Goal: Task Accomplishment & Management: Manage account settings

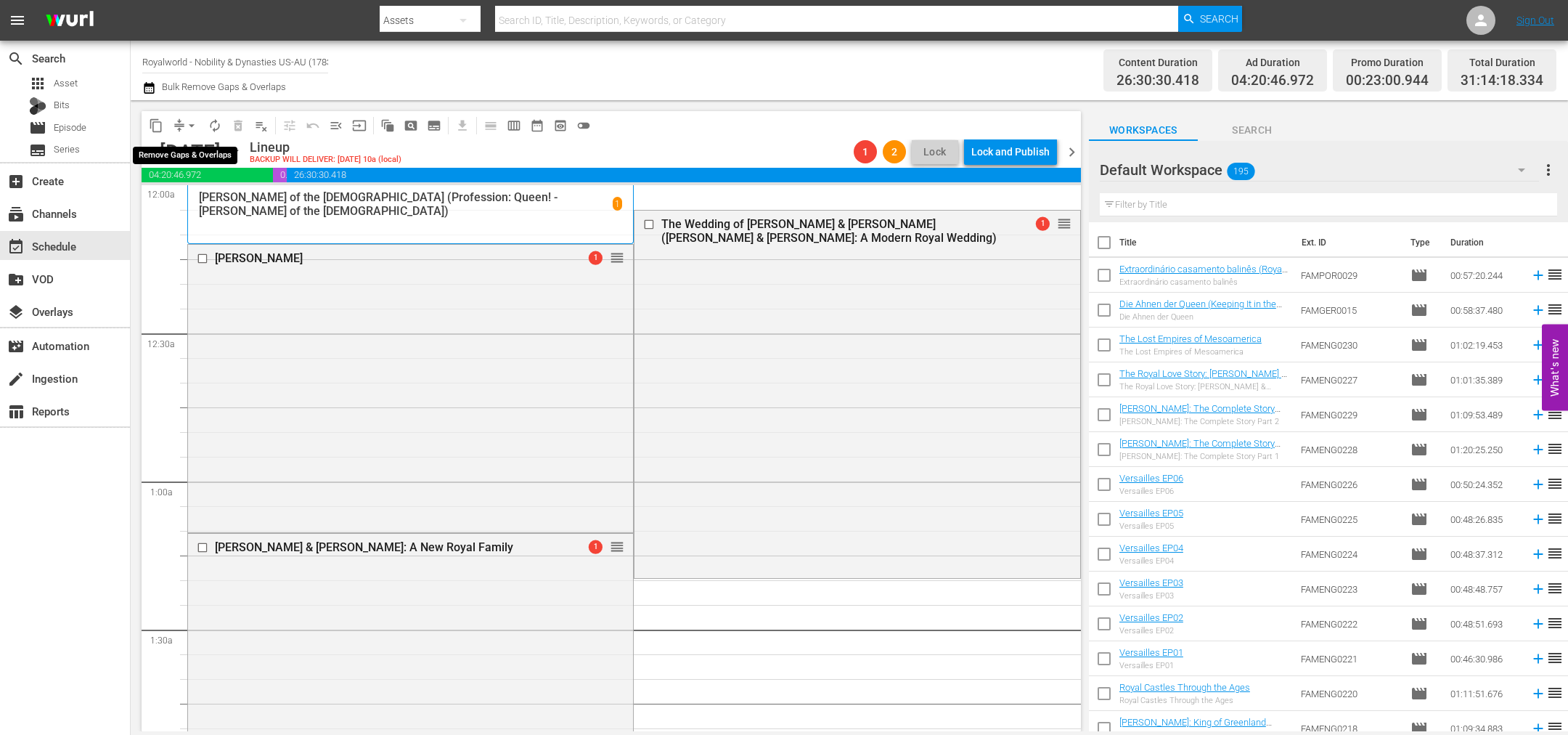
click at [190, 122] on span "arrow_drop_down" at bounding box center [192, 125] width 14 height 14
click at [205, 201] on li "Align to End of Previous Day" at bounding box center [193, 201] width 153 height 24
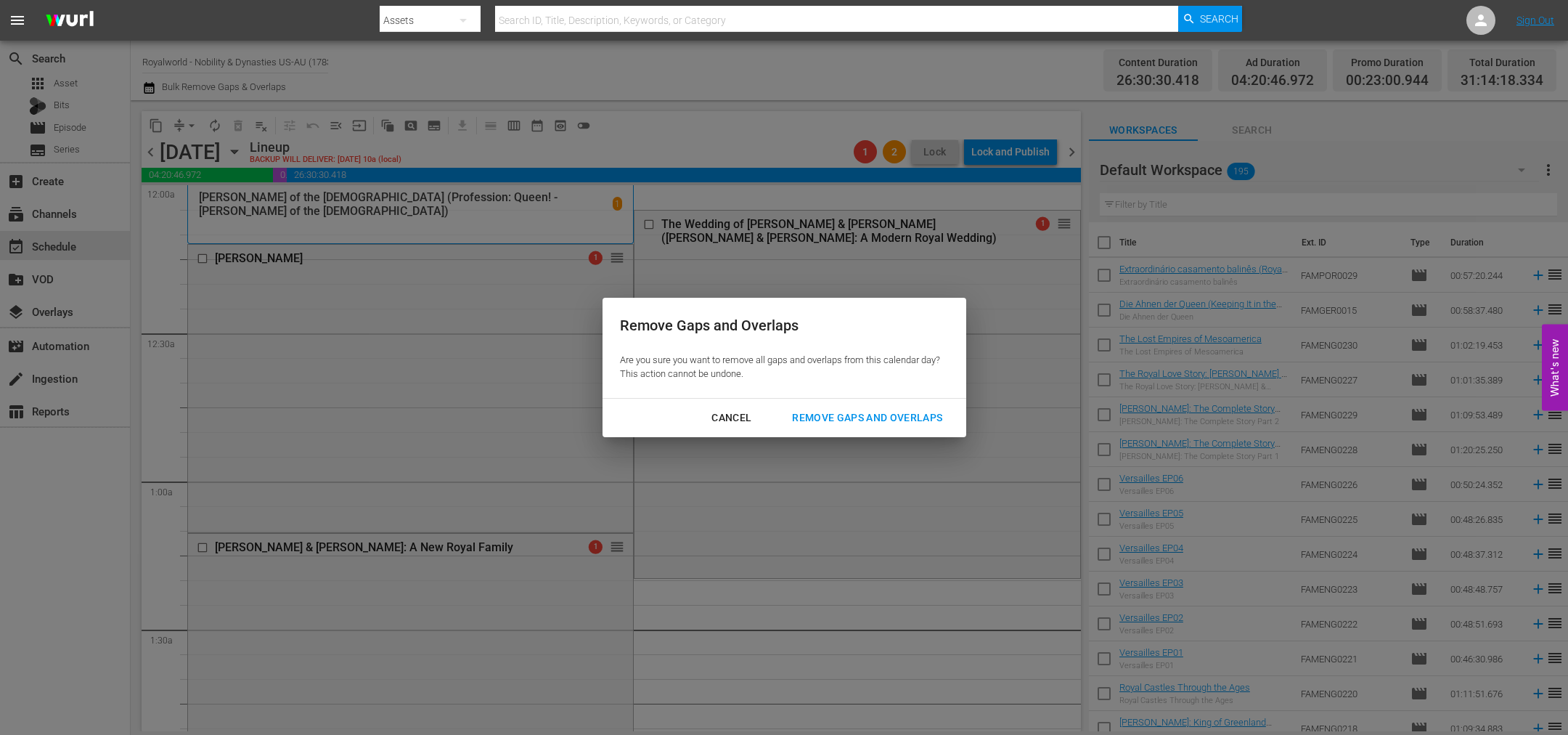
click at [829, 417] on div "Remove Gaps and Overlaps" at bounding box center [867, 418] width 173 height 19
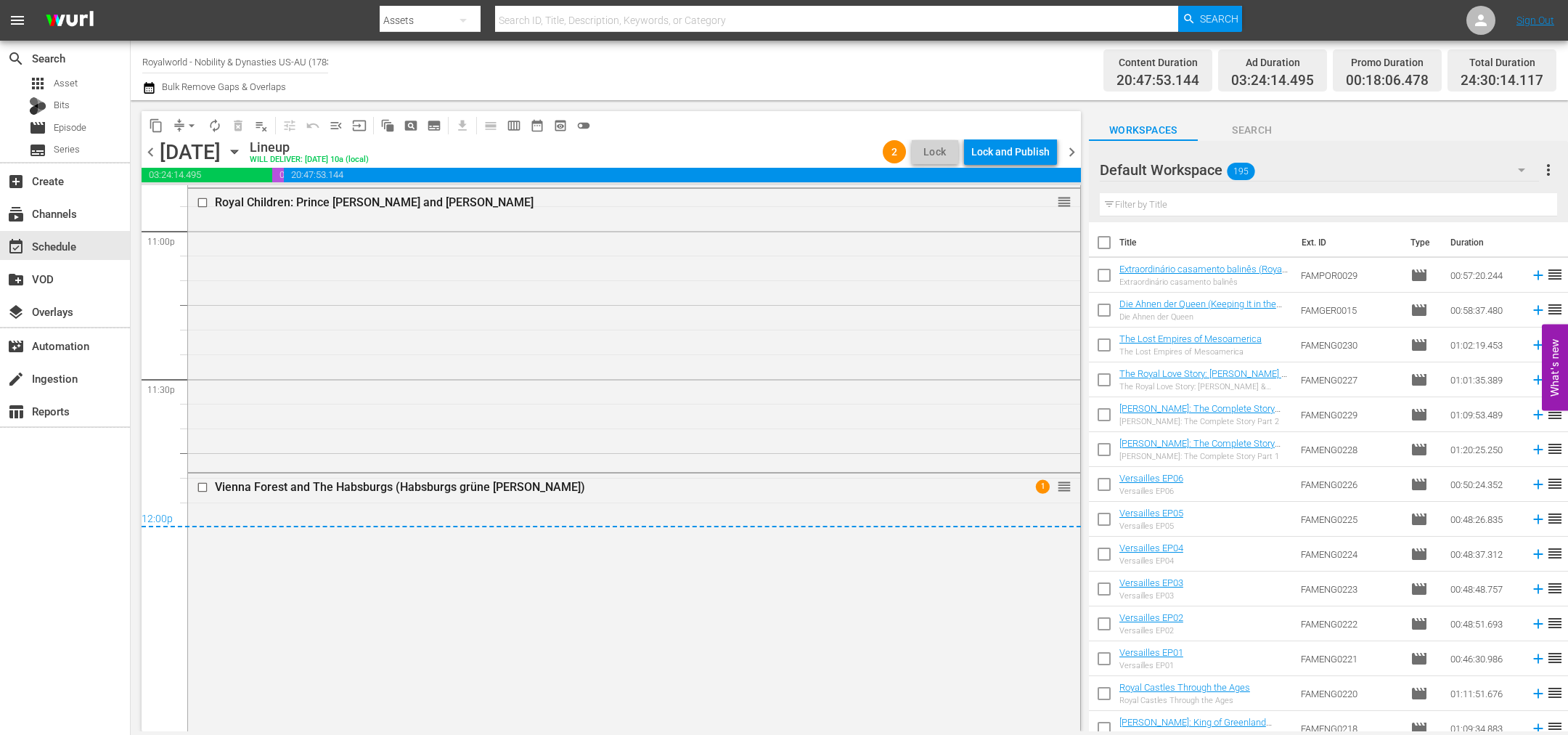
scroll to position [6771, 0]
click at [1024, 153] on div "Lock and Publish" at bounding box center [1011, 152] width 79 height 27
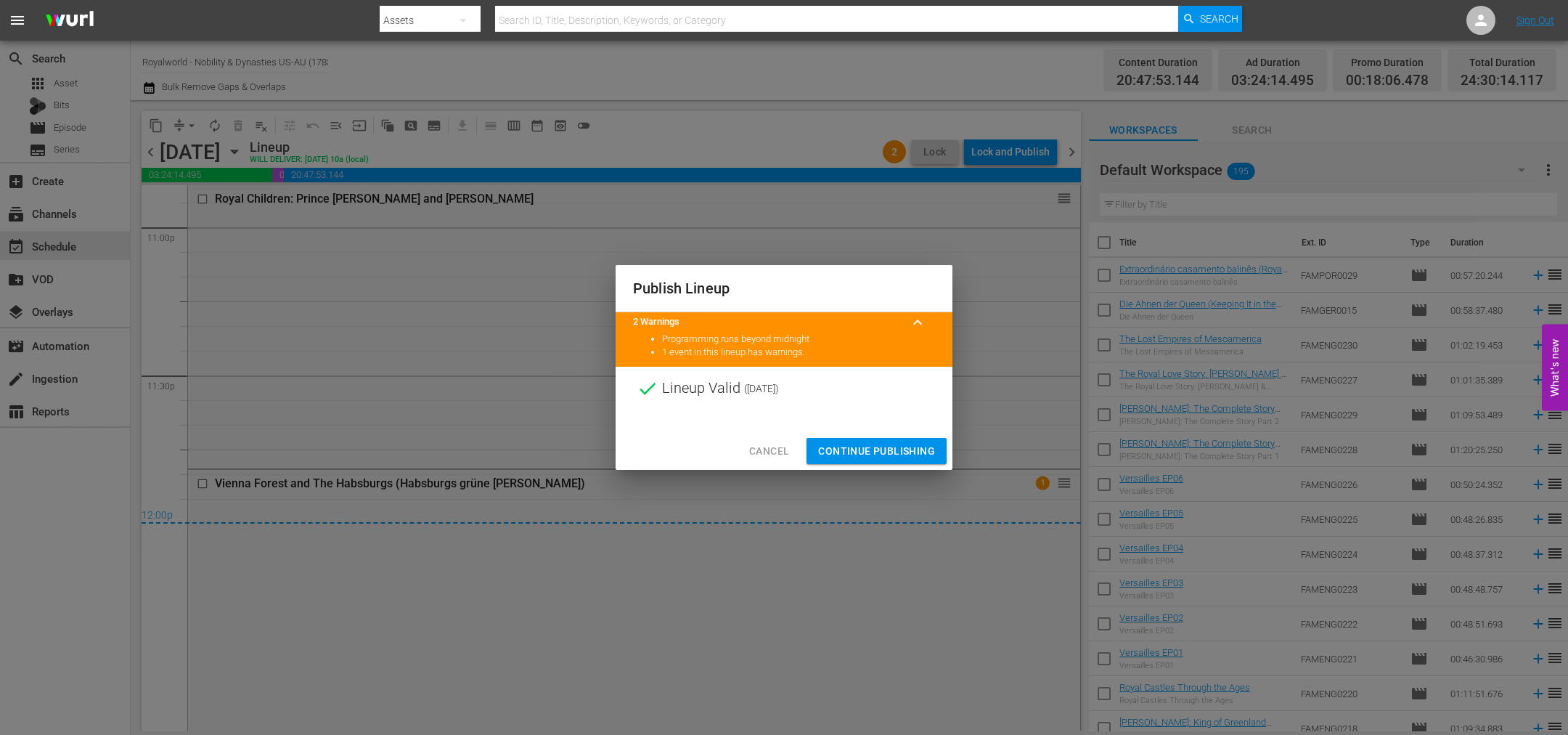
click at [867, 453] on span "Continue Publishing" at bounding box center [876, 451] width 117 height 19
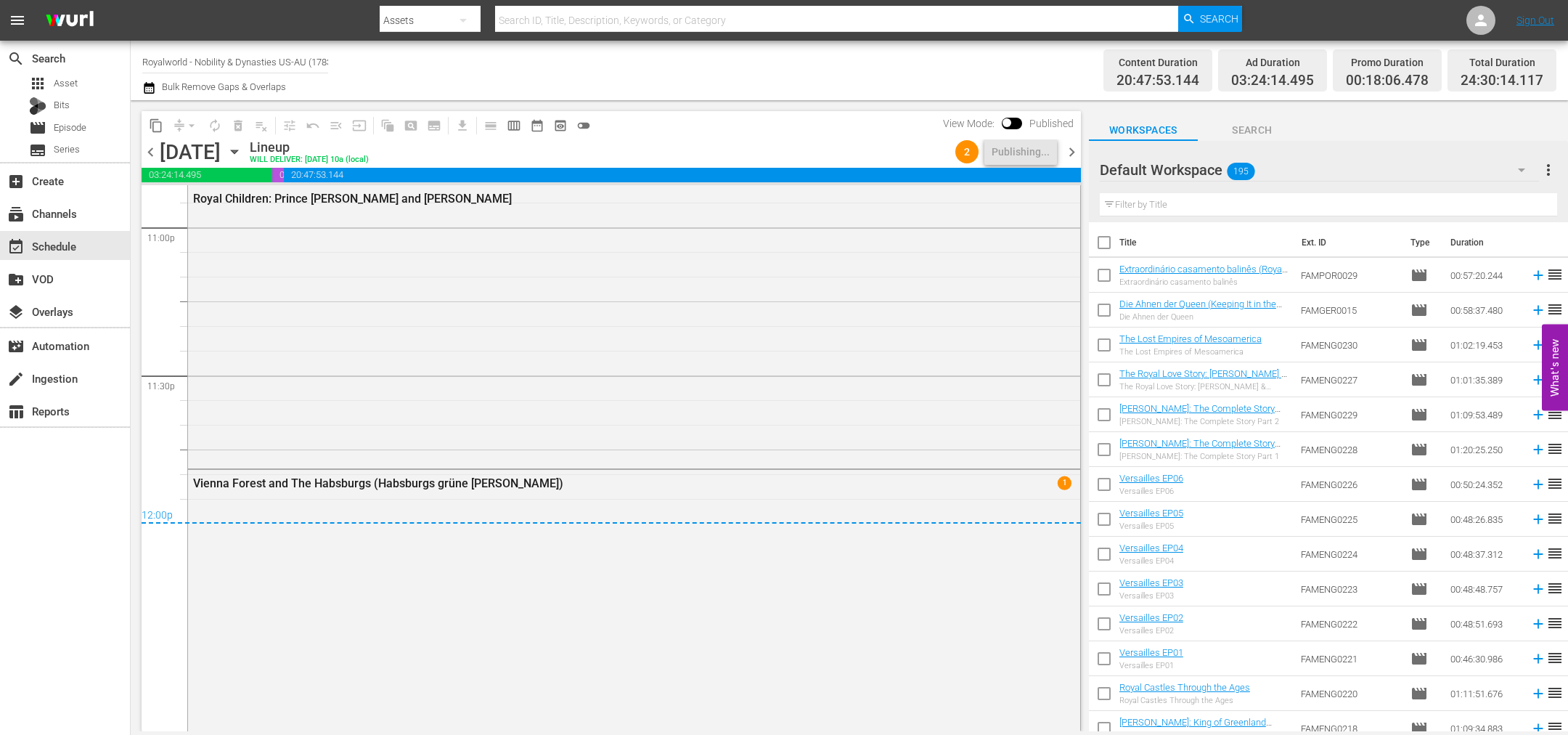
click at [1079, 146] on span "chevron_right" at bounding box center [1072, 152] width 19 height 19
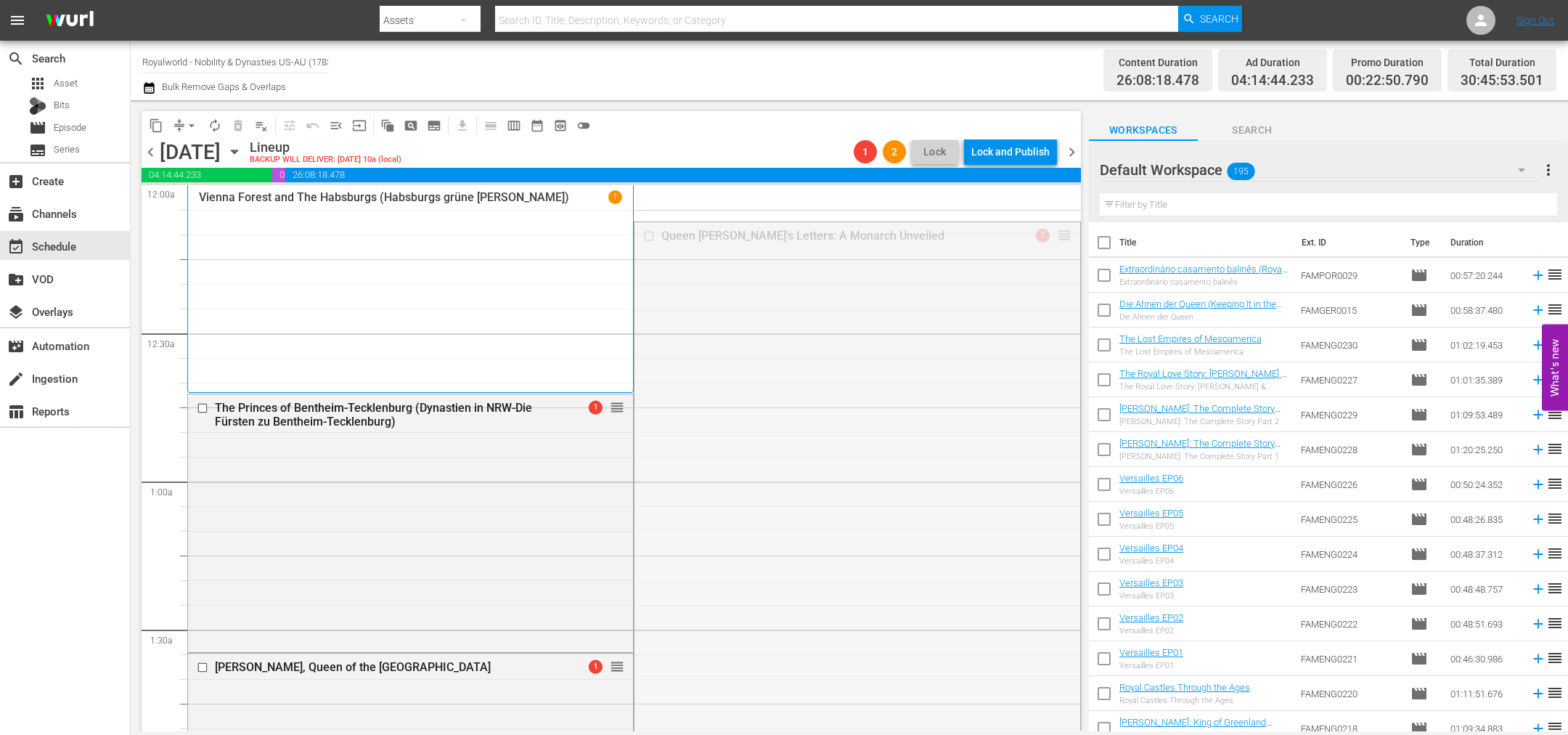
drag, startPoint x: 1049, startPoint y: 239, endPoint x: 822, endPoint y: 493, distance: 340.7
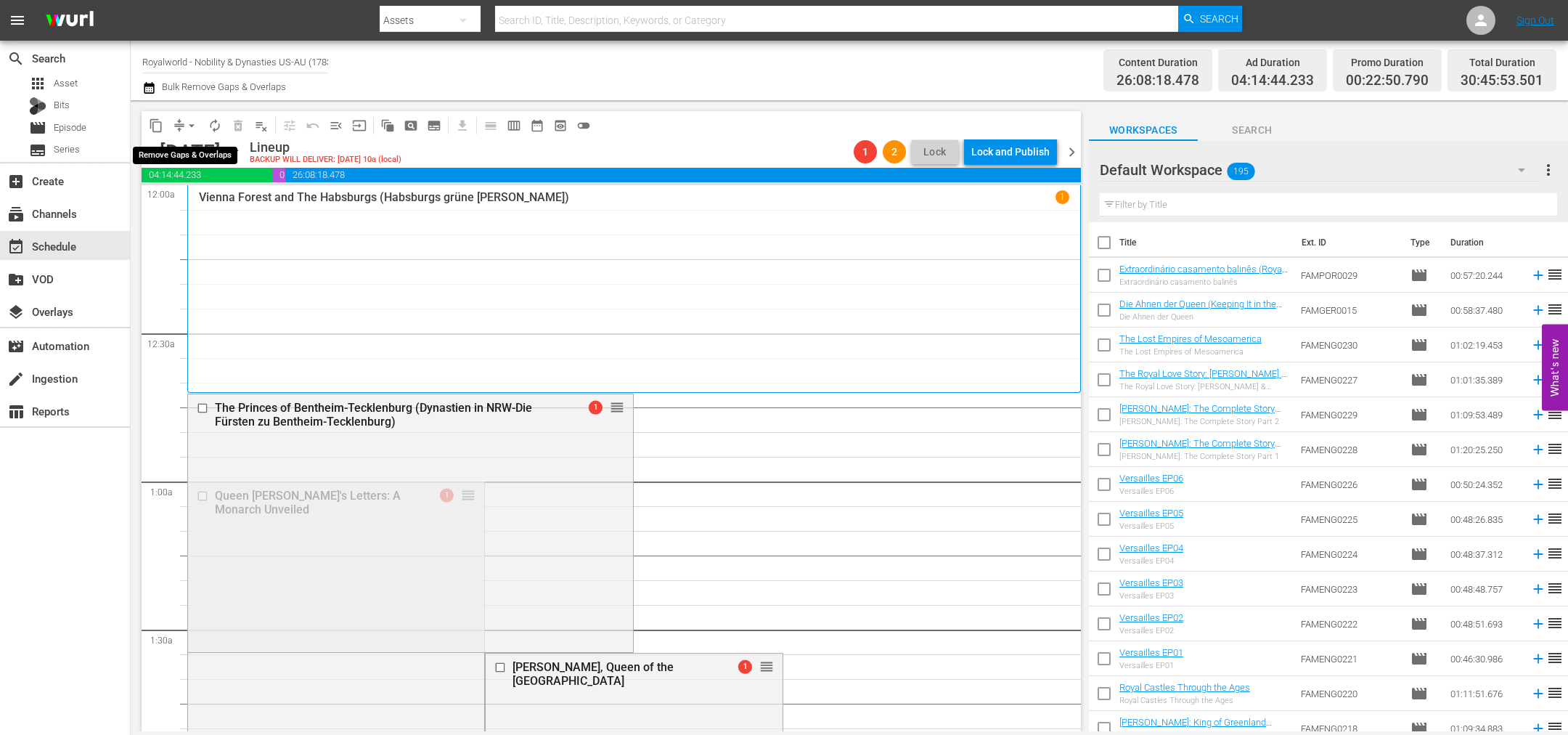
click at [196, 125] on span "arrow_drop_down" at bounding box center [192, 125] width 14 height 14
click at [198, 196] on li "Align to End of Previous Day" at bounding box center [193, 201] width 153 height 24
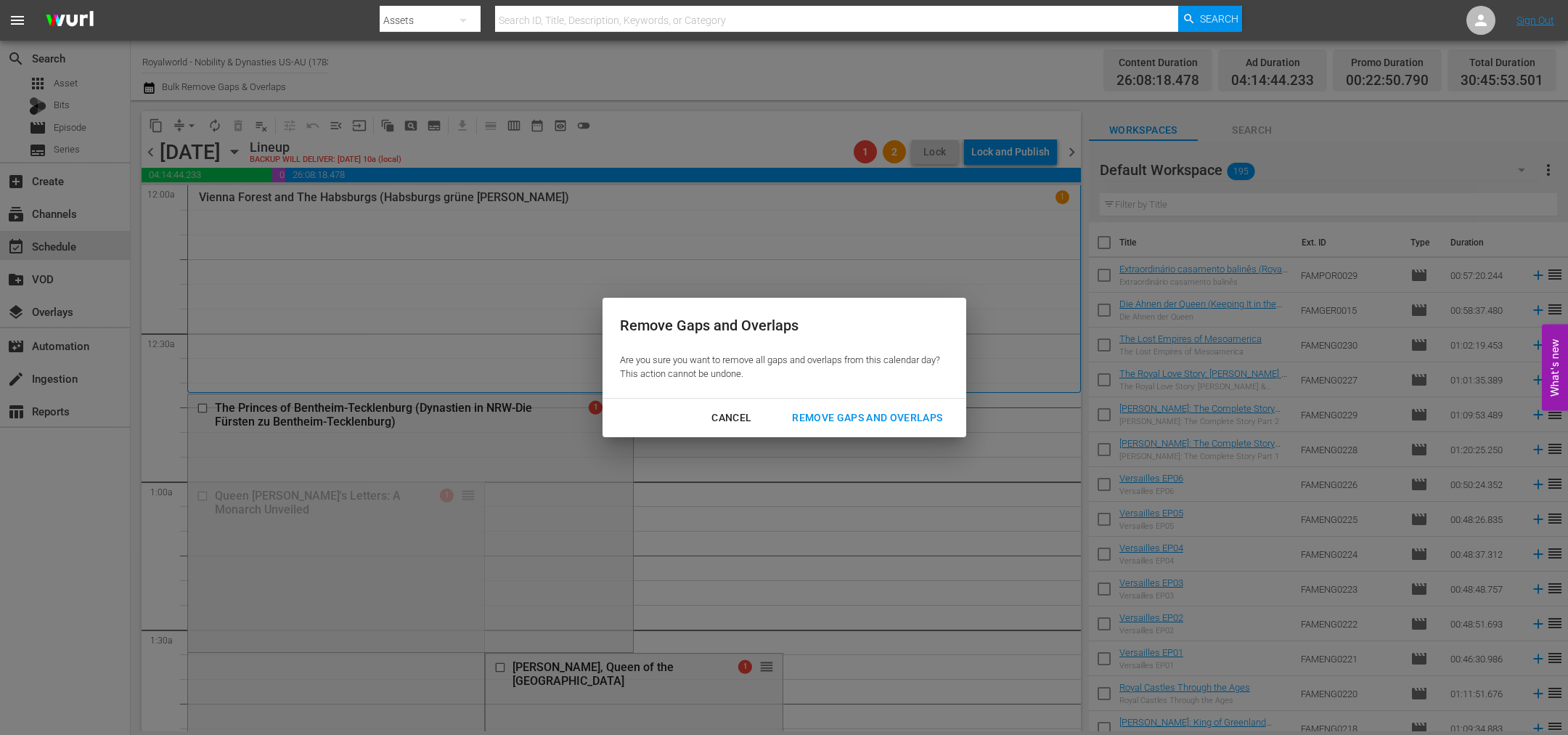
click at [852, 422] on div "Remove Gaps and Overlaps" at bounding box center [867, 418] width 173 height 19
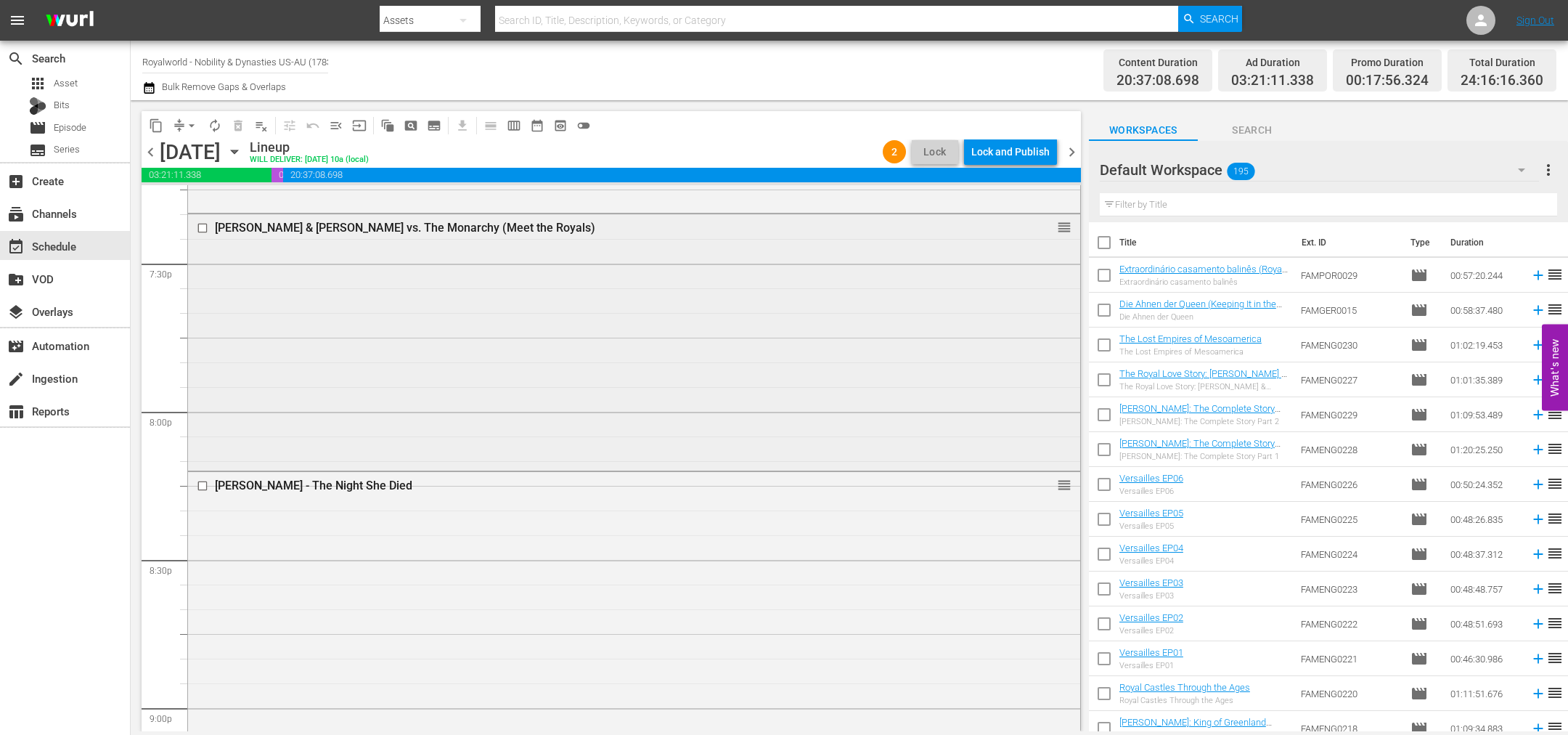
scroll to position [5916, 0]
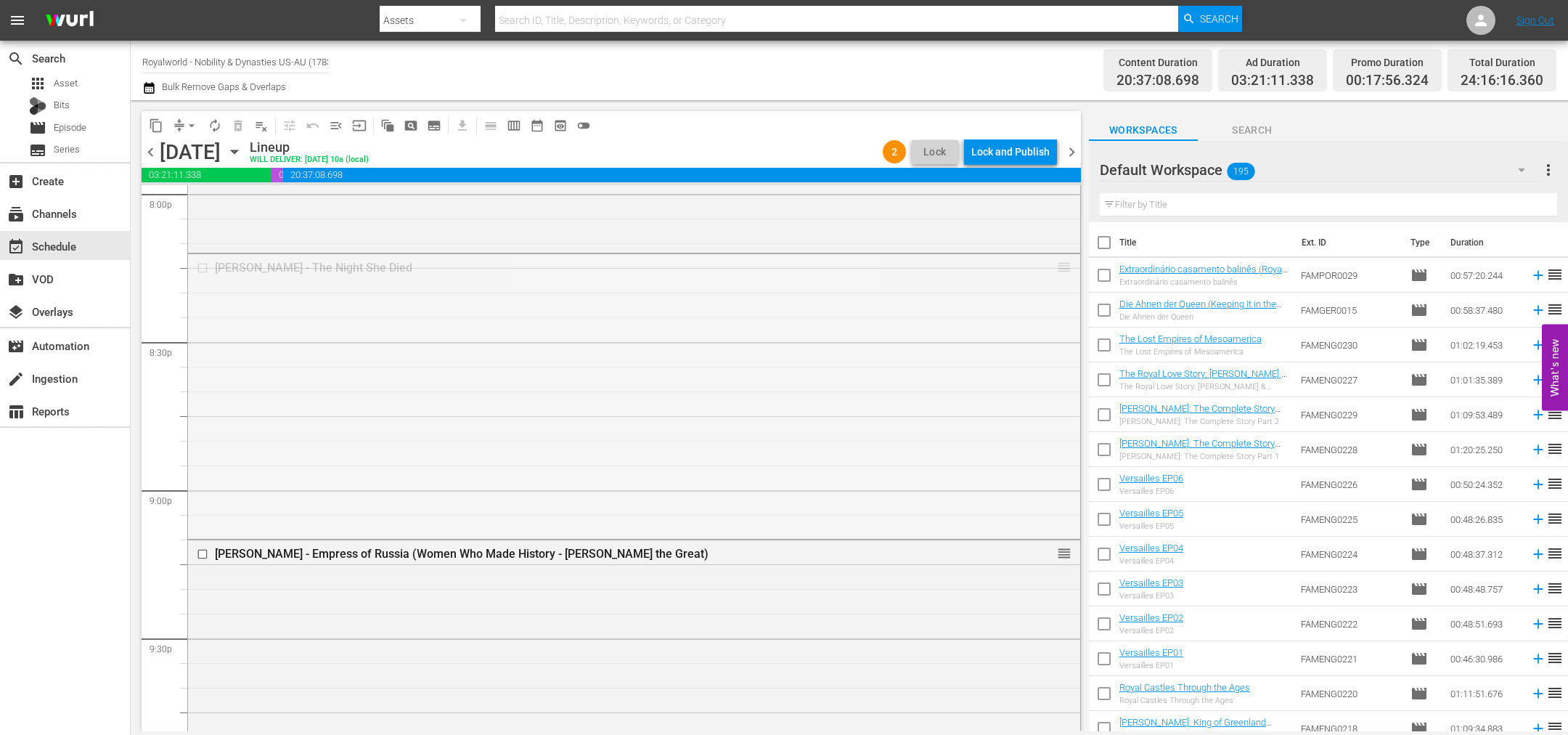
drag, startPoint x: 1048, startPoint y: 261, endPoint x: 883, endPoint y: 656, distance: 428.1
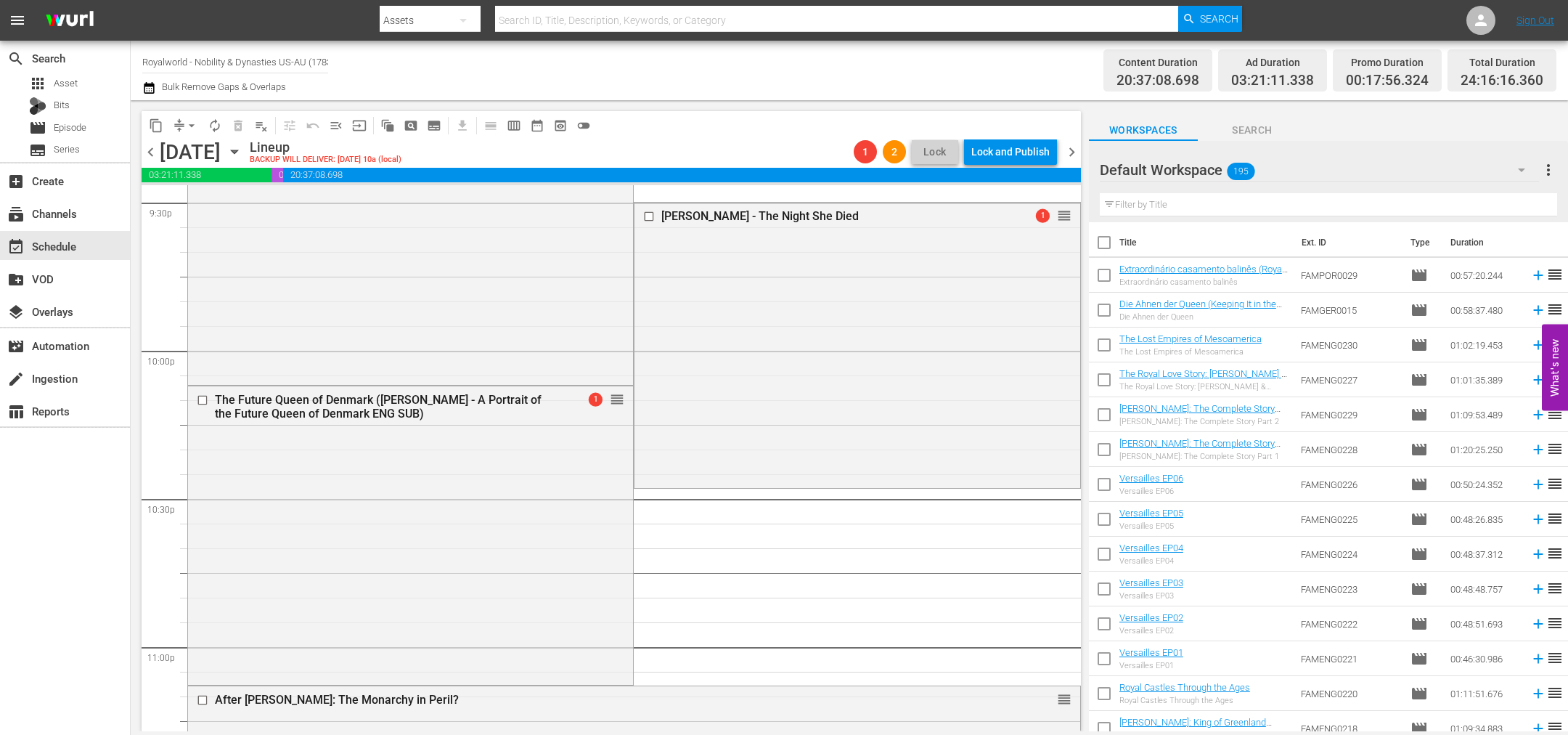
scroll to position [6352, 0]
click at [193, 130] on span "arrow_drop_down" at bounding box center [192, 125] width 14 height 14
click at [234, 201] on li "Align to End of Previous Day" at bounding box center [193, 201] width 153 height 24
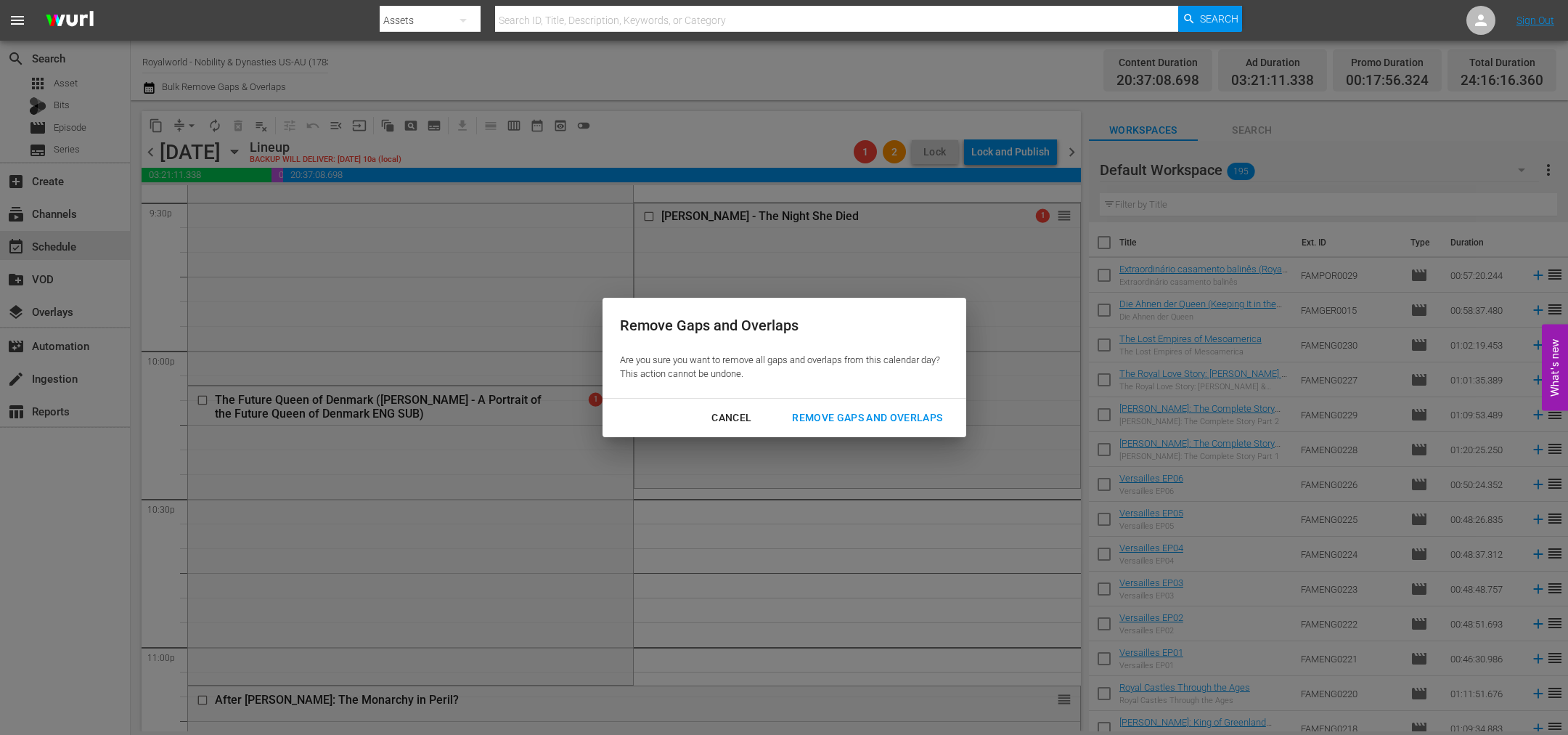
click at [914, 421] on div "Remove Gaps and Overlaps" at bounding box center [867, 418] width 173 height 19
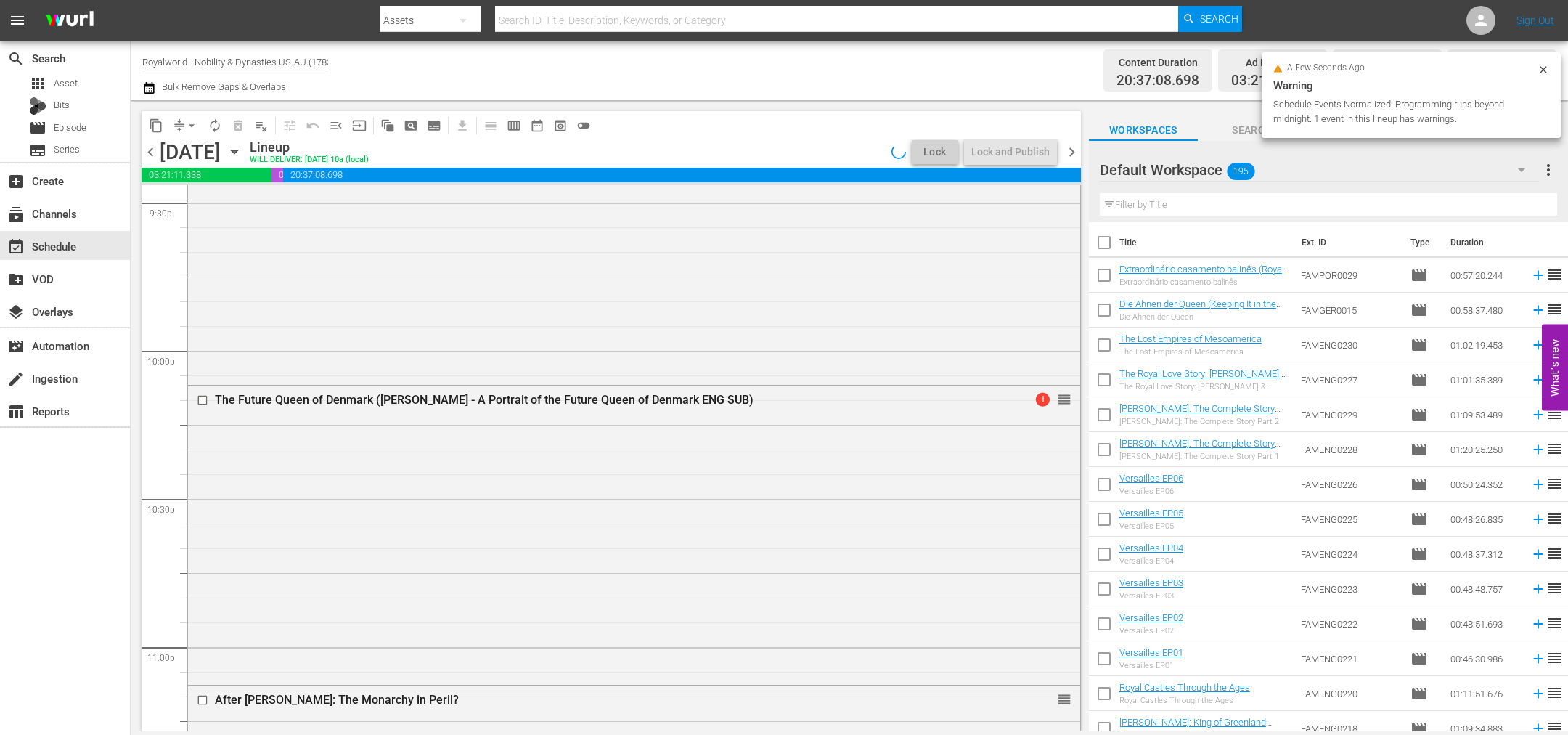
scroll to position [6460, 0]
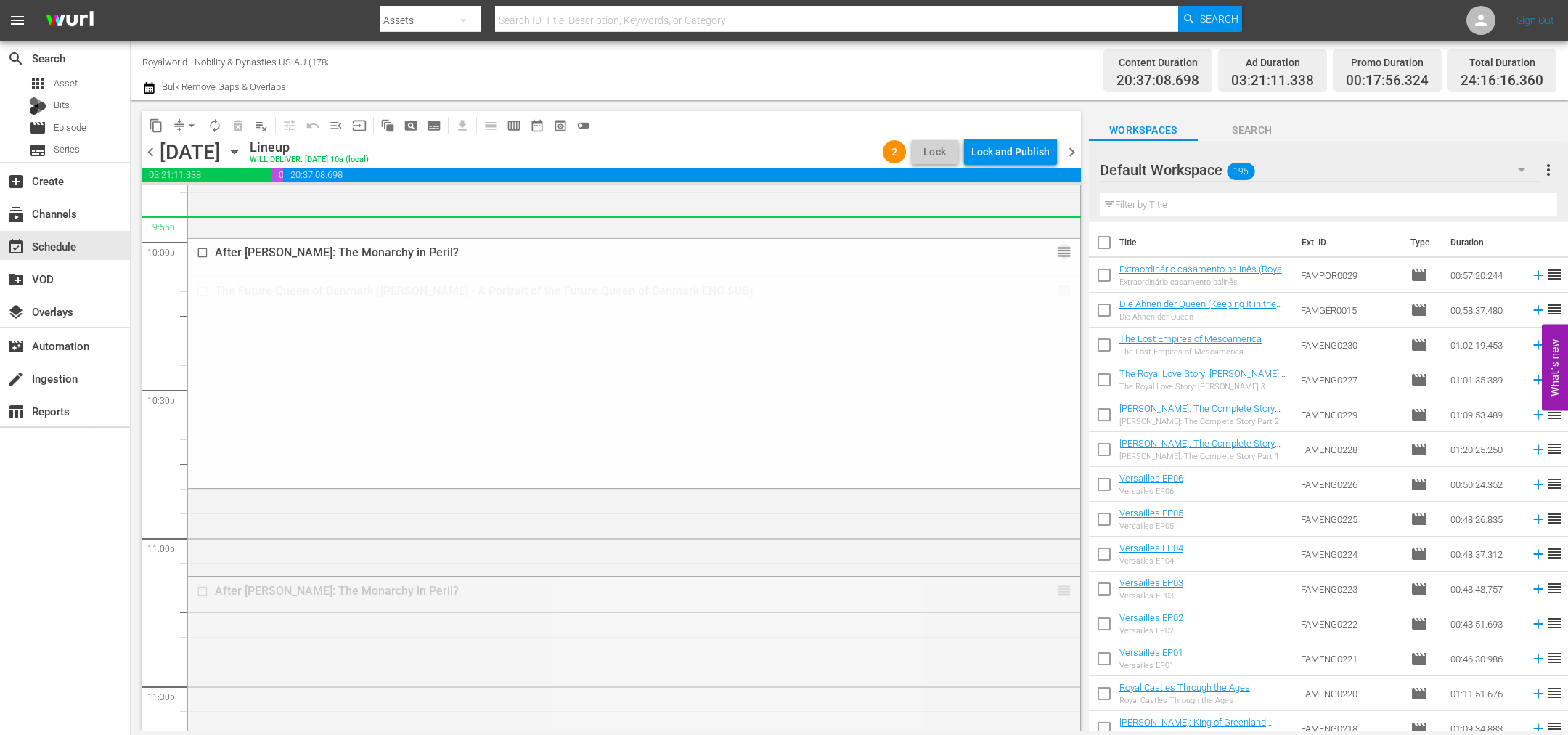
drag, startPoint x: 1048, startPoint y: 587, endPoint x: 989, endPoint y: 239, distance: 353.0
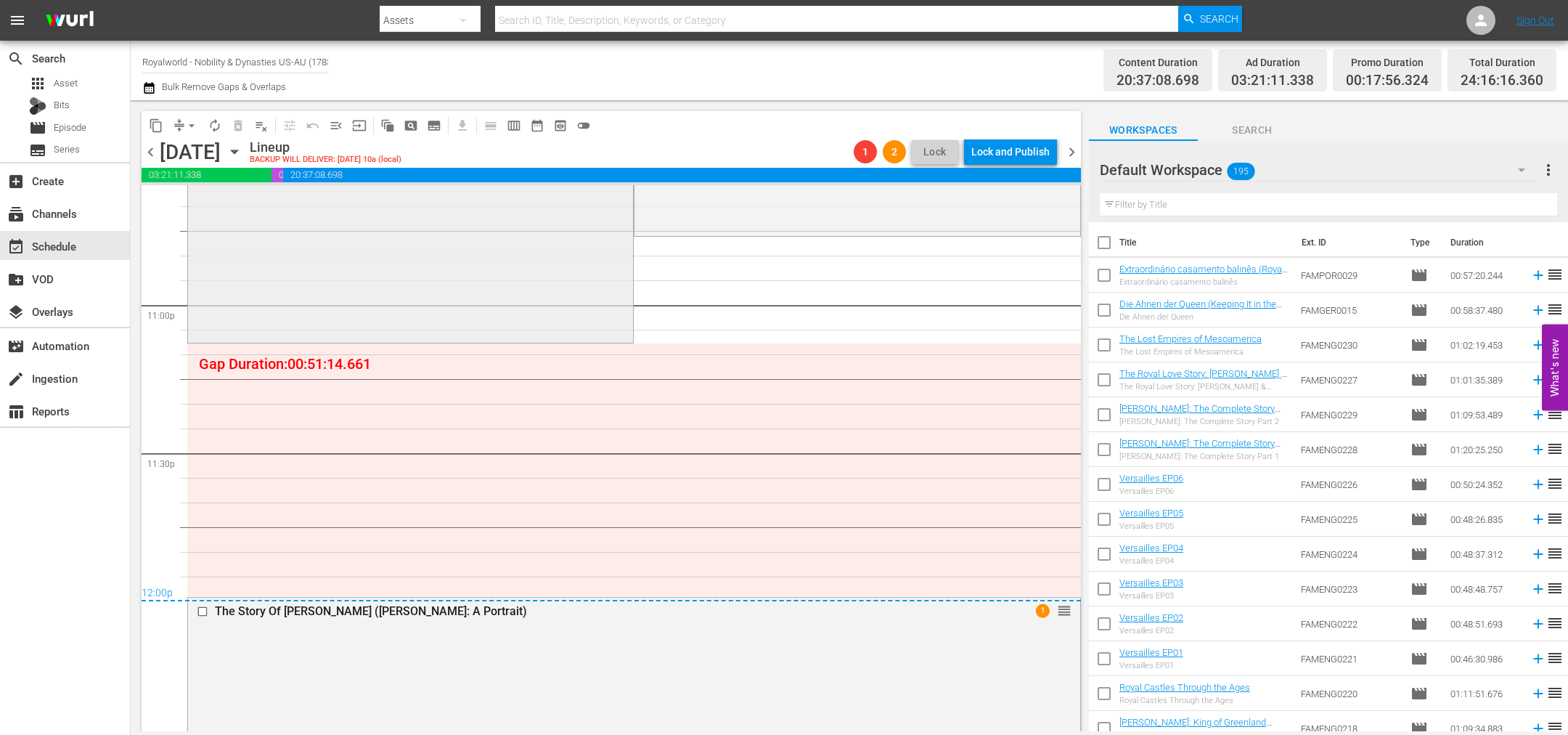
scroll to position [6787, 0]
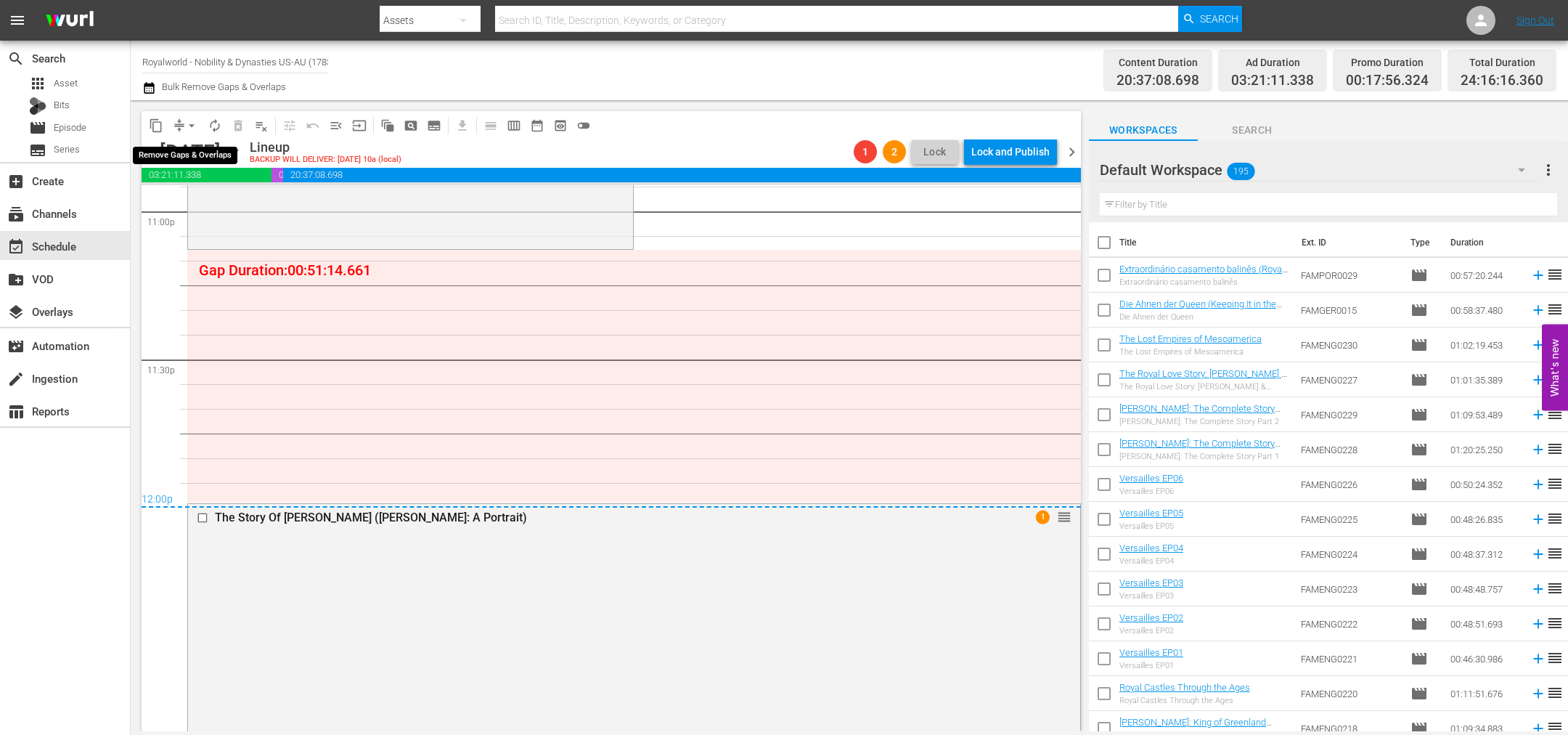
click at [195, 127] on span "arrow_drop_down" at bounding box center [192, 125] width 14 height 14
click at [194, 204] on li "Align to End of Previous Day" at bounding box center [193, 201] width 153 height 24
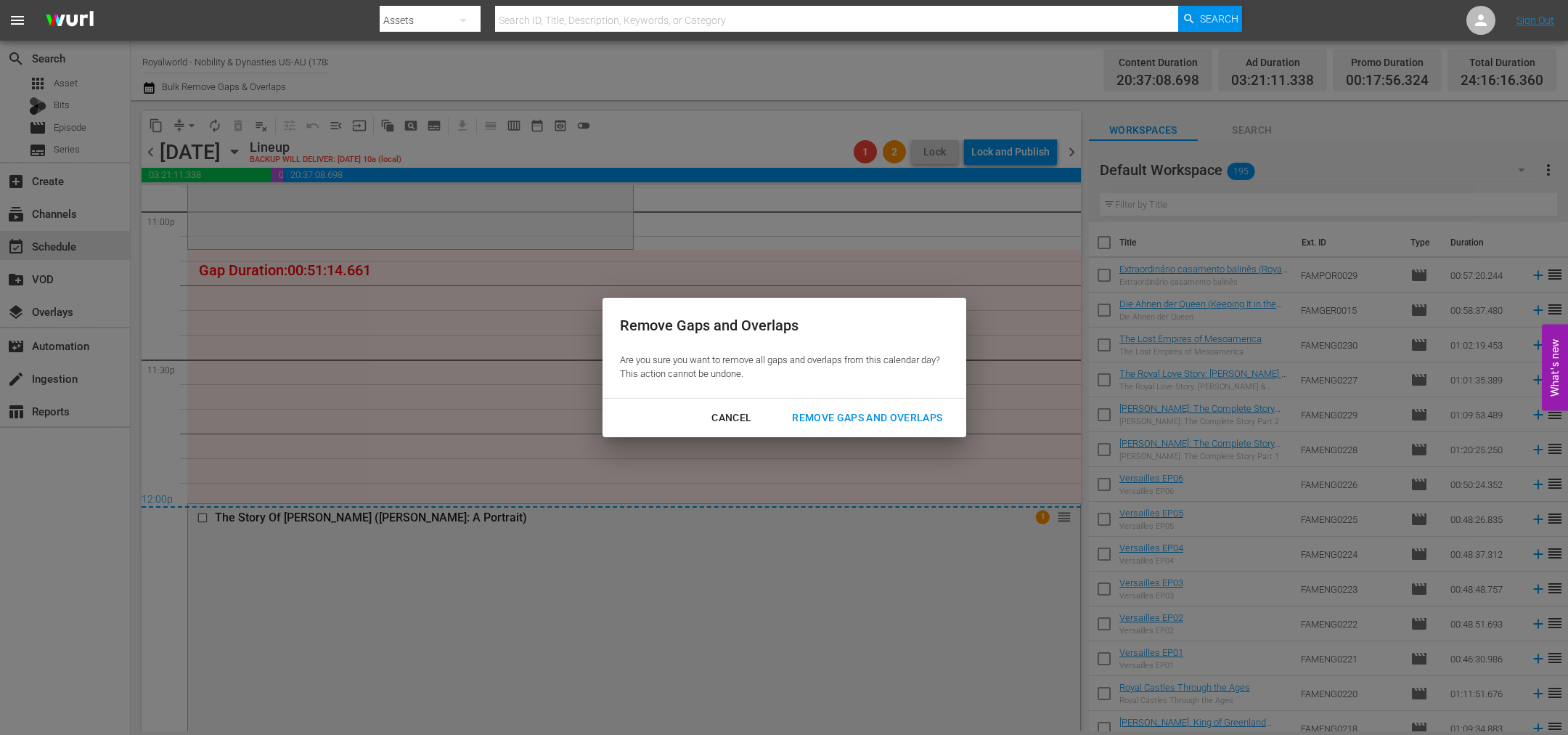
click at [834, 407] on button "Remove Gaps and Overlaps" at bounding box center [867, 418] width 186 height 27
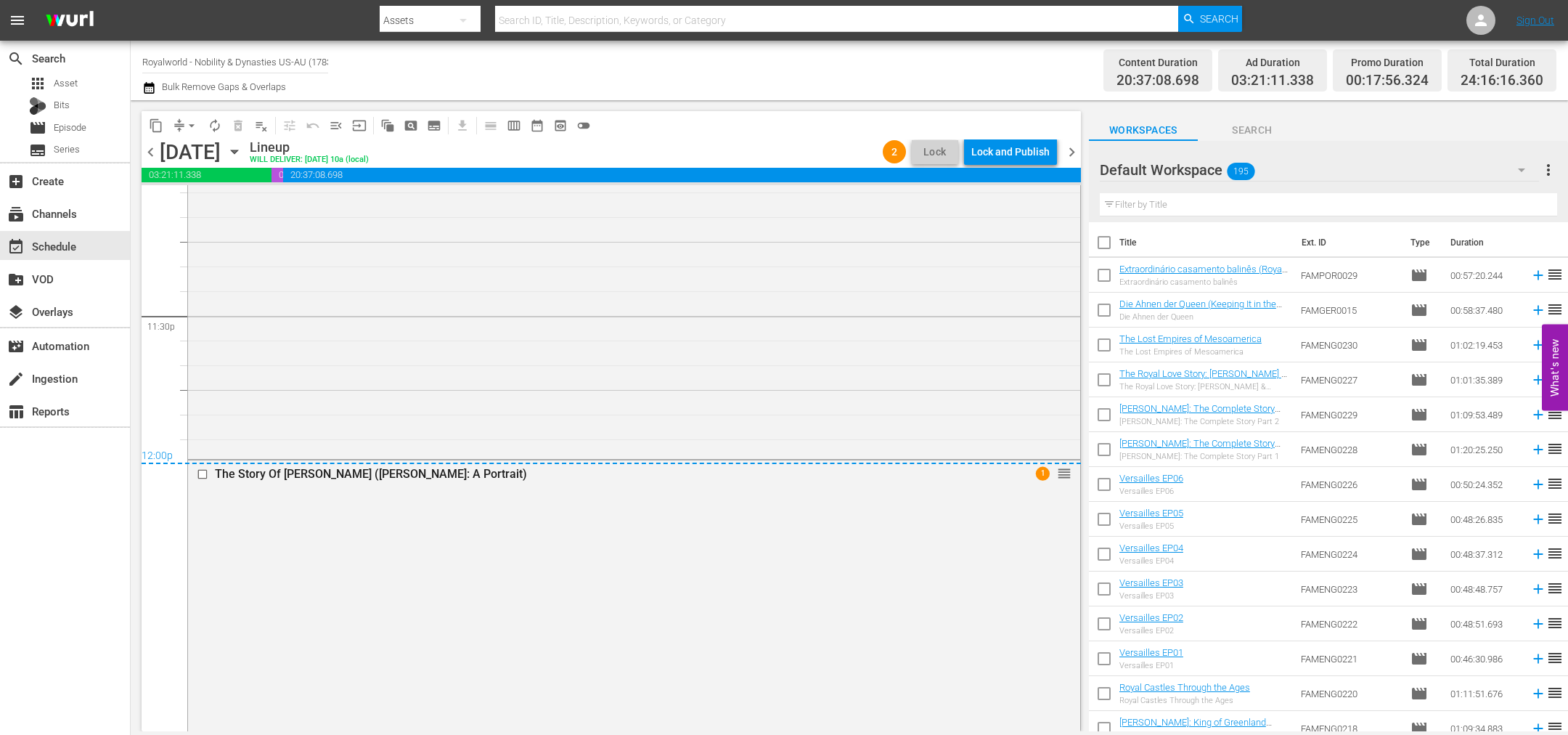
scroll to position [6852, 0]
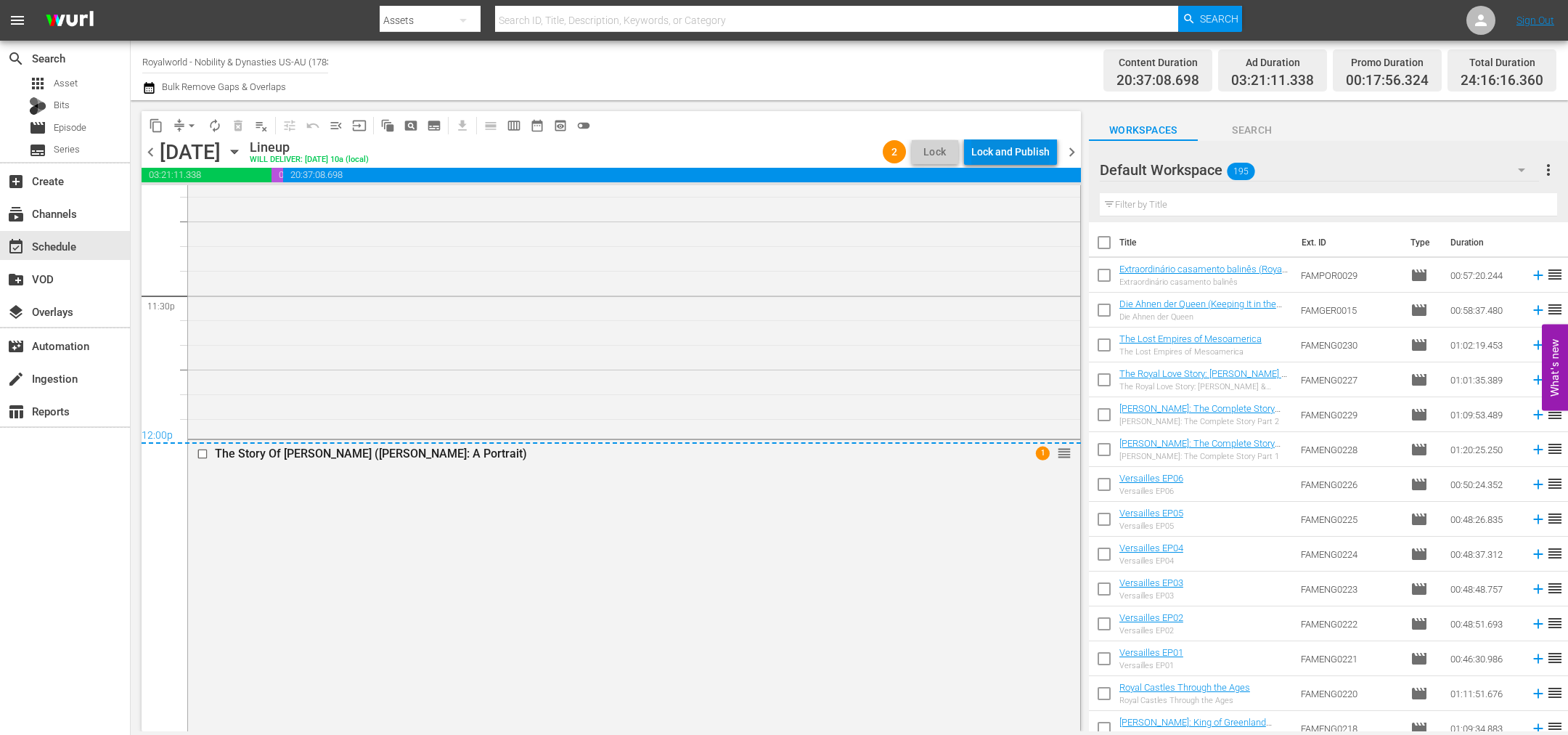
click at [1023, 146] on div "Lock and Publish" at bounding box center [1011, 152] width 79 height 27
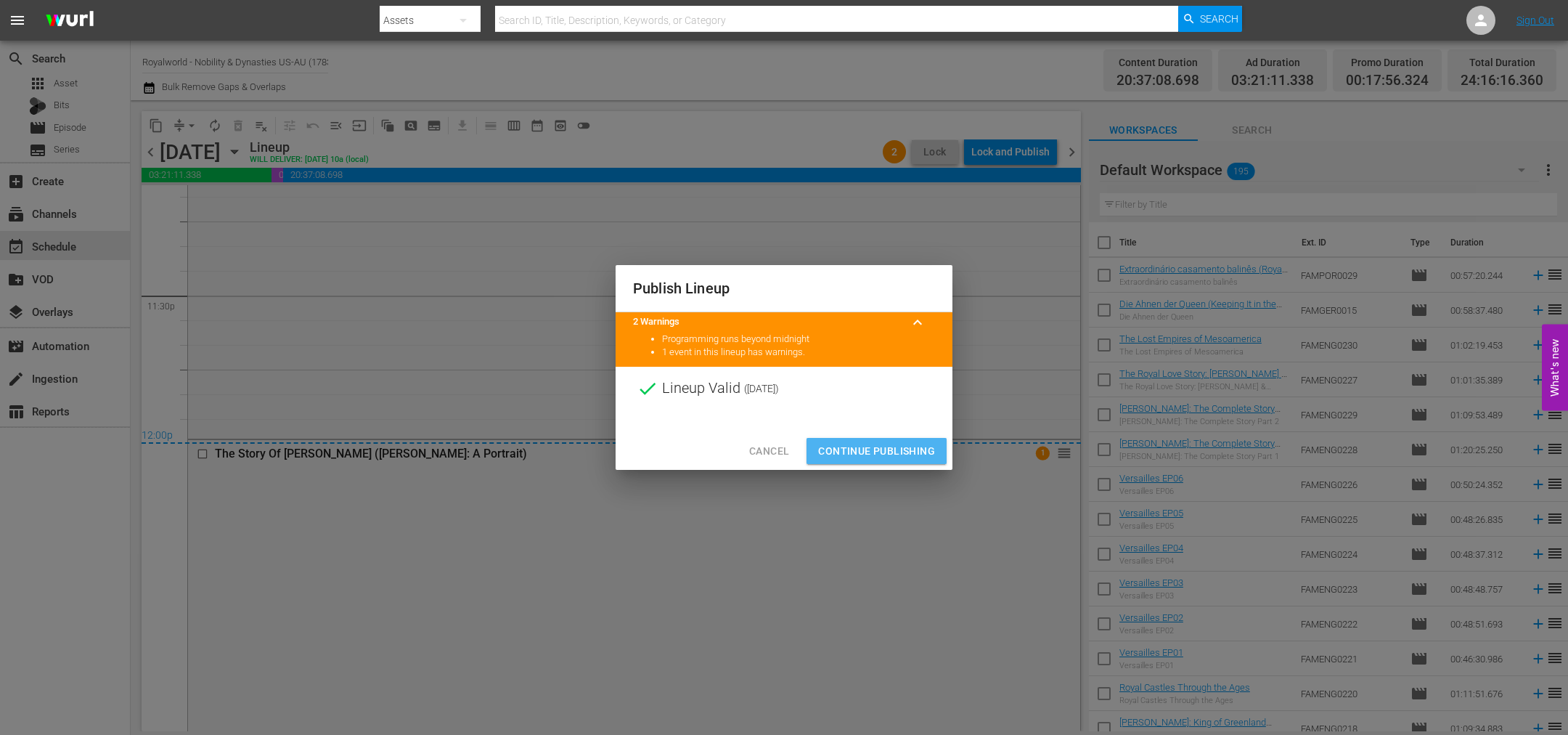
click at [865, 457] on span "Continue Publishing" at bounding box center [876, 451] width 117 height 19
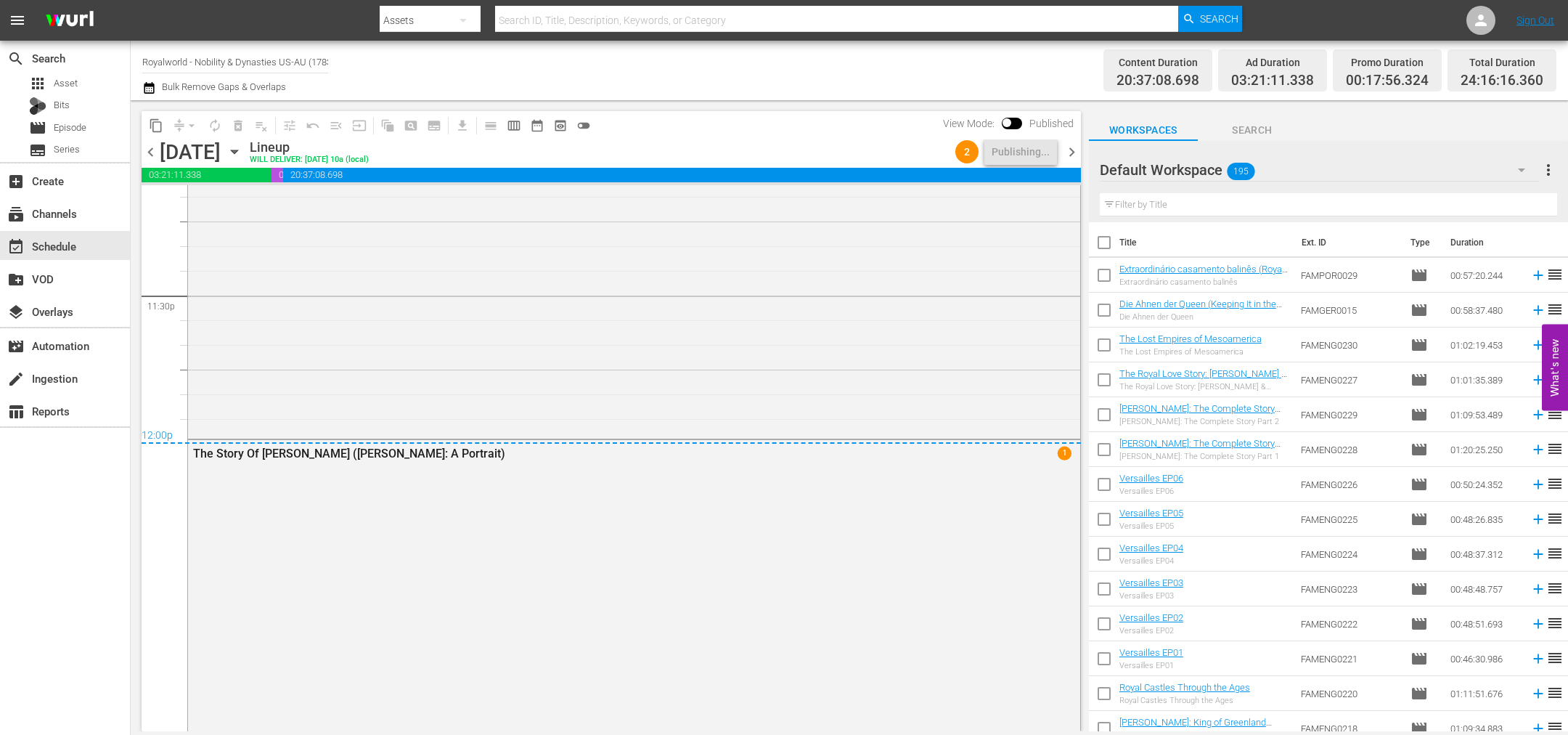
click at [148, 153] on span "chevron_left" at bounding box center [150, 152] width 19 height 19
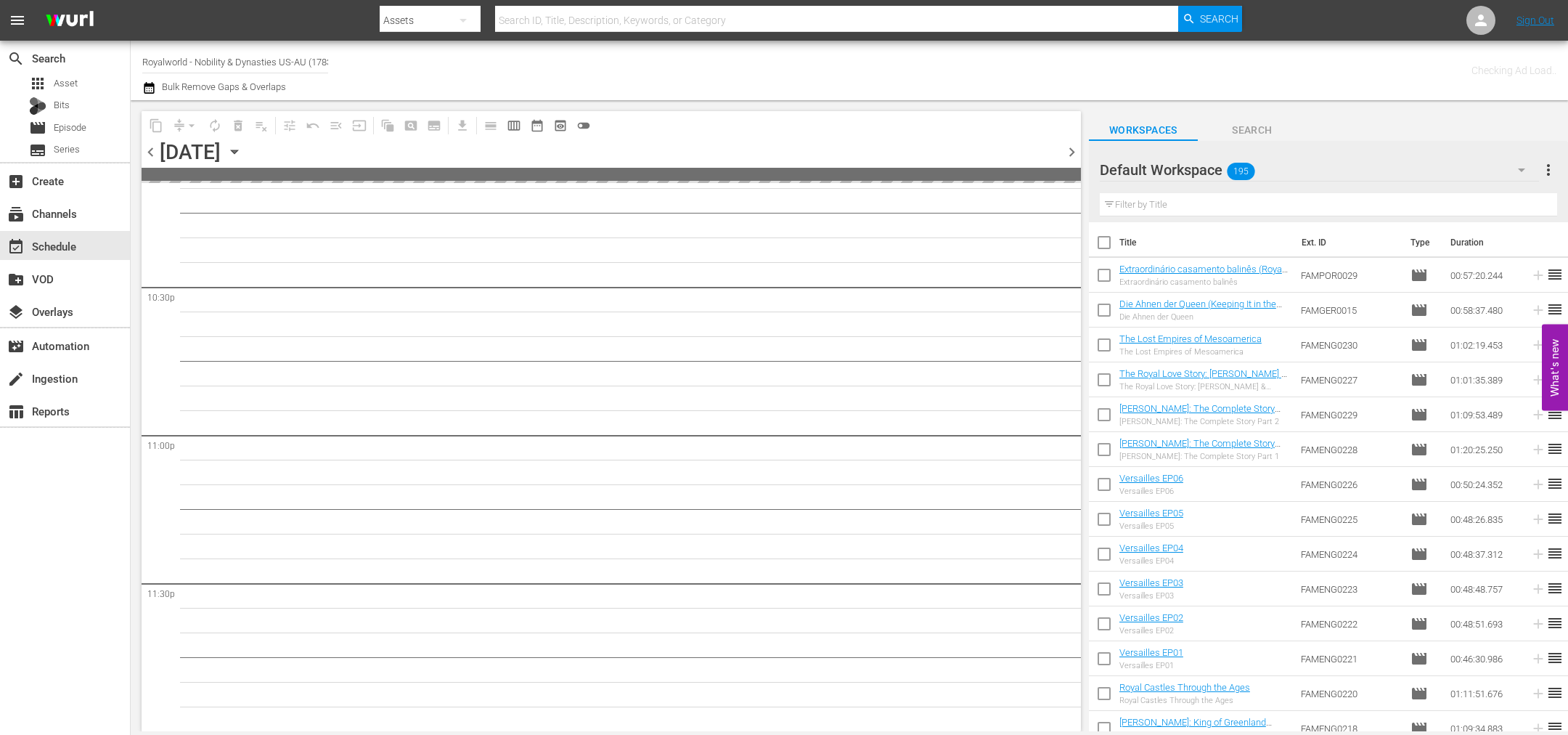
scroll to position [6561, 0]
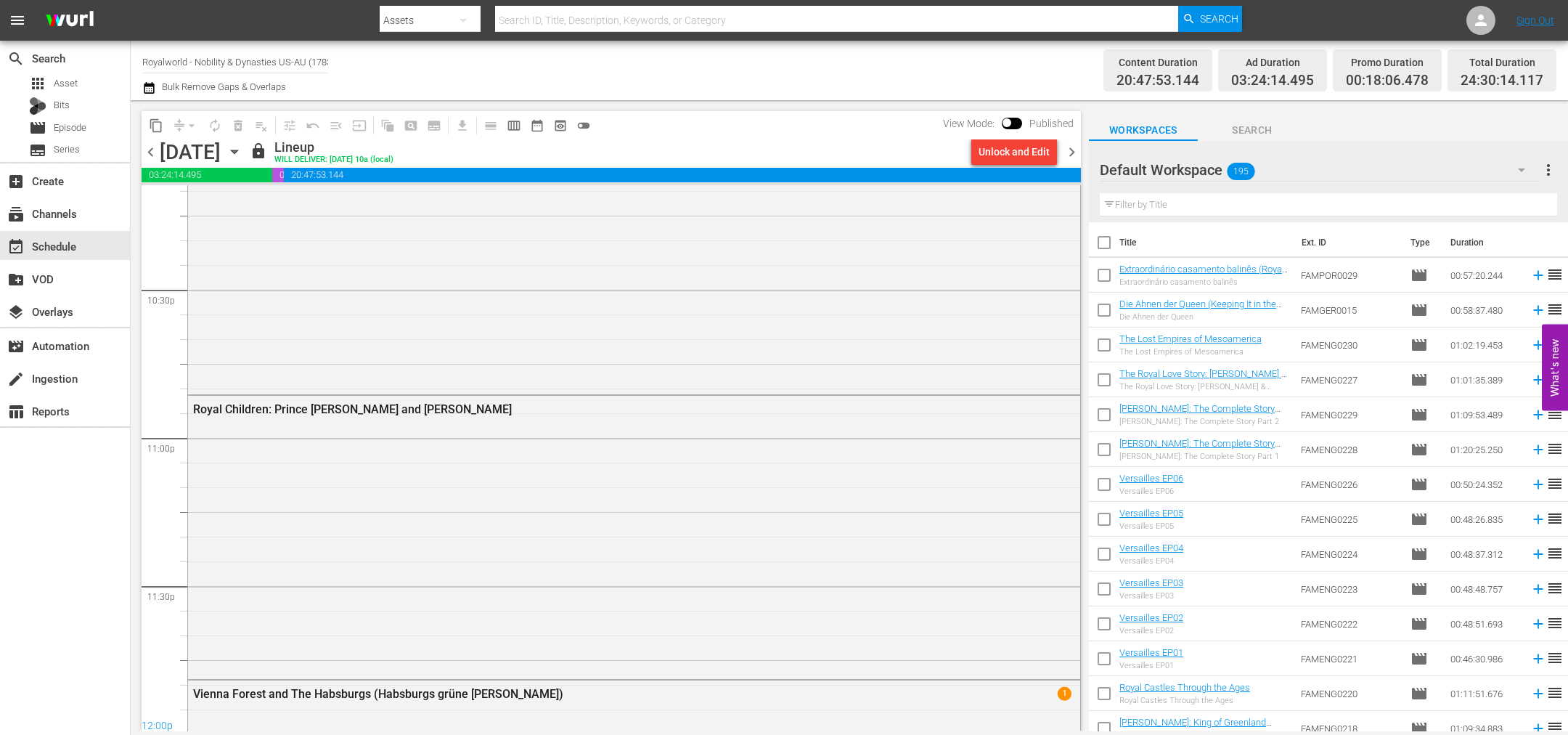
click at [148, 153] on span "chevron_left" at bounding box center [150, 152] width 19 height 19
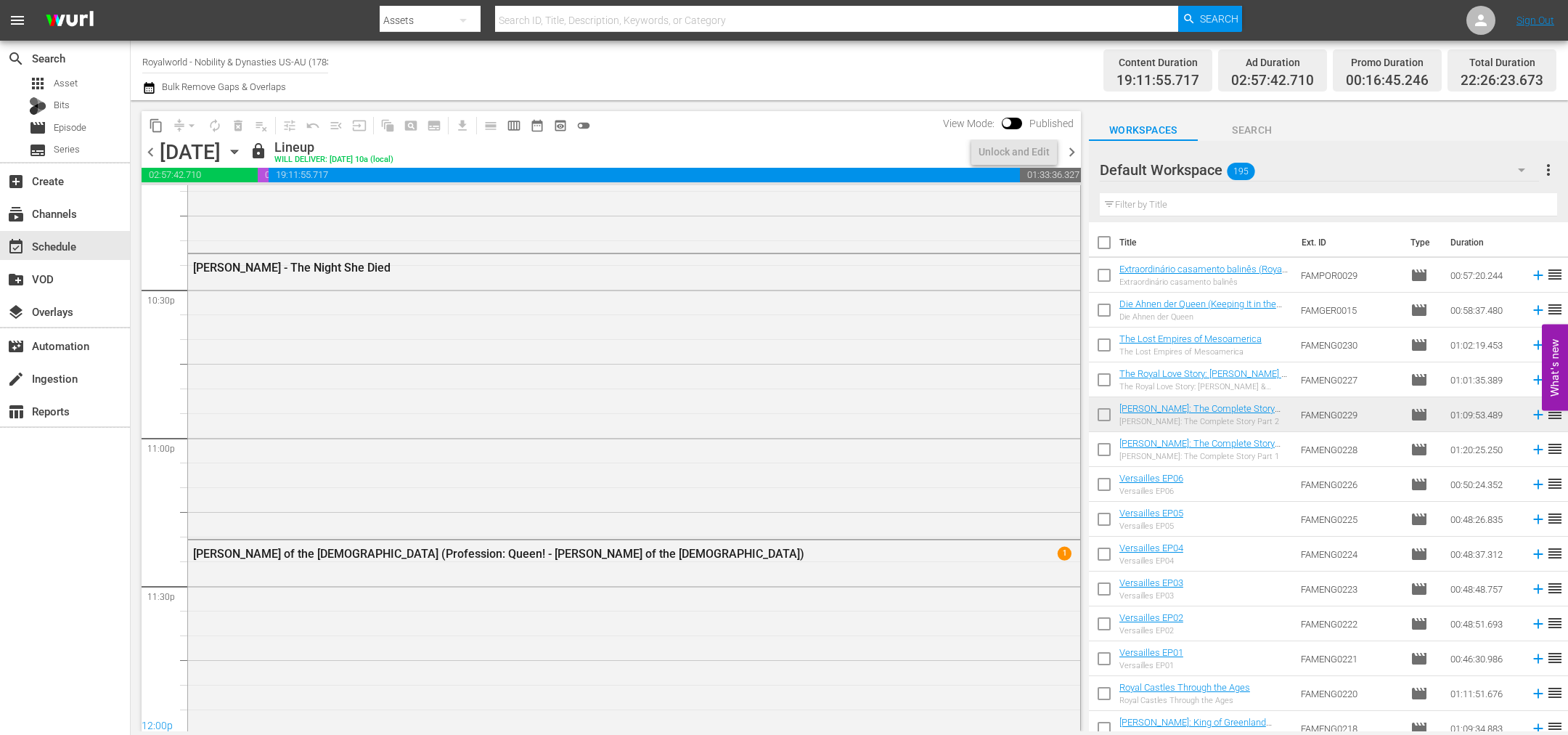
scroll to position [6611, 0]
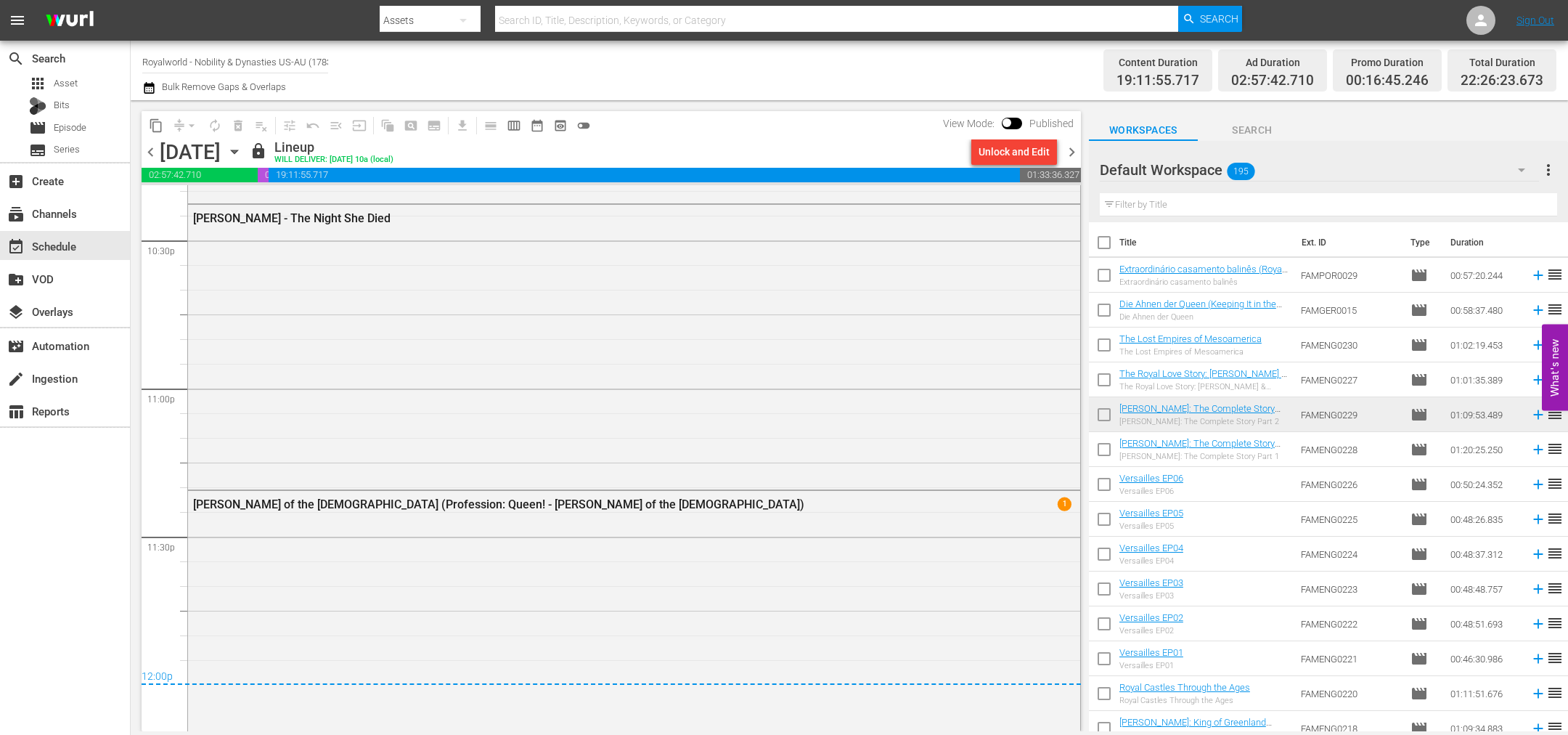
click at [1070, 152] on span "chevron_right" at bounding box center [1072, 152] width 19 height 19
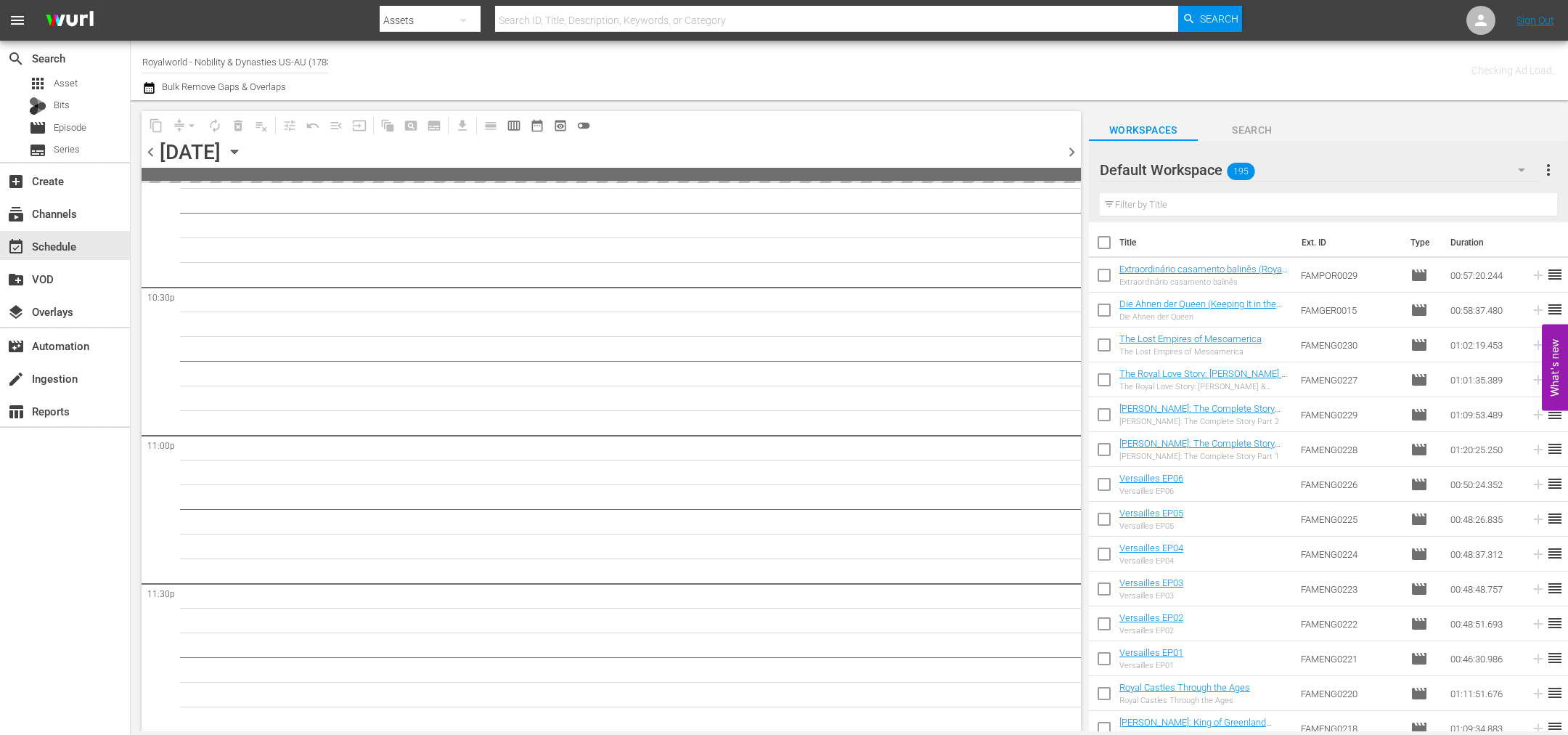
scroll to position [6561, 0]
click at [1070, 152] on span "chevron_right" at bounding box center [1072, 152] width 19 height 19
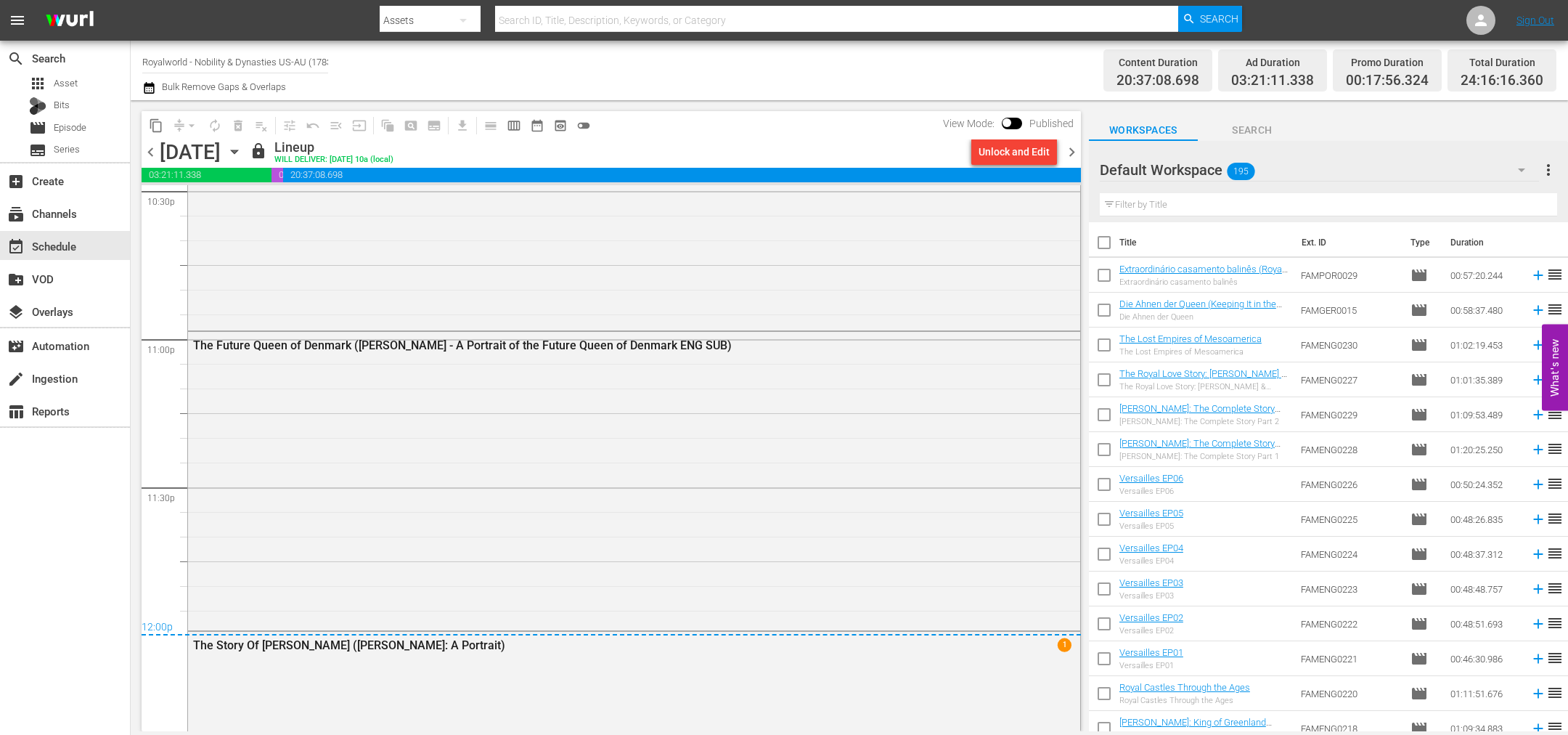
scroll to position [6852, 0]
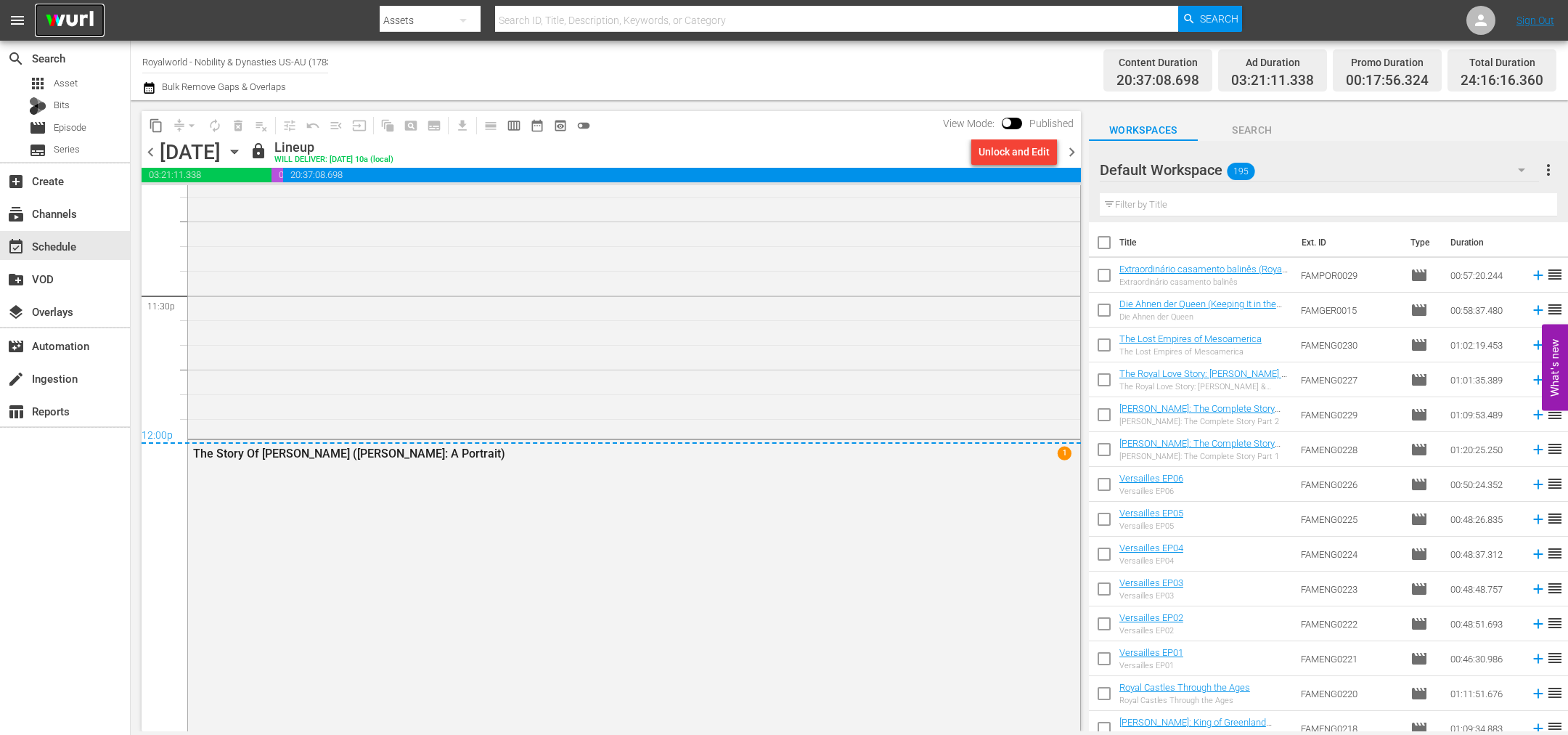
click at [70, 24] on img at bounding box center [69, 20] width 70 height 34
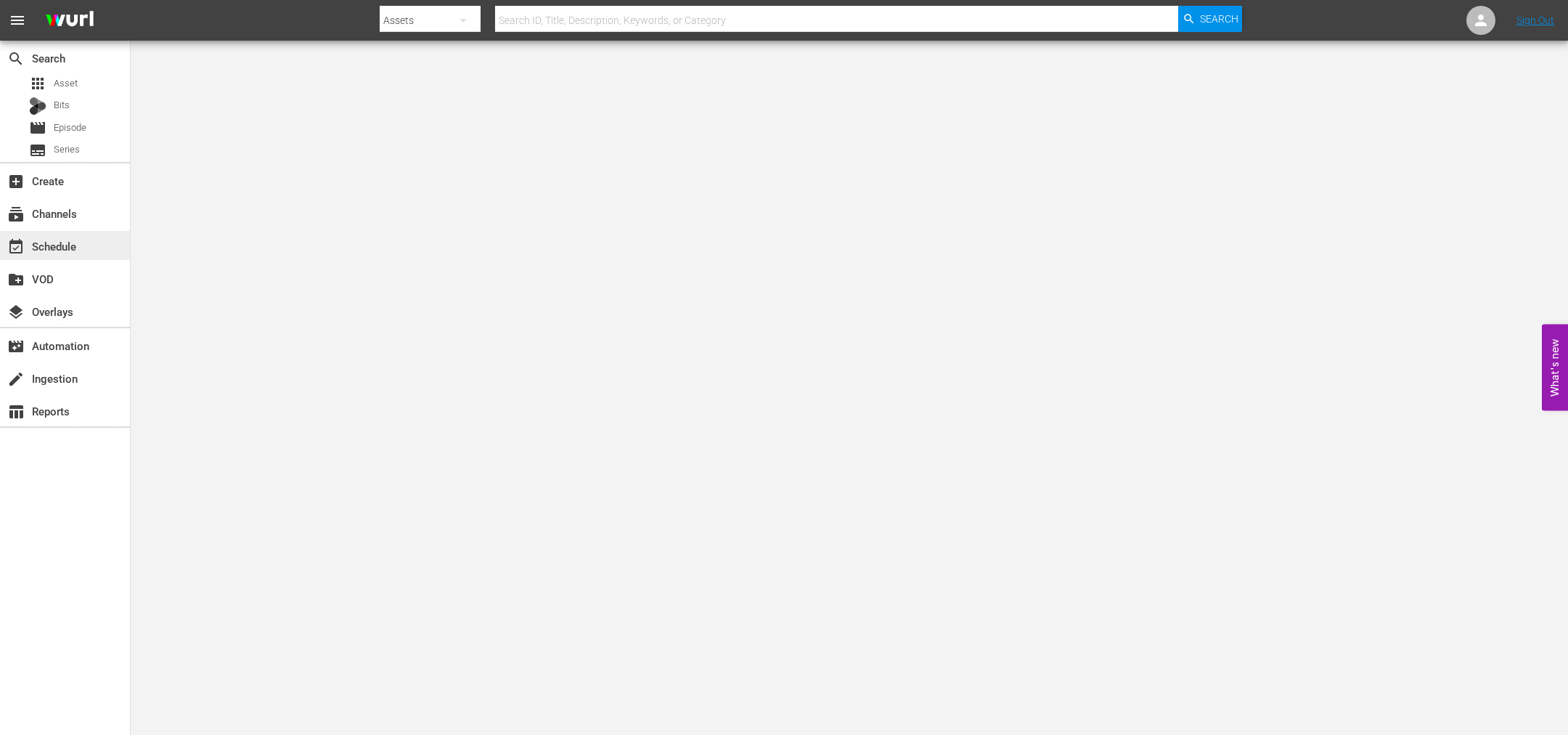
click at [61, 248] on div "event_available Schedule" at bounding box center [41, 244] width 81 height 13
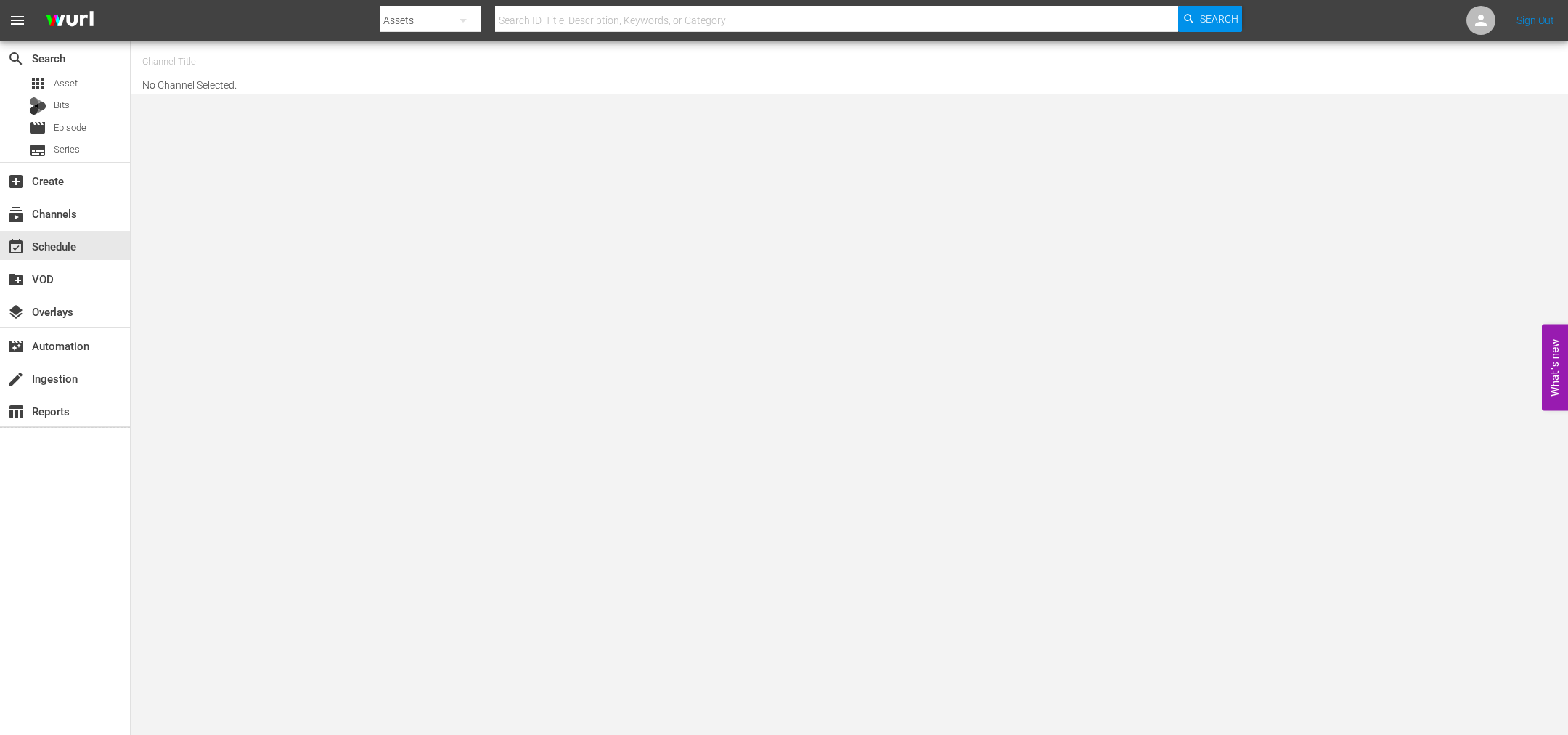
click at [168, 59] on input "text" at bounding box center [235, 61] width 186 height 34
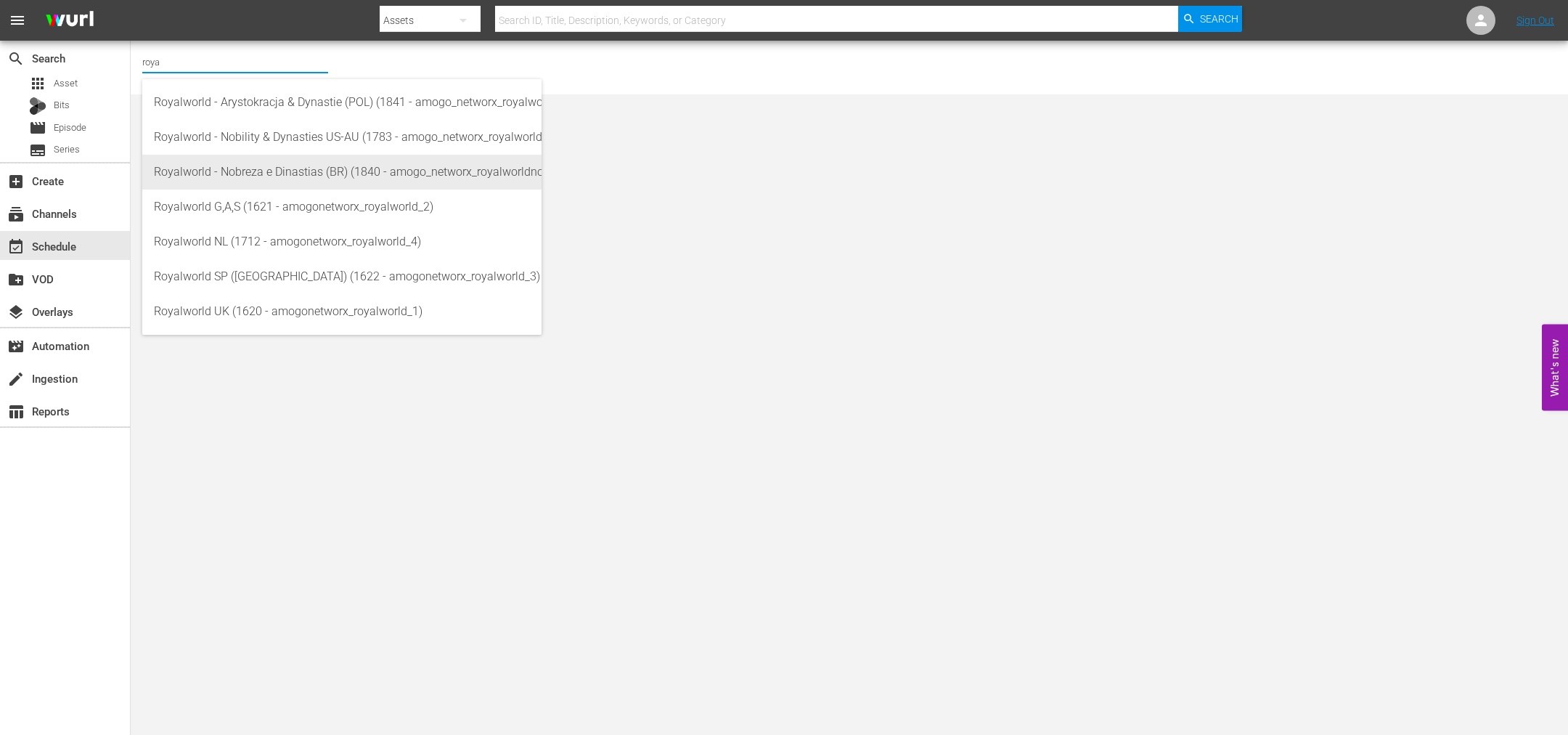
click at [291, 181] on div "Royalworld - Nobreza e Dinastias (BR) (1840 - amogo_networx_royalworldnobrezaed…" at bounding box center [342, 171] width 376 height 34
type input "Royalworld - Nobreza e Dinastias (BR) (1840 - amogo_networx_royalworldnobrezaed…"
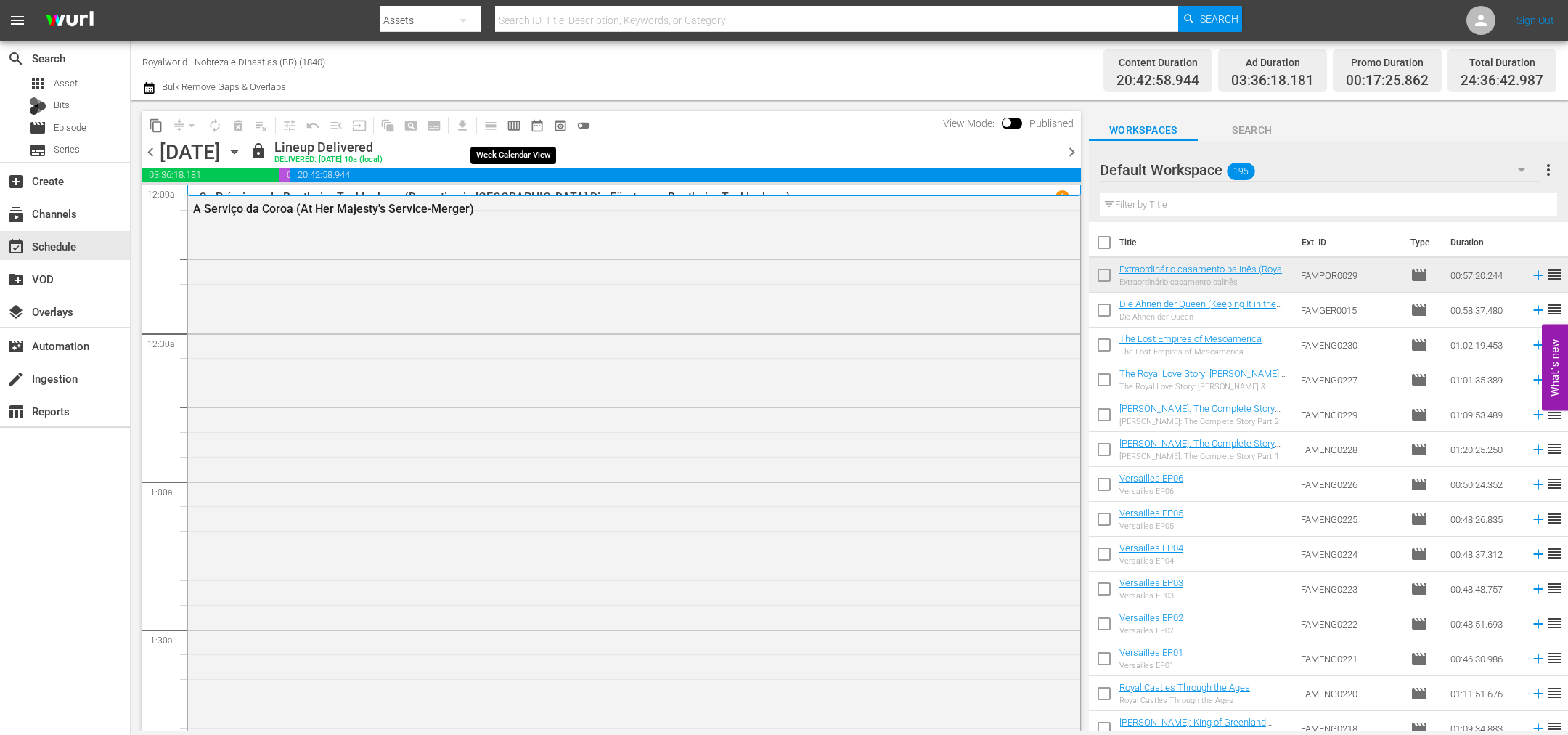
click at [518, 136] on span "calendar_view_week_outlined" at bounding box center [514, 125] width 23 height 23
click at [518, 128] on span "calendar_view_week_outlined" at bounding box center [514, 125] width 14 height 14
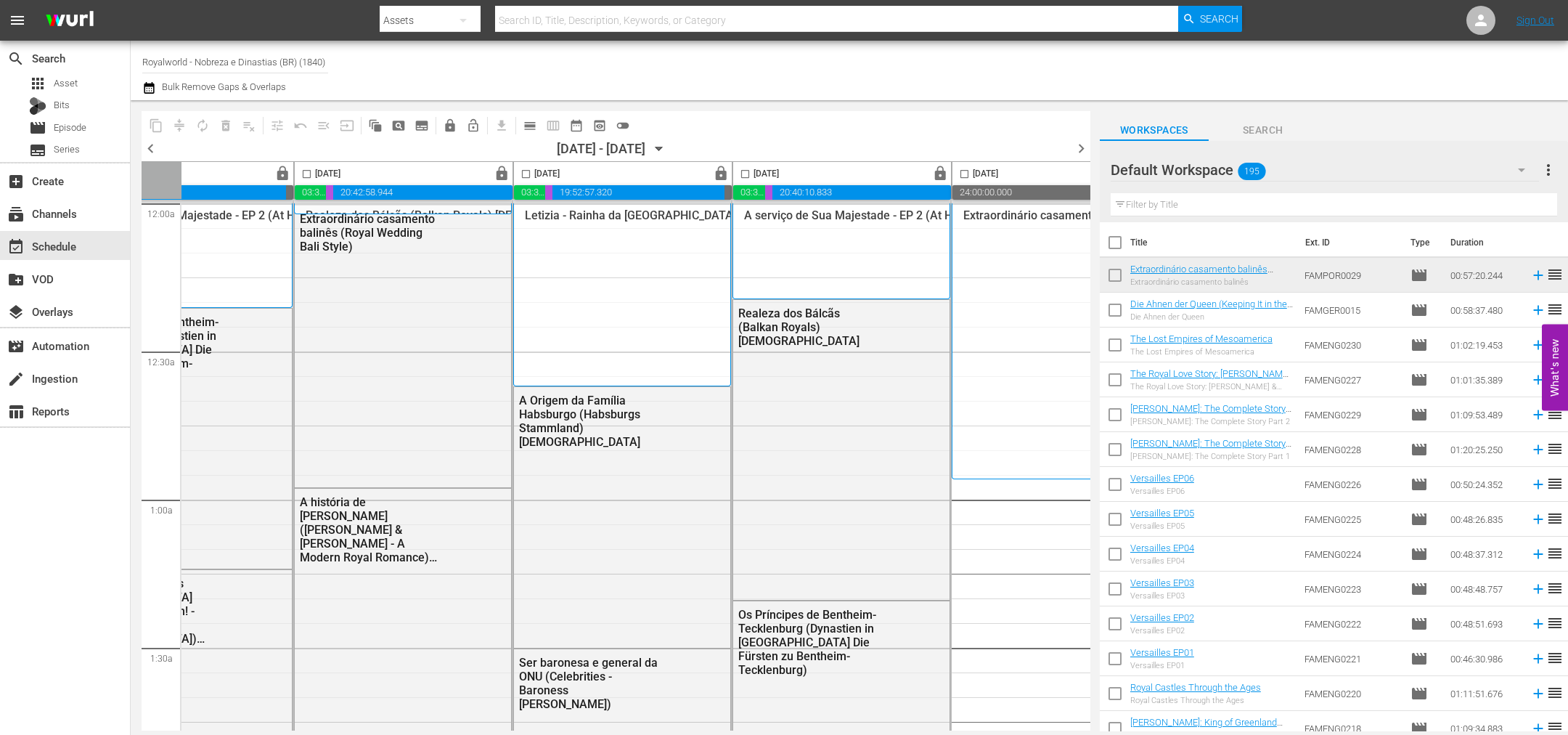
scroll to position [0, 593]
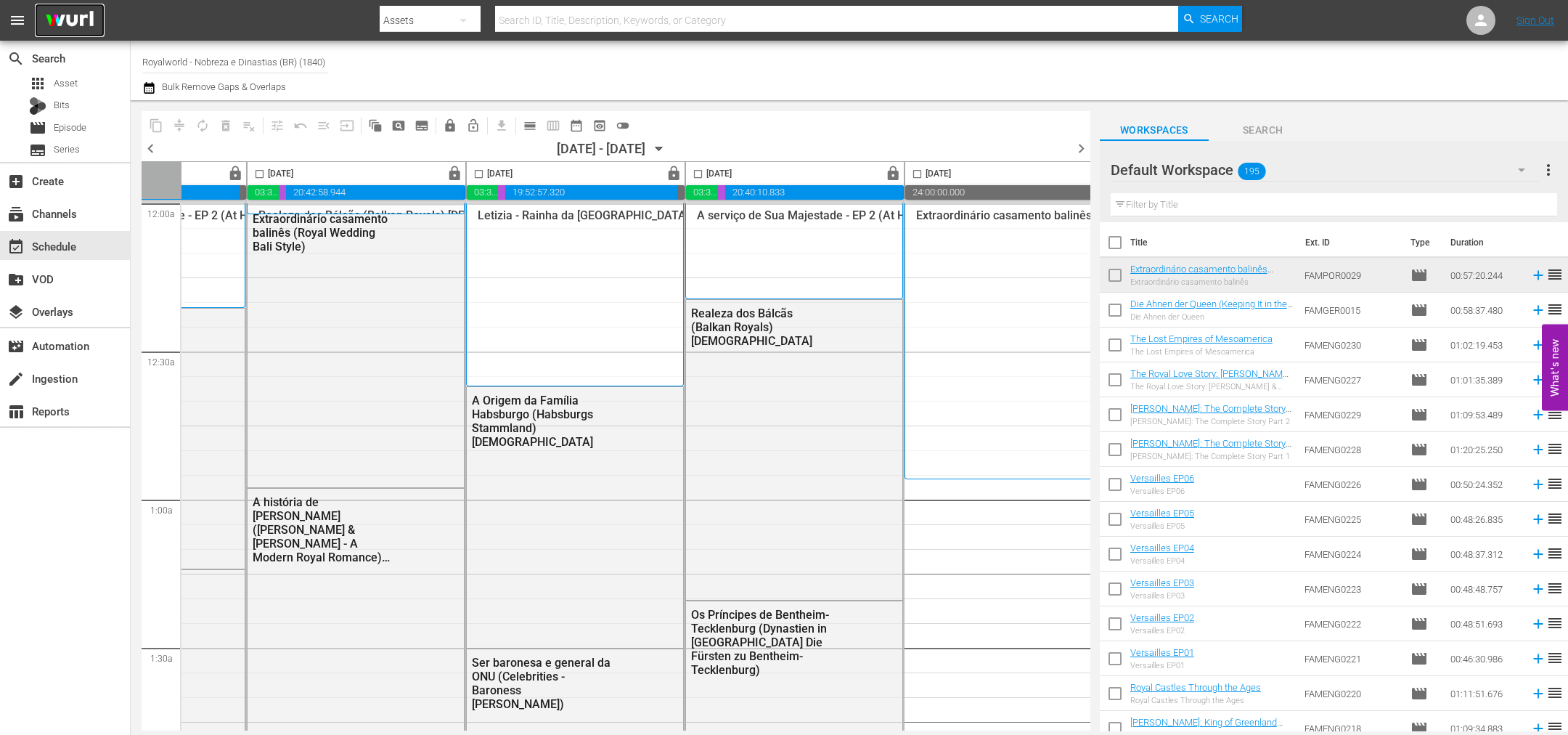
click at [64, 6] on img at bounding box center [69, 20] width 70 height 34
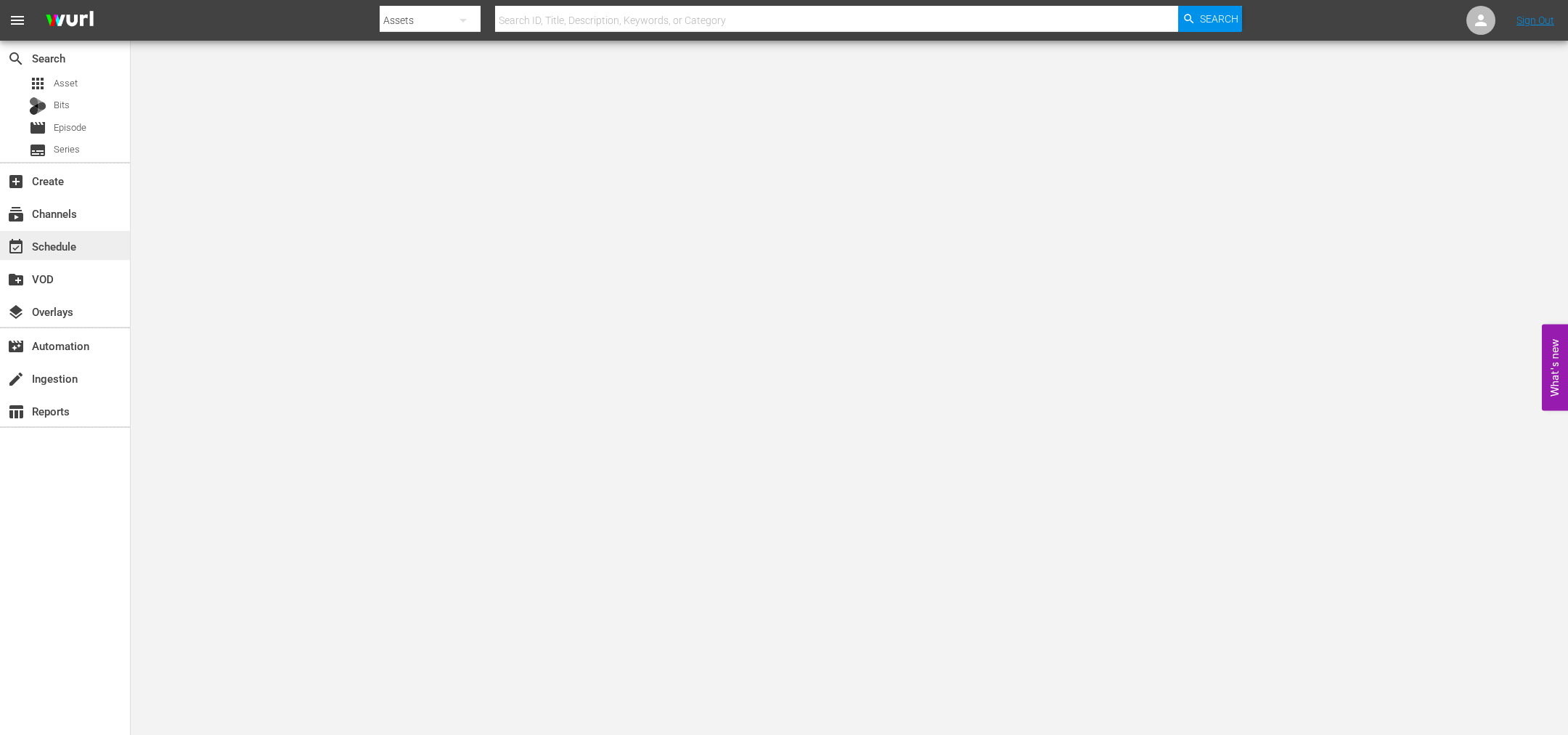
click at [64, 246] on div "event_available Schedule" at bounding box center [41, 244] width 81 height 13
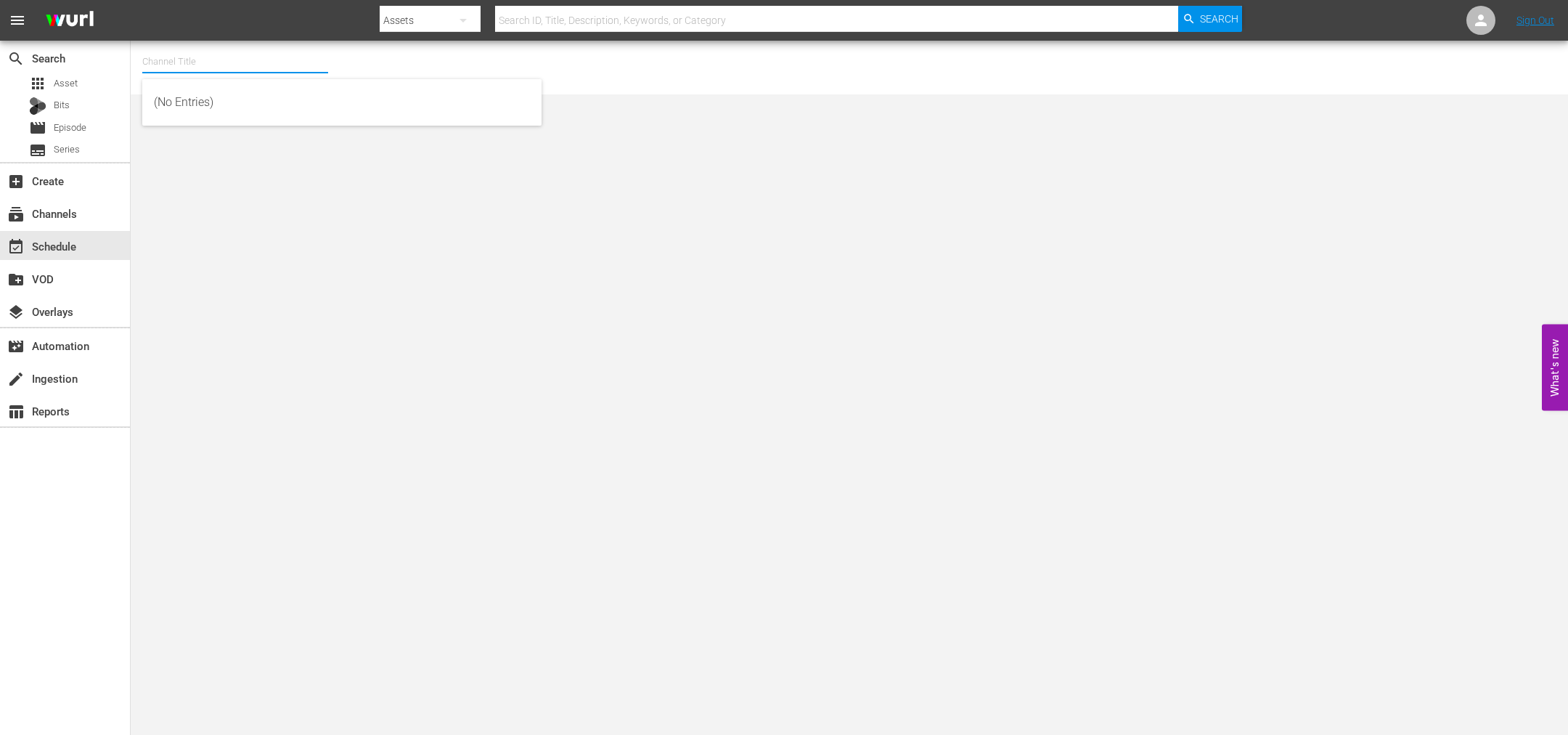
click at [186, 70] on input "text" at bounding box center [235, 61] width 186 height 34
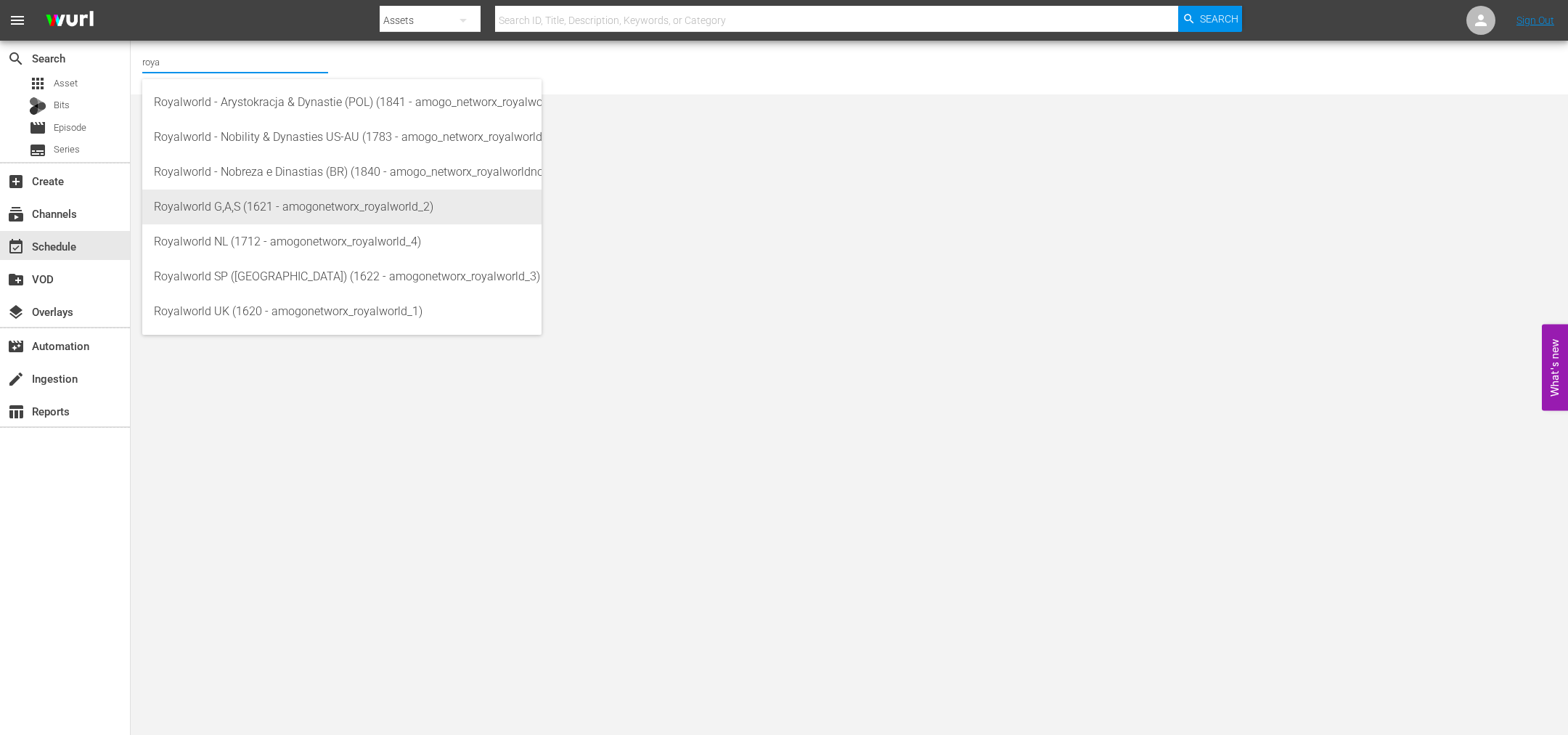
click at [285, 209] on div "Royalworld G,A,S (1621 - amogonetworx_royalworld_2)" at bounding box center [342, 207] width 376 height 34
type input "Royalworld G,A,S (1621 - amogonetworx_royalworld_2)"
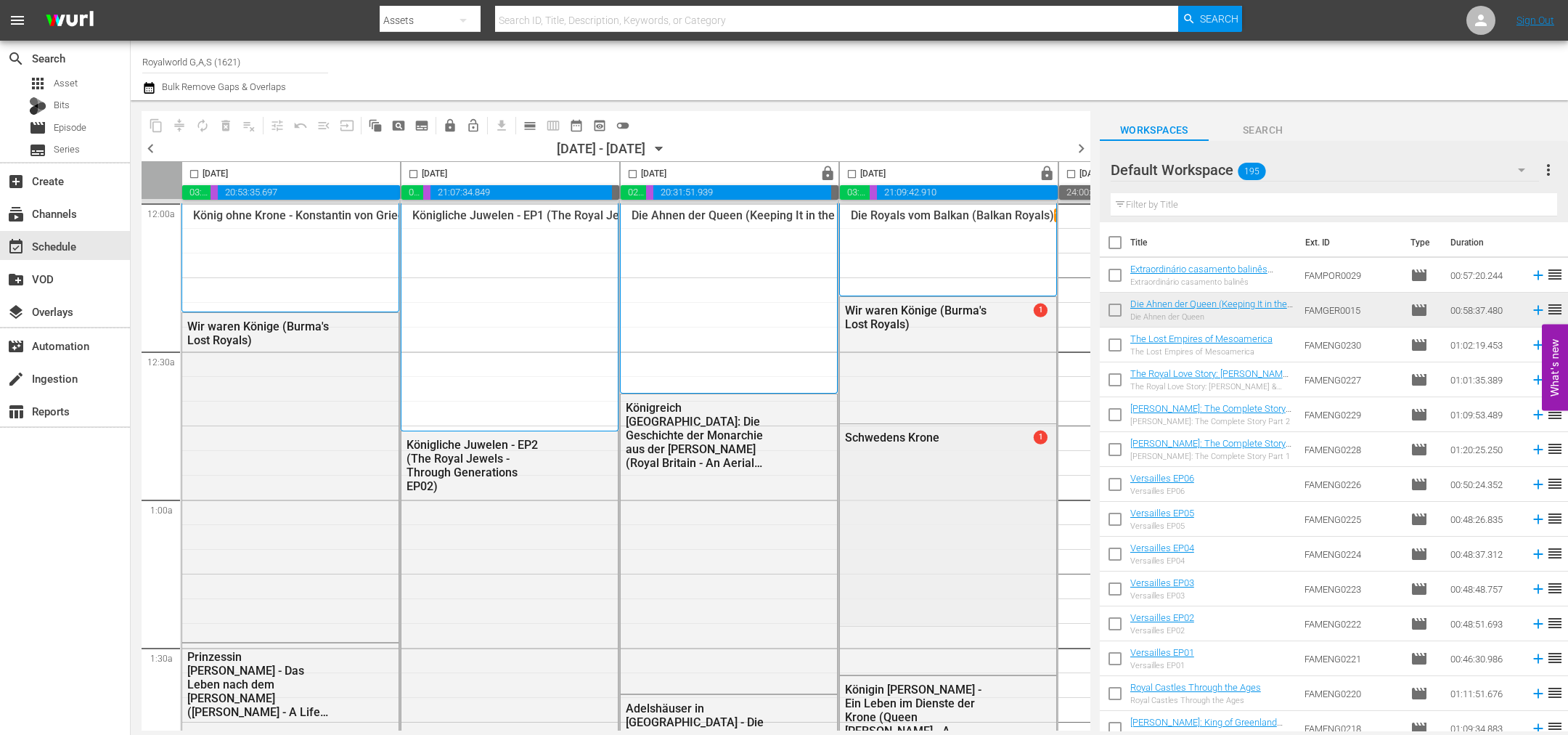
click at [148, 148] on span "chevron_left" at bounding box center [150, 148] width 19 height 19
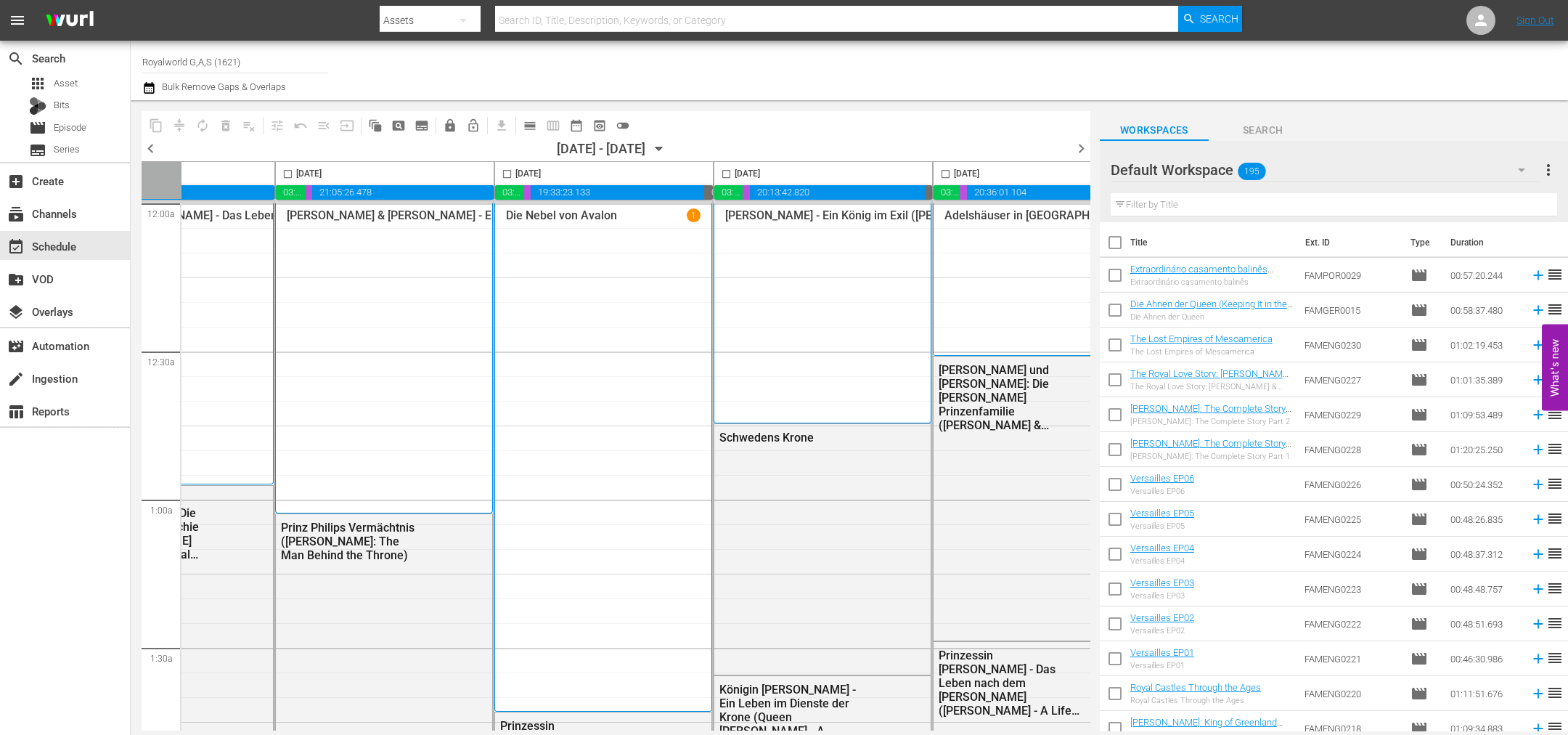
scroll to position [0, 629]
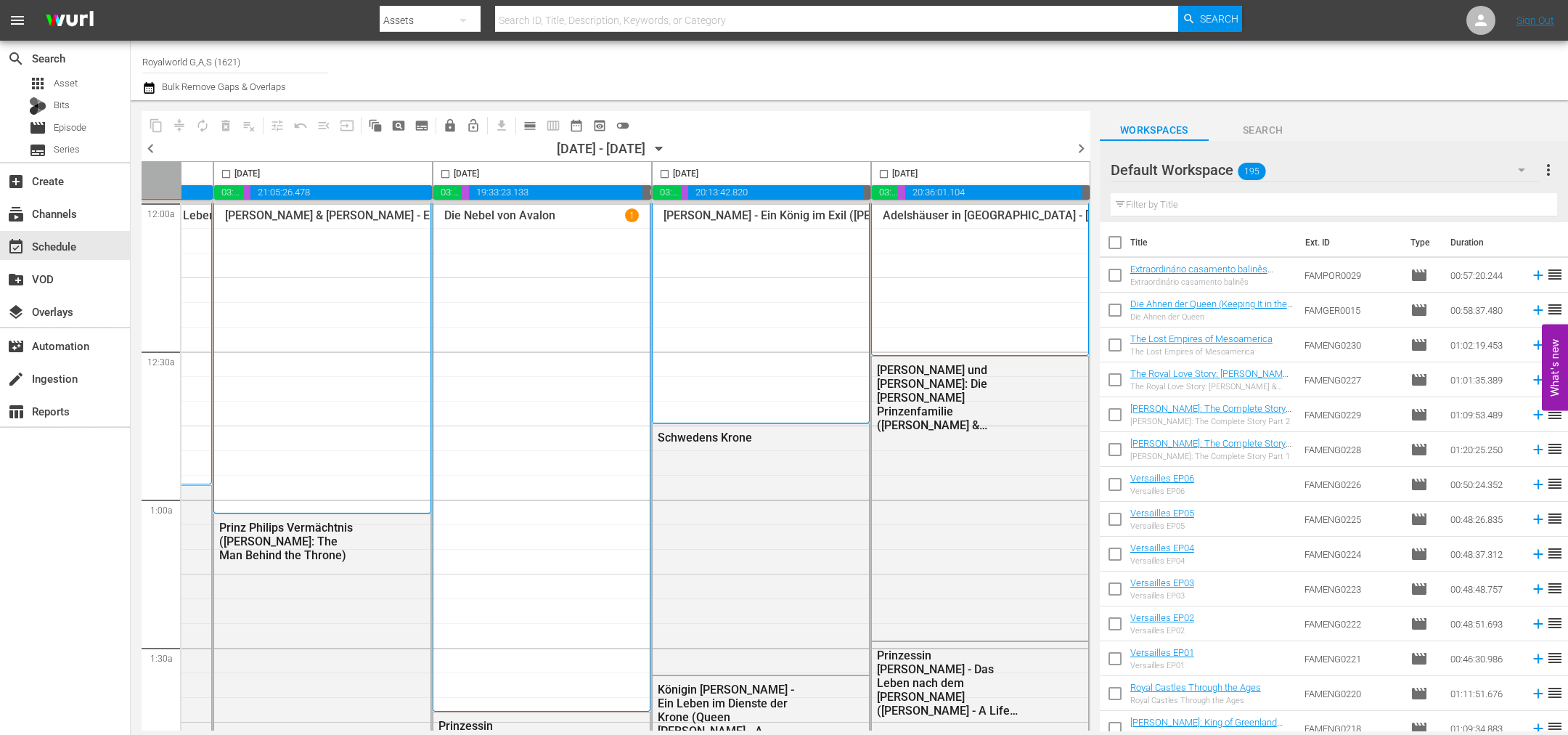
click at [880, 177] on input "checkbox" at bounding box center [883, 177] width 17 height 17
checkbox input "true"
click at [157, 124] on span "content_copy" at bounding box center [155, 125] width 14 height 14
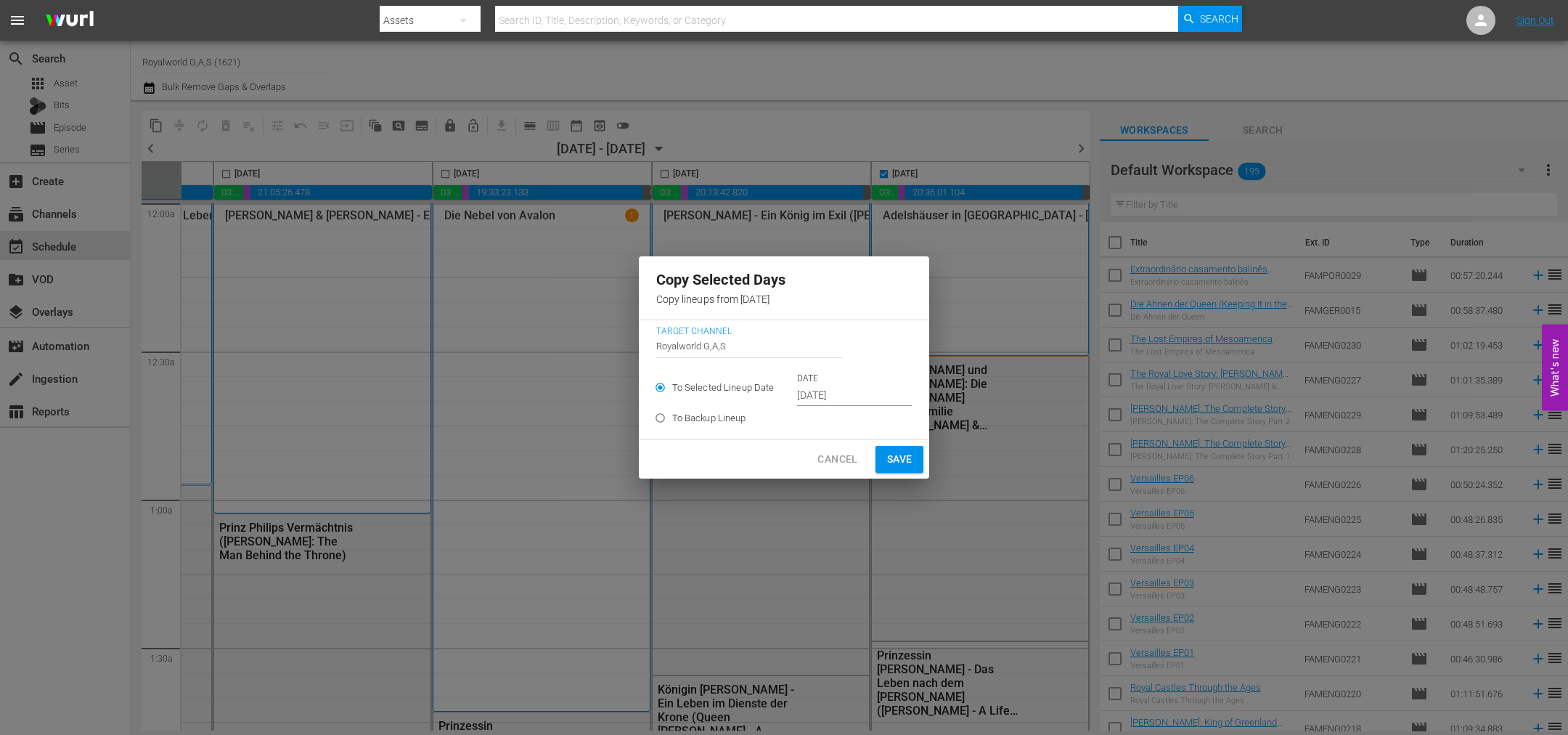
click at [850, 398] on input "Oct 9th 2025" at bounding box center [854, 396] width 115 height 22
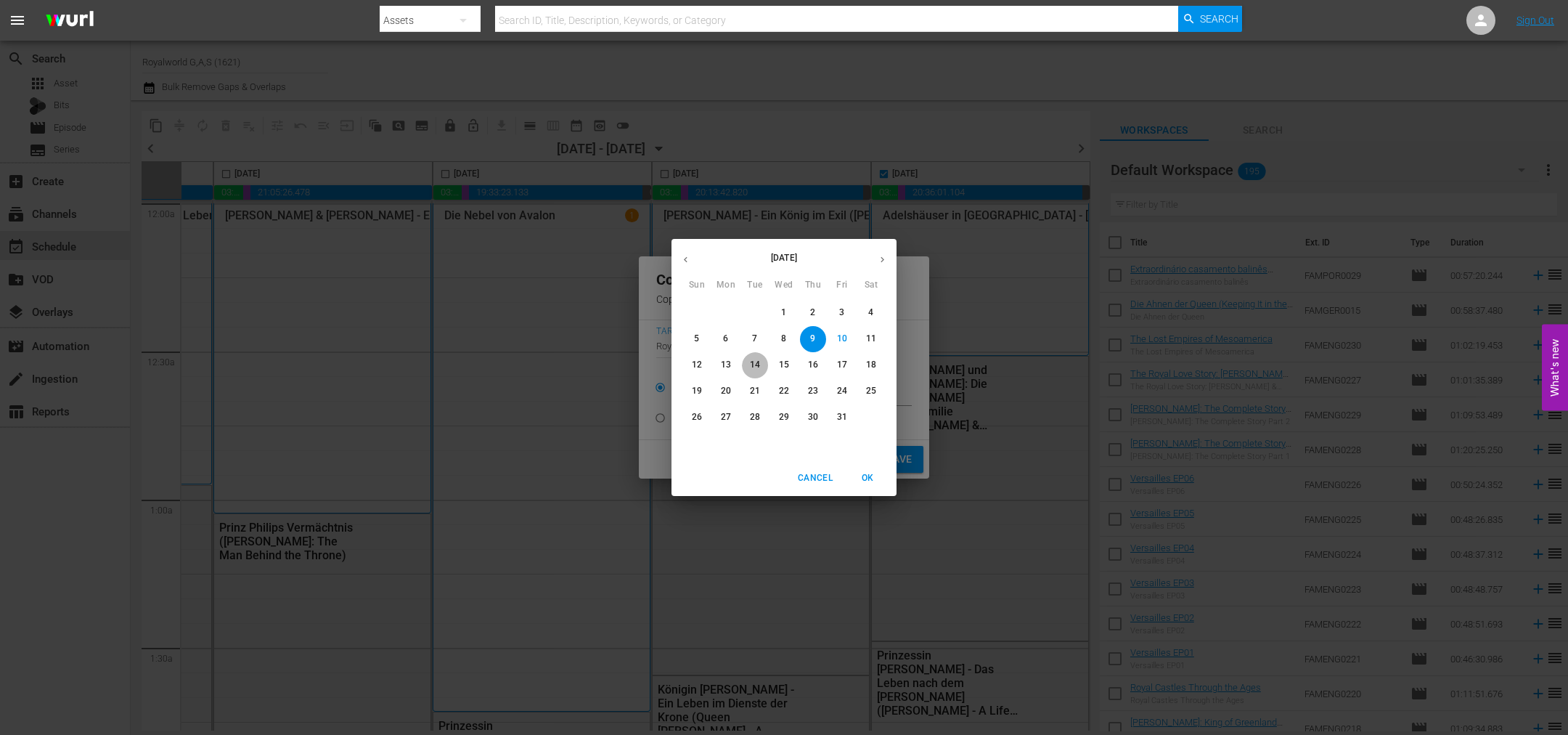
click at [764, 368] on span "14" at bounding box center [755, 365] width 27 height 12
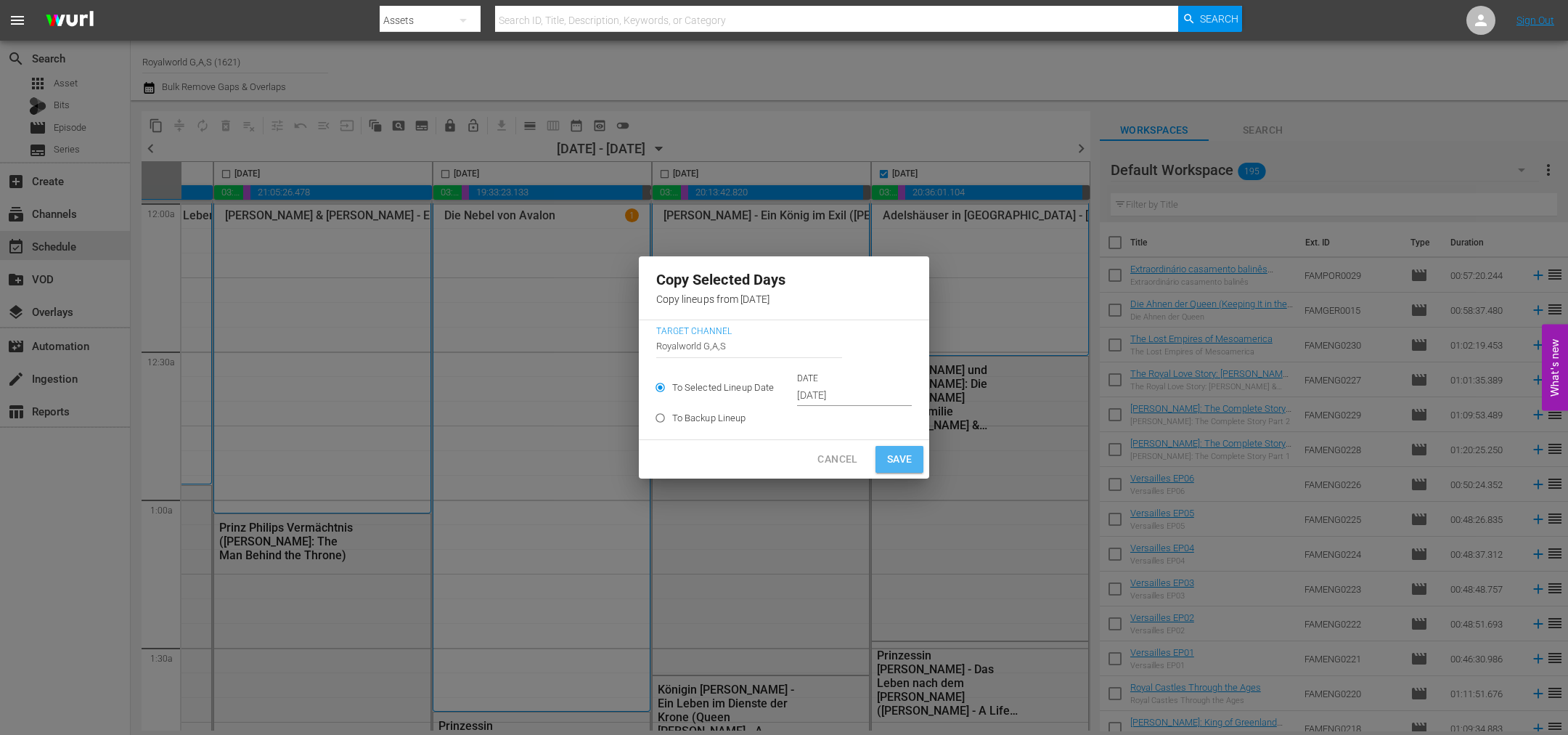
click at [889, 456] on span "Save" at bounding box center [899, 459] width 26 height 19
type input "Oct 9th 2025"
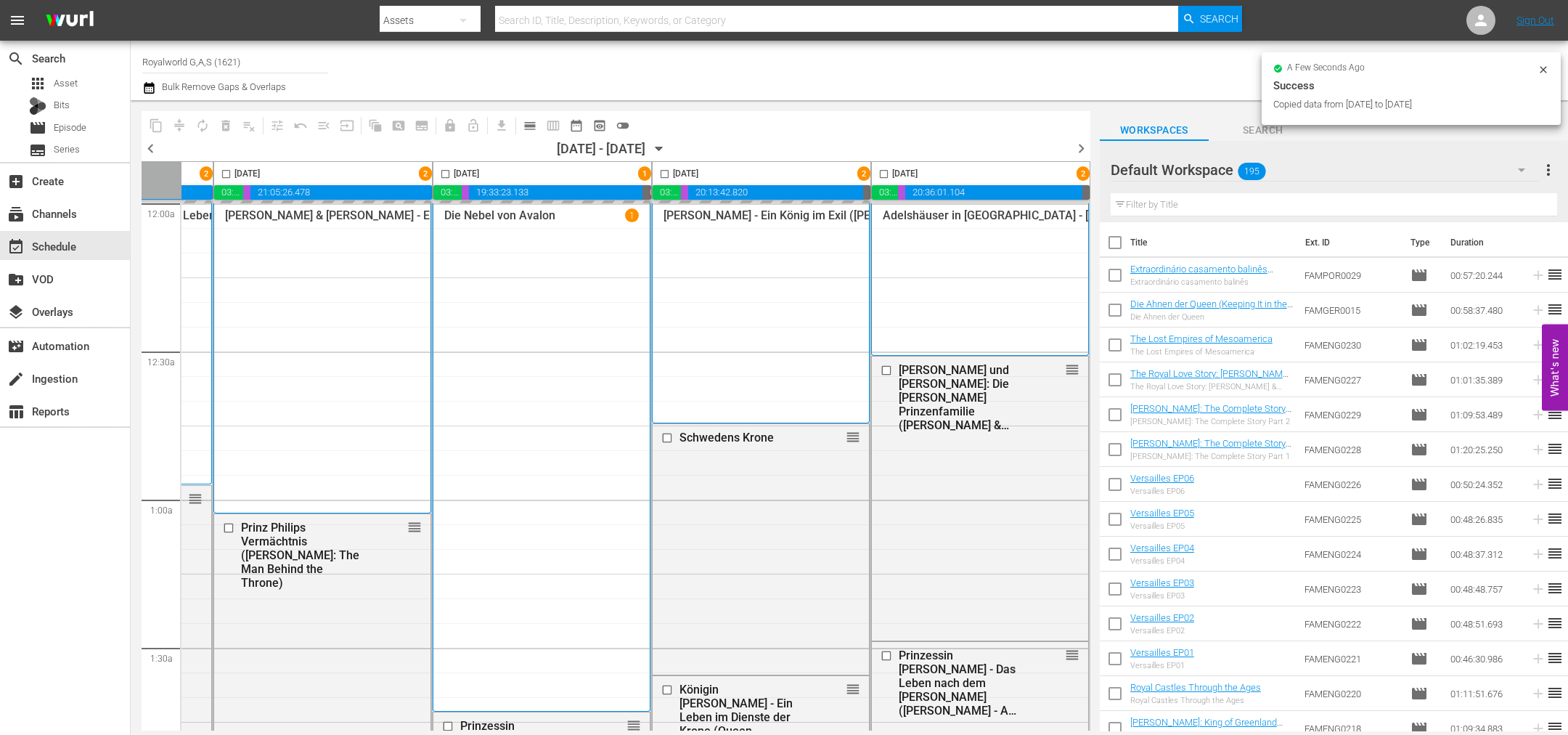
checkbox input "false"
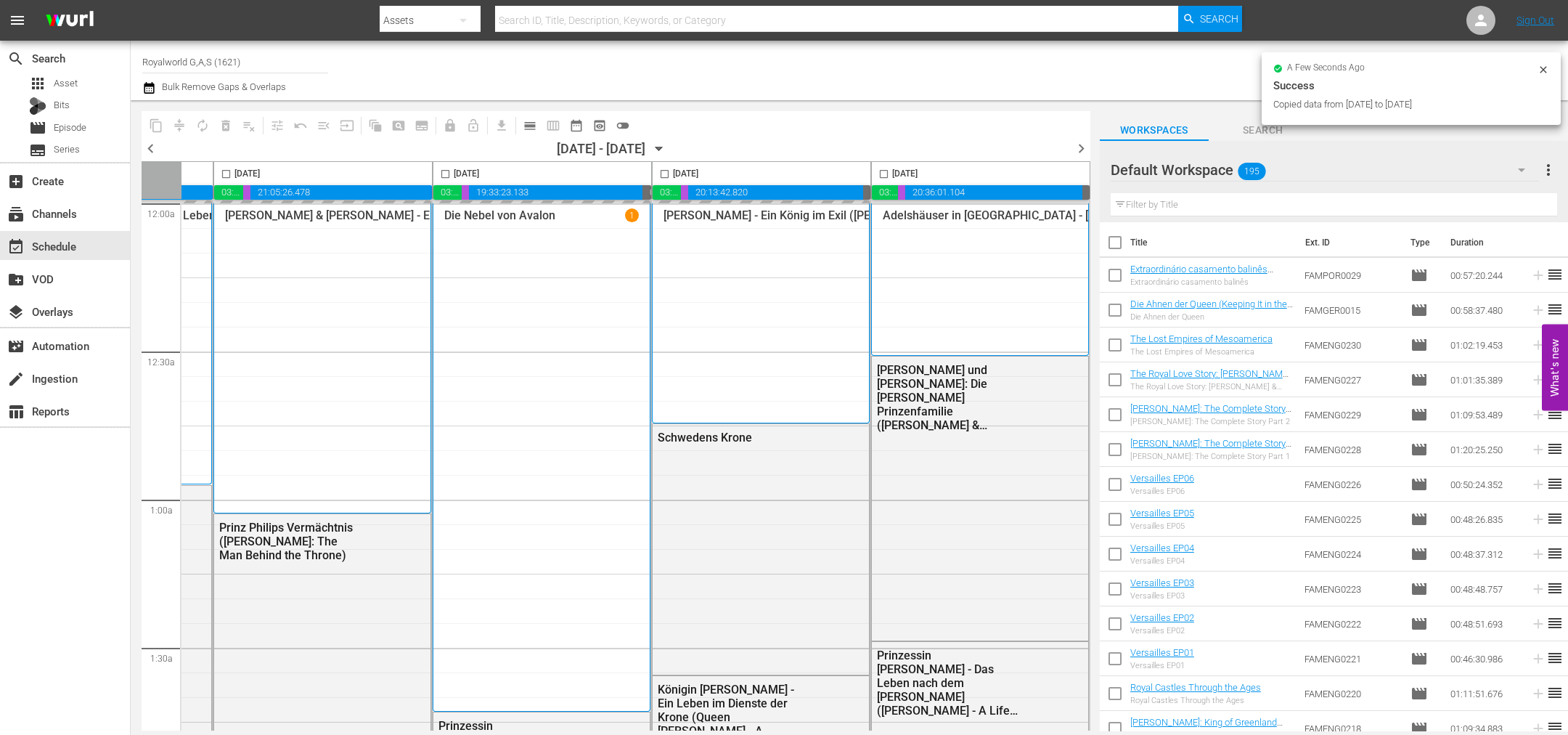
click at [1080, 148] on span "chevron_right" at bounding box center [1081, 148] width 19 height 19
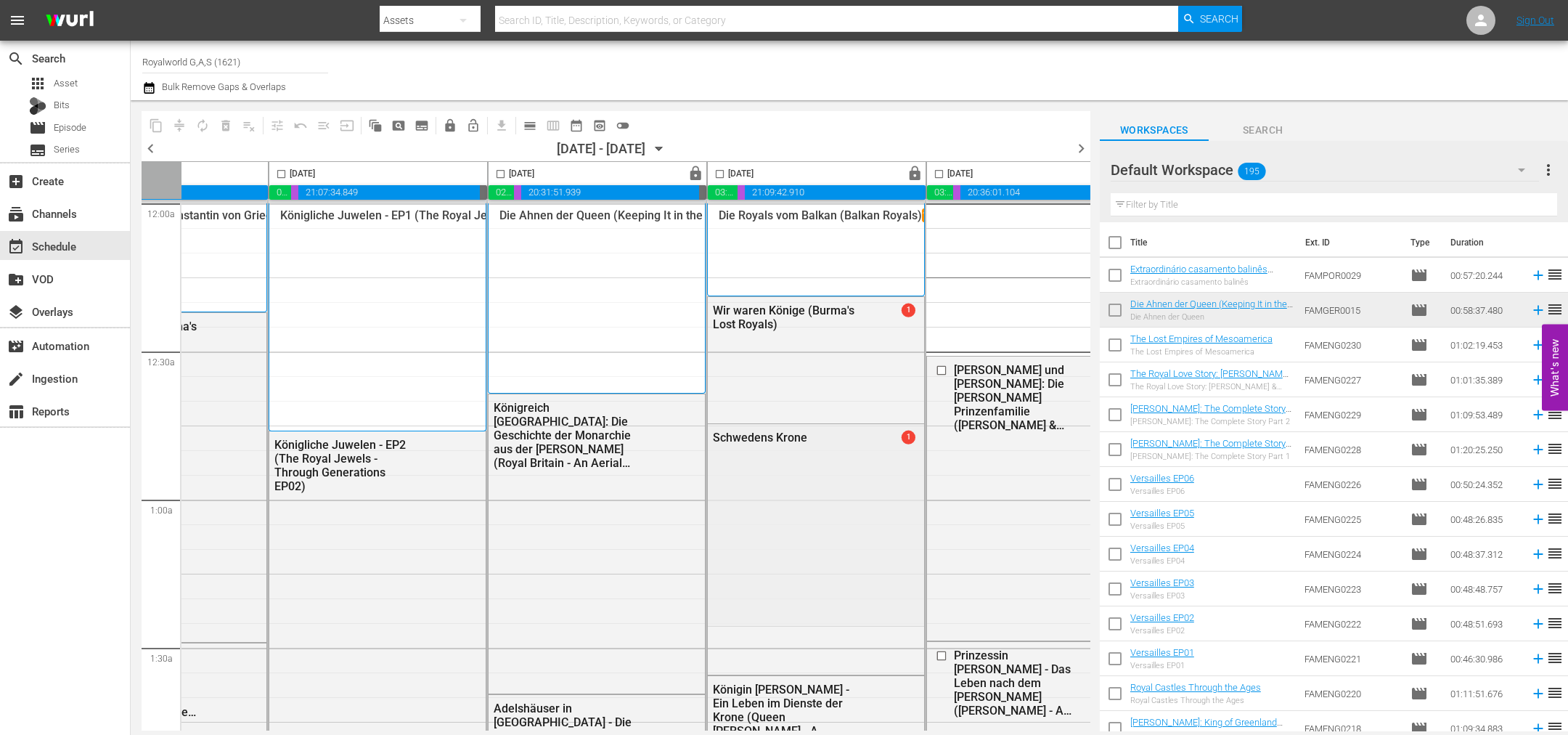
scroll to position [0, 124]
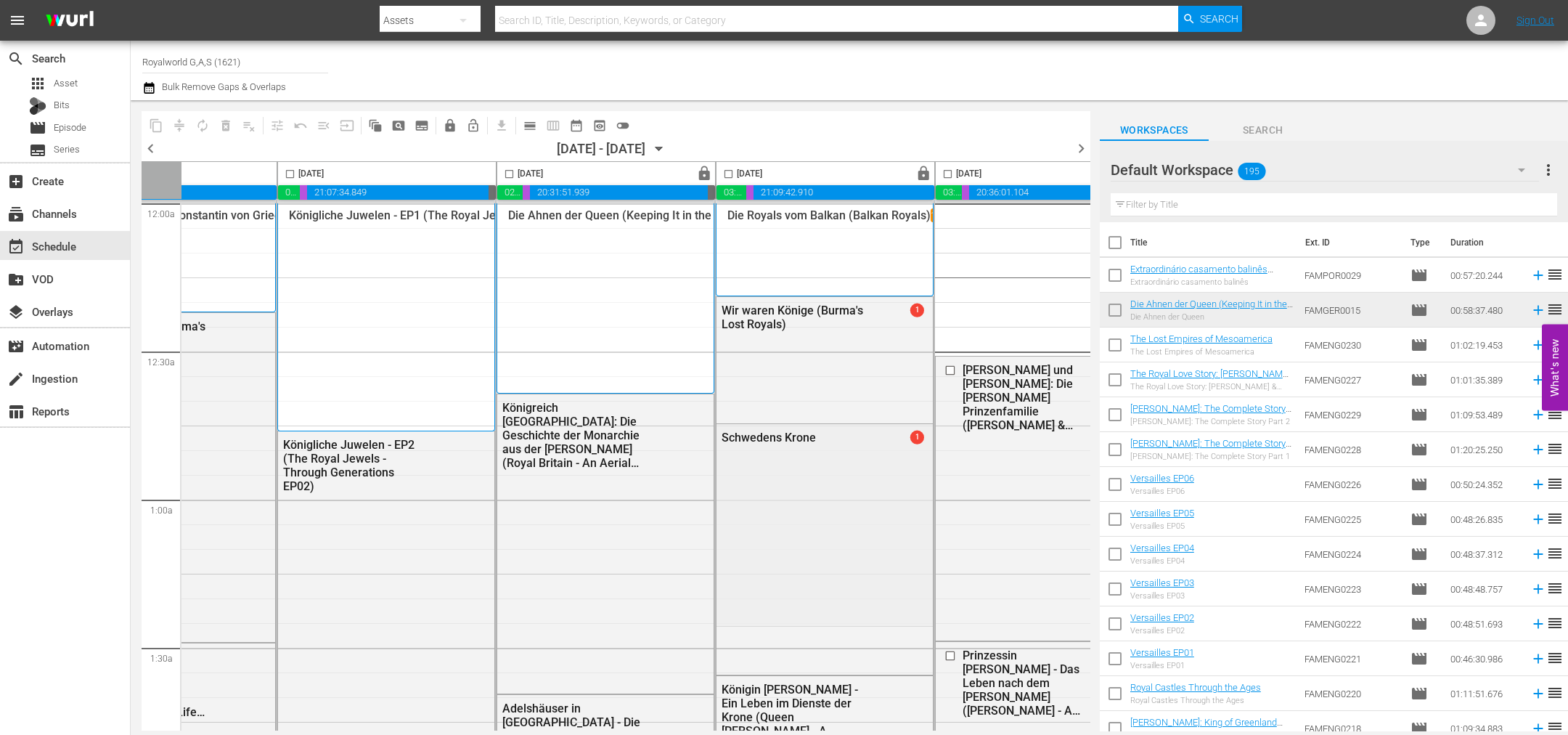
click at [285, 173] on input "checkbox" at bounding box center [290, 177] width 17 height 17
checkbox input "true"
click at [154, 125] on span "content_copy" at bounding box center [155, 125] width 14 height 14
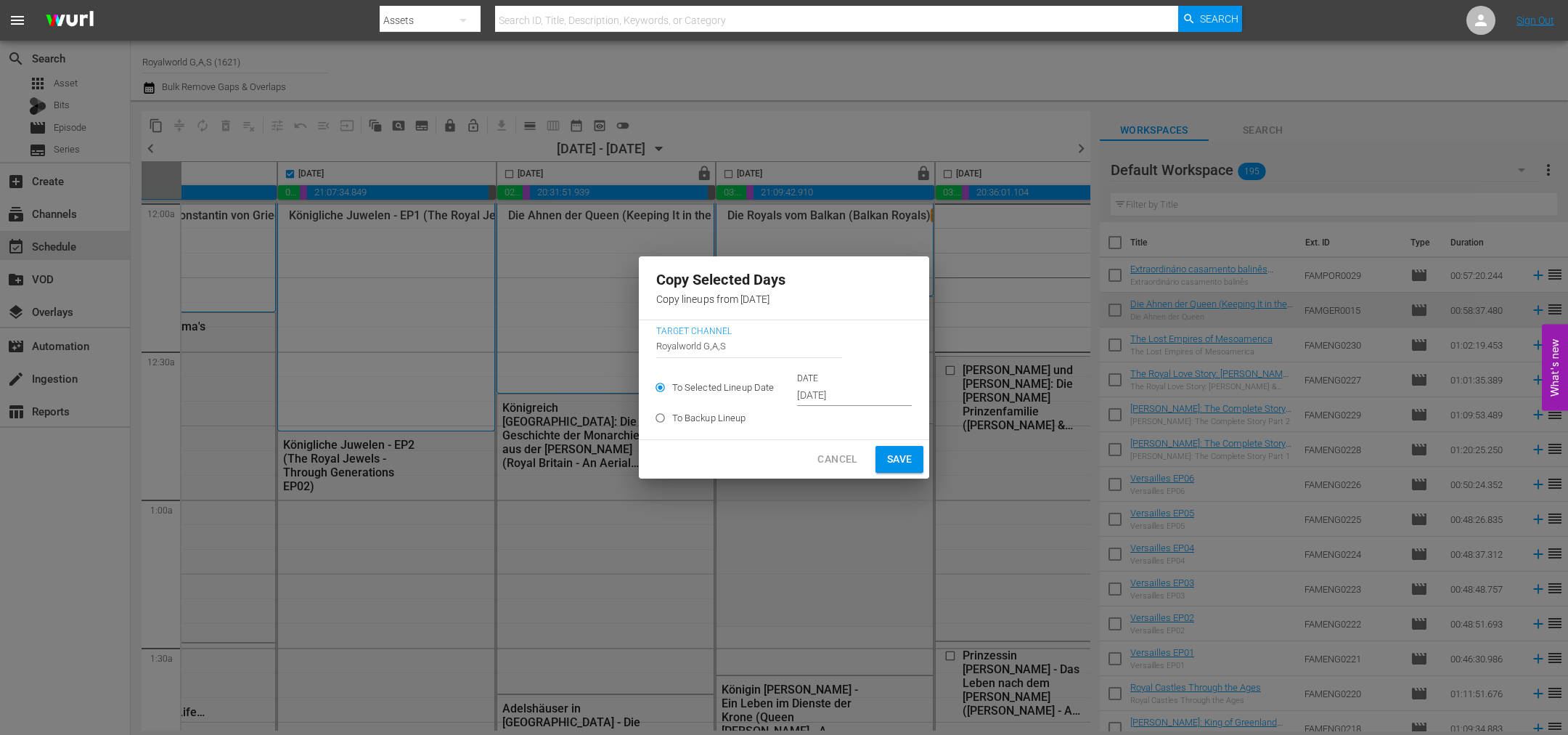
click at [812, 398] on input "Oct 11th 2025" at bounding box center [854, 396] width 115 height 22
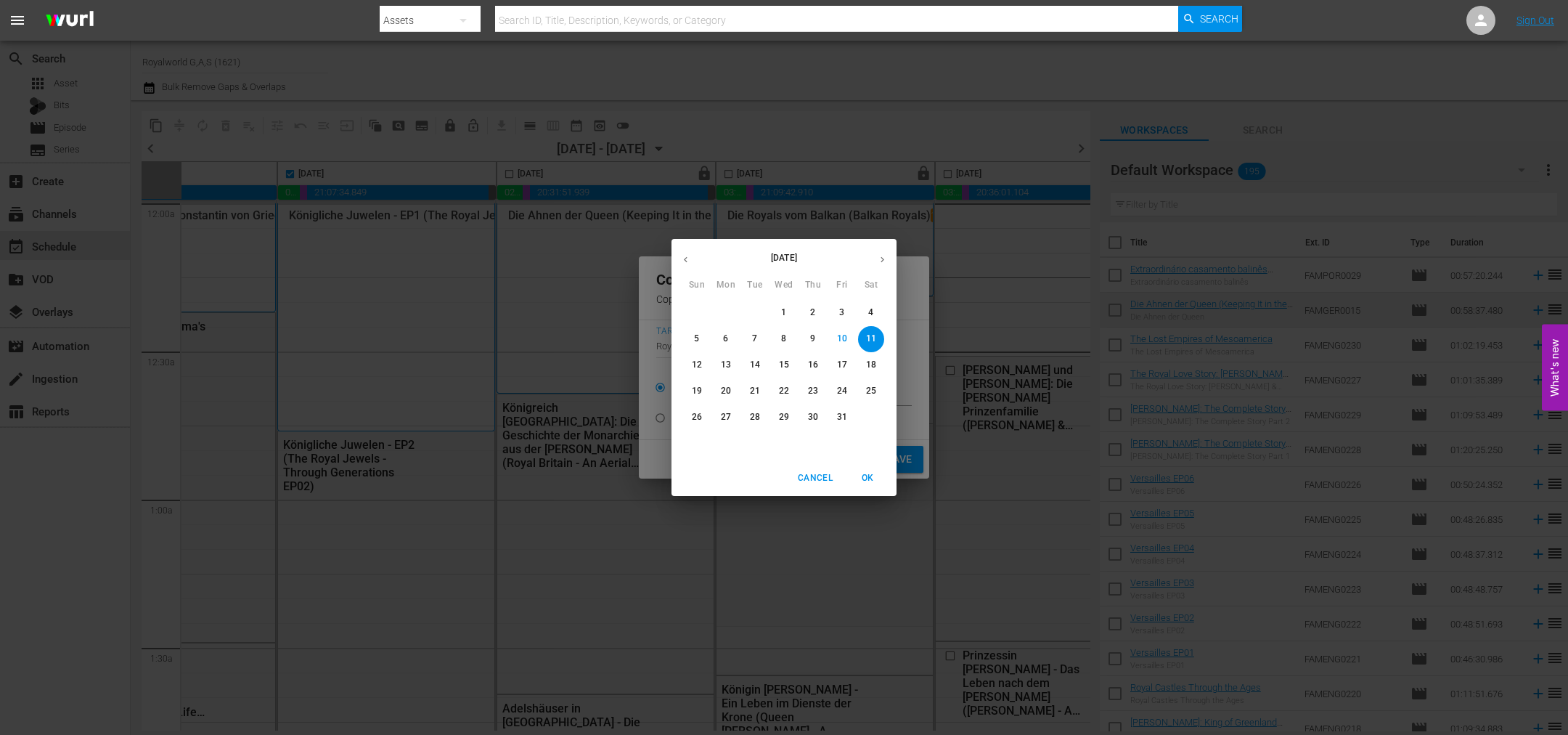
click at [789, 361] on p "15" at bounding box center [784, 365] width 11 height 12
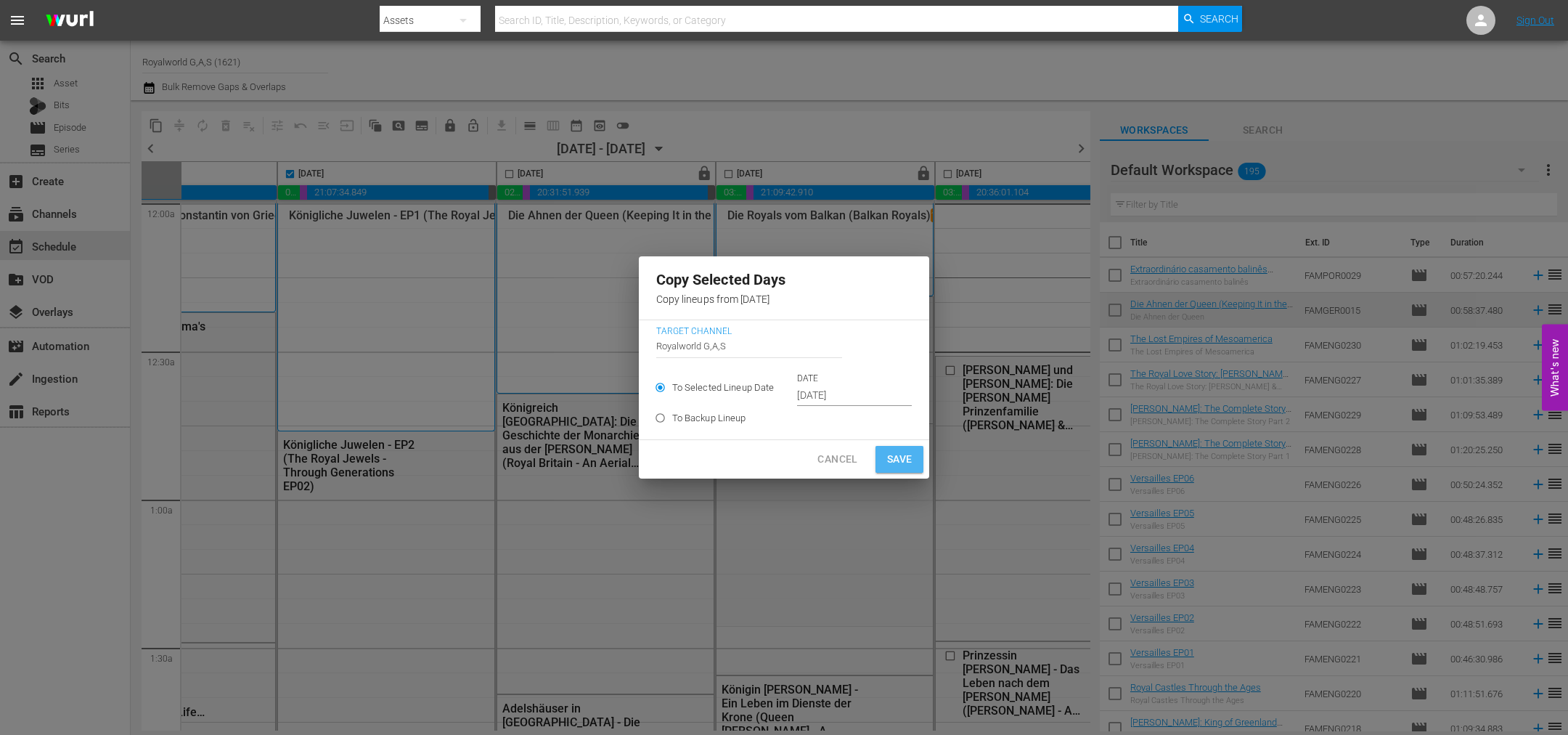
click at [889, 463] on span "Save" at bounding box center [899, 459] width 26 height 19
type input "Oct 11th 2025"
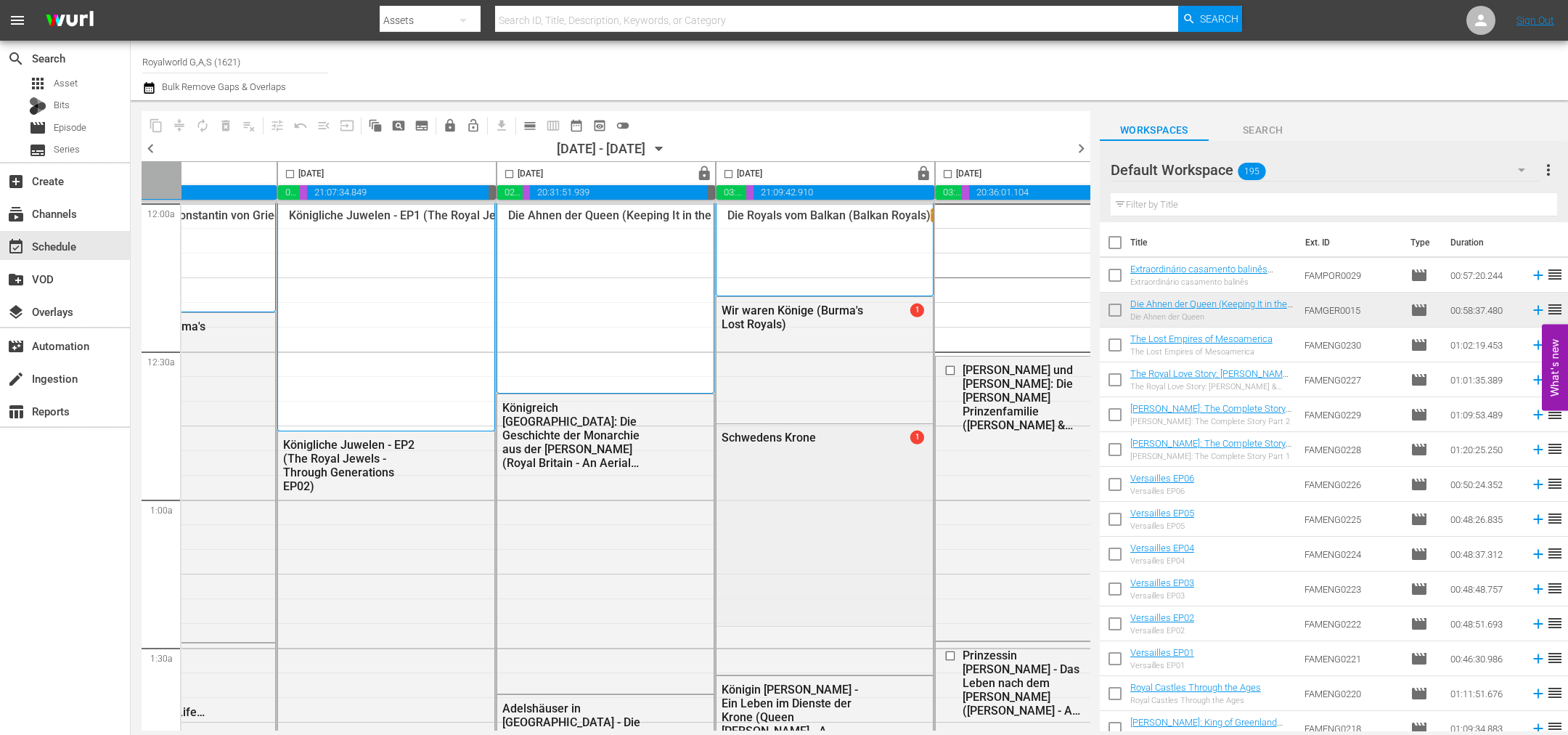
drag, startPoint x: 288, startPoint y: 172, endPoint x: 255, endPoint y: 165, distance: 33.7
click at [289, 172] on input "checkbox" at bounding box center [290, 177] width 17 height 17
checkbox input "true"
click at [150, 122] on span "content_copy" at bounding box center [155, 125] width 14 height 14
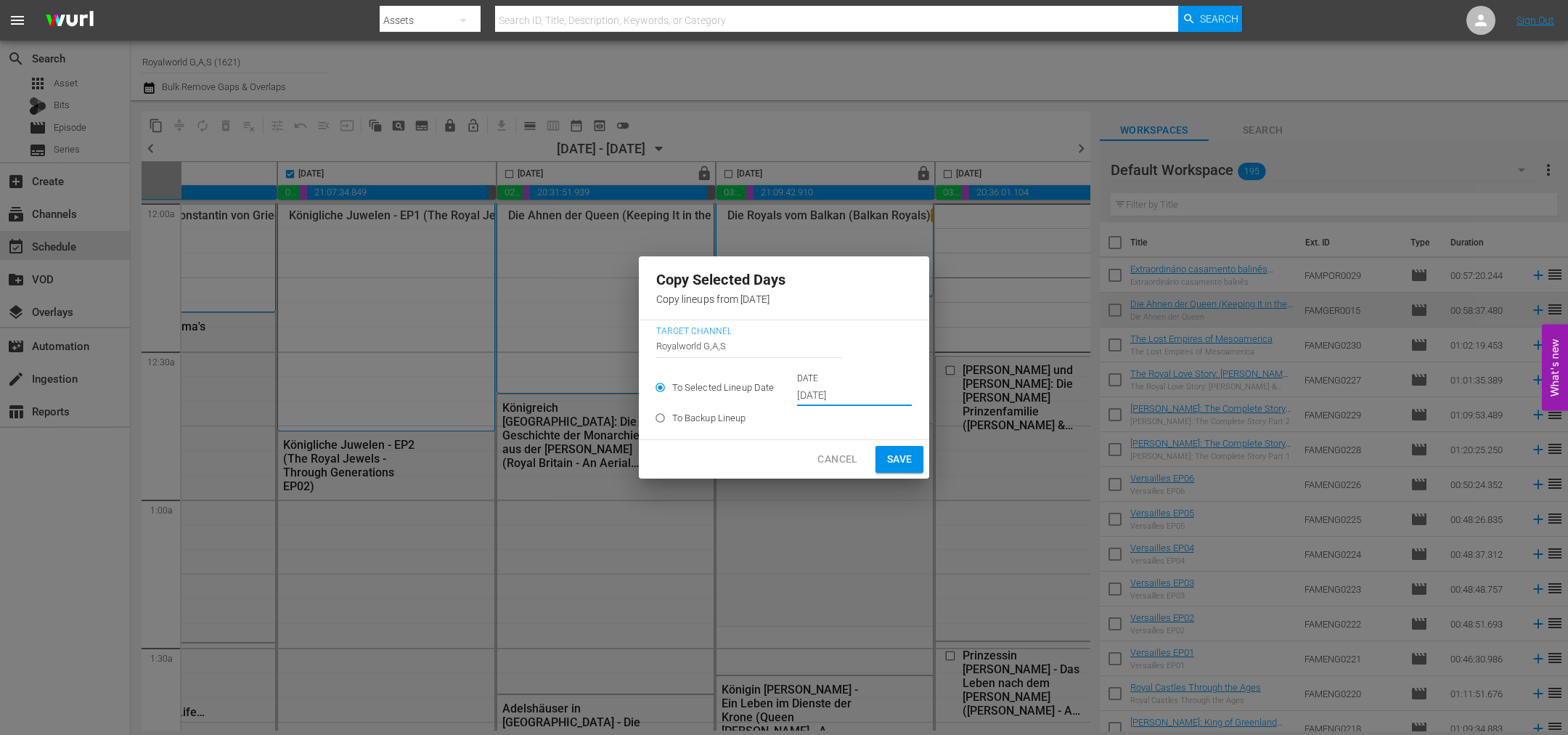
click at [820, 400] on input "Oct 11th 2025" at bounding box center [854, 396] width 115 height 22
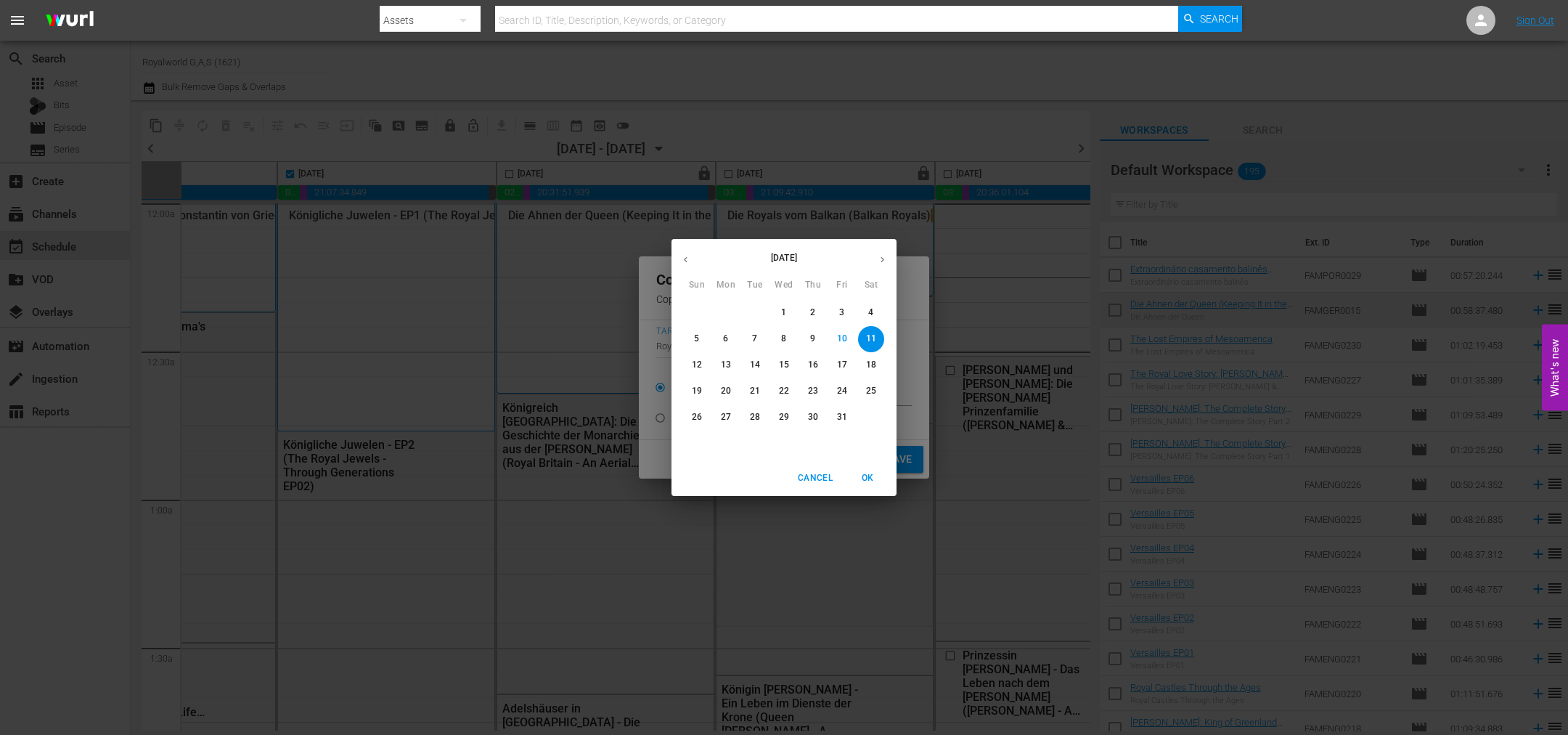
click at [774, 357] on button "15" at bounding box center [784, 366] width 27 height 27
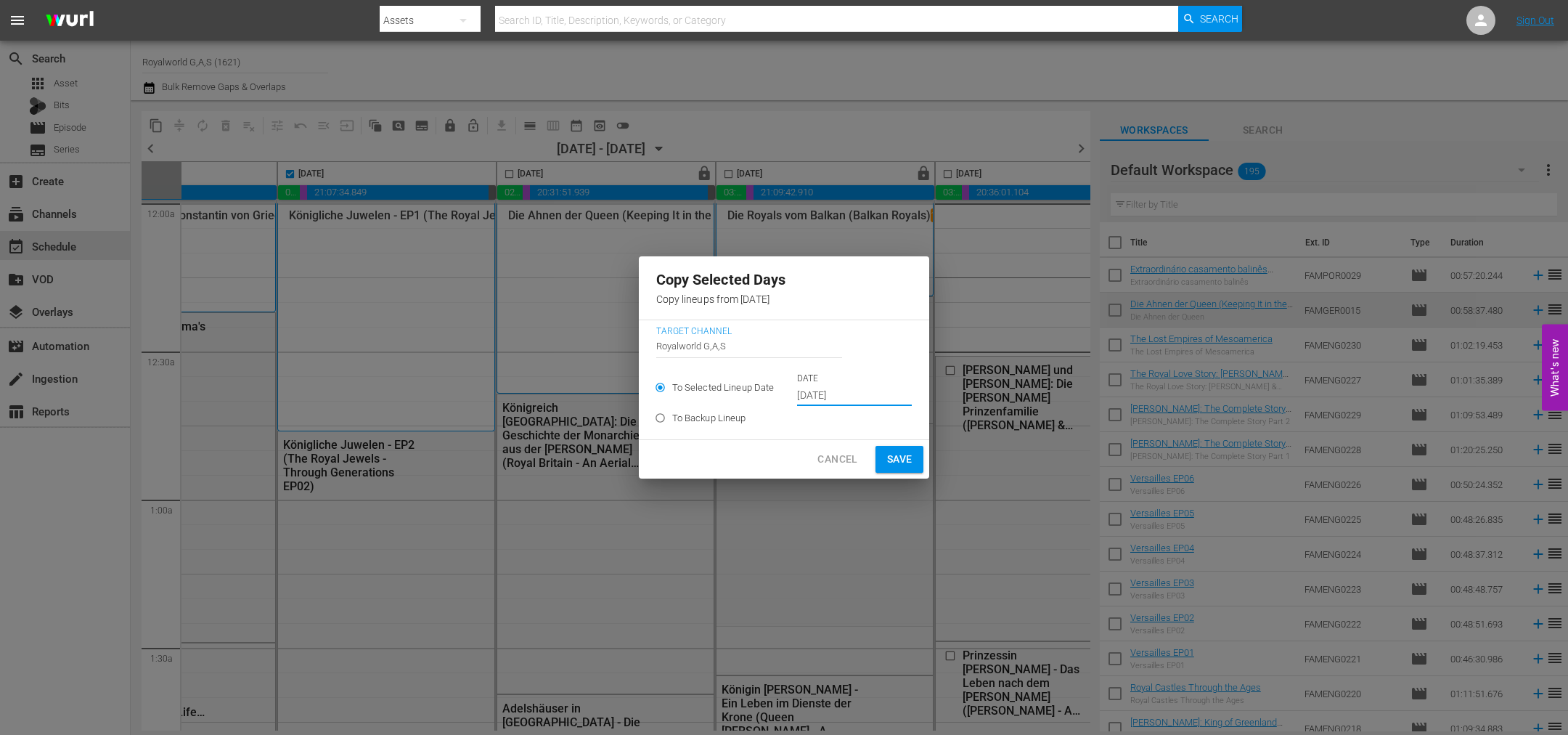
click at [893, 453] on span "Save" at bounding box center [899, 459] width 26 height 19
type input "Oct 11th 2025"
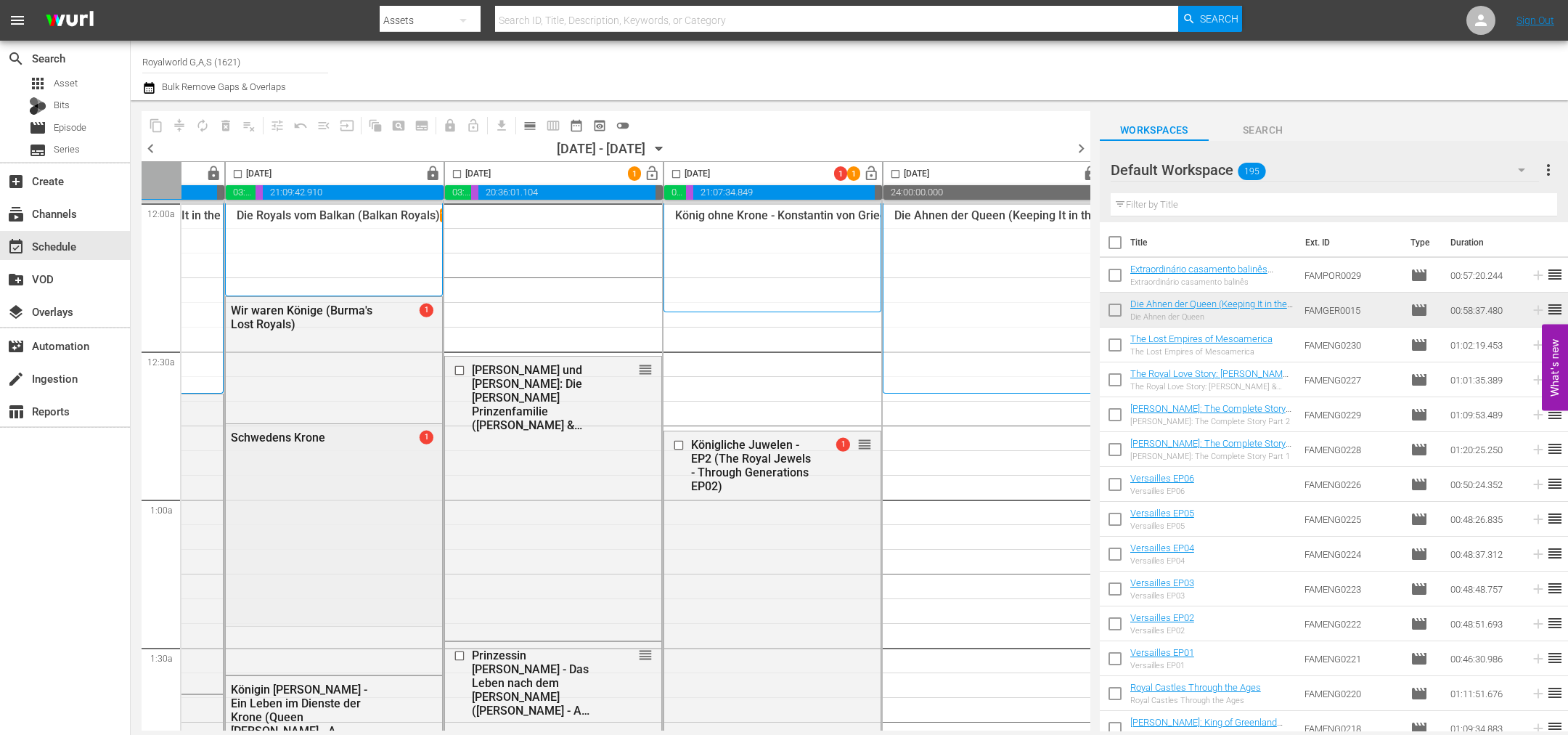
scroll to position [0, 629]
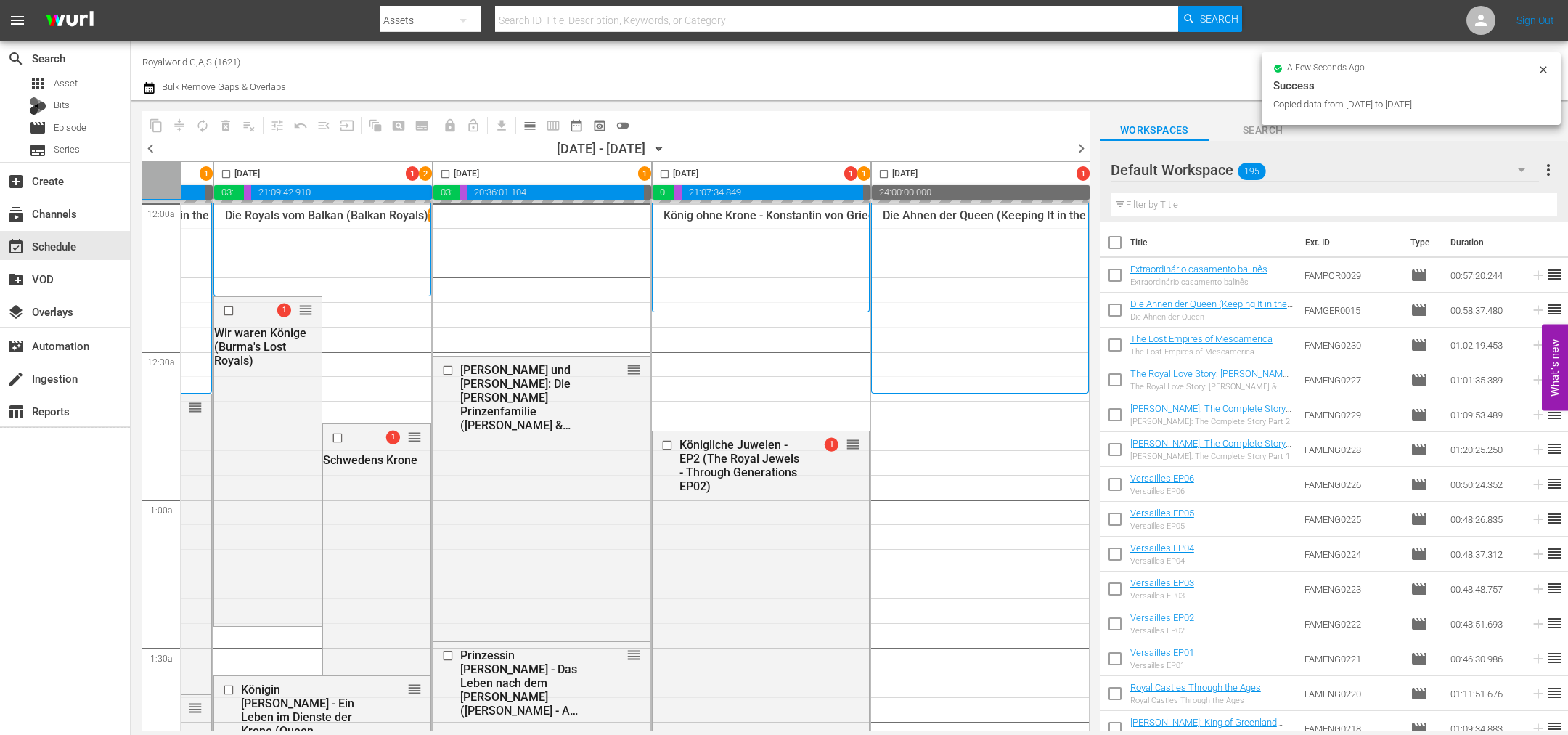
checkbox input "false"
click at [523, 125] on span "calendar_view_day_outlined" at bounding box center [530, 125] width 14 height 14
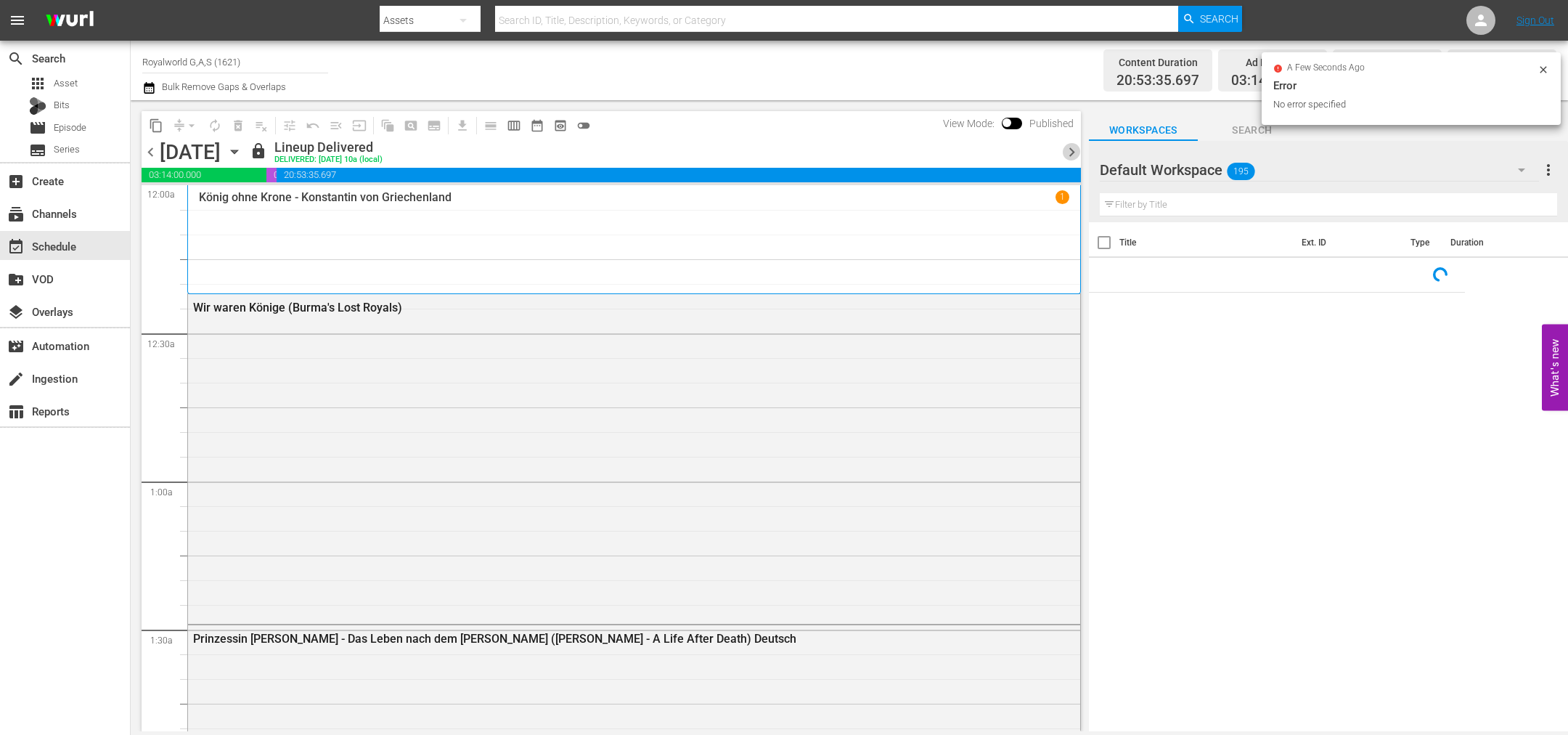
click at [1069, 155] on span "chevron_right" at bounding box center [1072, 152] width 19 height 19
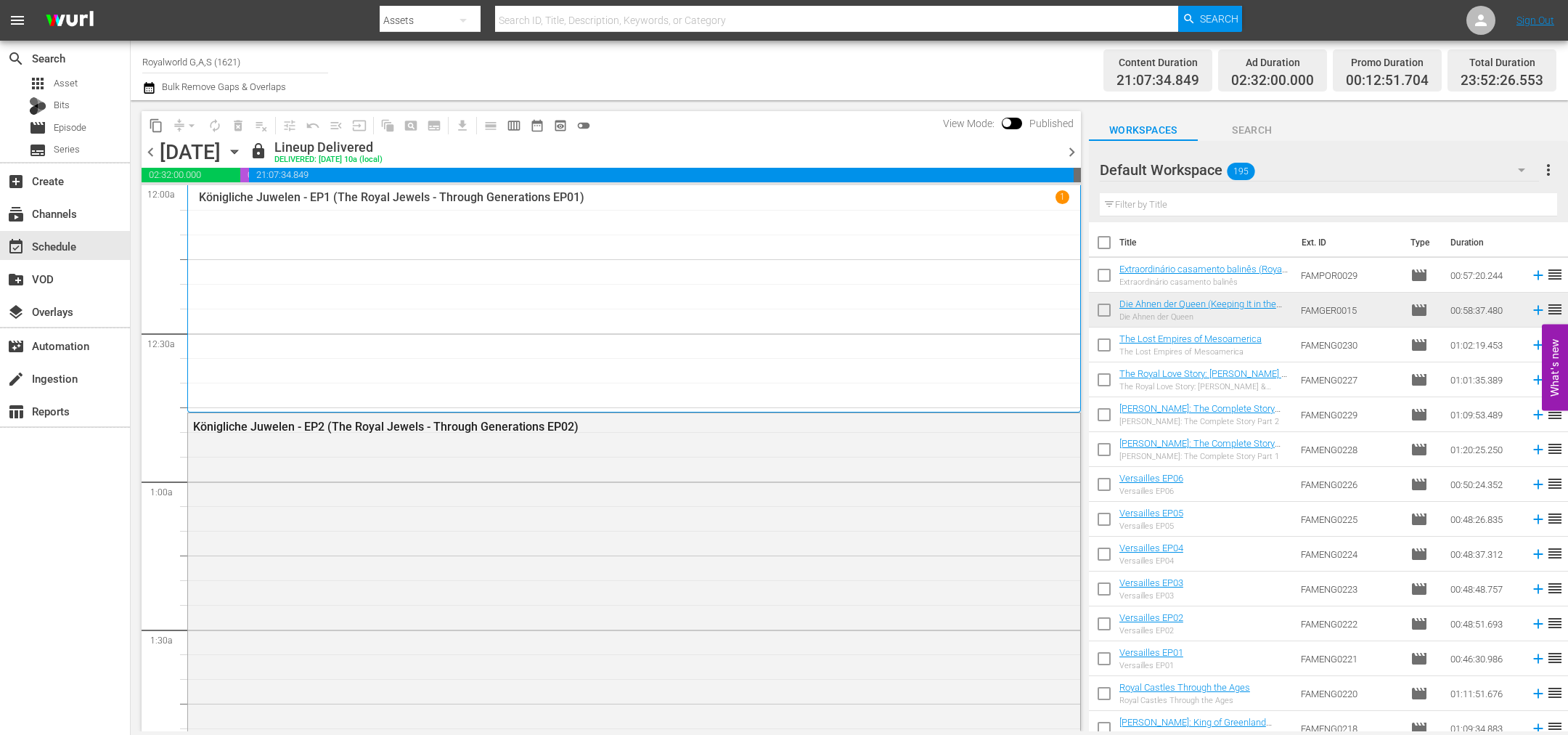
click at [1068, 155] on span "chevron_right" at bounding box center [1072, 152] width 19 height 19
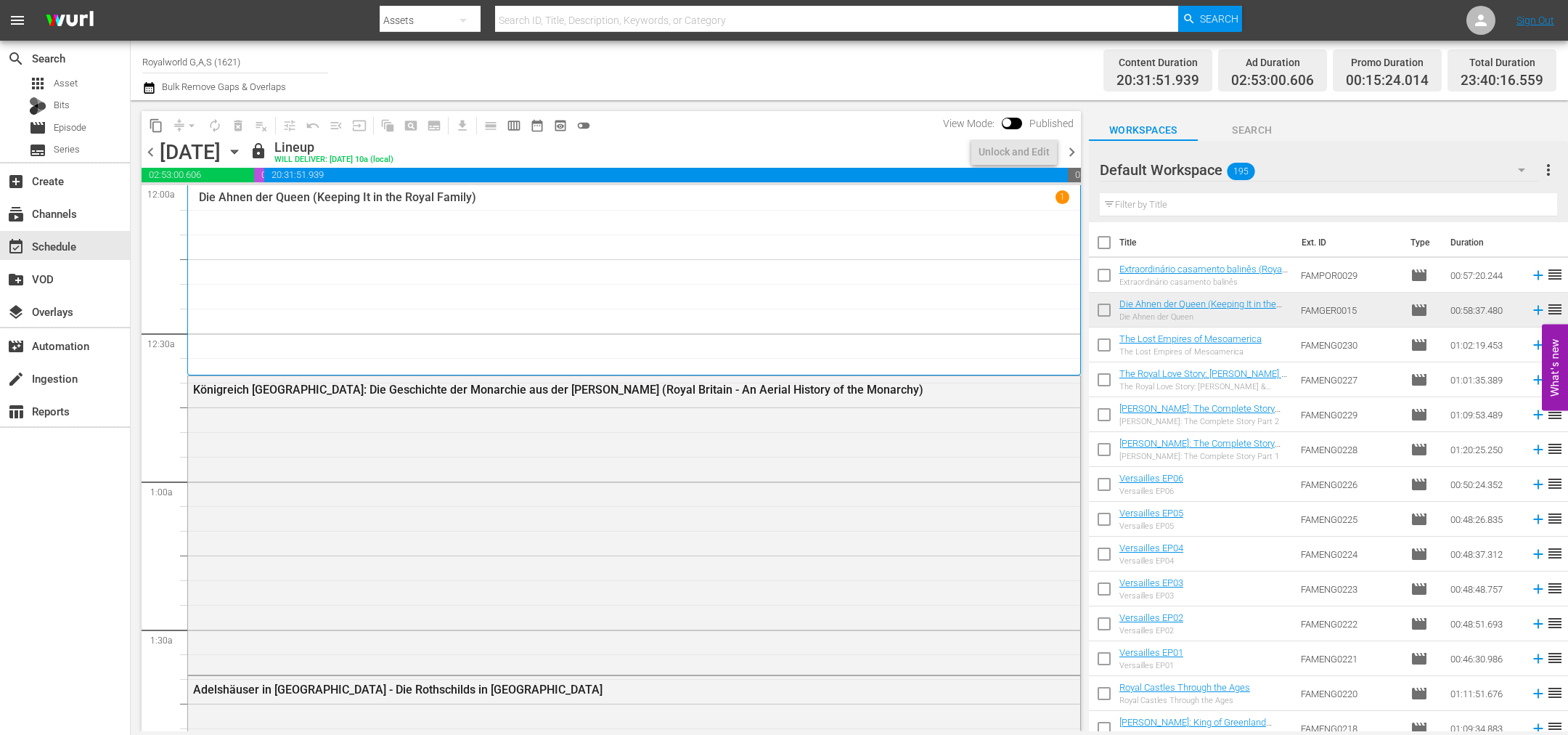
click at [1076, 149] on span "chevron_right" at bounding box center [1072, 152] width 19 height 19
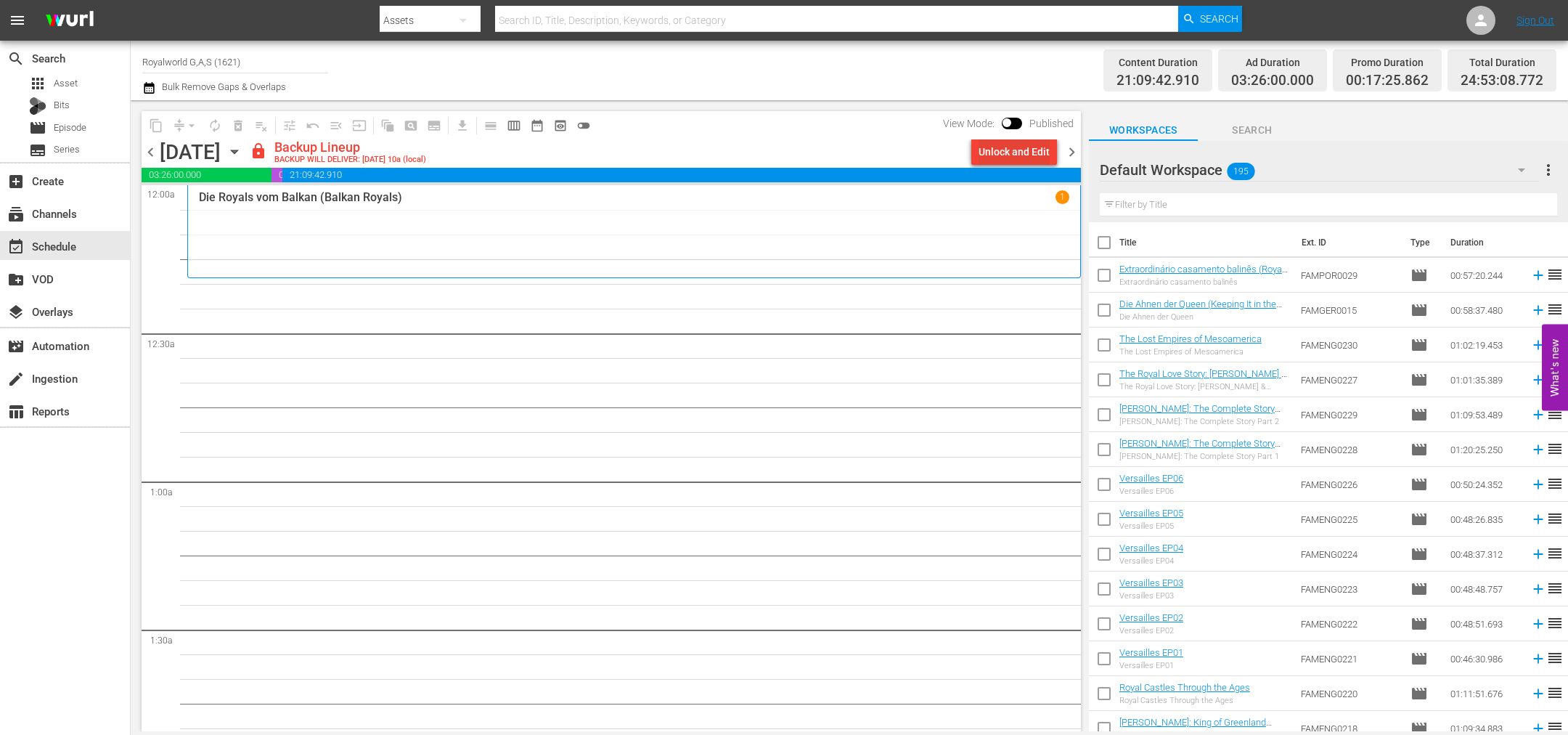
click at [982, 140] on div "Unlock and Edit" at bounding box center [1014, 152] width 72 height 27
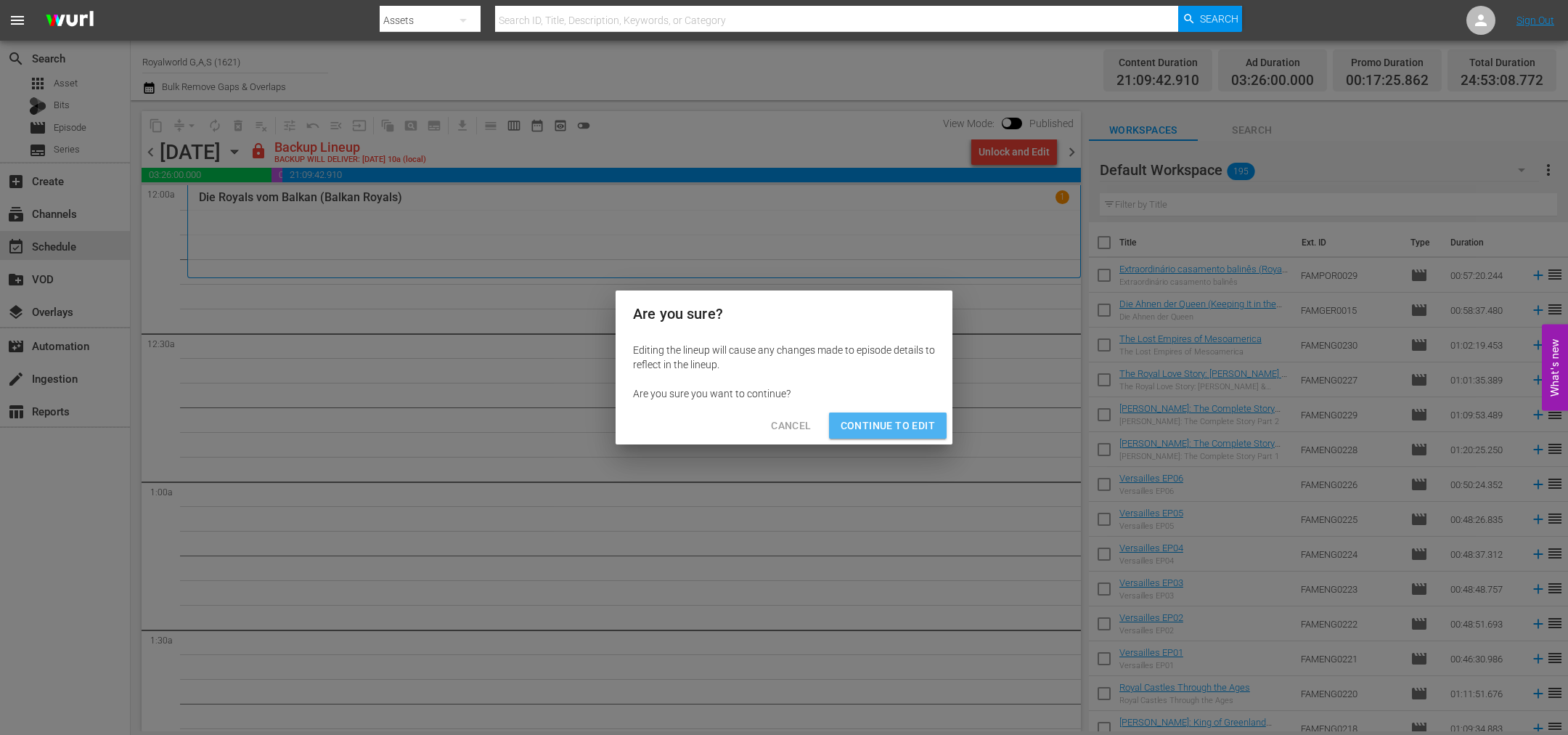
click at [881, 413] on button "Continue to Edit" at bounding box center [888, 426] width 117 height 27
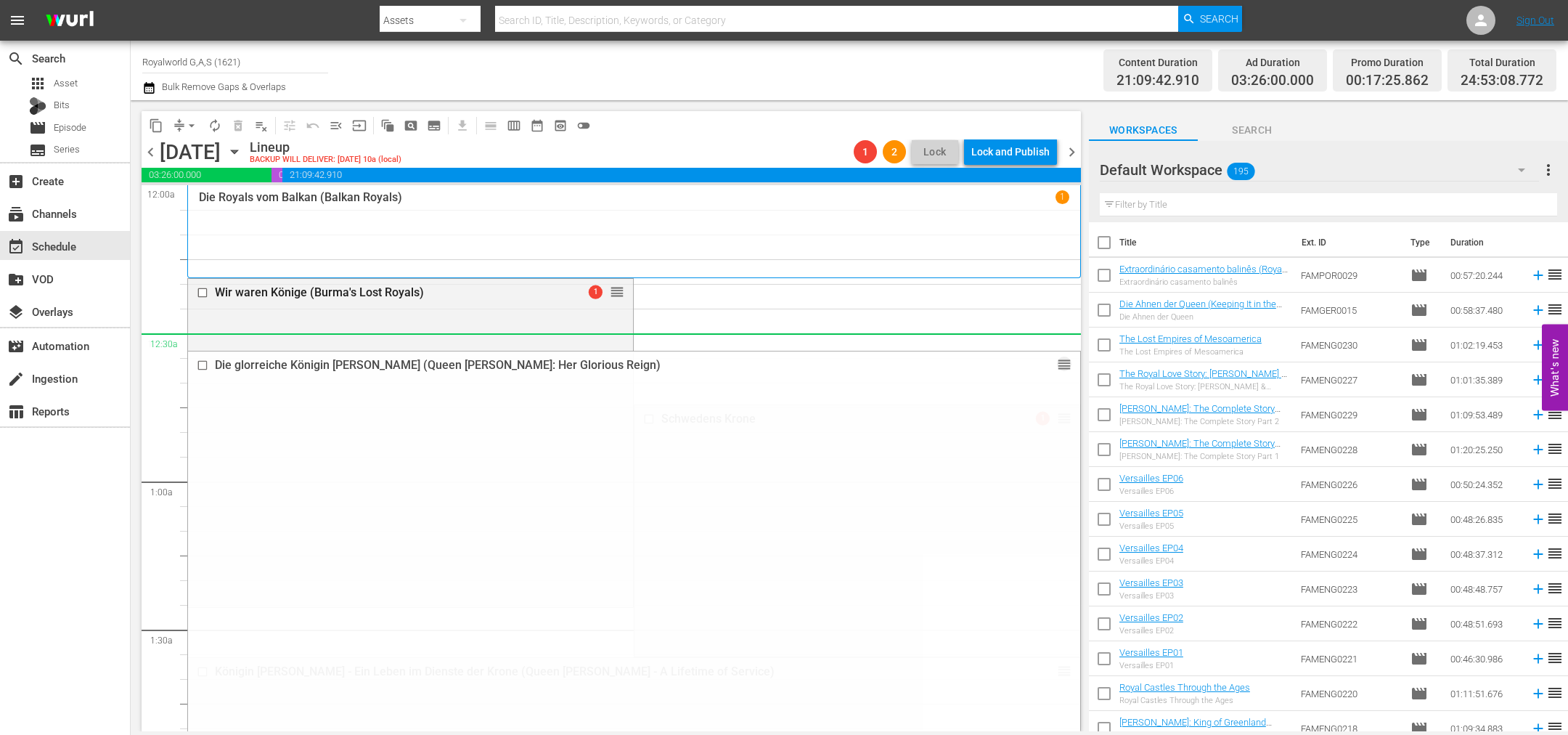
drag, startPoint x: 1048, startPoint y: 228, endPoint x: 1001, endPoint y: 352, distance: 132.6
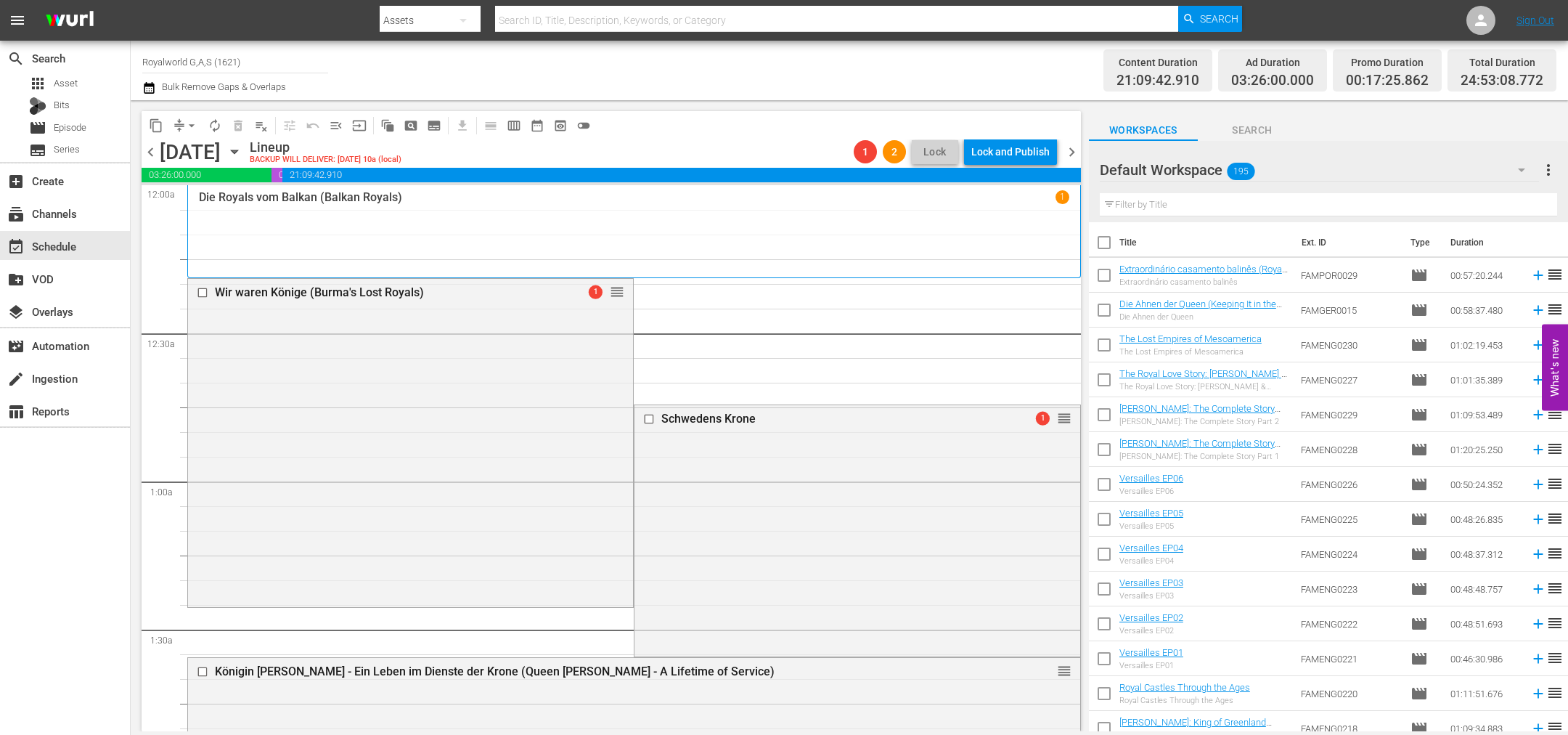
drag, startPoint x: 1044, startPoint y: 339, endPoint x: 898, endPoint y: 352, distance: 146.6
drag, startPoint x: 1042, startPoint y: 415, endPoint x: 837, endPoint y: 560, distance: 251.1
drag, startPoint x: 1044, startPoint y: 318, endPoint x: 936, endPoint y: 345, distance: 111.3
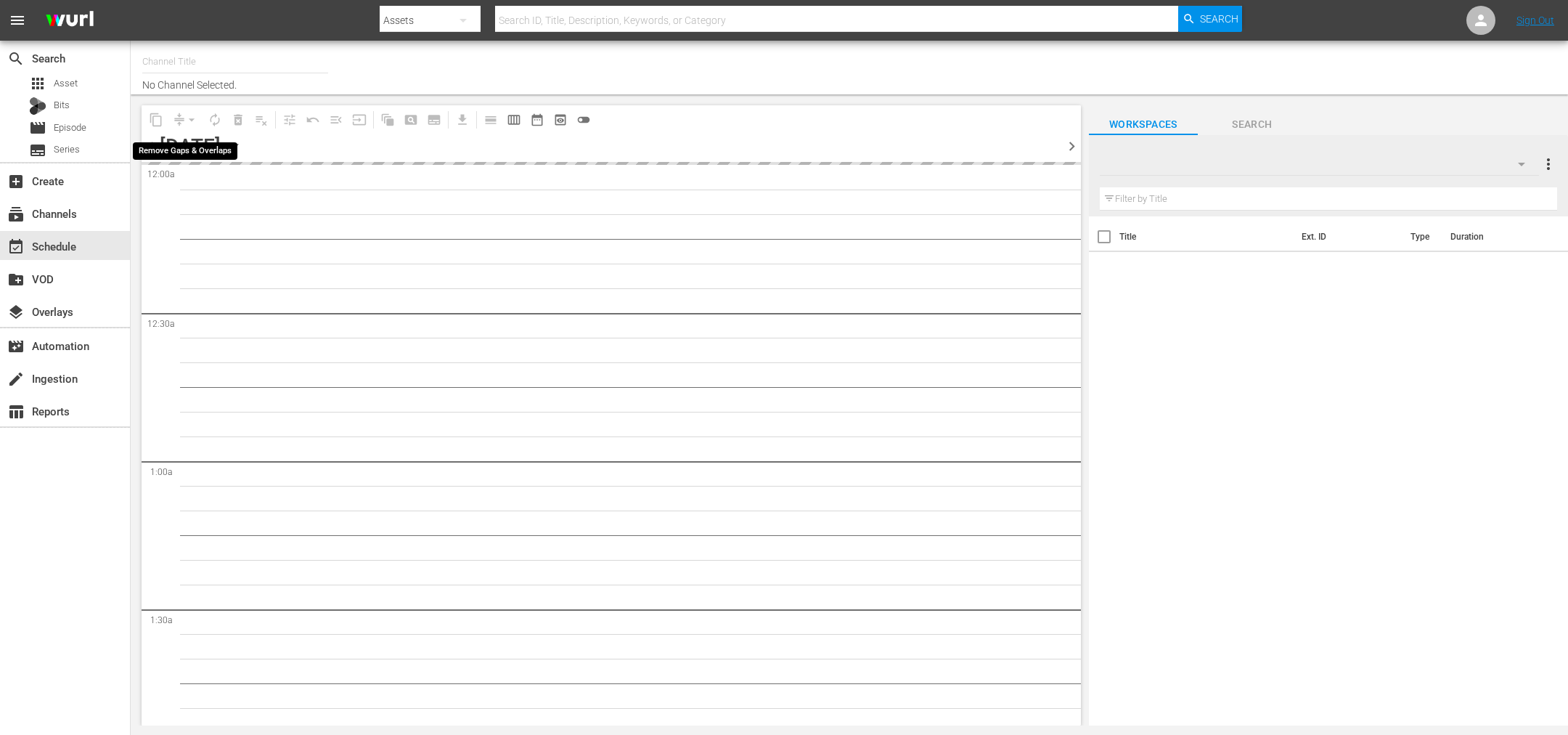
type input "Royalworld G,A,S (1621)"
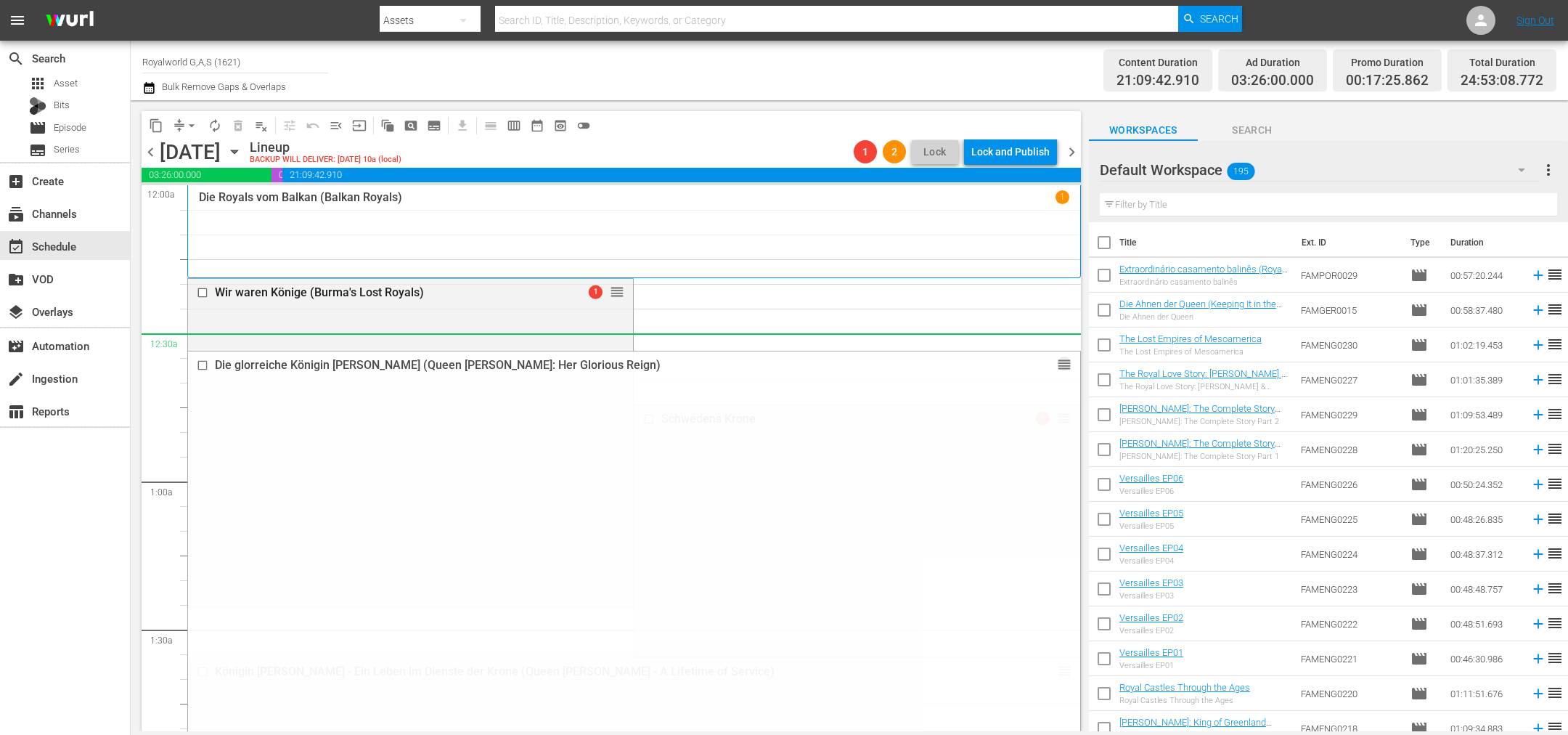
drag, startPoint x: 1052, startPoint y: 373, endPoint x: 987, endPoint y: 343, distance: 71.6
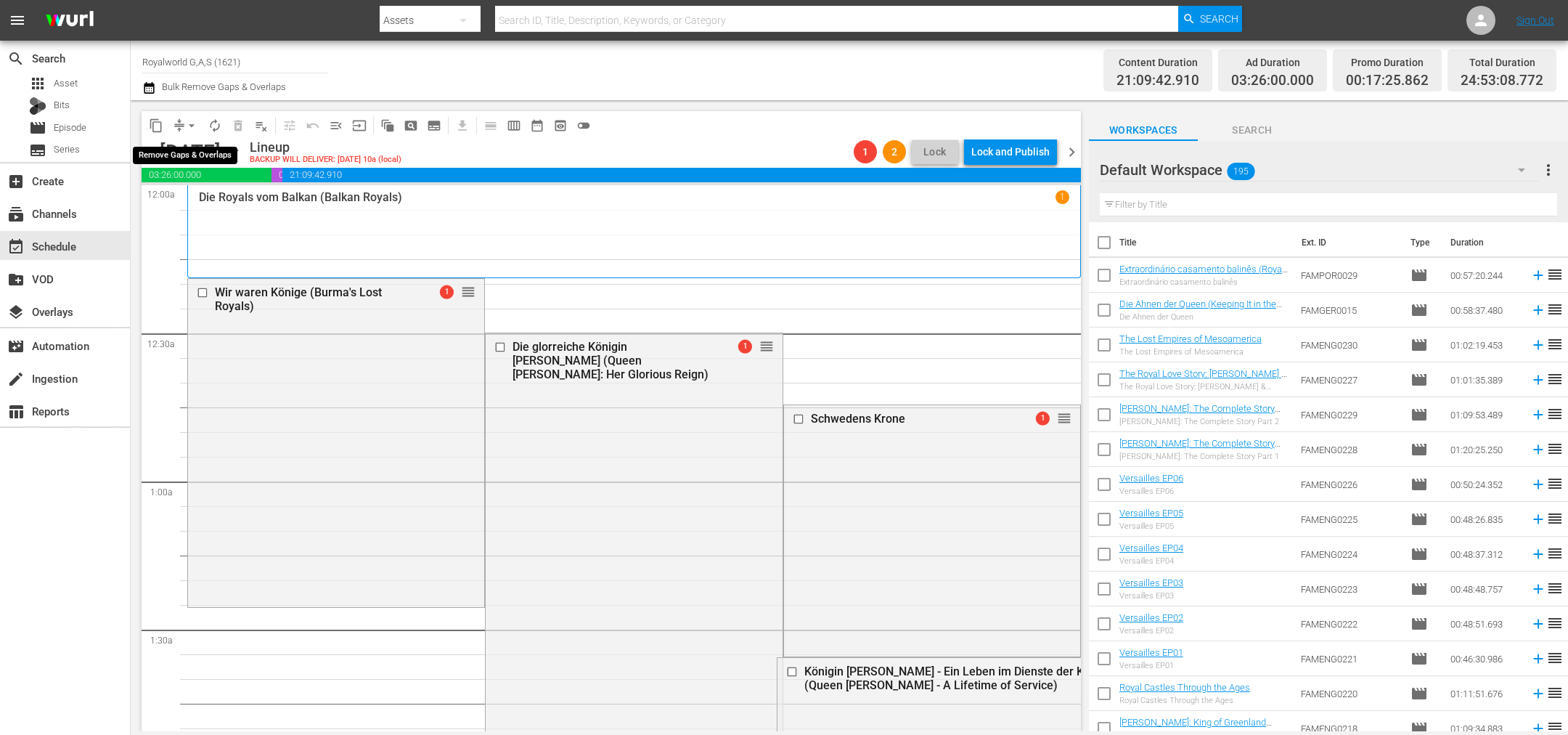
click at [190, 125] on span "arrow_drop_down" at bounding box center [192, 125] width 14 height 14
click at [220, 201] on li "Align to End of Previous Day" at bounding box center [193, 201] width 153 height 24
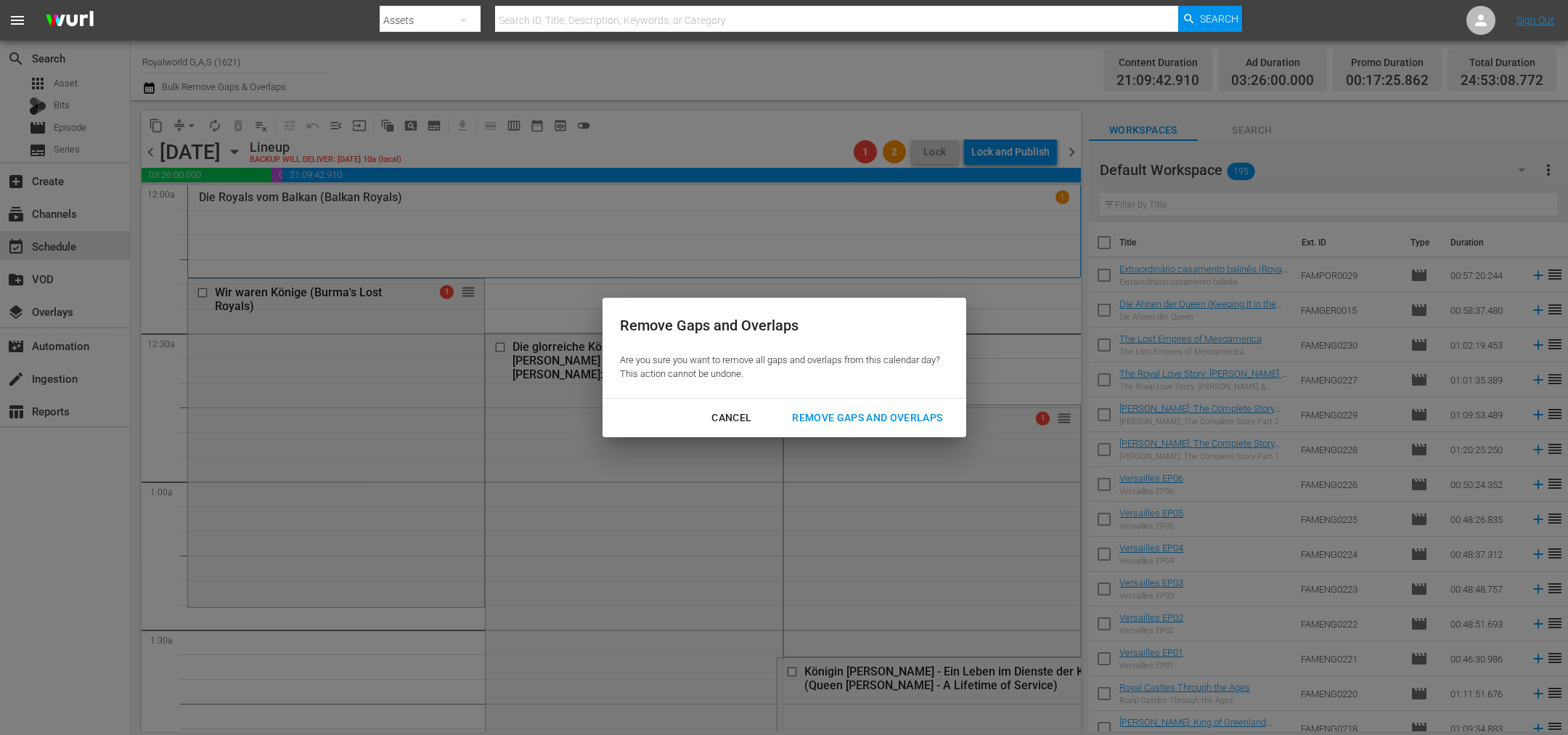
click at [837, 410] on div "Remove Gaps and Overlaps" at bounding box center [867, 418] width 173 height 19
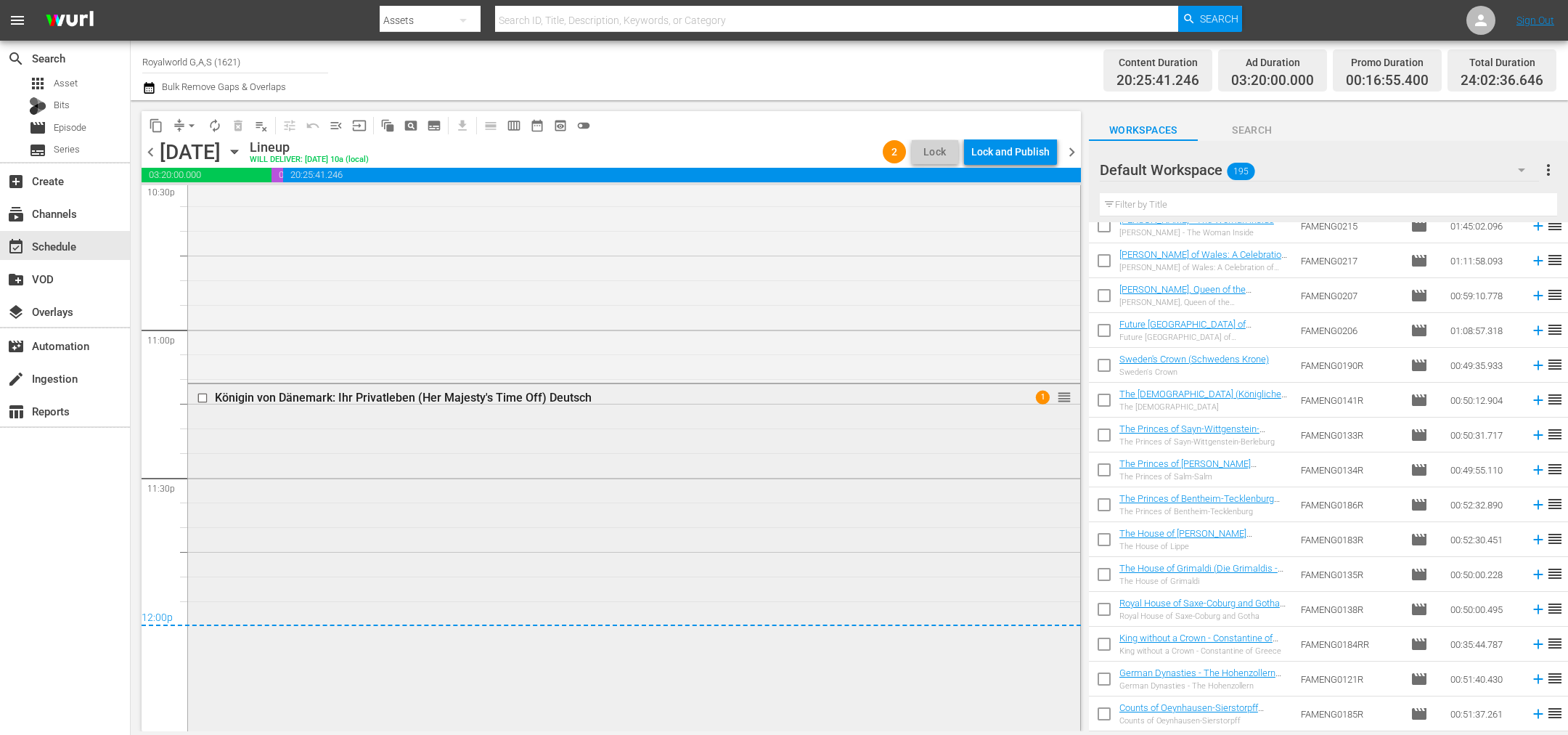
scroll to position [604, 0]
click at [1009, 151] on div "Lock and Publish" at bounding box center [1011, 152] width 79 height 27
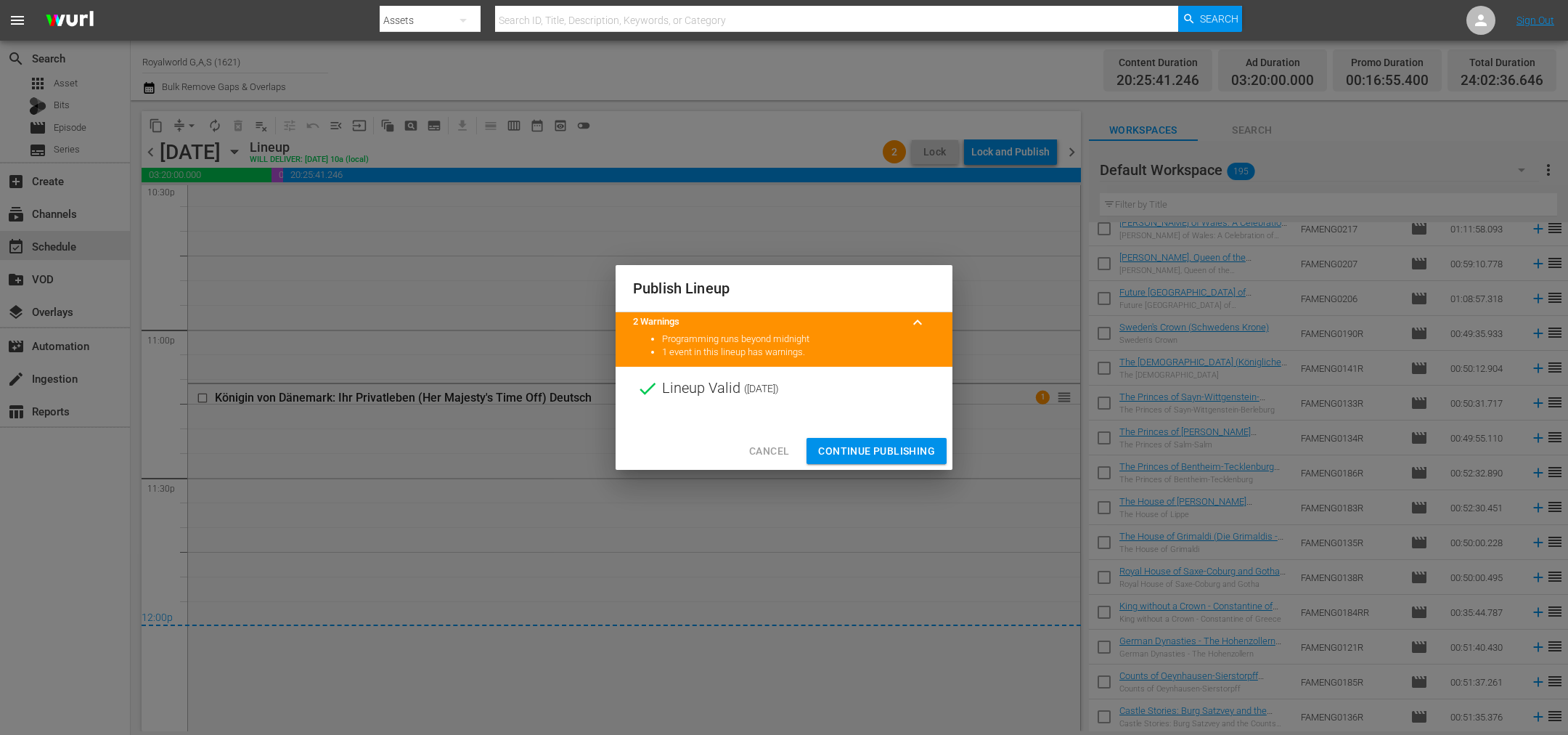
click at [872, 455] on span "Continue Publishing" at bounding box center [876, 451] width 117 height 19
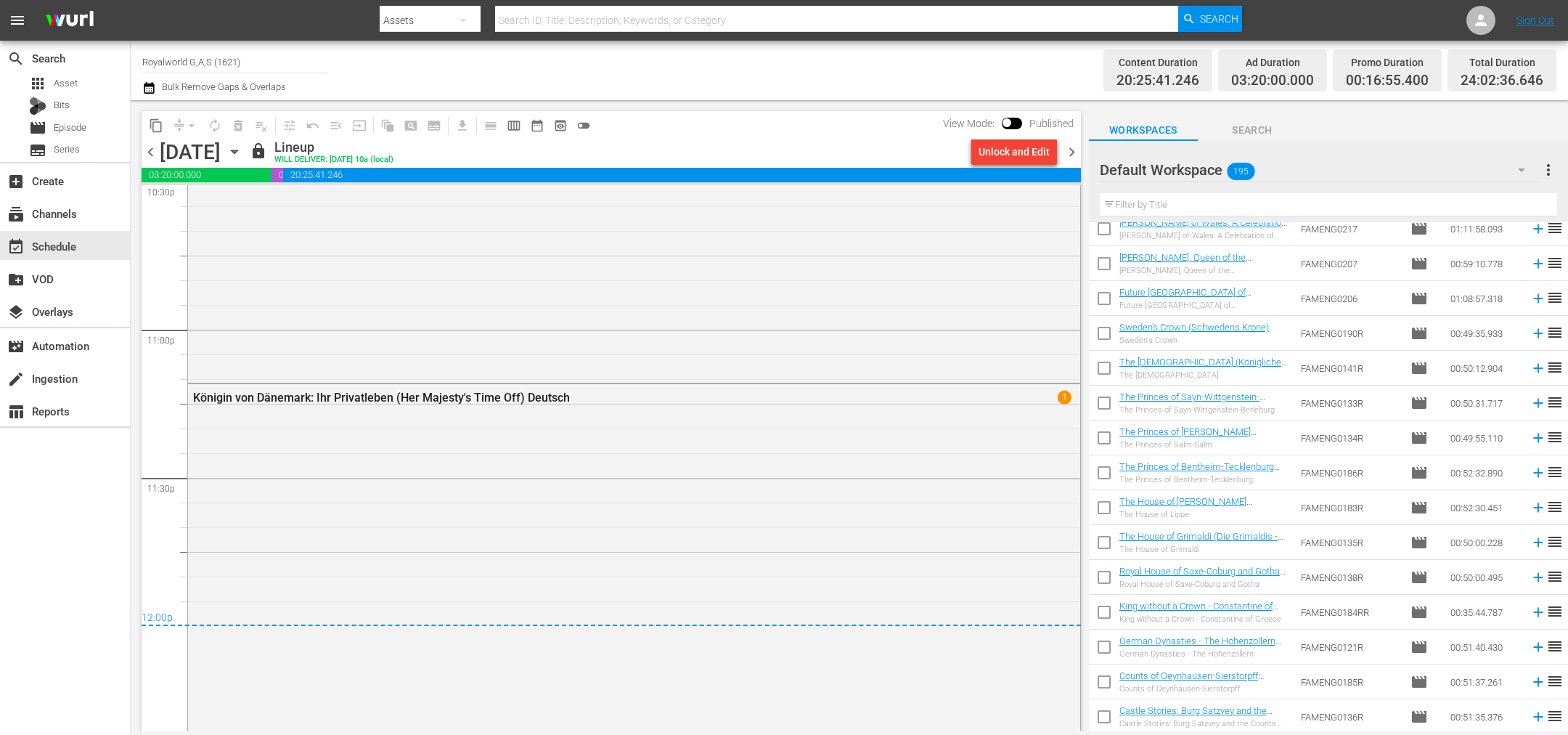
drag, startPoint x: 1072, startPoint y: 159, endPoint x: 1072, endPoint y: 383, distance: 224.0
click at [1072, 159] on span "chevron_right" at bounding box center [1072, 152] width 19 height 19
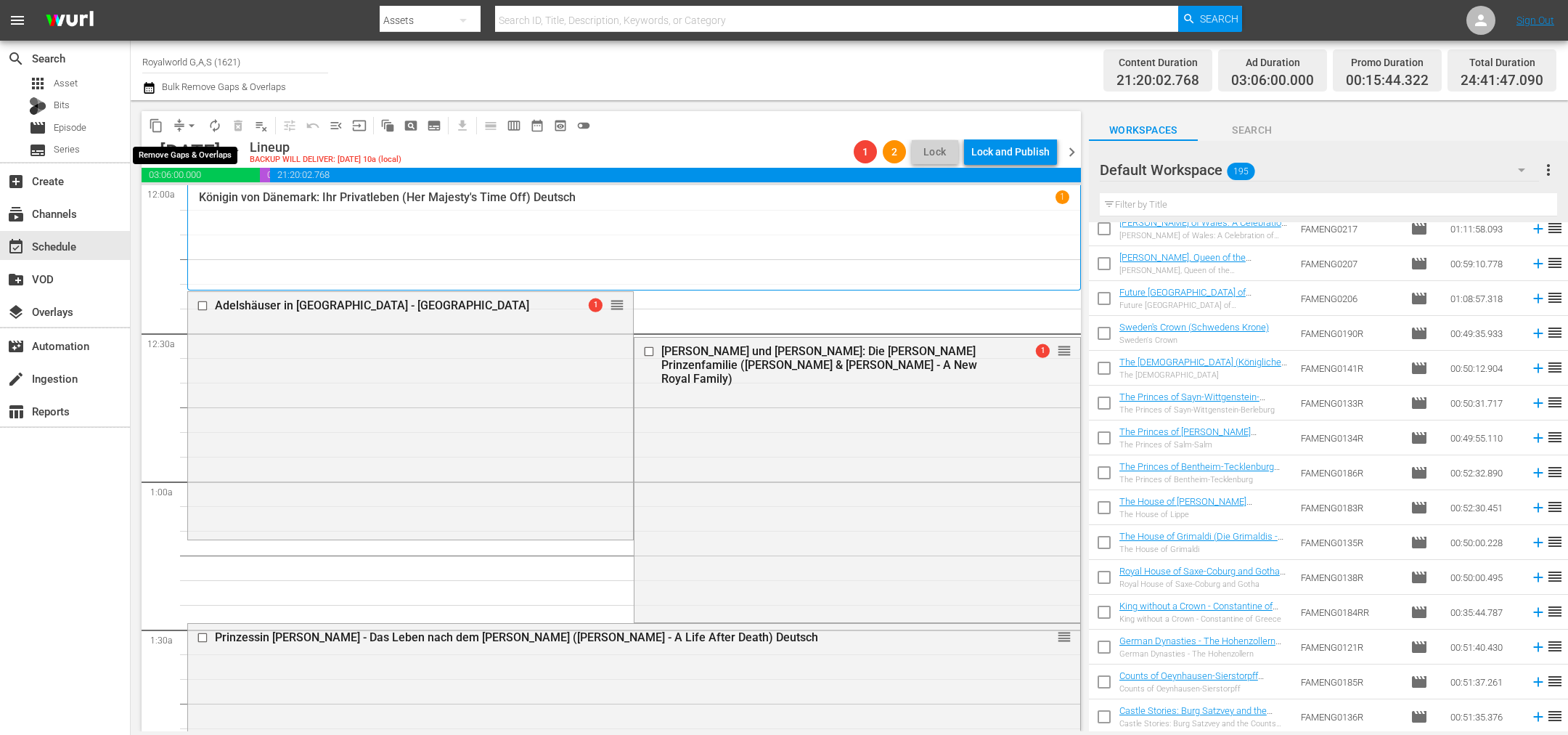
click at [190, 126] on span "arrow_drop_down" at bounding box center [192, 125] width 14 height 14
click at [201, 202] on li "Align to End of Previous Day" at bounding box center [193, 201] width 153 height 24
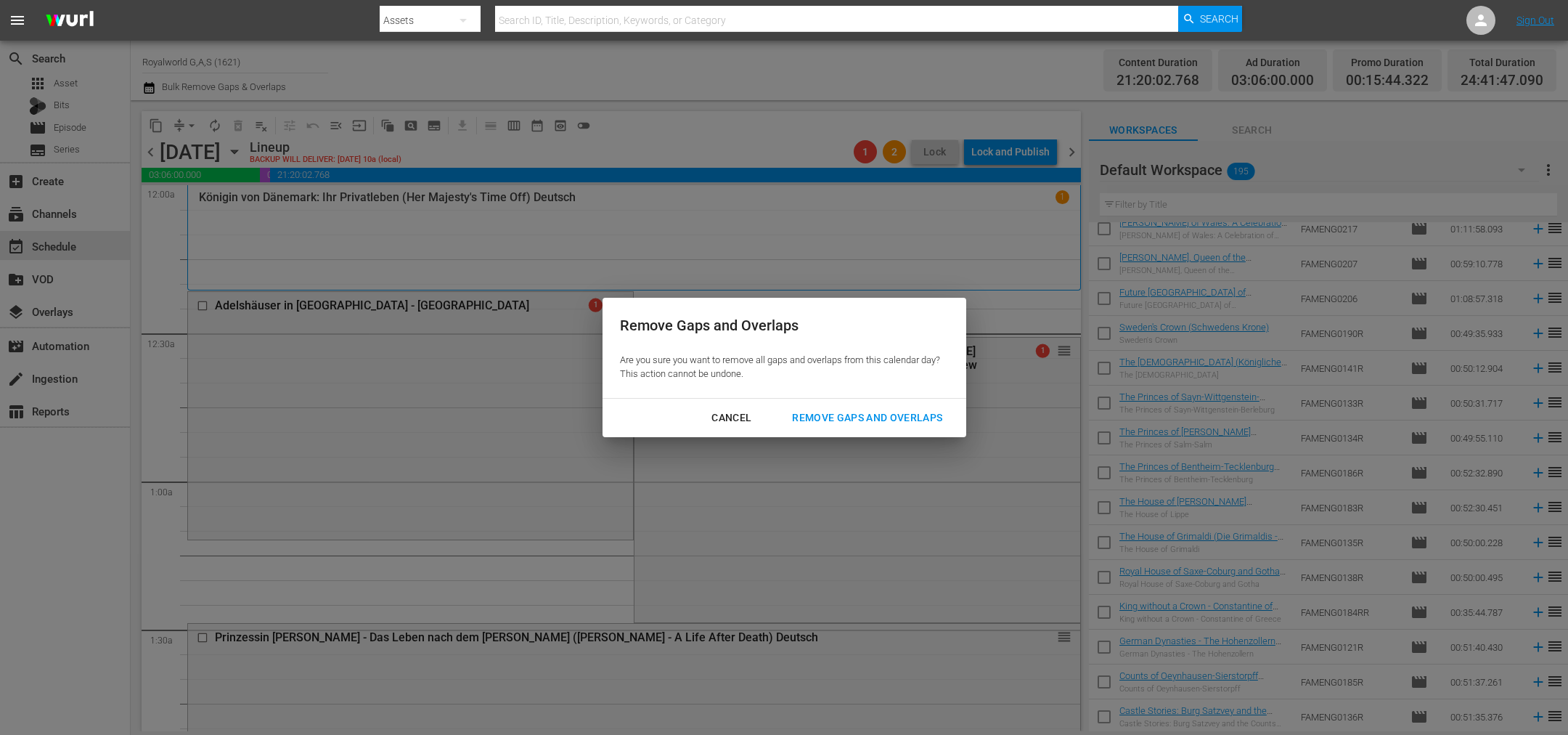
click at [837, 421] on div "Remove Gaps and Overlaps" at bounding box center [867, 418] width 173 height 19
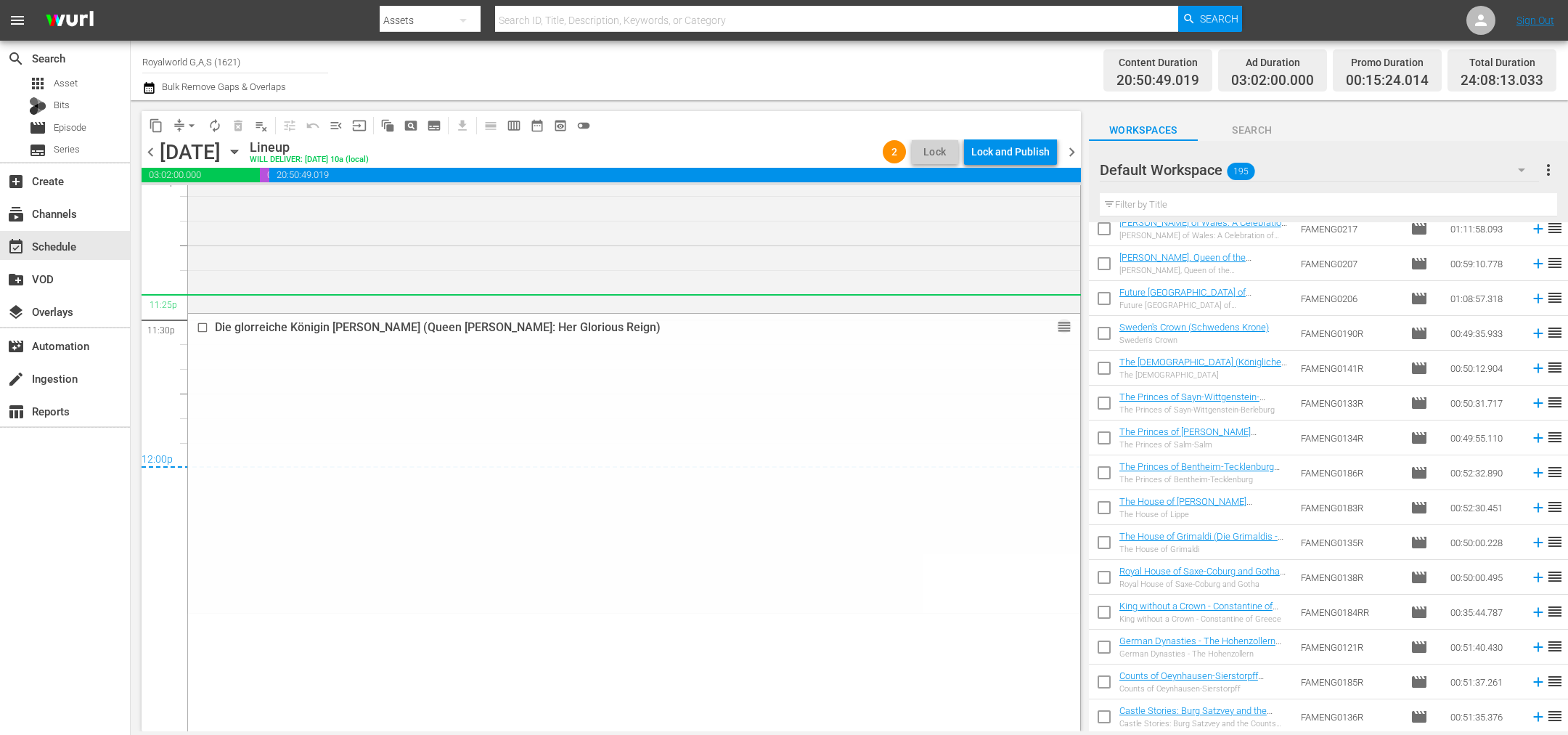
scroll to position [6922, 0]
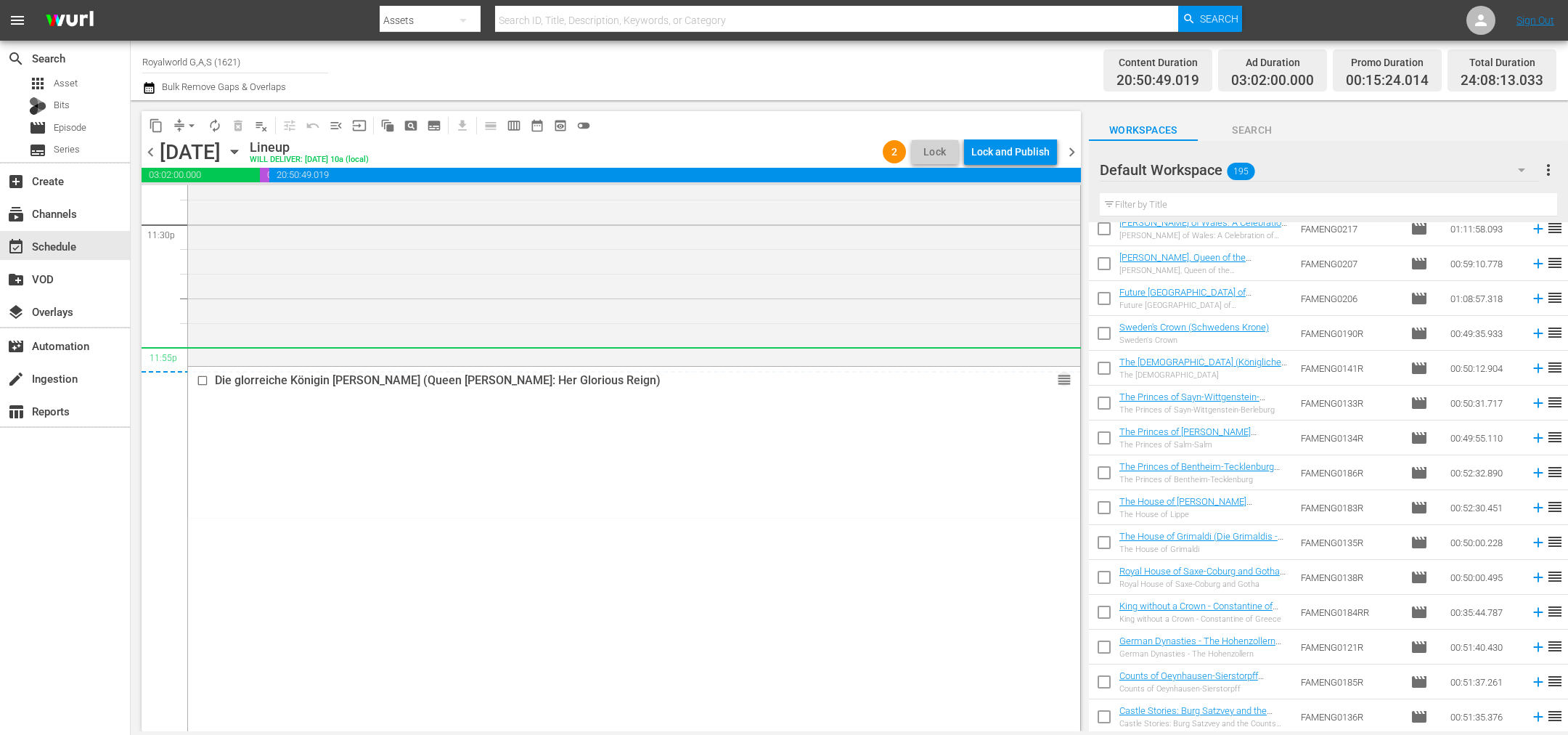
drag, startPoint x: 1049, startPoint y: 443, endPoint x: 486, endPoint y: 370, distance: 567.7
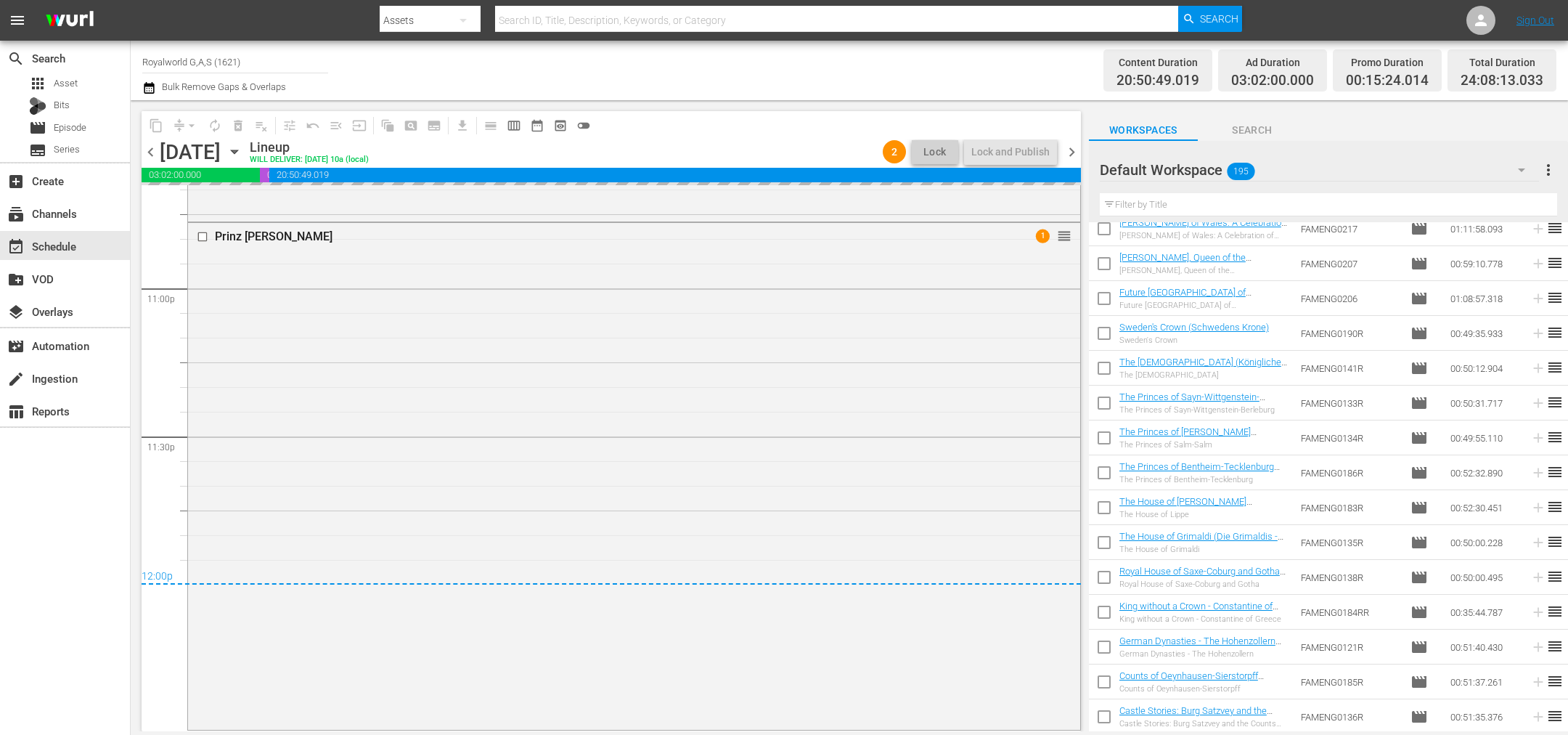
scroll to position [6709, 0]
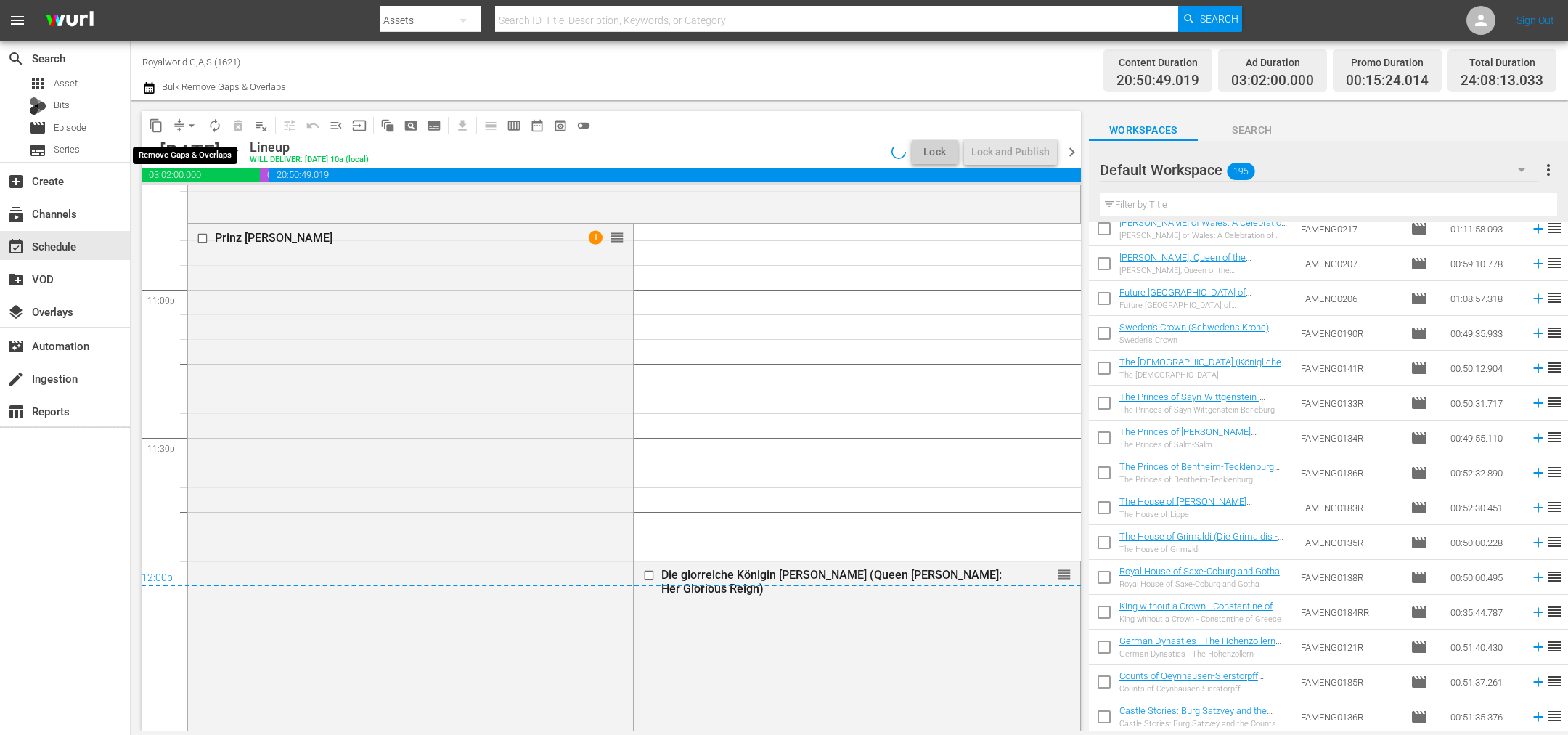
click at [190, 125] on span "arrow_drop_down" at bounding box center [192, 125] width 14 height 14
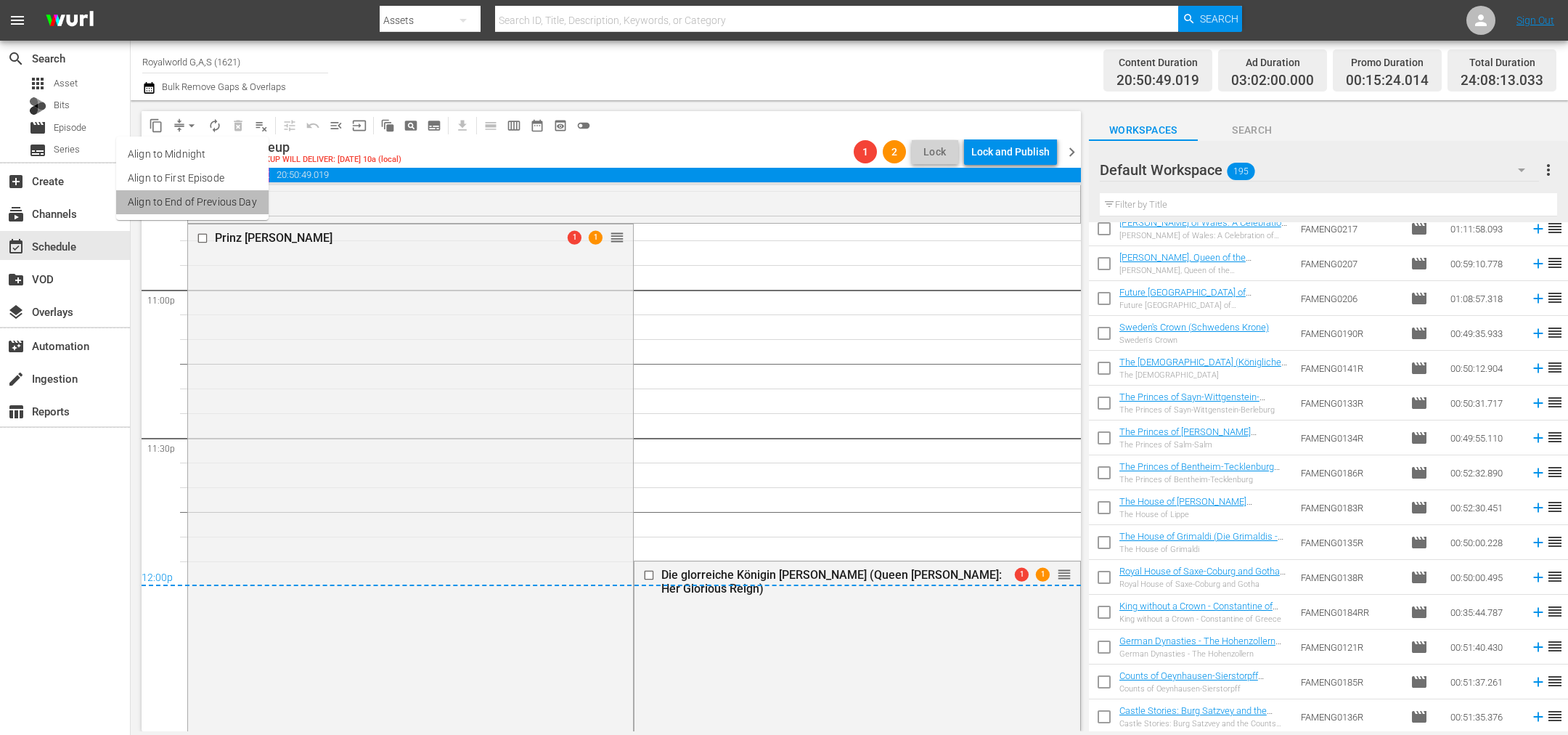
click at [216, 201] on li "Align to End of Previous Day" at bounding box center [193, 201] width 153 height 24
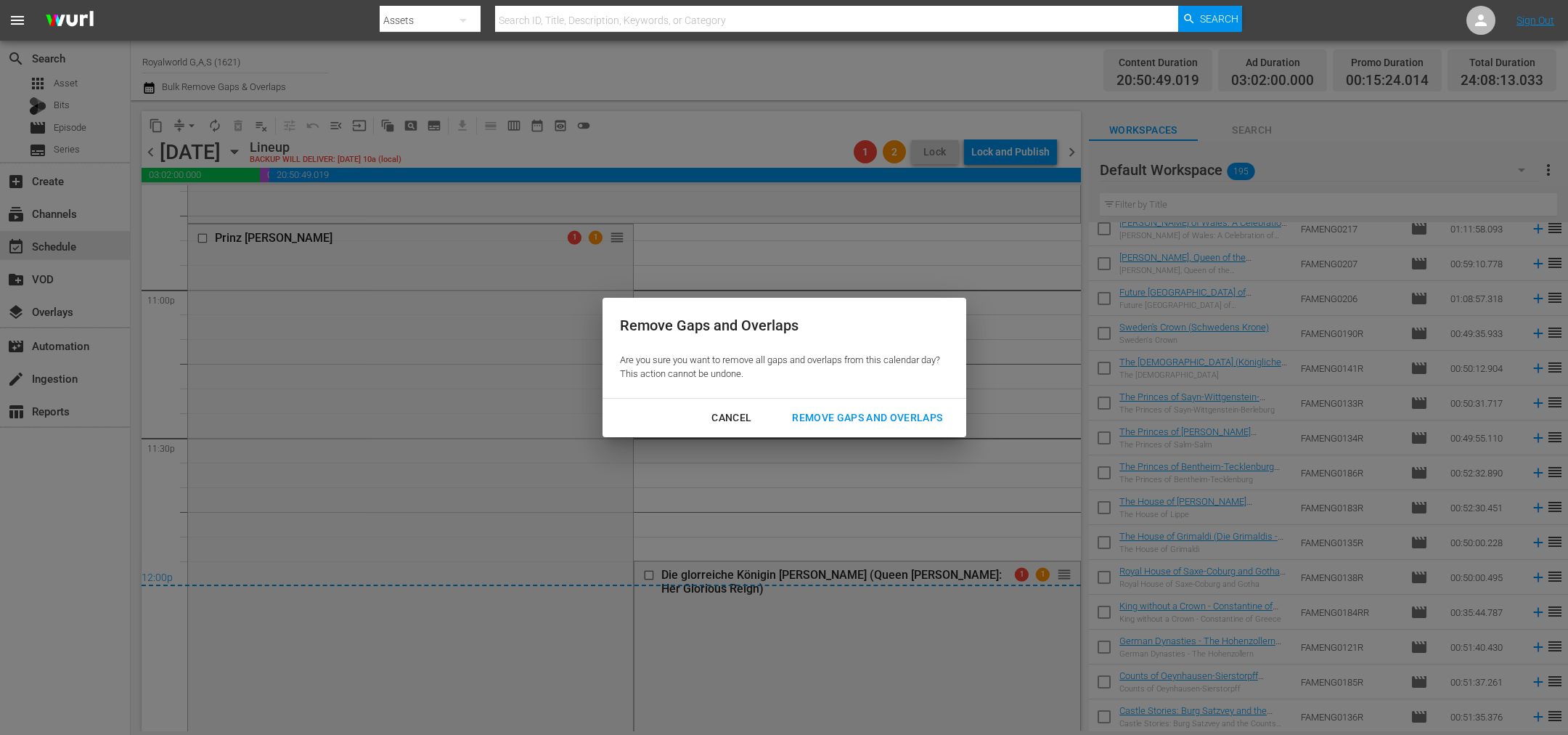
click at [869, 415] on div "Remove Gaps and Overlaps" at bounding box center [867, 418] width 173 height 19
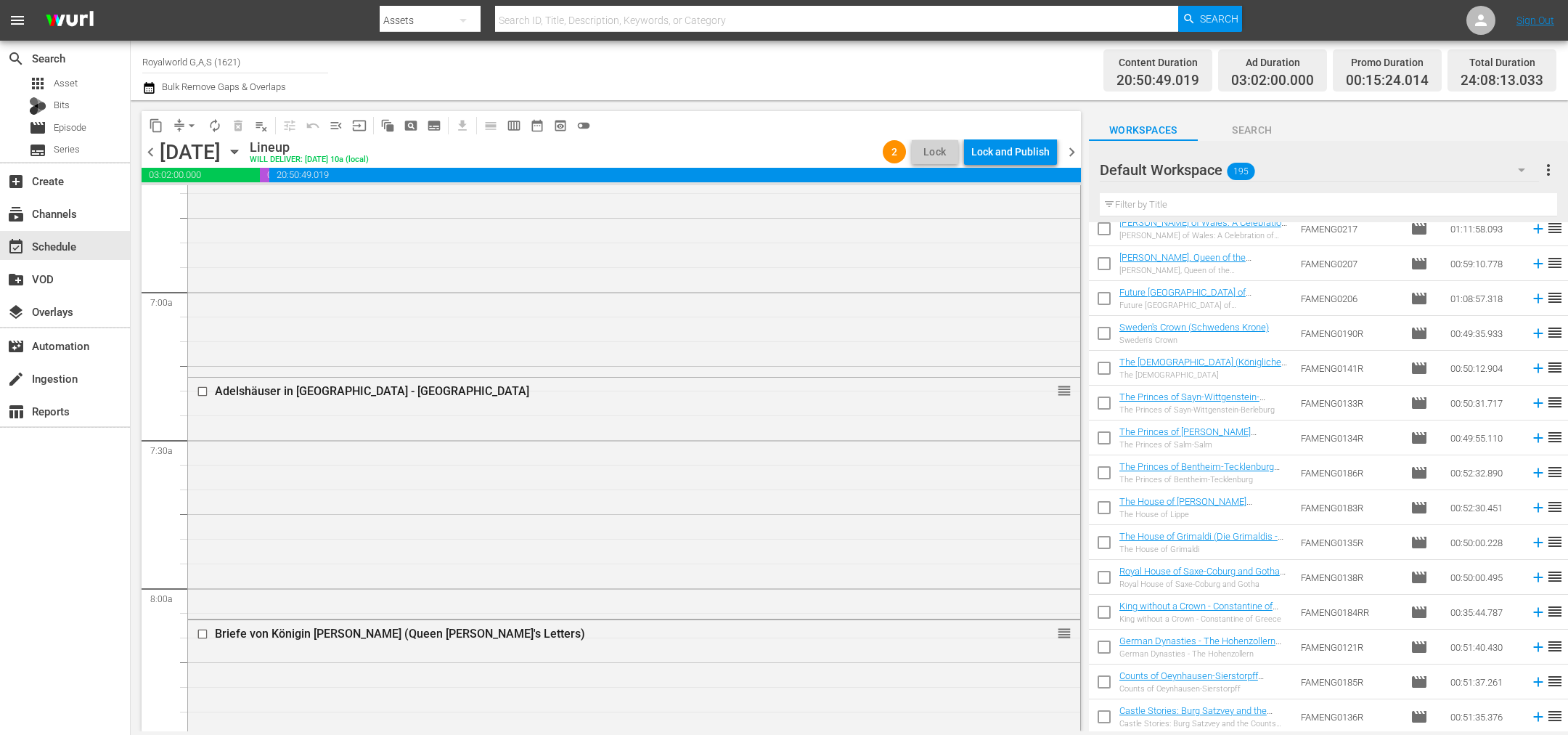
scroll to position [0, 0]
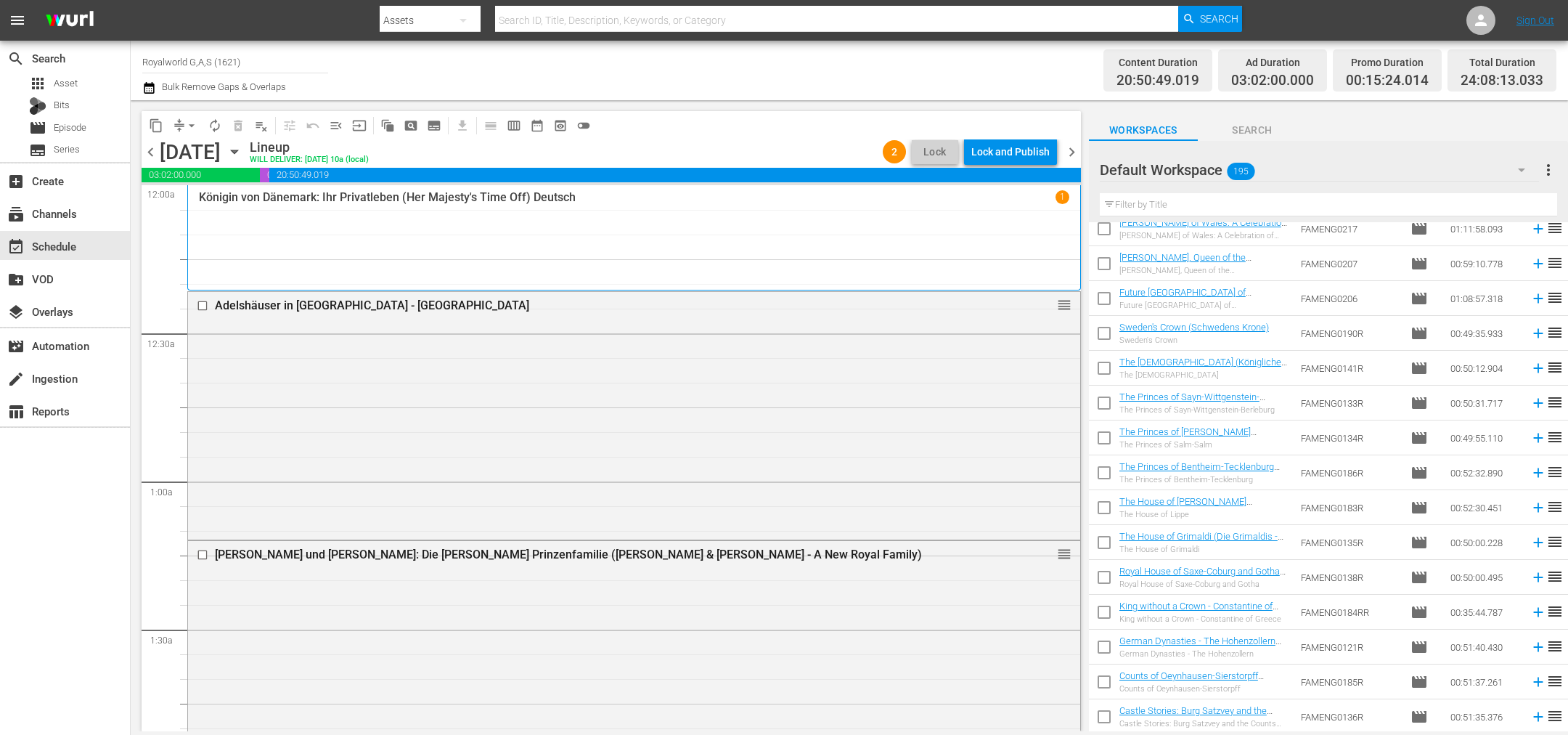
click at [1017, 138] on div "content_copy compress arrow_drop_down autorenew_outlined delete_forever_outline…" at bounding box center [611, 125] width 940 height 28
click at [1001, 155] on div "Lock and Publish" at bounding box center [1011, 152] width 79 height 27
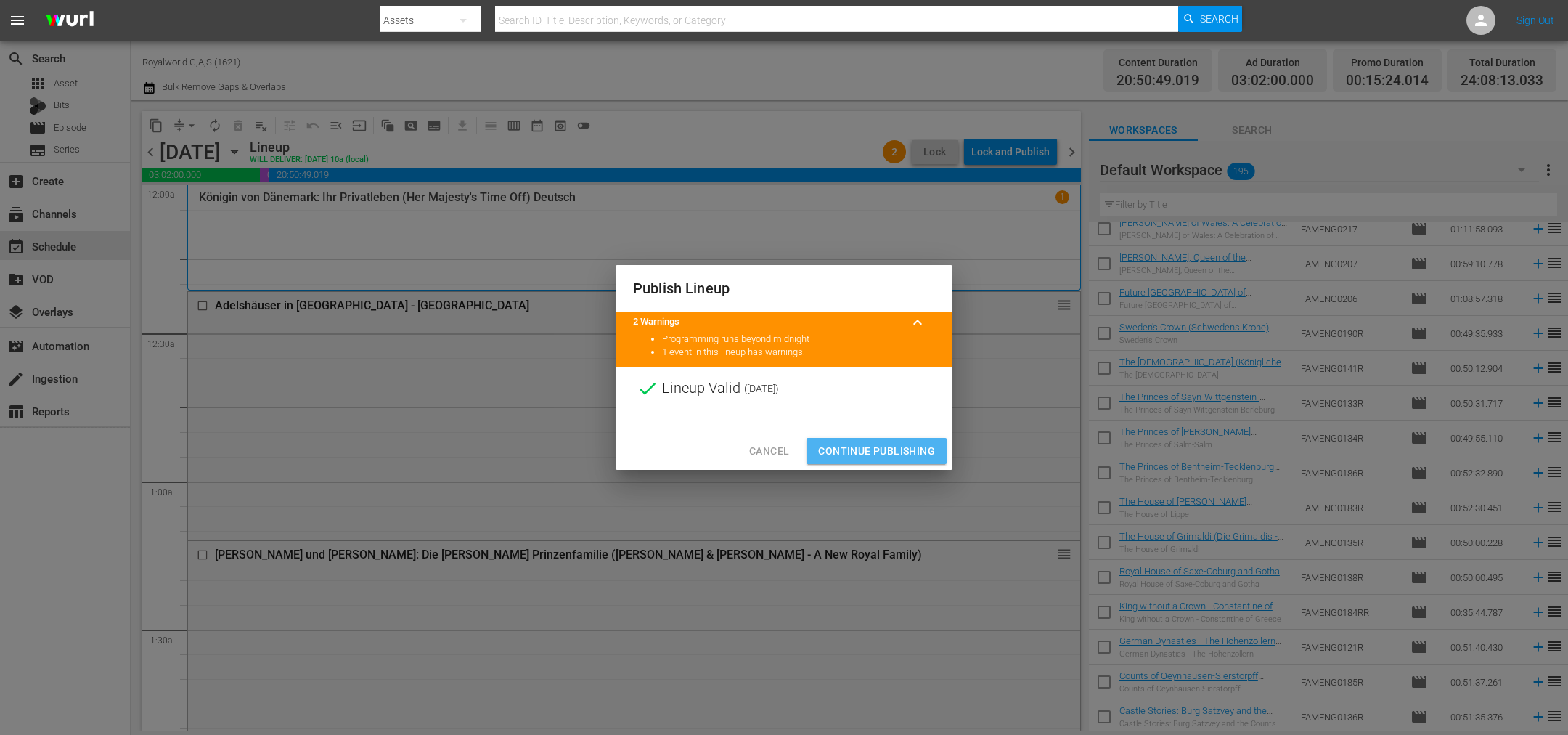
click at [884, 451] on span "Continue Publishing" at bounding box center [876, 451] width 117 height 19
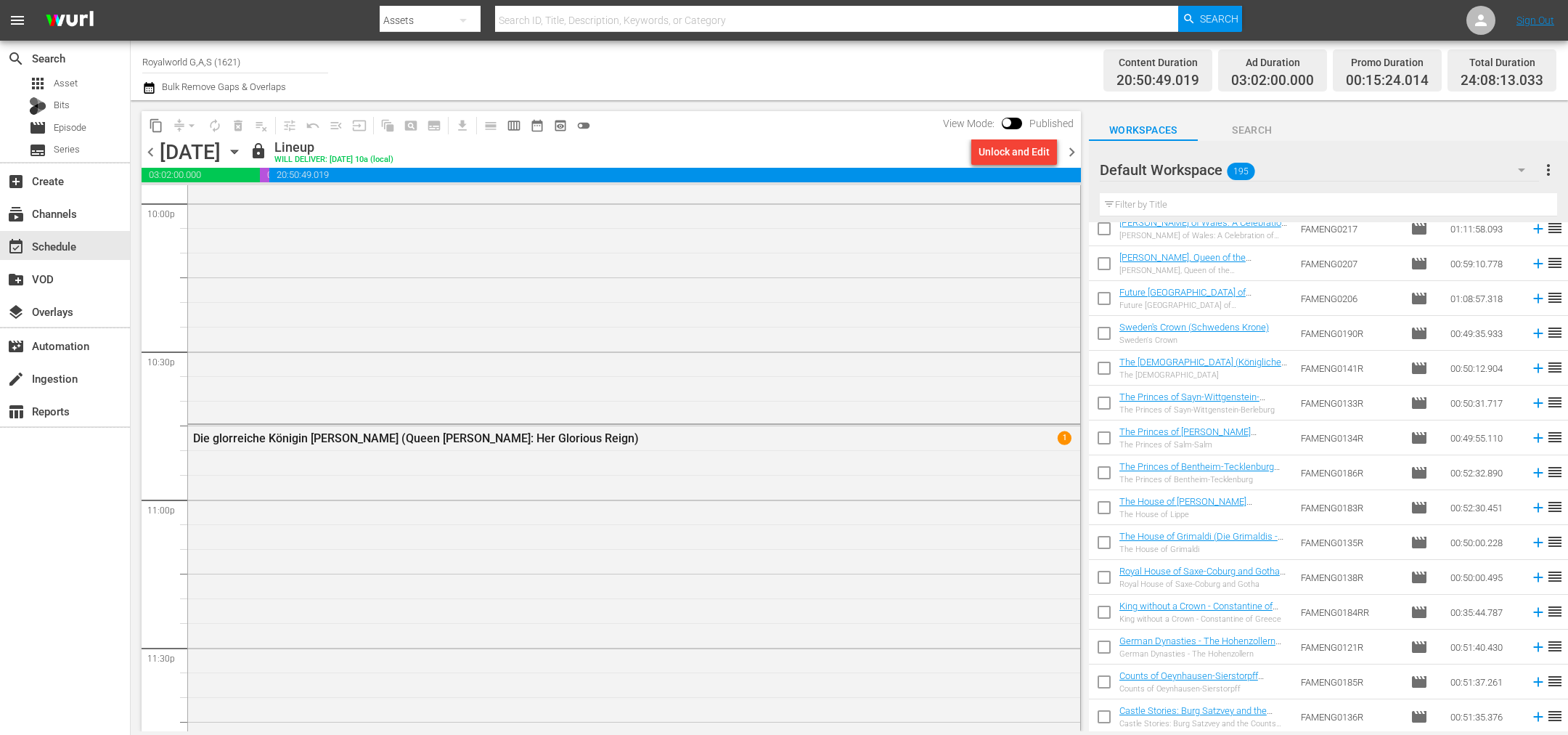
scroll to position [6709, 0]
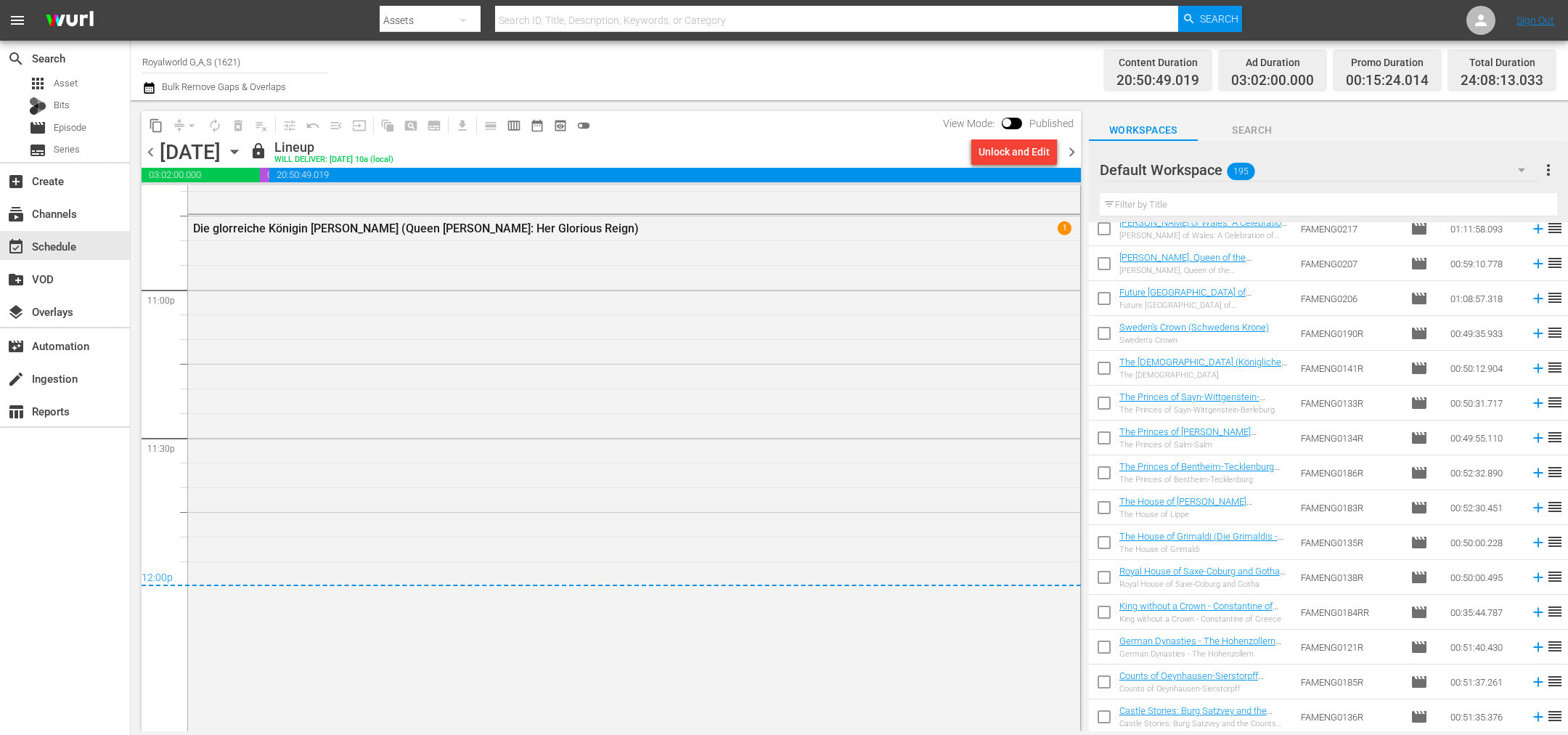
click at [1072, 148] on span "chevron_right" at bounding box center [1072, 152] width 19 height 19
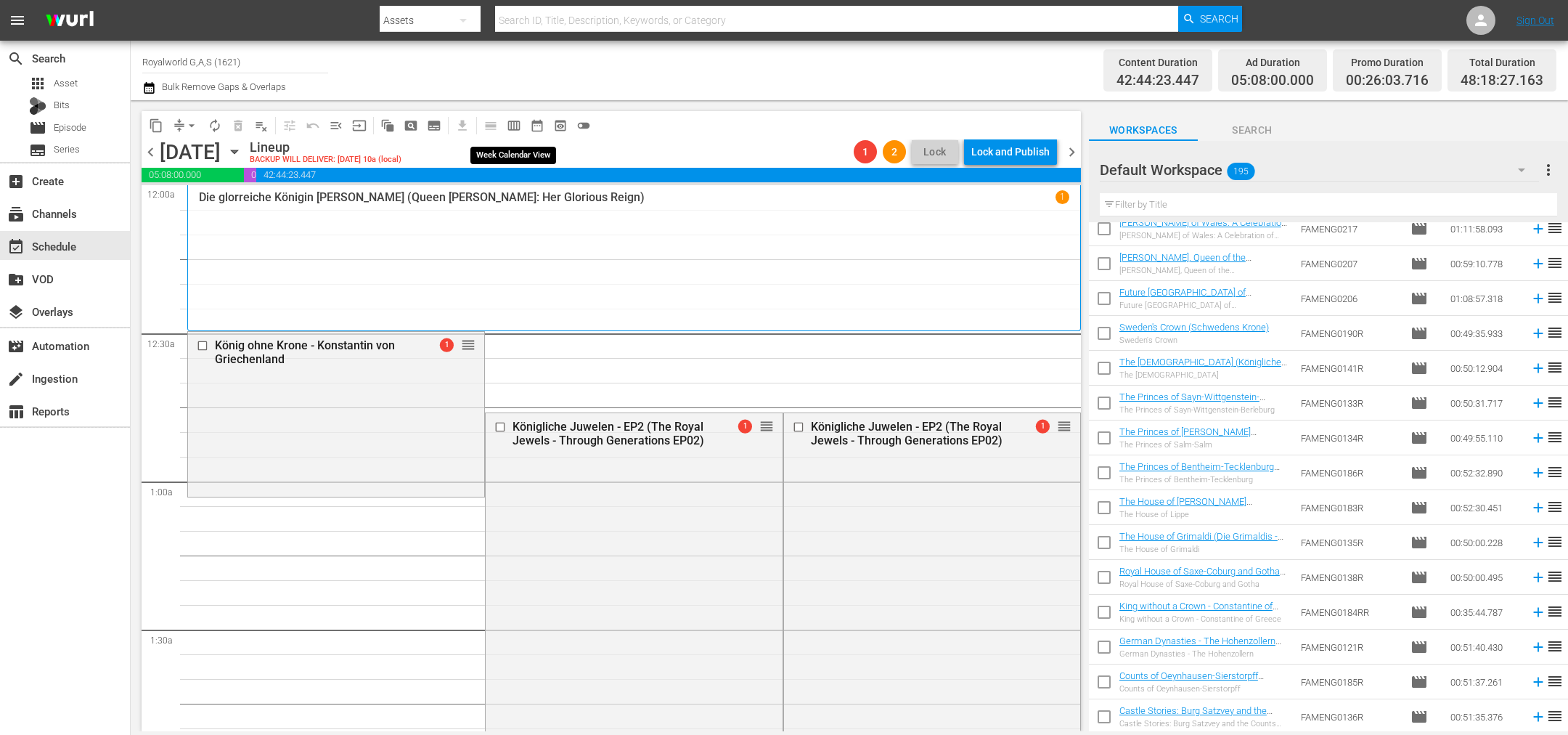
click at [516, 127] on span "calendar_view_week_outlined" at bounding box center [514, 125] width 14 height 14
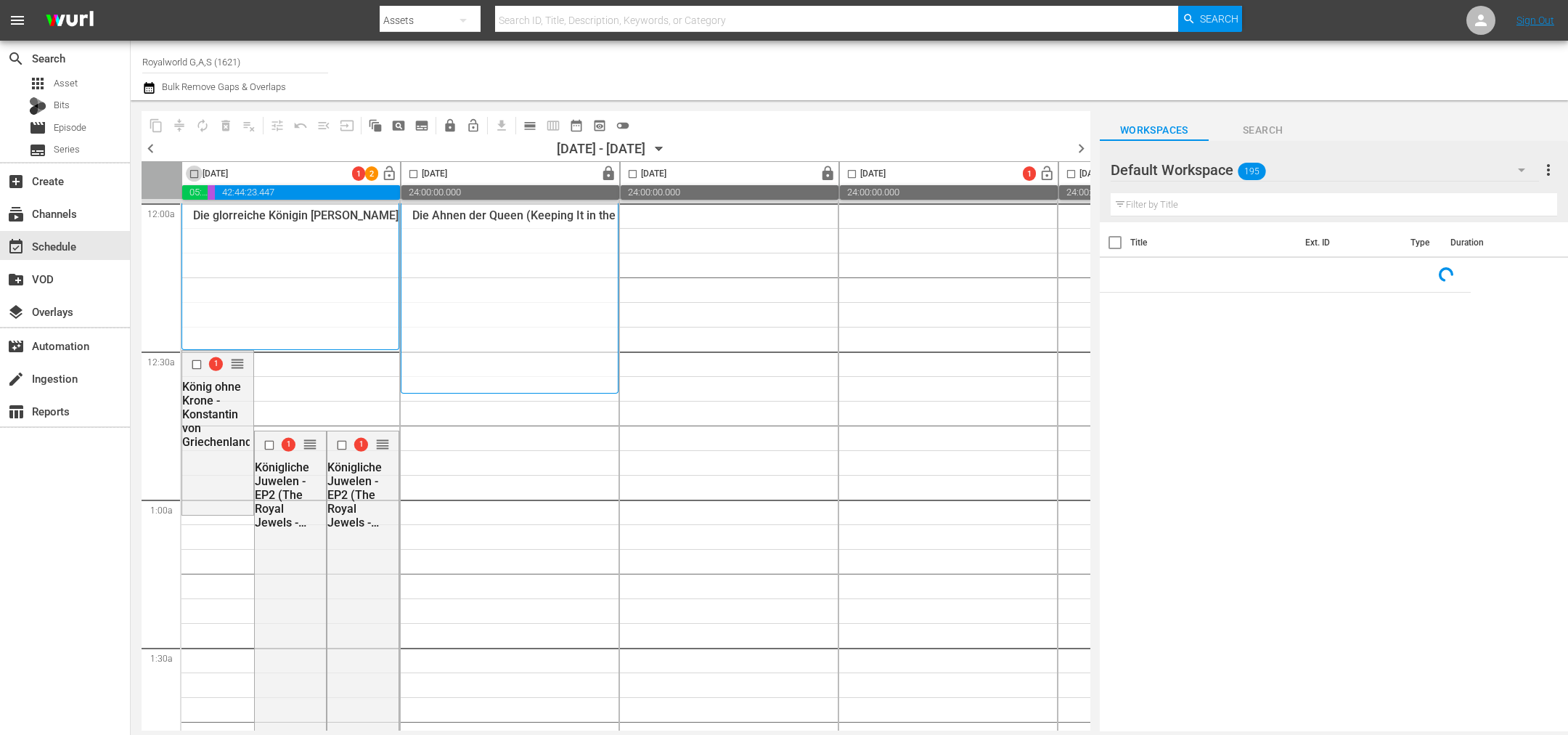
click at [190, 172] on input "checkbox" at bounding box center [193, 177] width 17 height 17
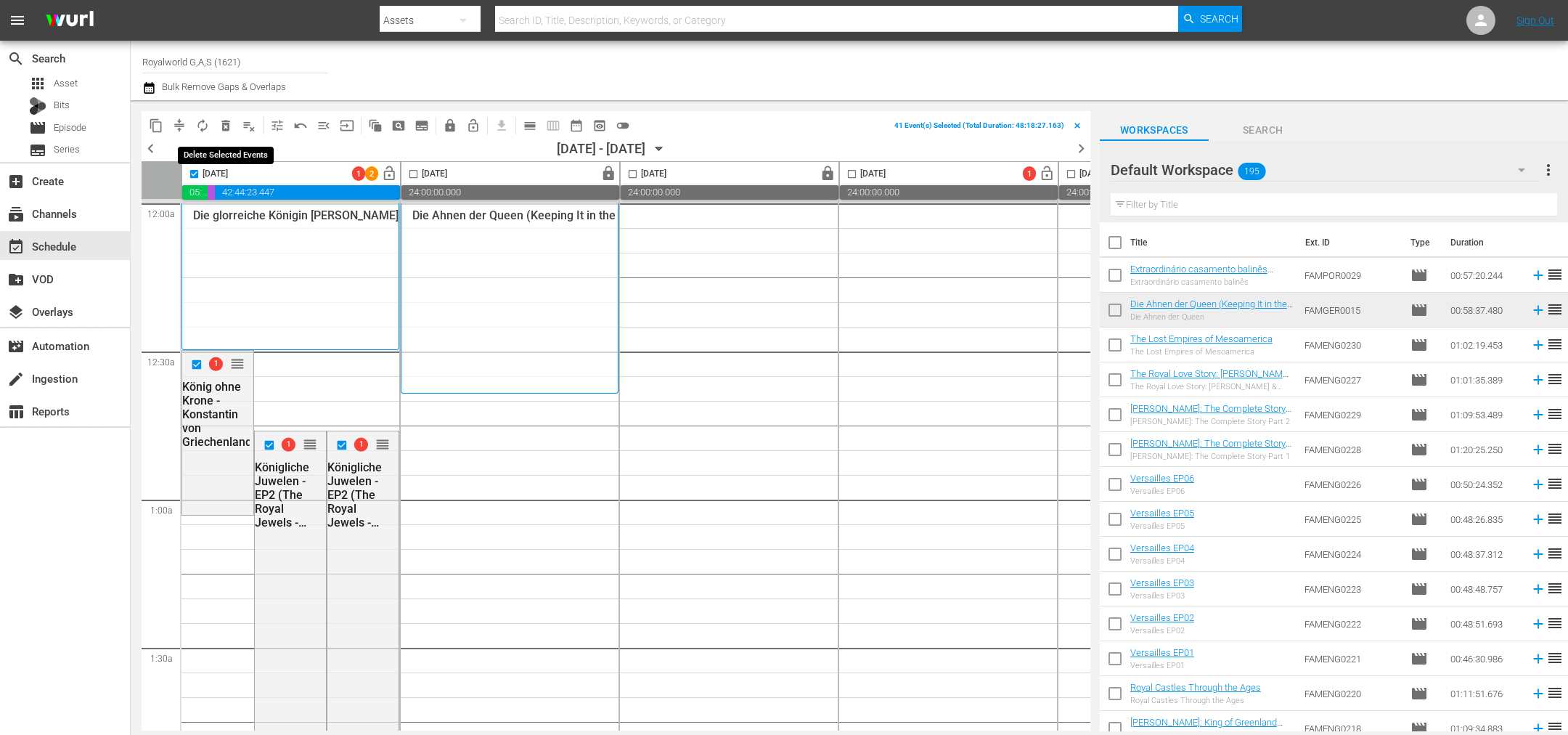
click at [230, 128] on span "delete_forever_outlined" at bounding box center [225, 125] width 14 height 14
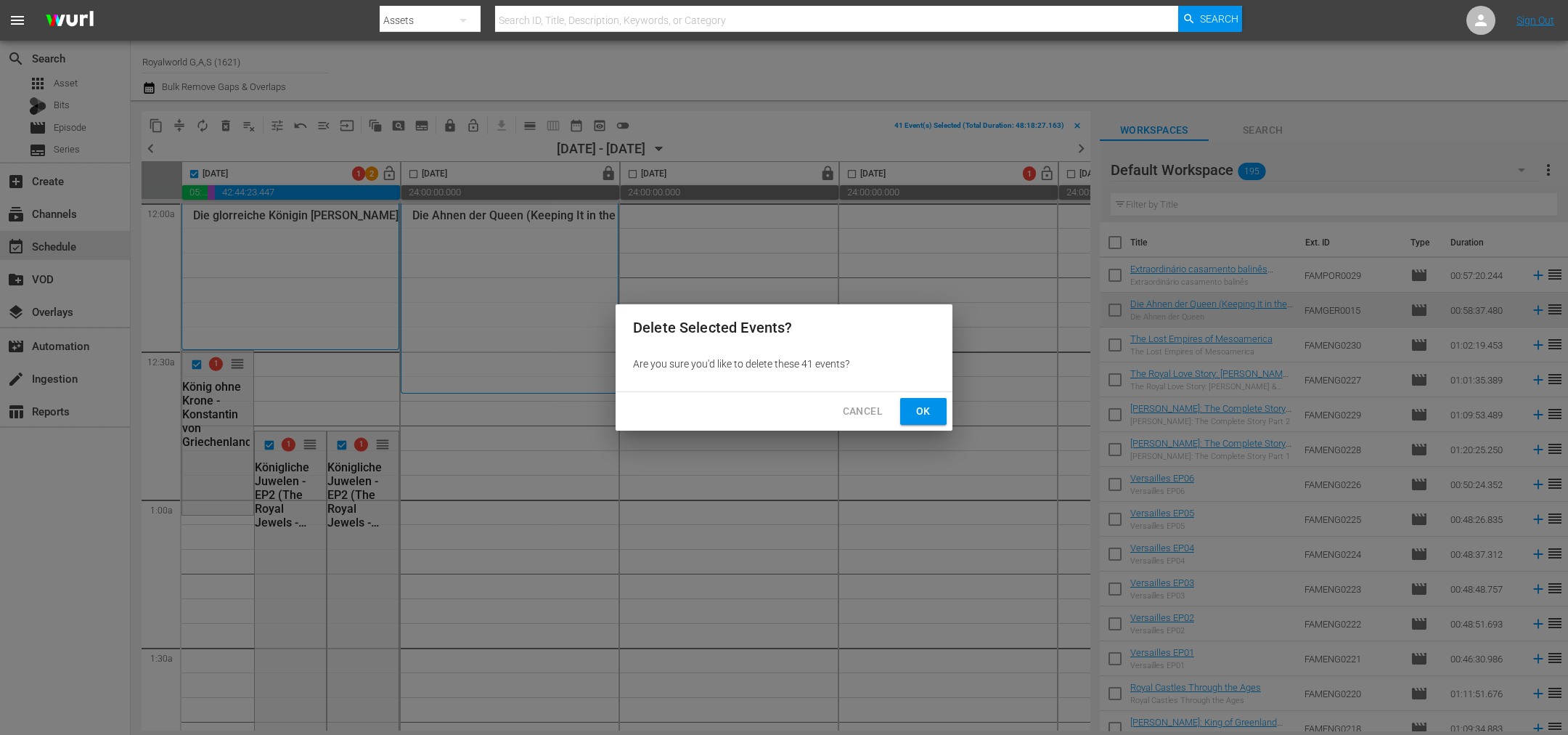
click at [913, 416] on span "Ok" at bounding box center [923, 411] width 23 height 19
checkbox input "false"
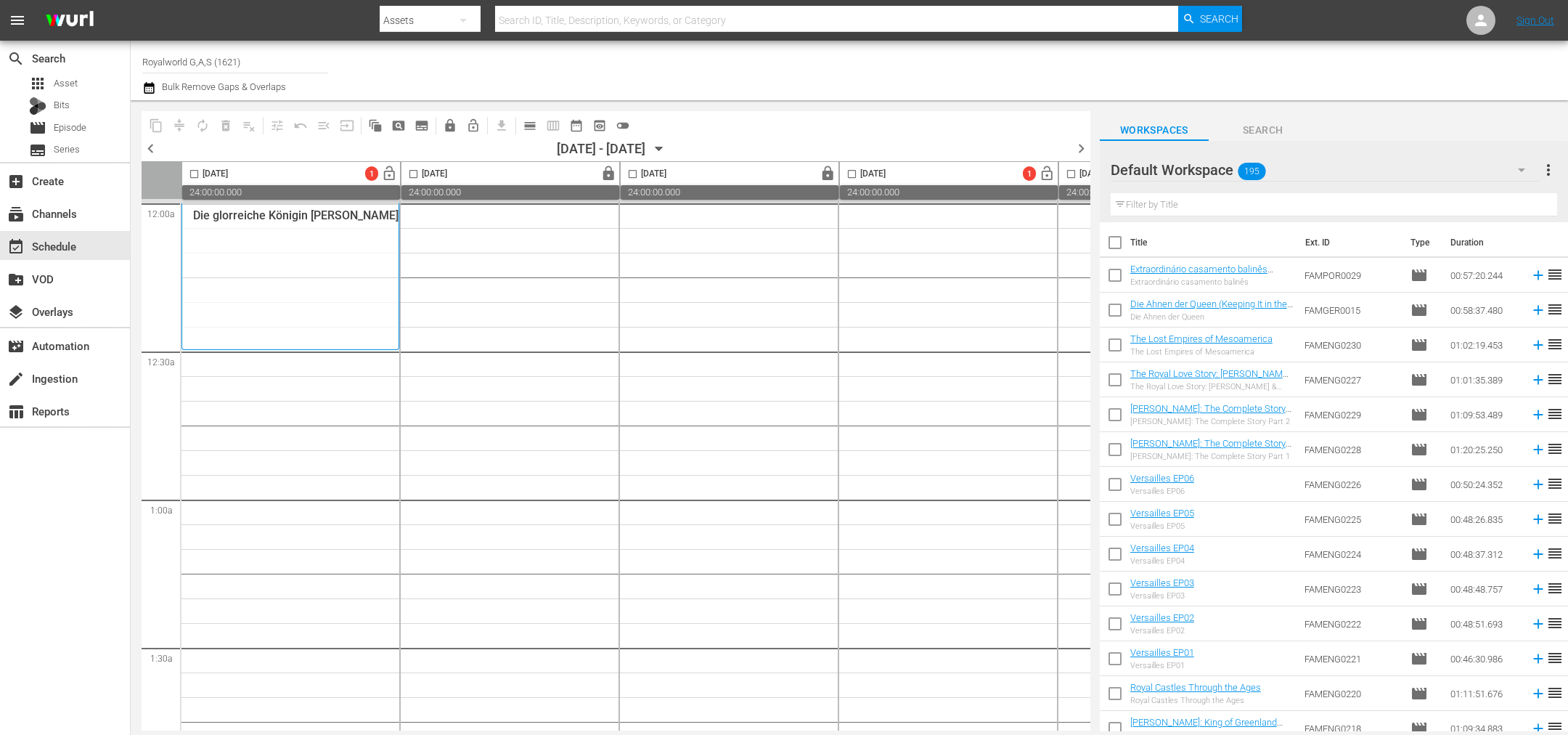
click at [149, 148] on span "chevron_left" at bounding box center [150, 148] width 19 height 19
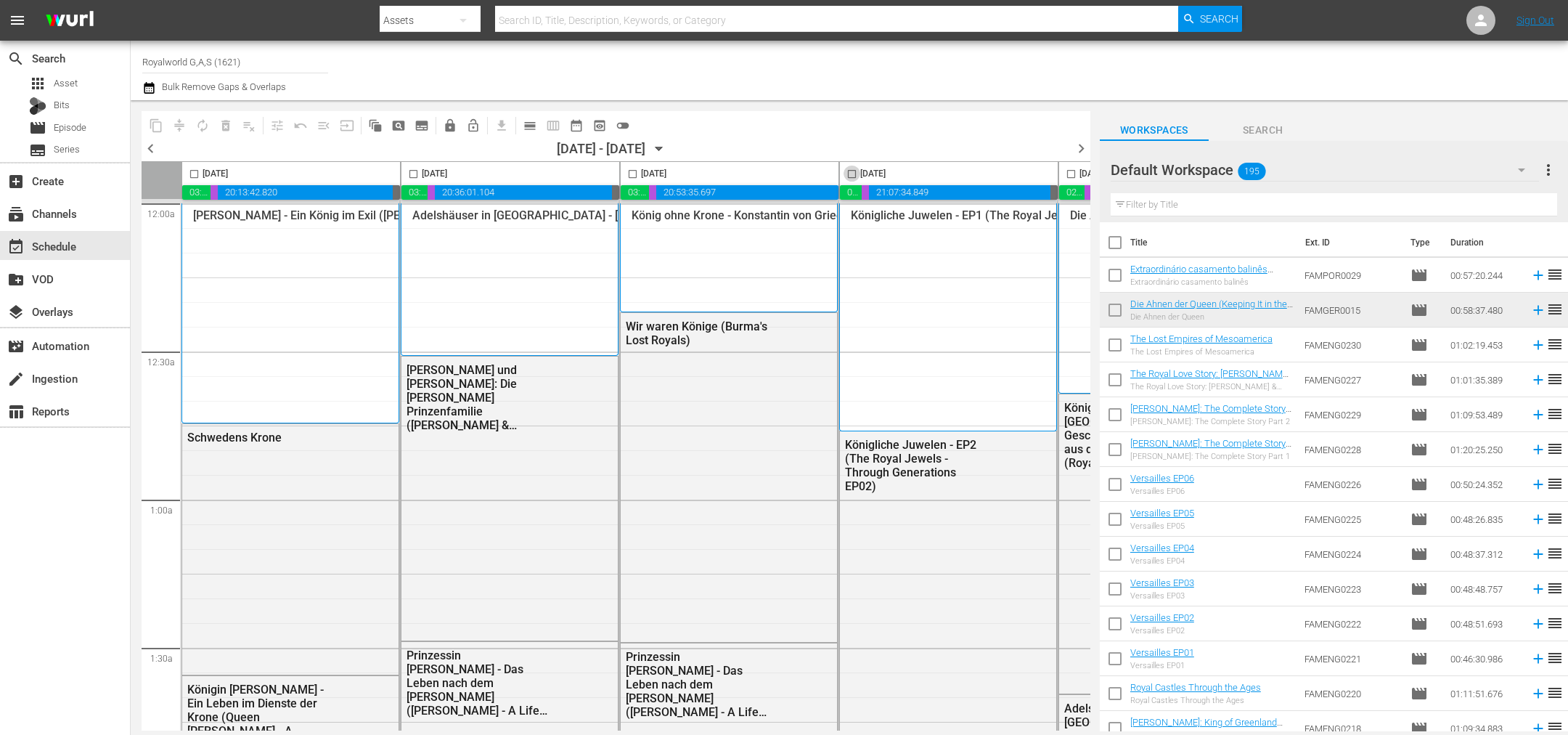
click at [851, 170] on input "checkbox" at bounding box center [852, 177] width 17 height 17
checkbox input "true"
click at [148, 122] on button "content_copy" at bounding box center [156, 125] width 23 height 23
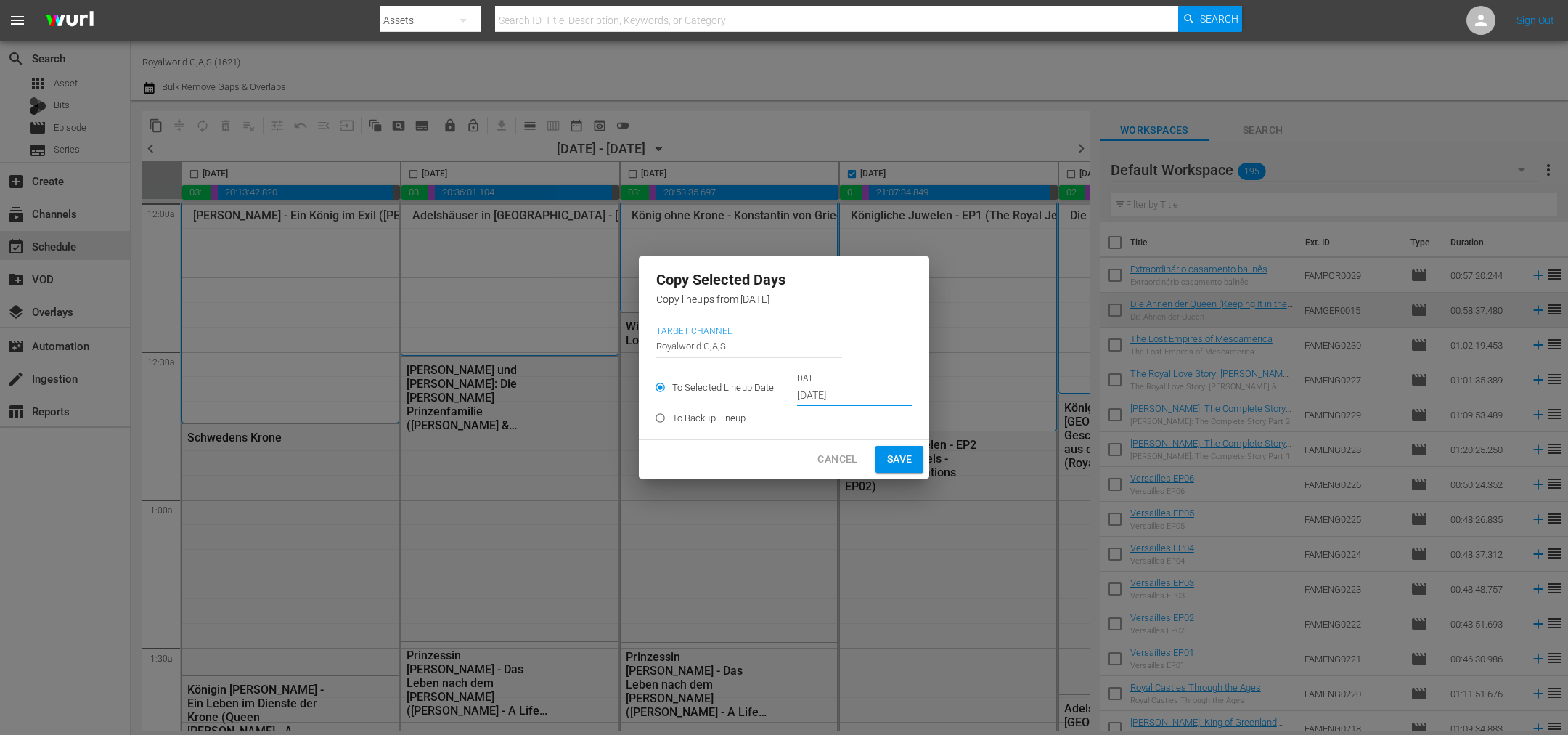
click at [823, 398] on input "Oct 11th 2025" at bounding box center [854, 396] width 115 height 22
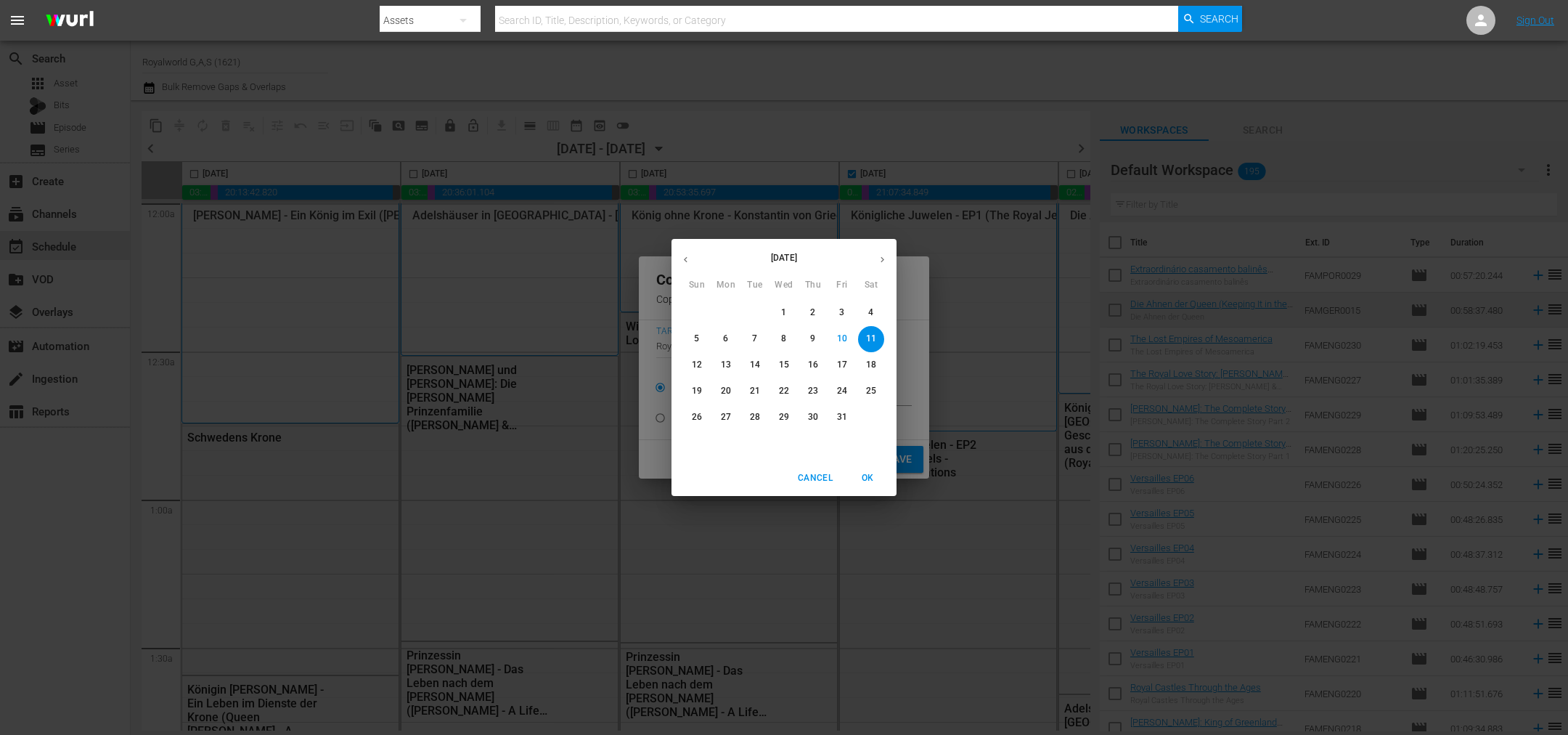
click at [784, 363] on p "15" at bounding box center [784, 365] width 11 height 12
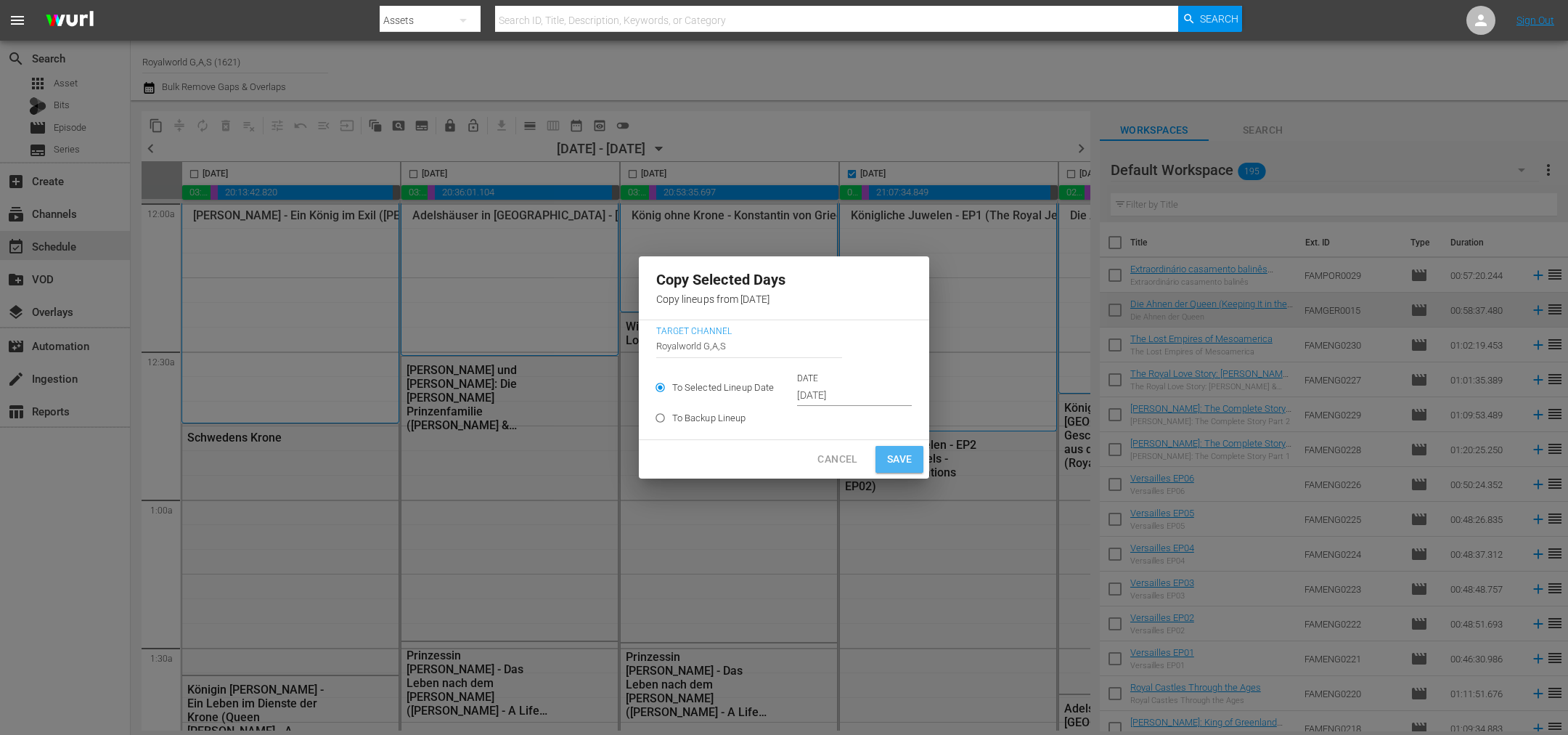
click at [904, 457] on span "Save" at bounding box center [899, 459] width 26 height 19
type input "Oct 11th 2025"
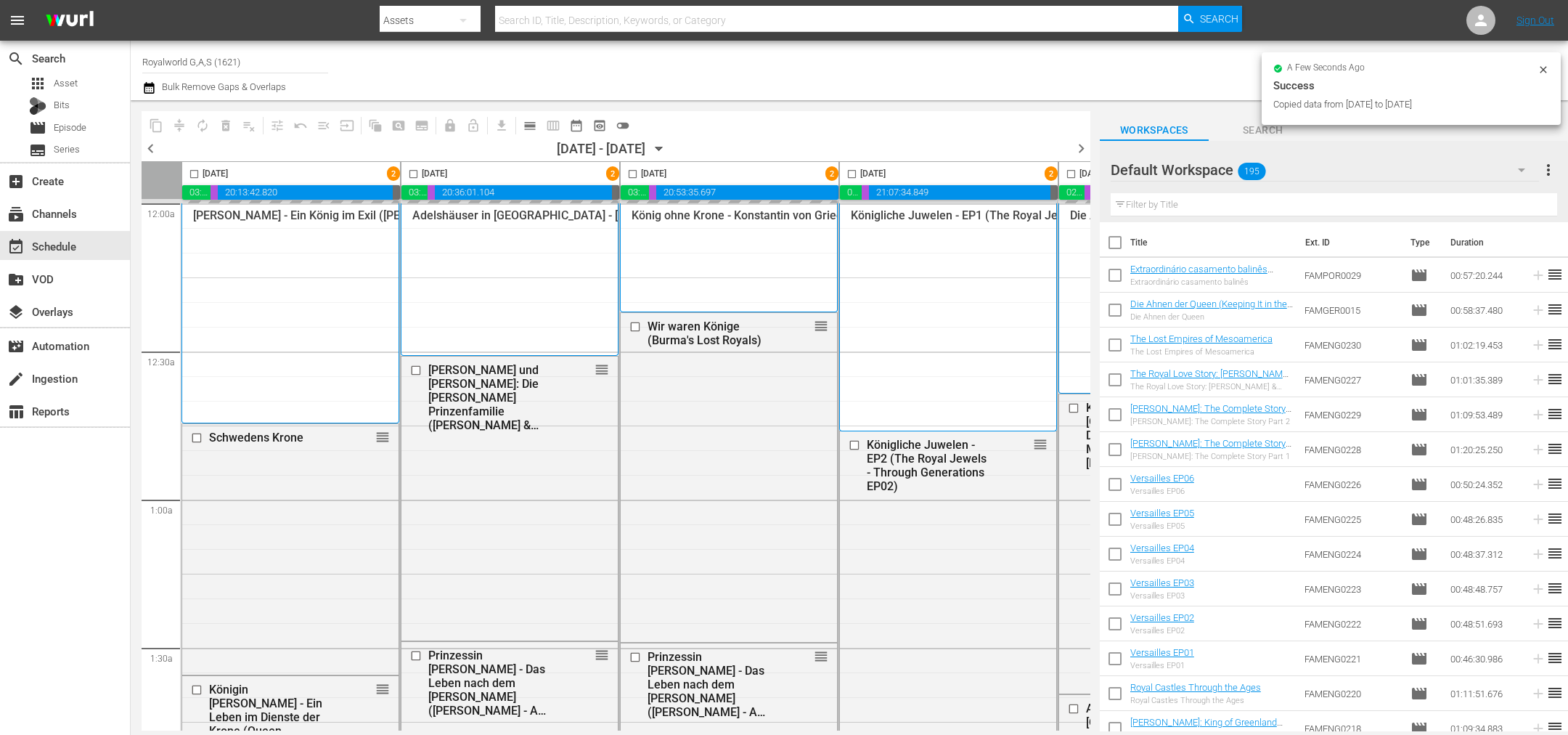
checkbox input "false"
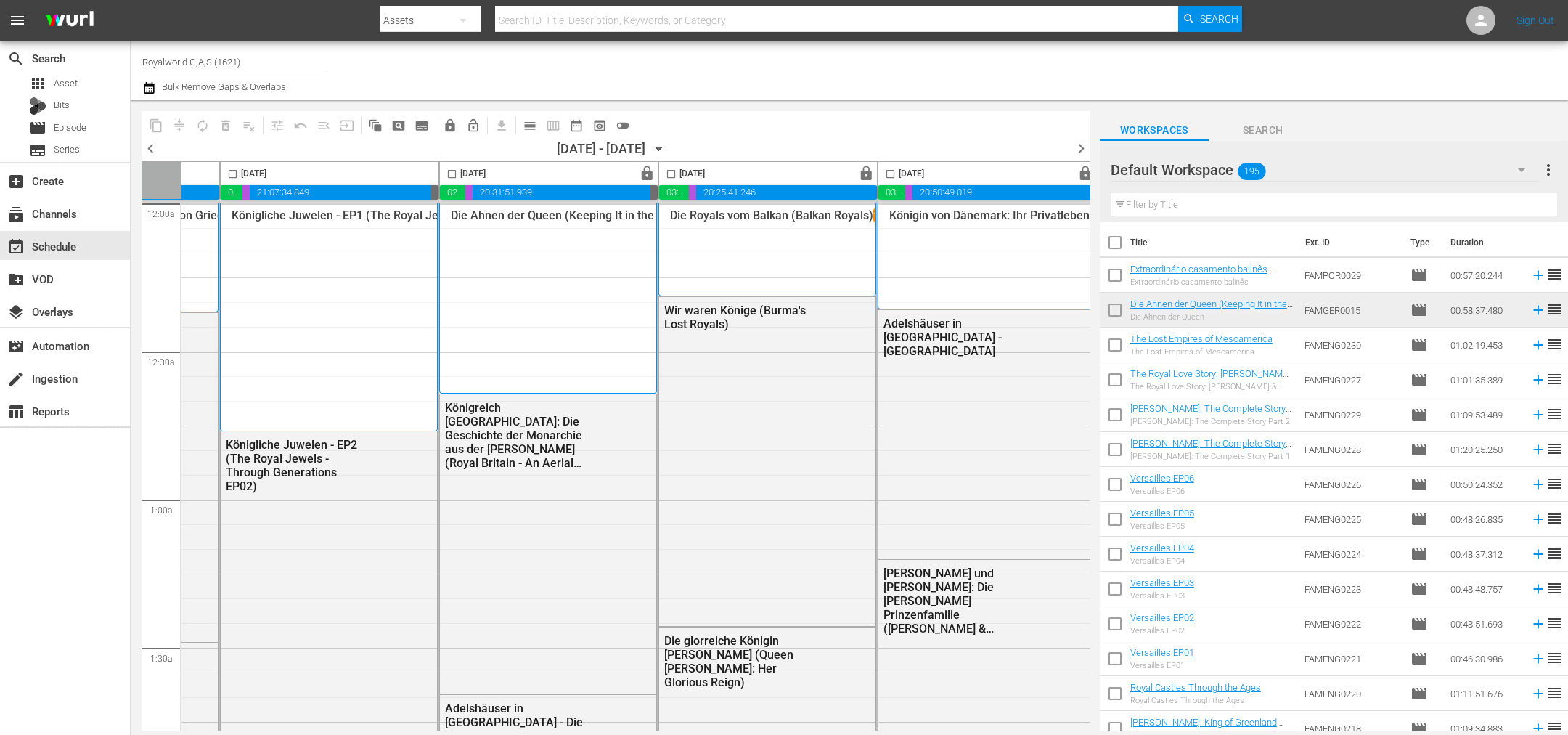
scroll to position [0, 629]
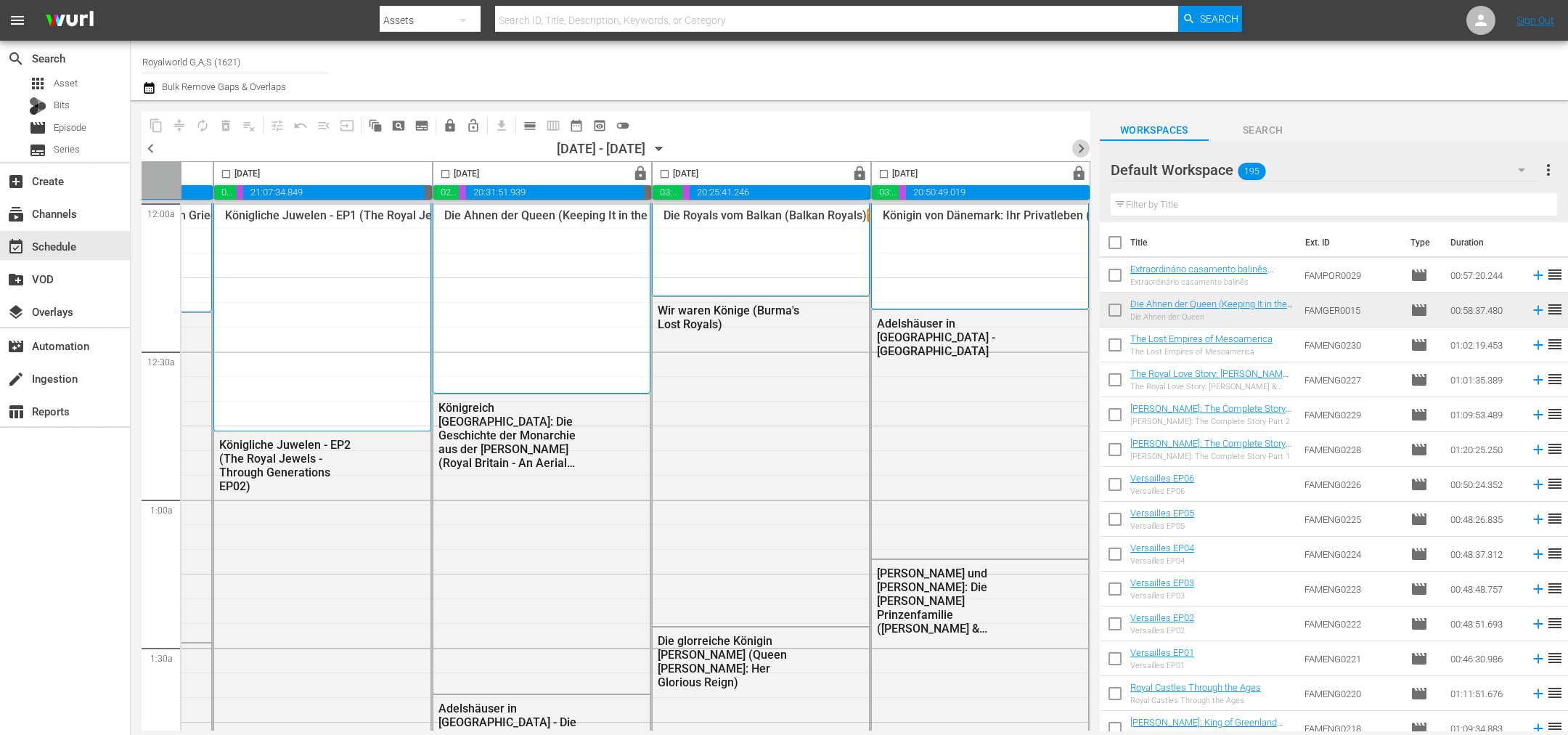
click at [1079, 143] on span "chevron_right" at bounding box center [1081, 148] width 19 height 19
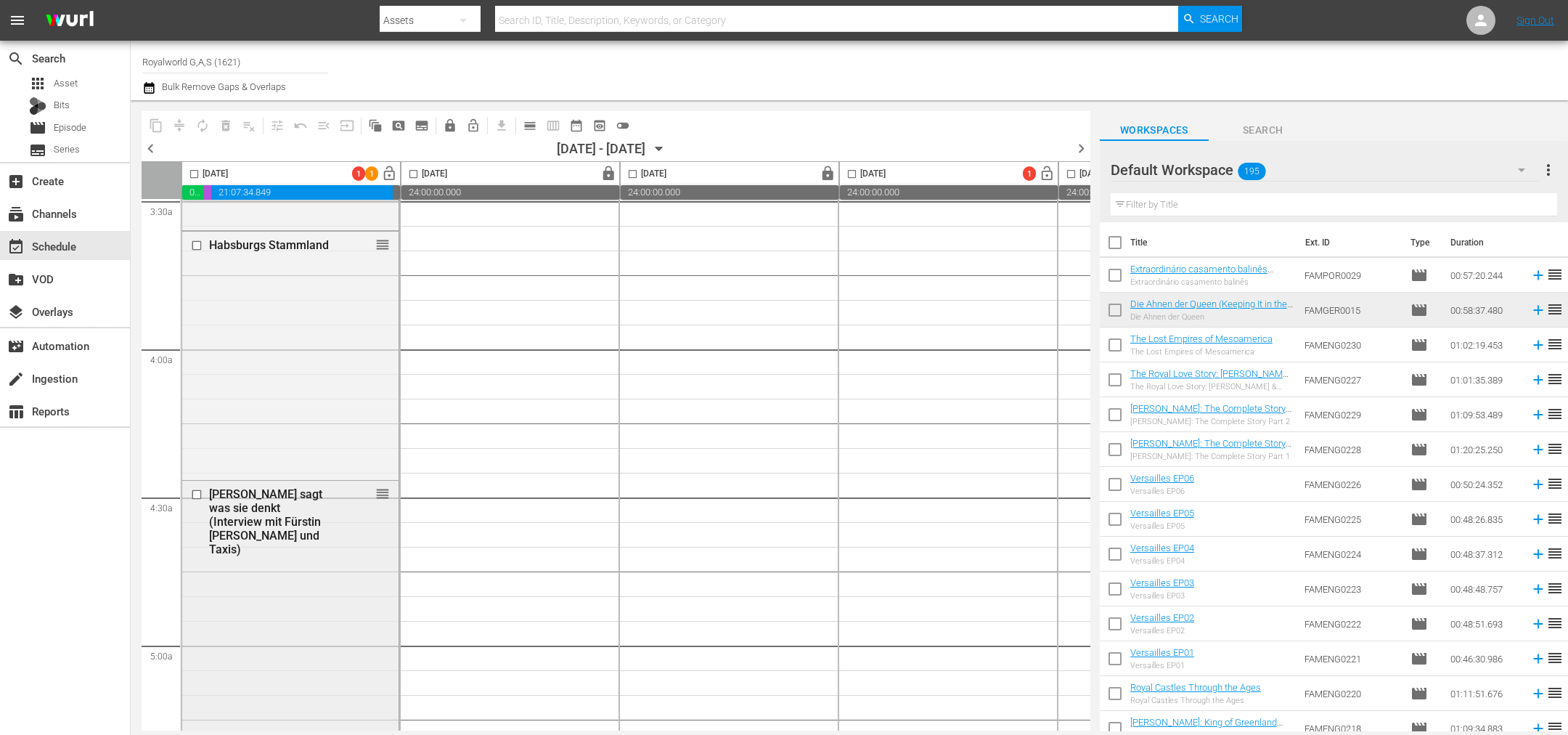
scroll to position [1307, 0]
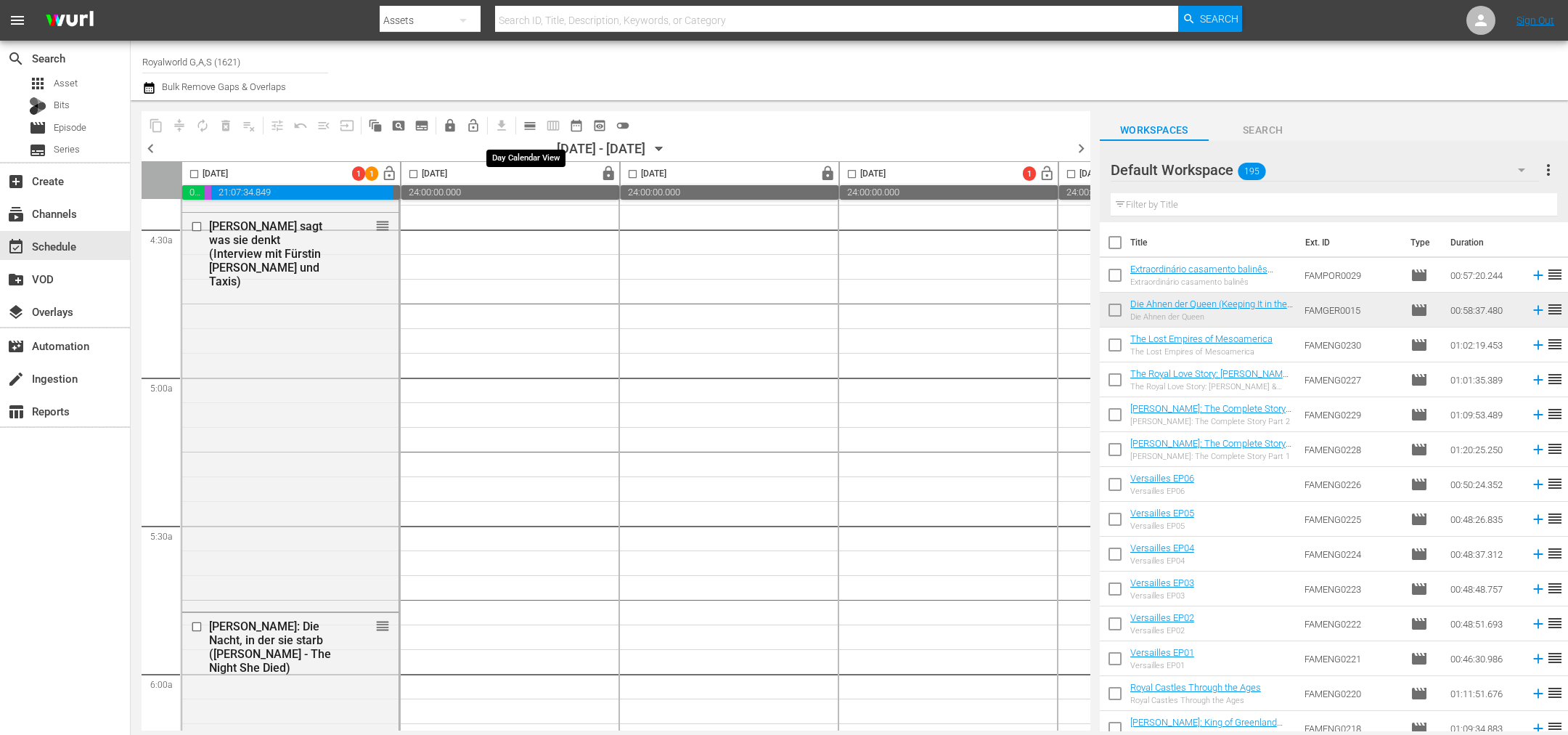
click at [529, 122] on span "calendar_view_day_outlined" at bounding box center [530, 125] width 14 height 14
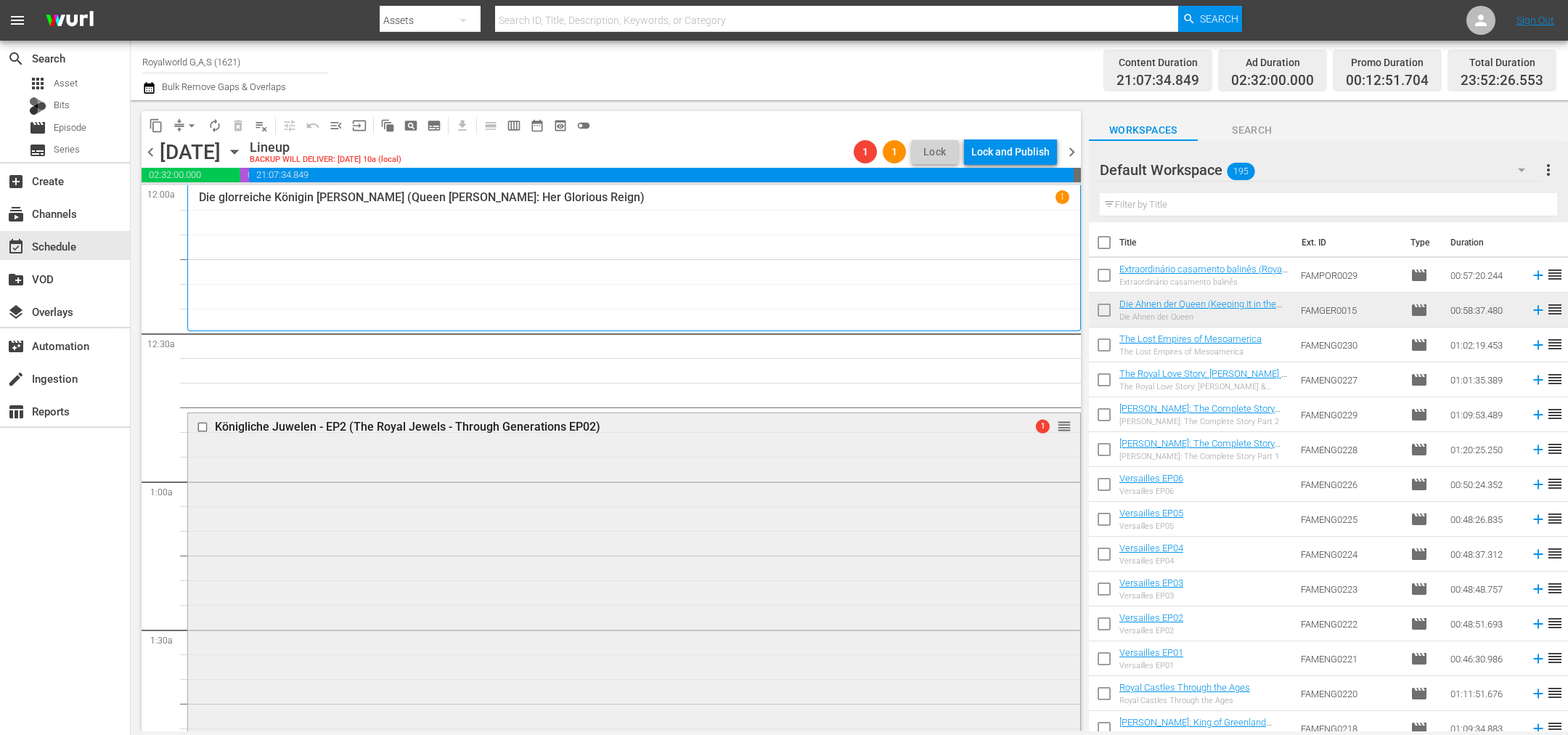
click at [206, 427] on input "checkbox" at bounding box center [204, 428] width 15 height 12
click at [238, 124] on span "delete_forever_outlined" at bounding box center [238, 125] width 14 height 14
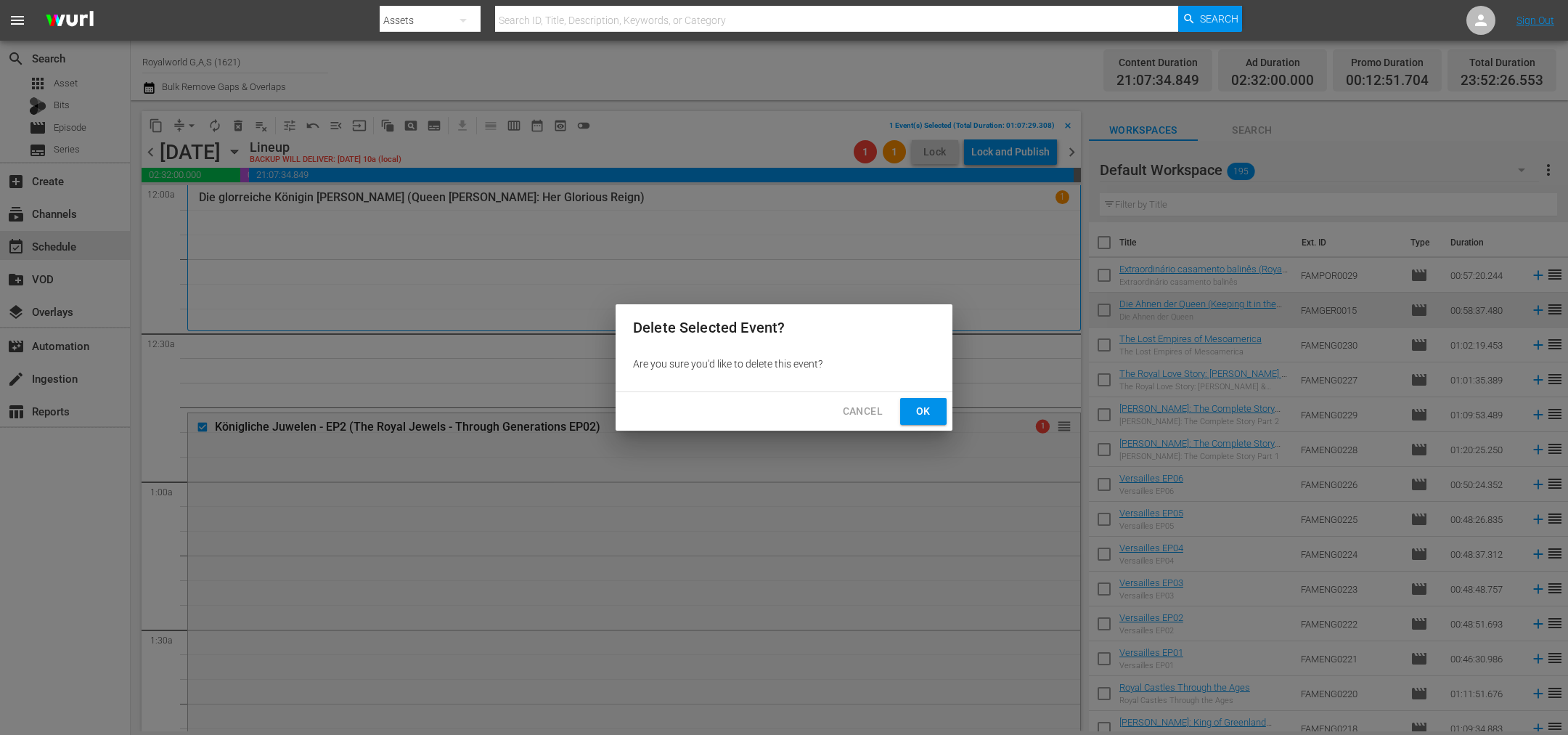
click at [928, 405] on span "Ok" at bounding box center [923, 411] width 23 height 19
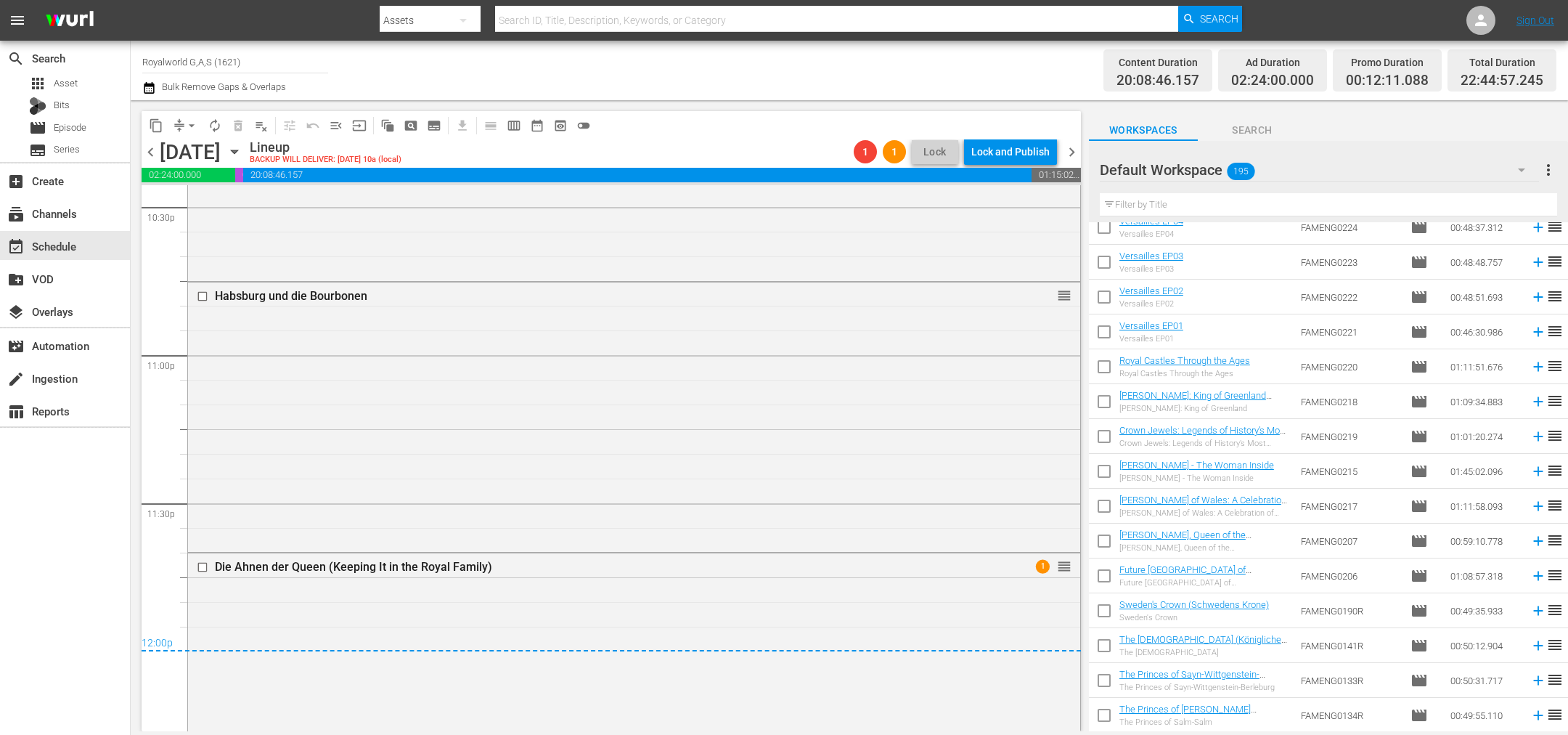
scroll to position [6754, 0]
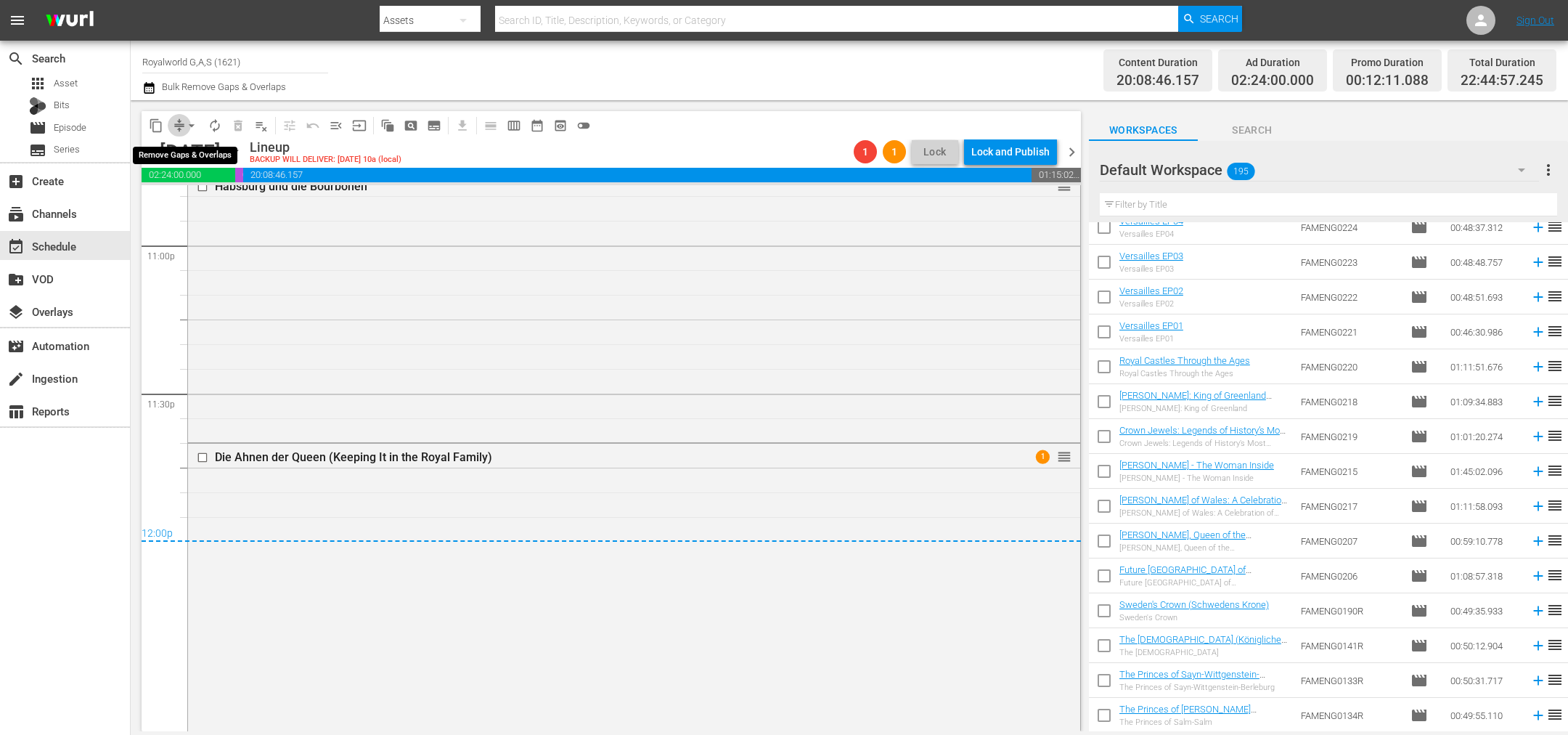
click at [181, 117] on button "compress" at bounding box center [179, 125] width 23 height 23
click at [190, 128] on span "arrow_drop_down" at bounding box center [192, 125] width 14 height 14
click at [203, 202] on li "Align to End of Previous Day" at bounding box center [193, 201] width 153 height 24
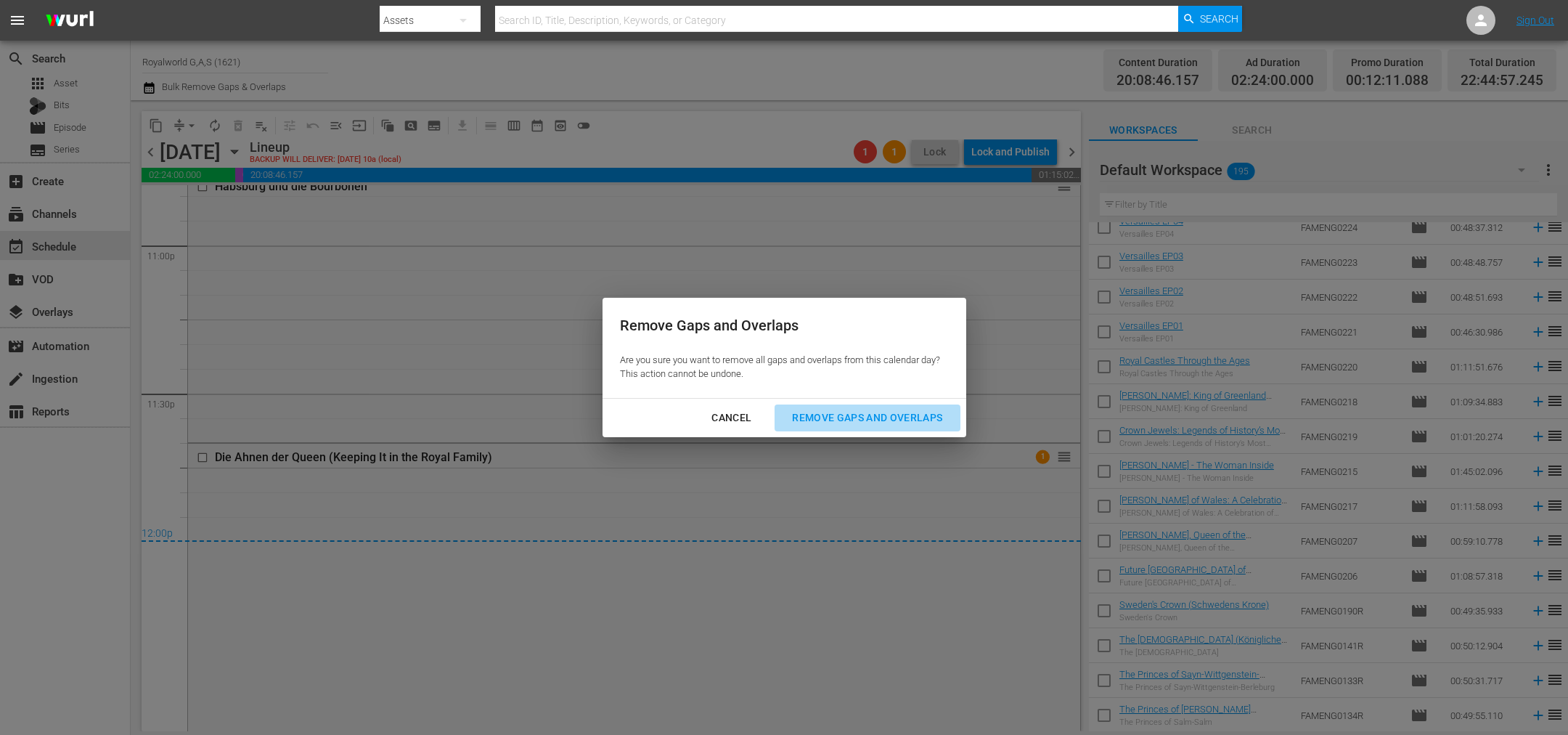
click at [869, 421] on div "Remove Gaps and Overlaps" at bounding box center [867, 418] width 173 height 19
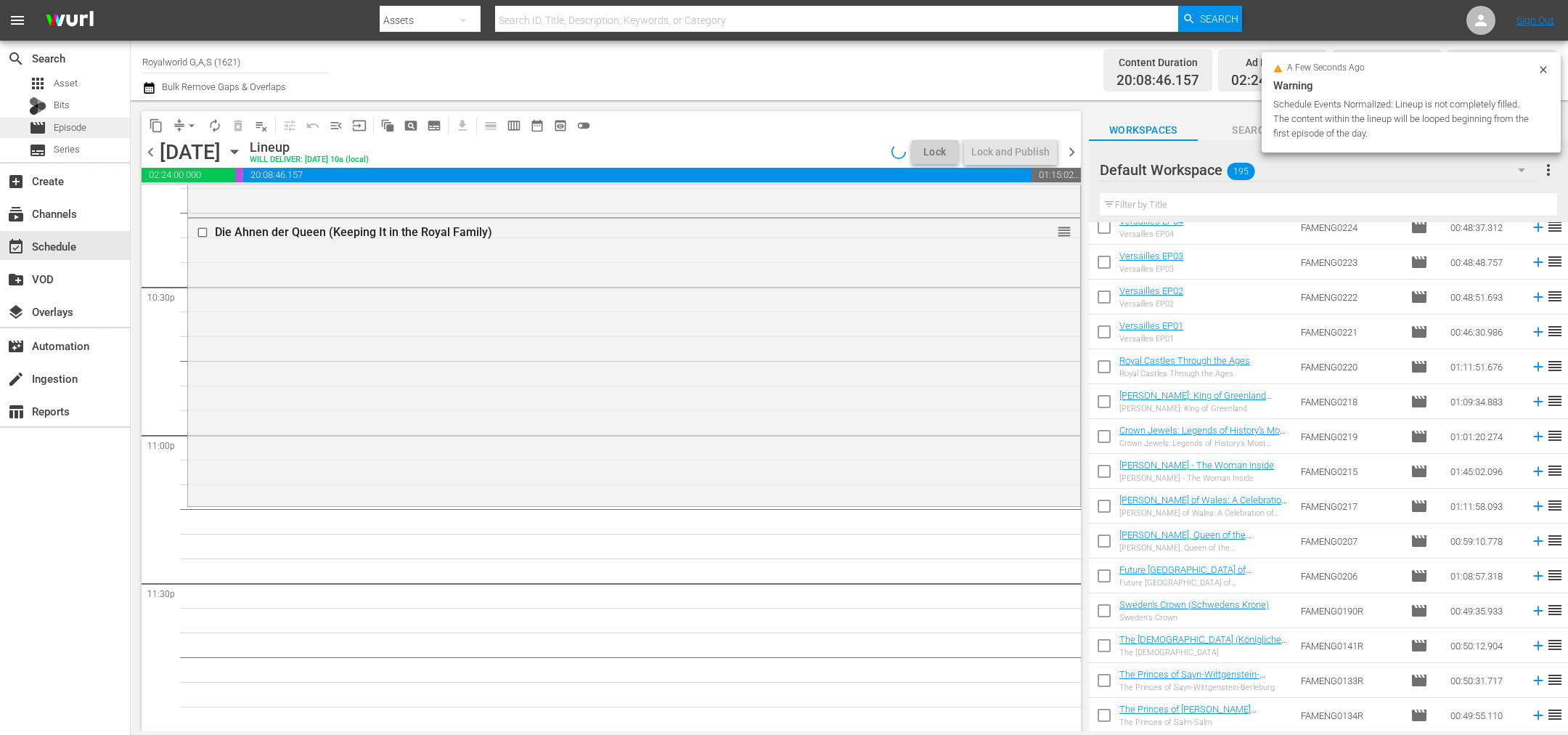
scroll to position [6563, 0]
click at [67, 133] on span "Episode" at bounding box center [70, 127] width 33 height 14
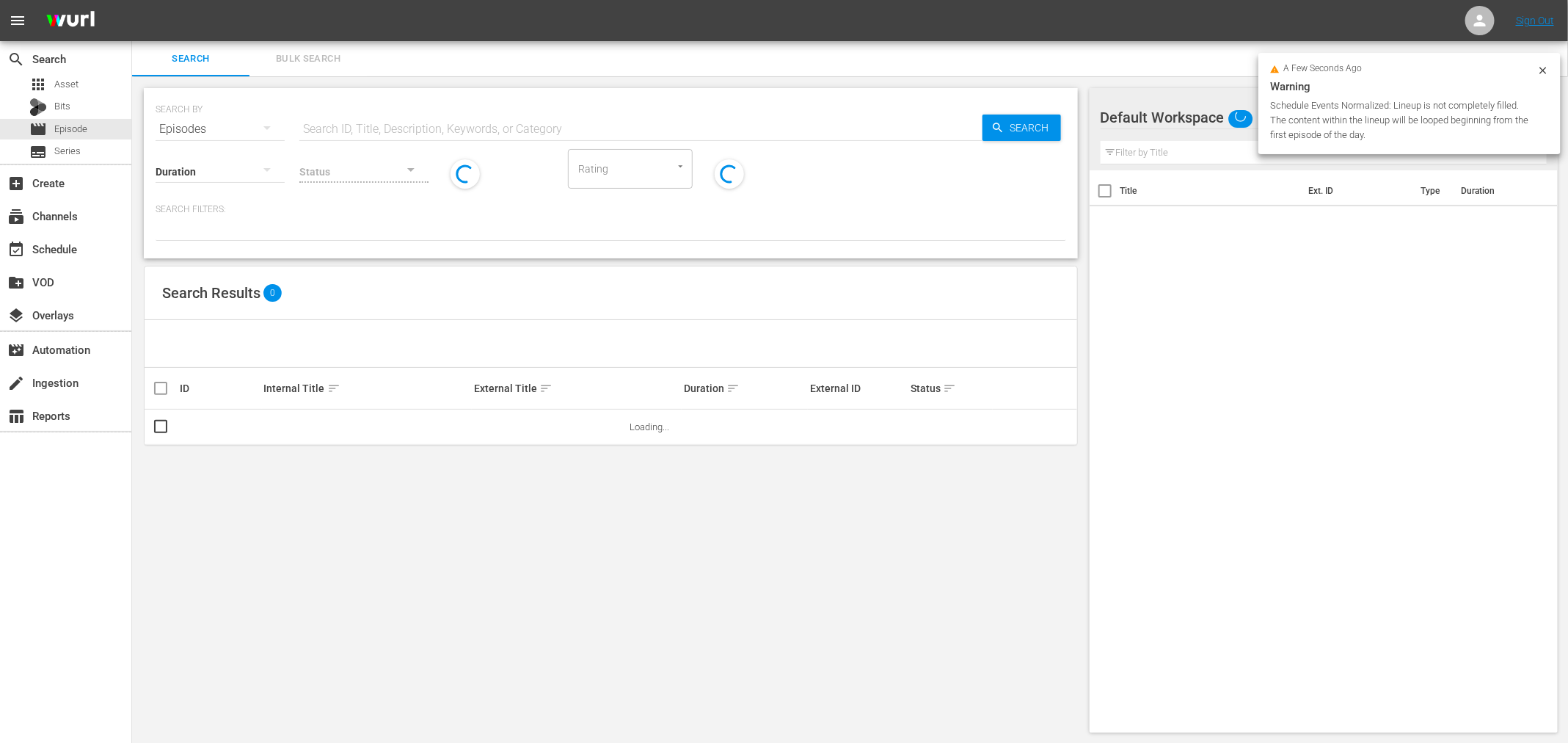
click at [373, 131] on input "text" at bounding box center [640, 129] width 683 height 35
paste input "König ohne Krone - Konstantin von Griechenland"
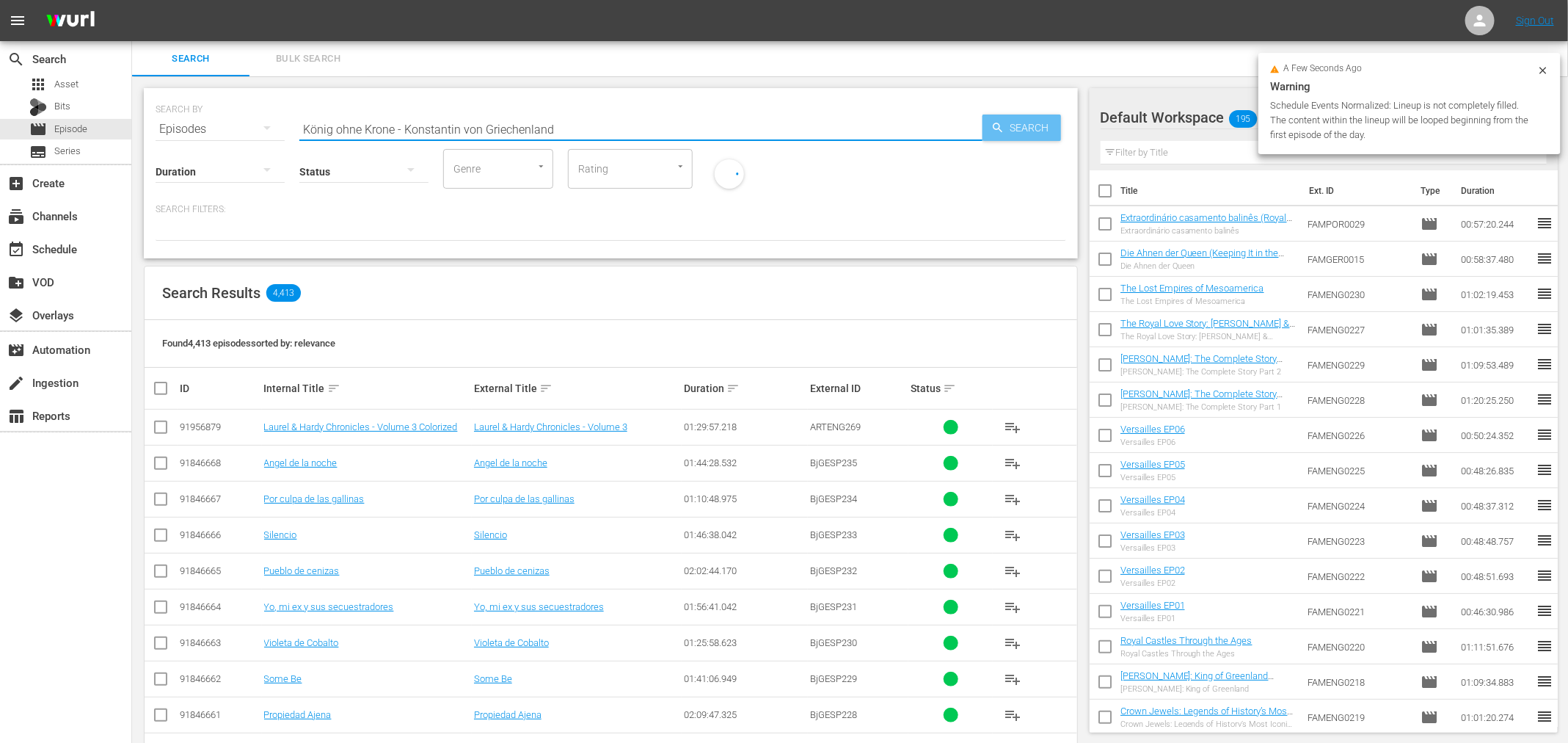
type input "König ohne Krone - Konstantin von Griechenland"
click at [1014, 133] on span "Search" at bounding box center [1032, 128] width 56 height 27
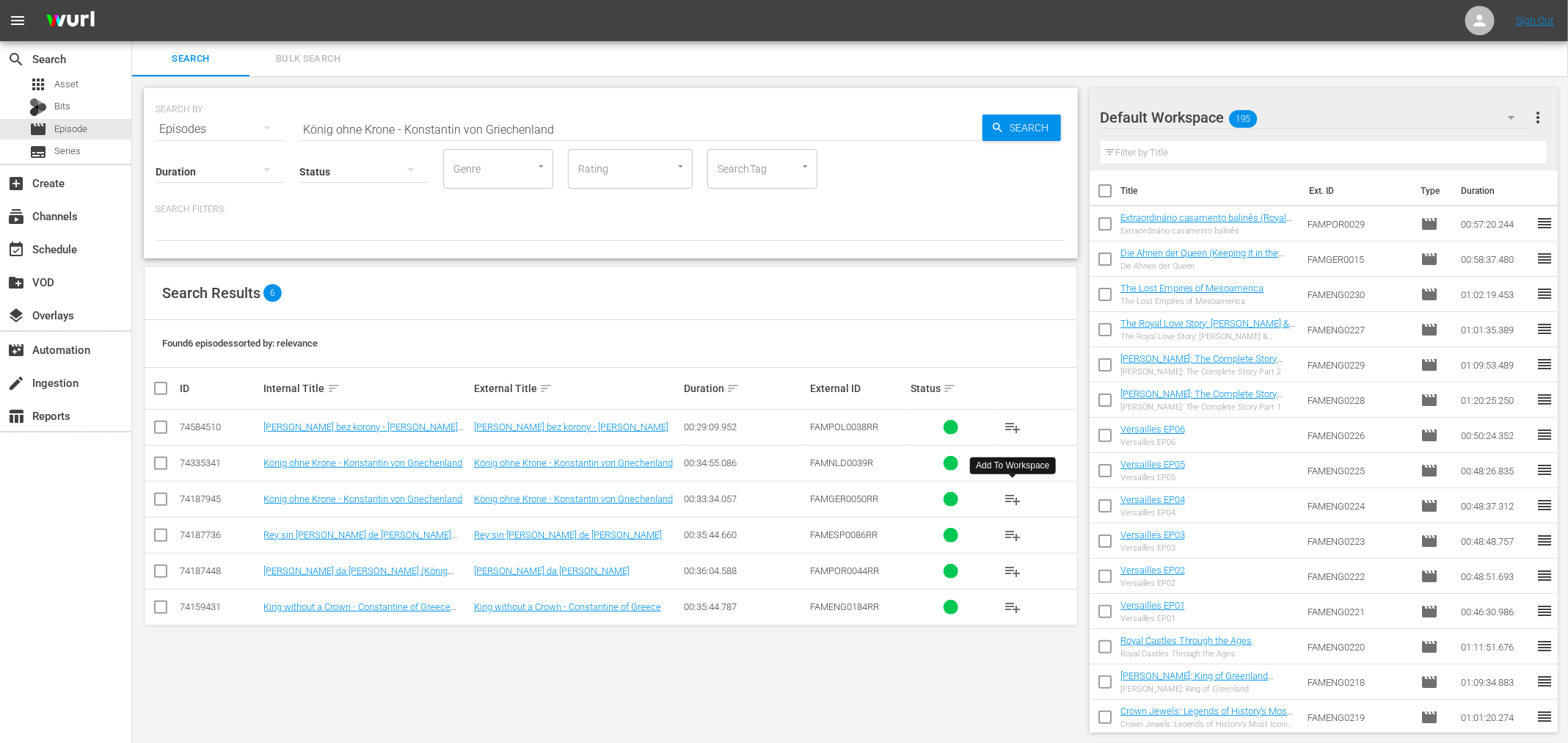
click at [1017, 501] on span "playlist_add" at bounding box center [1013, 499] width 18 height 18
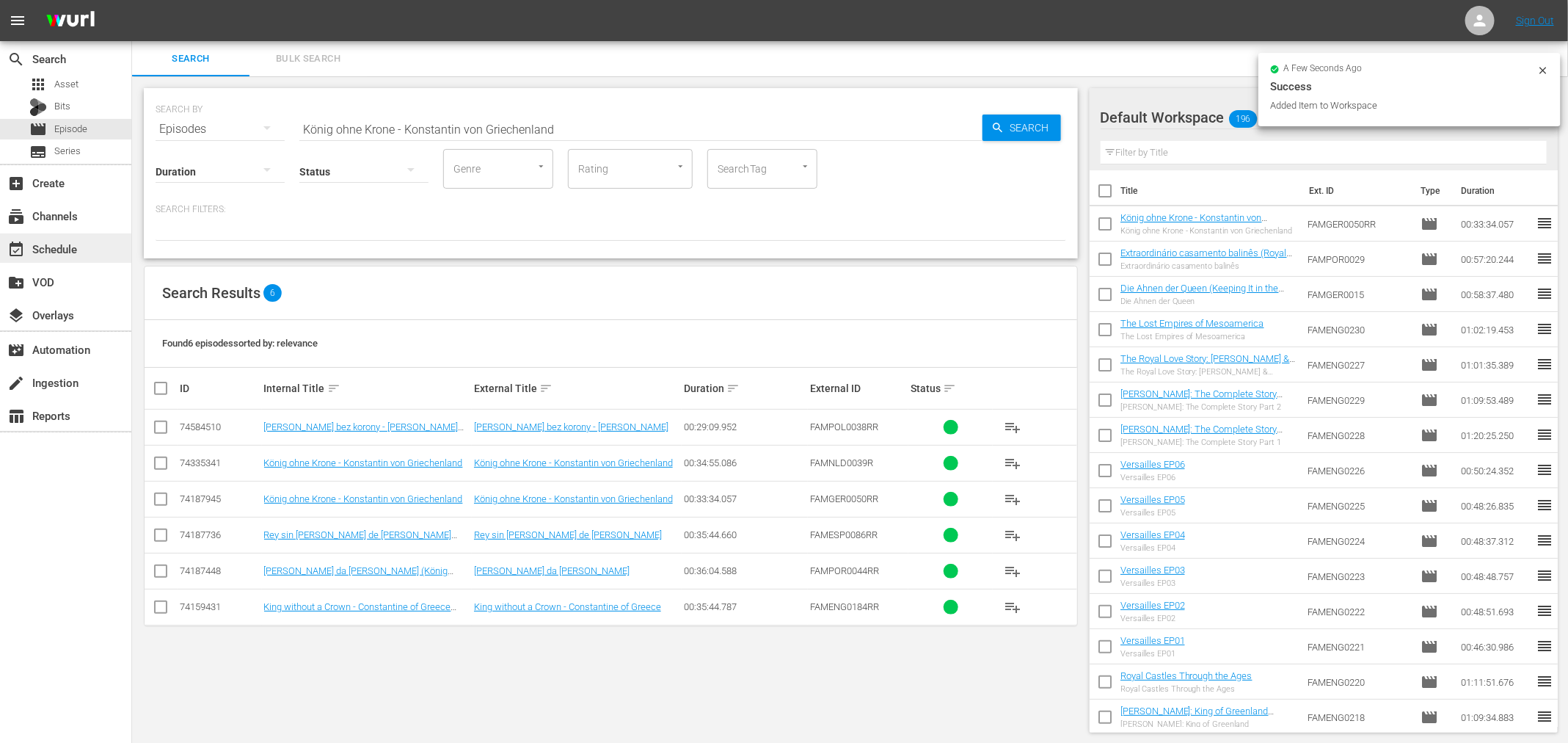
click at [93, 247] on div "event_available Schedule" at bounding box center [65, 247] width 131 height 29
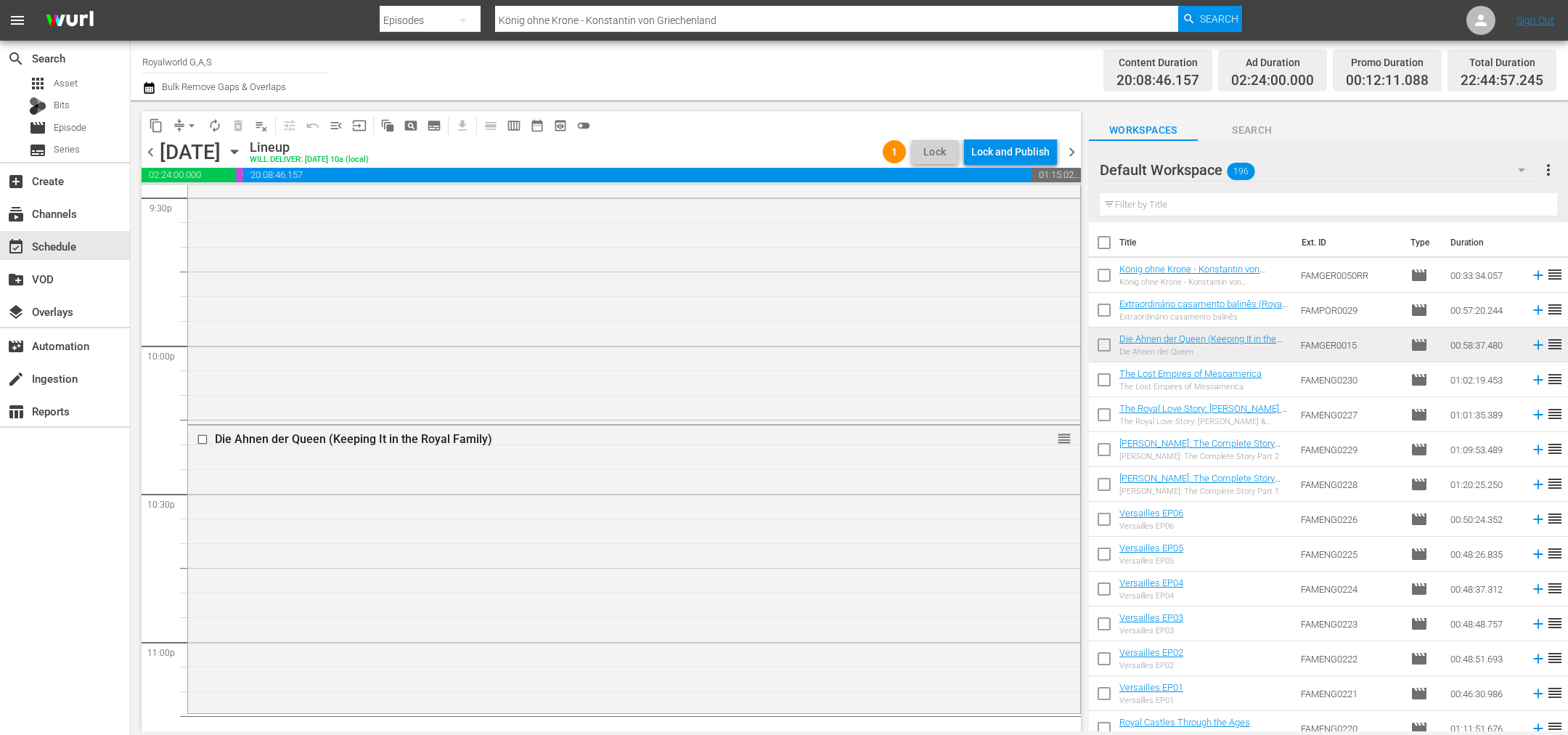
scroll to position [6563, 0]
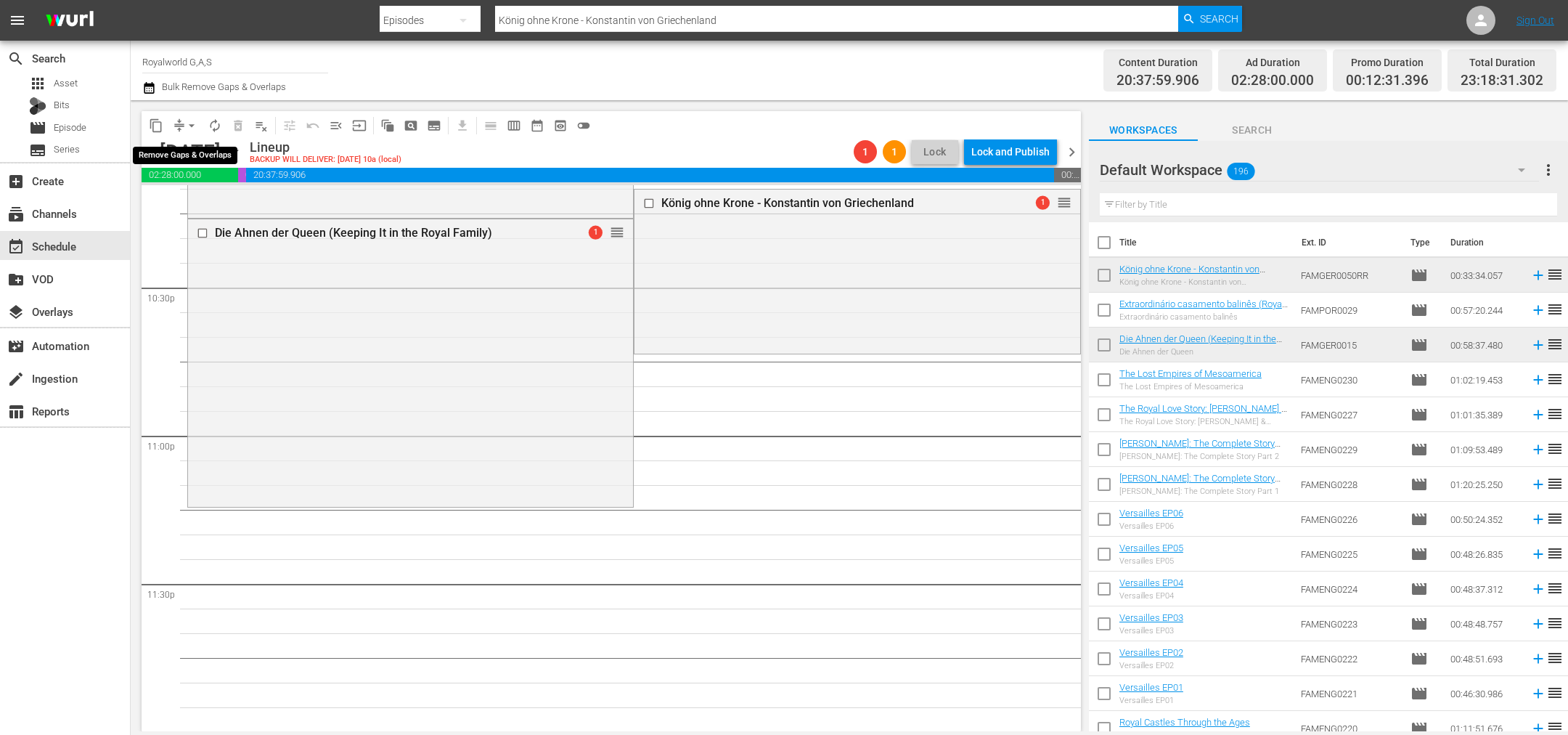
click at [187, 122] on span "arrow_drop_down" at bounding box center [192, 125] width 14 height 14
click at [199, 212] on li "Align to End of Previous Day" at bounding box center [193, 201] width 153 height 24
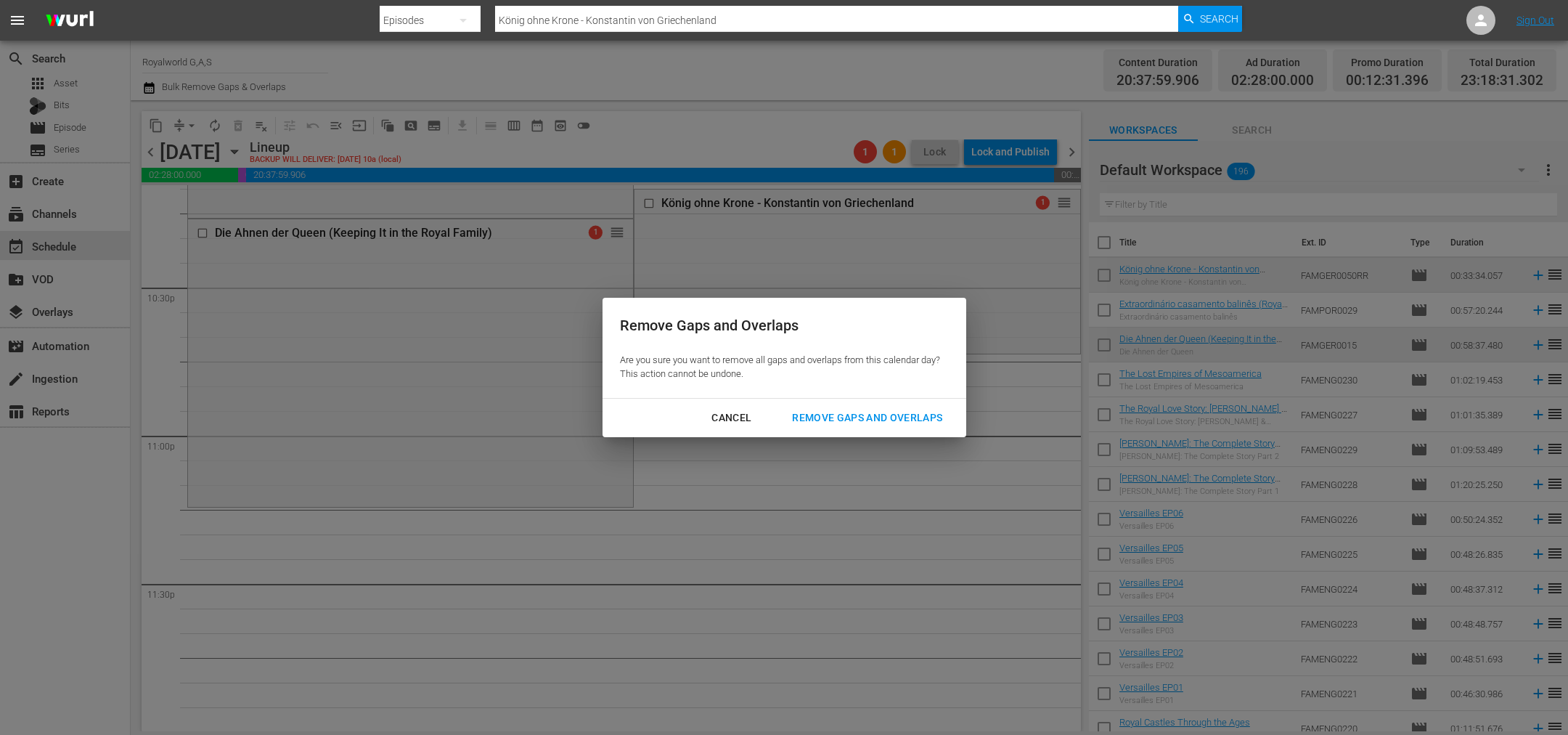
click at [832, 422] on div "Remove Gaps and Overlaps" at bounding box center [867, 418] width 173 height 19
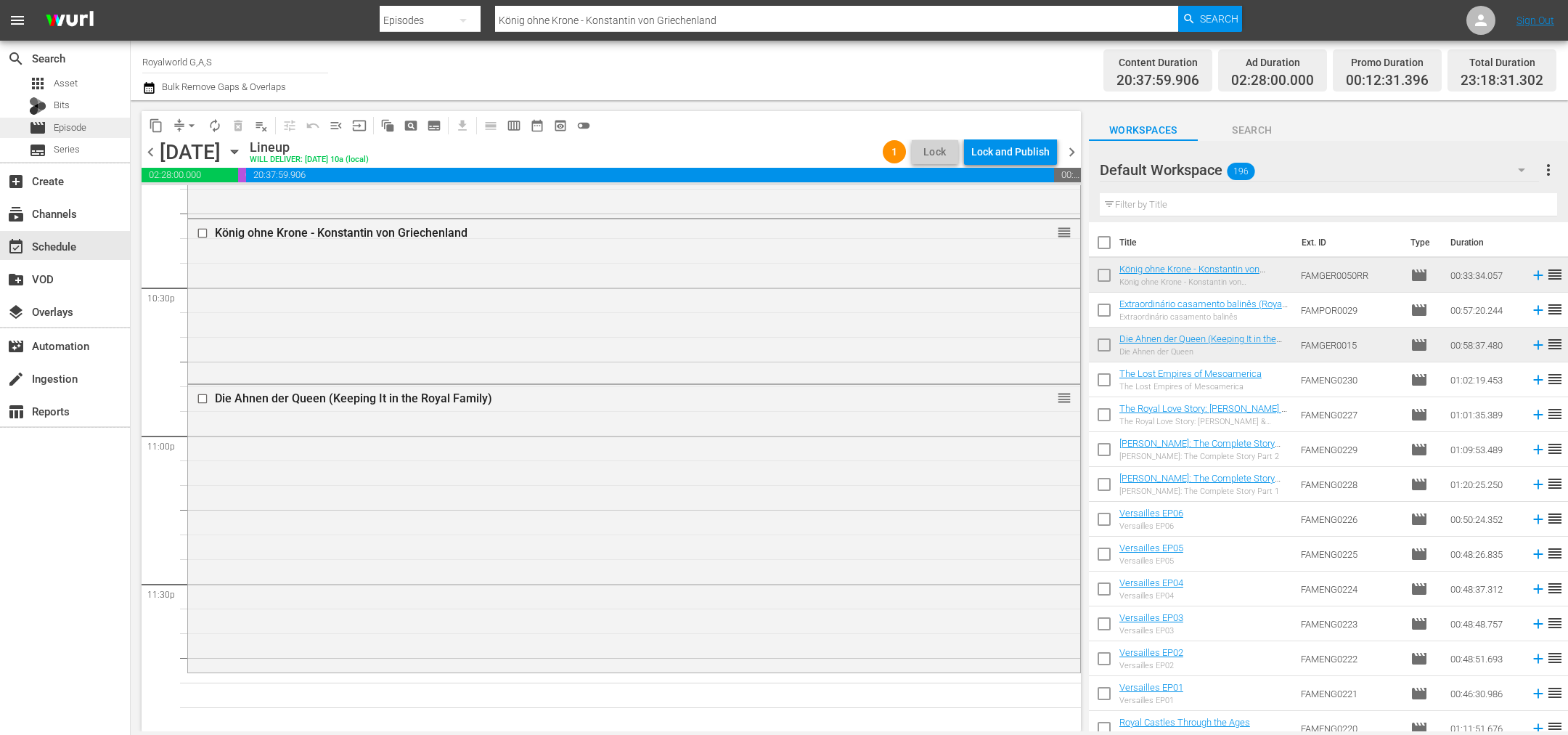
click at [52, 129] on div "movie Episode" at bounding box center [57, 127] width 57 height 20
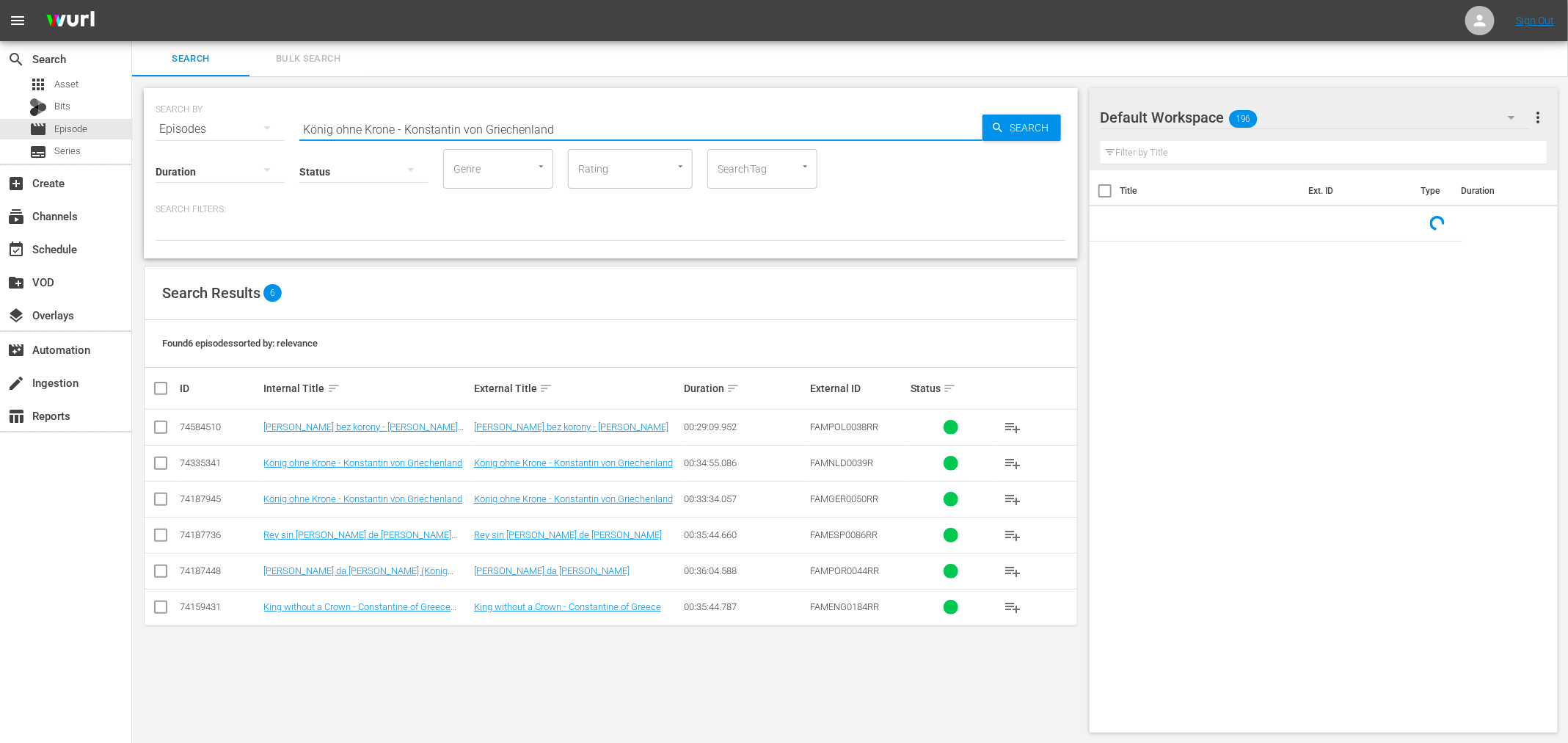
paste input "liche Juwelen - EP1"
drag, startPoint x: 488, startPoint y: 117, endPoint x: 156, endPoint y: 88, distance: 333.3
click at [156, 88] on div "SEARCH BY Search By Episodes Search ID, Title, Description, Keywords, or Catego…" at bounding box center [611, 173] width 934 height 171
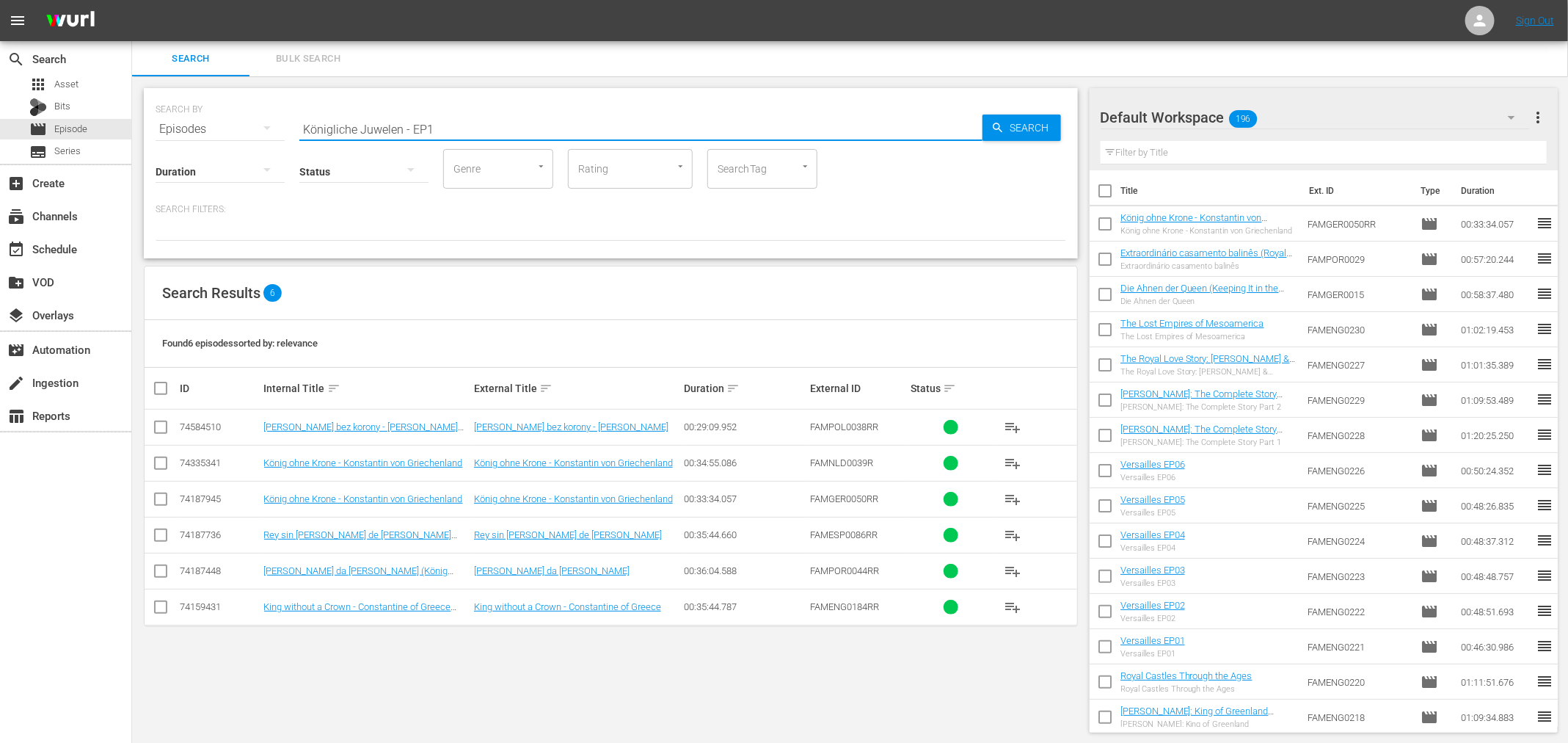
type input "Königliche Juwelen - EP1"
click at [1012, 133] on span "Search" at bounding box center [1032, 128] width 56 height 27
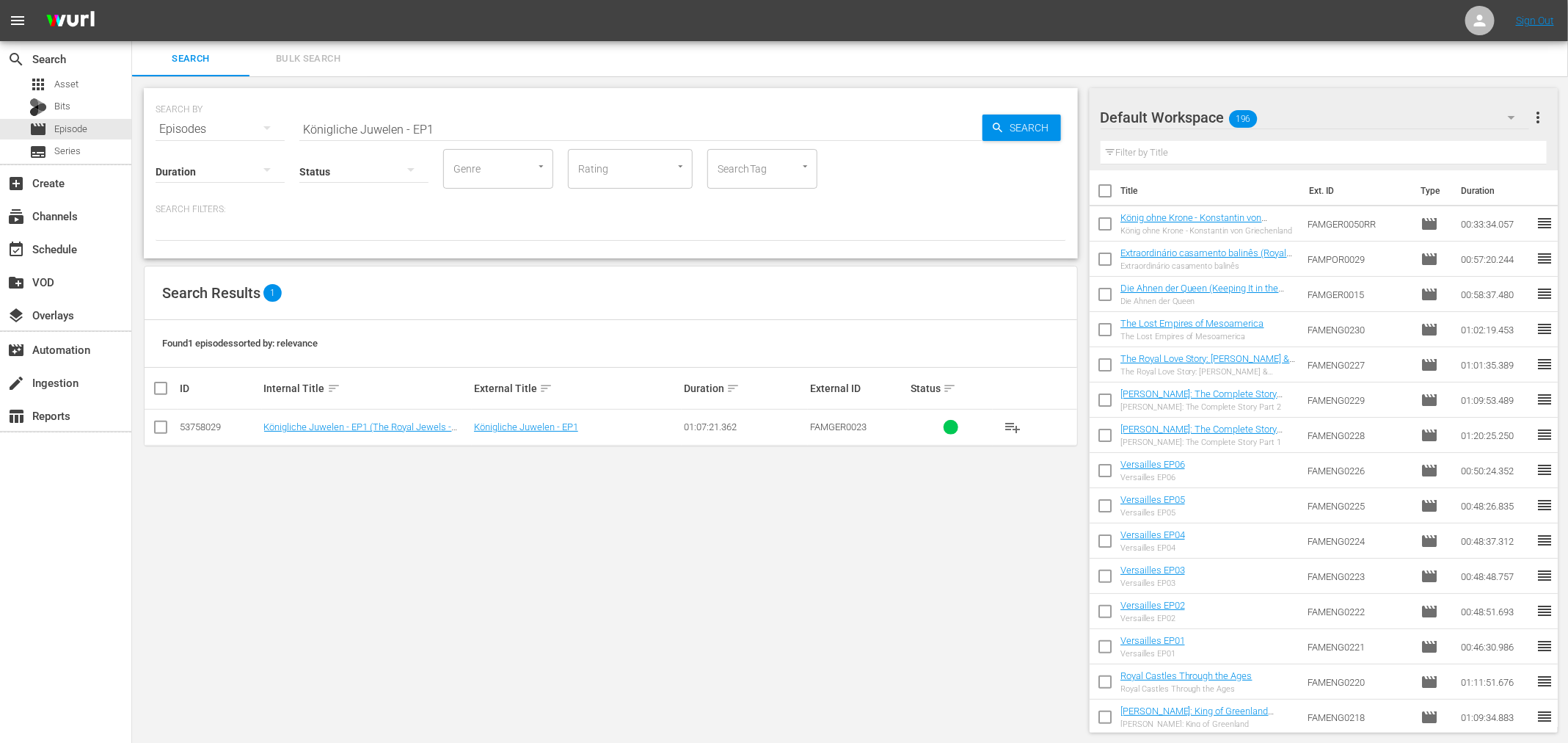
click at [1011, 421] on span "playlist_add" at bounding box center [1013, 427] width 18 height 18
click at [75, 246] on div "event_available Schedule" at bounding box center [41, 246] width 82 height 13
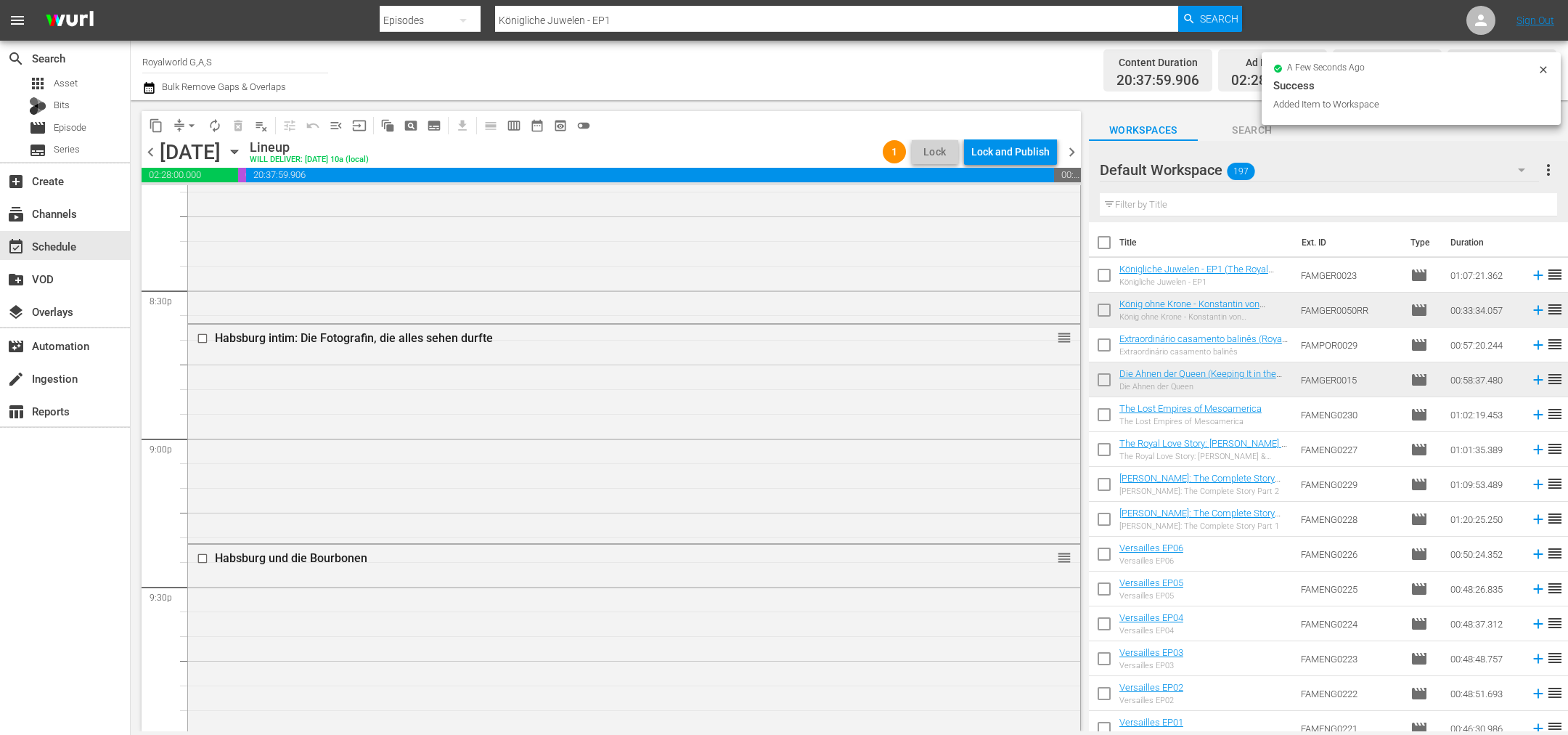
scroll to position [6563, 0]
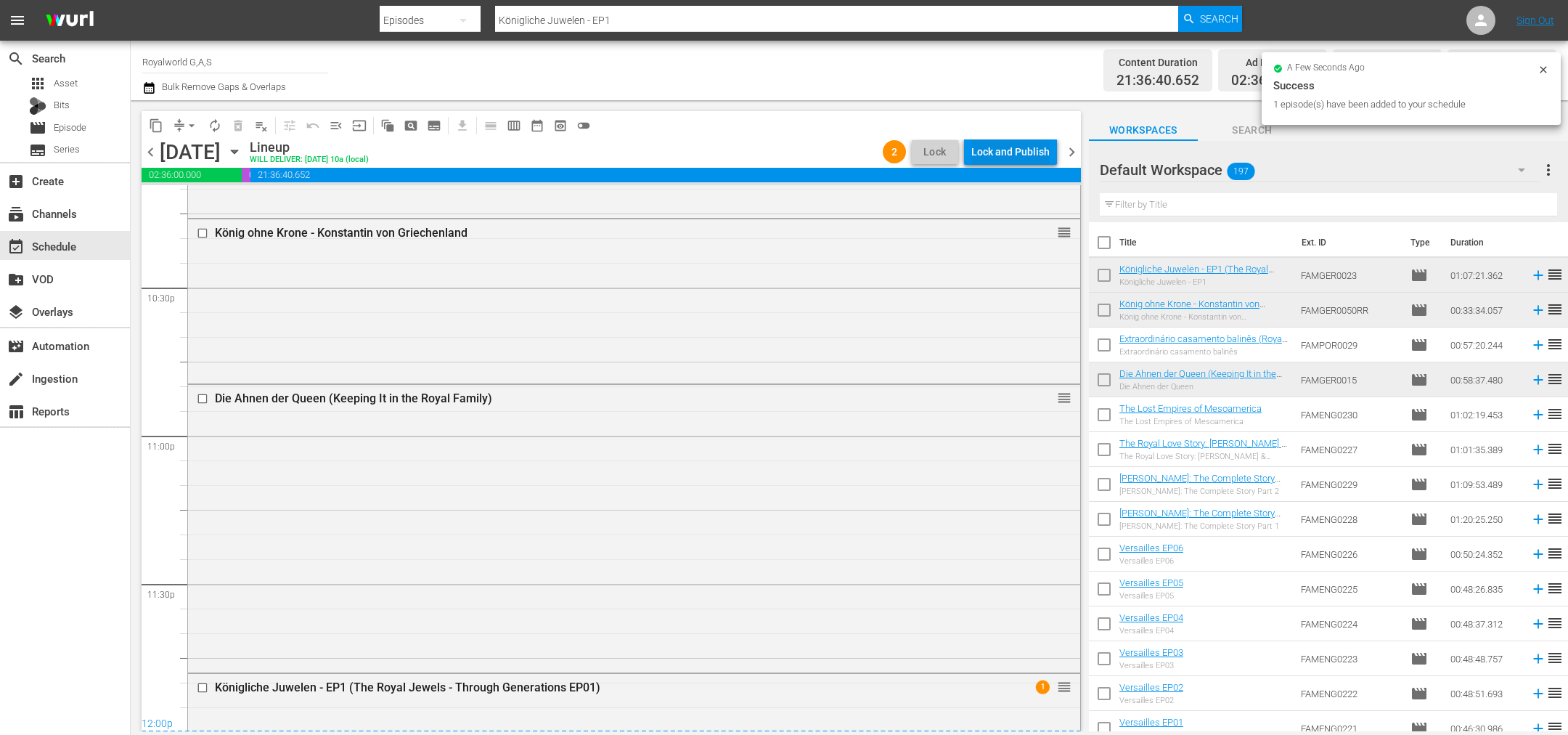
click at [1029, 148] on div "Lock and Publish" at bounding box center [1011, 152] width 79 height 27
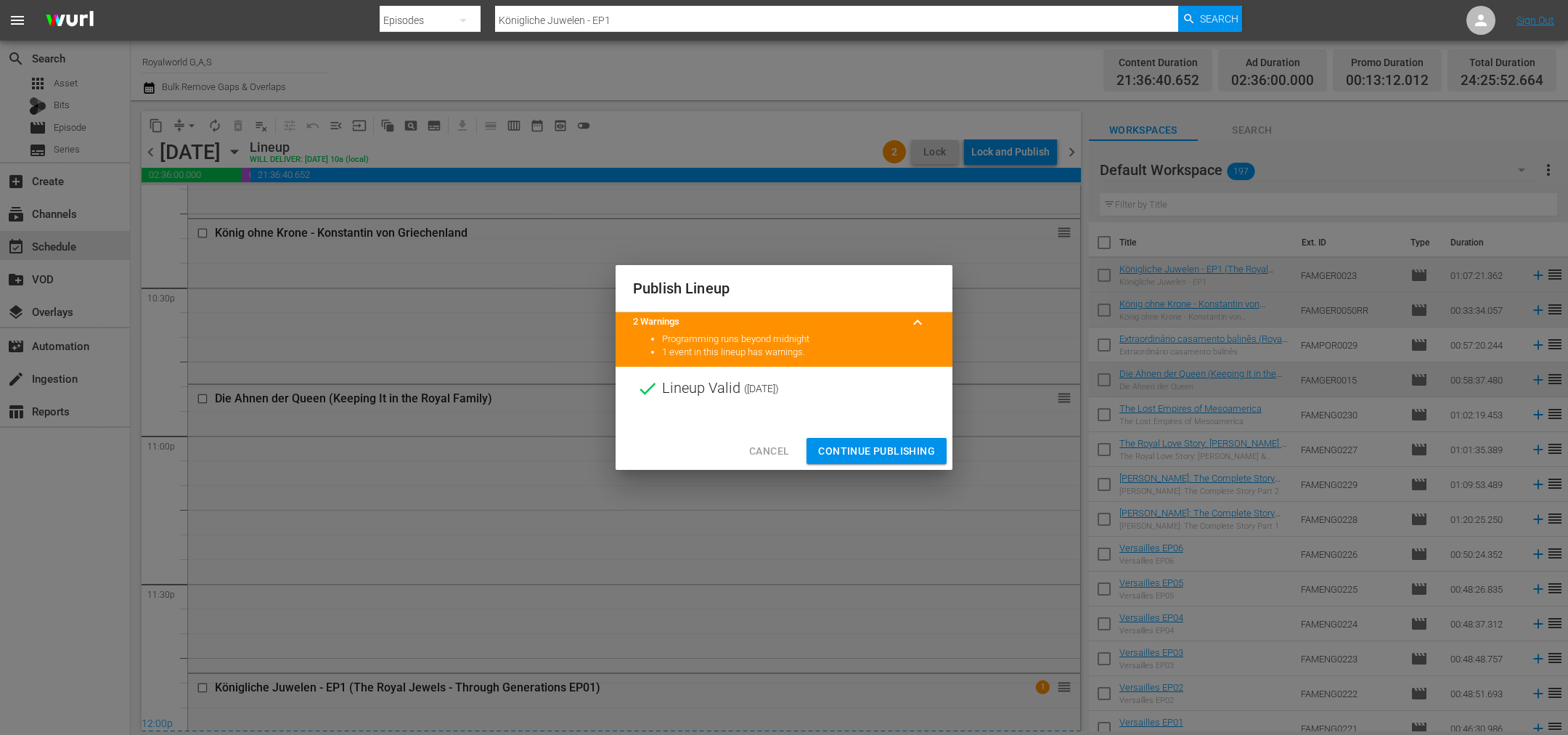
click at [890, 444] on span "Continue Publishing" at bounding box center [876, 451] width 117 height 19
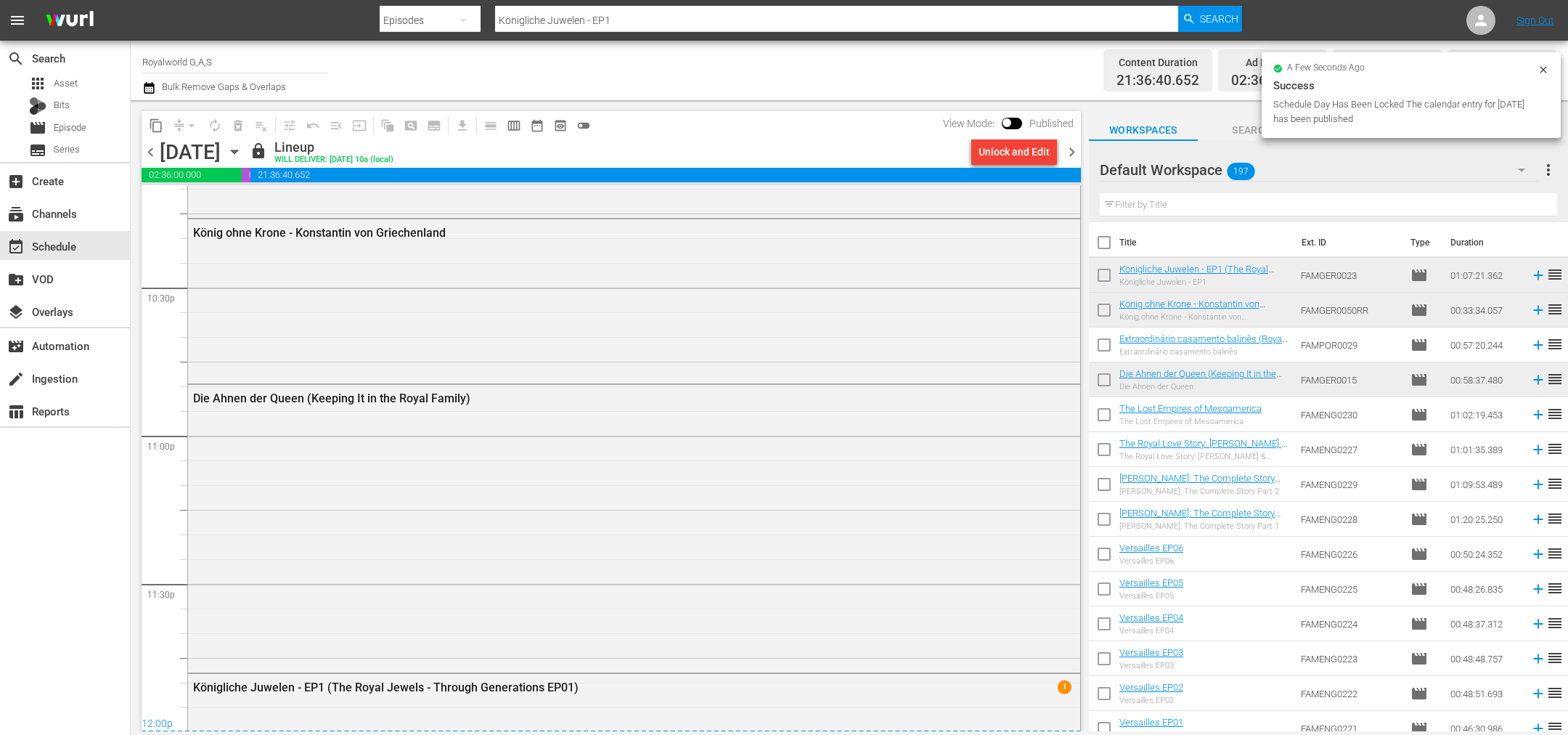
click at [159, 152] on span "chevron_left" at bounding box center [150, 152] width 19 height 19
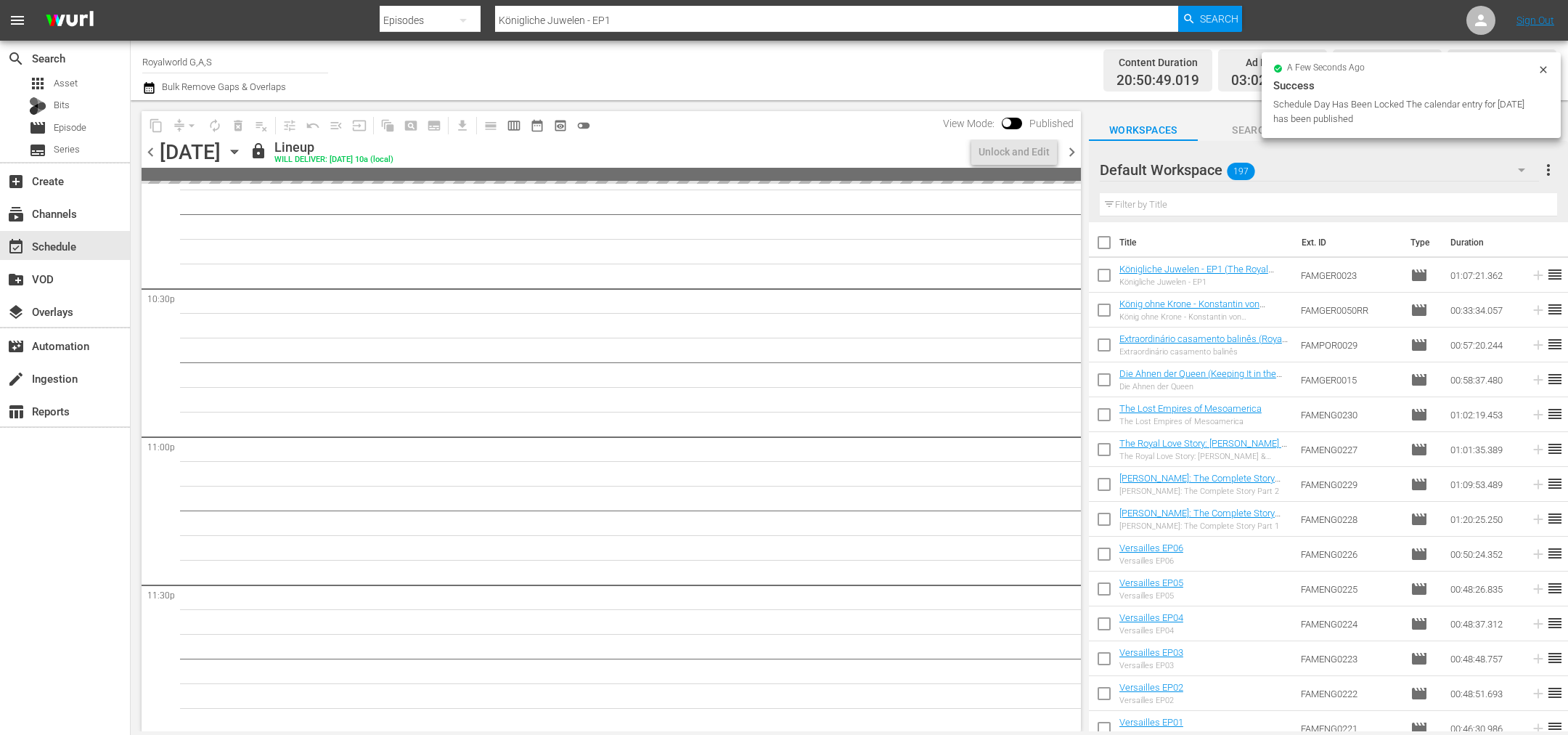
scroll to position [6611, 0]
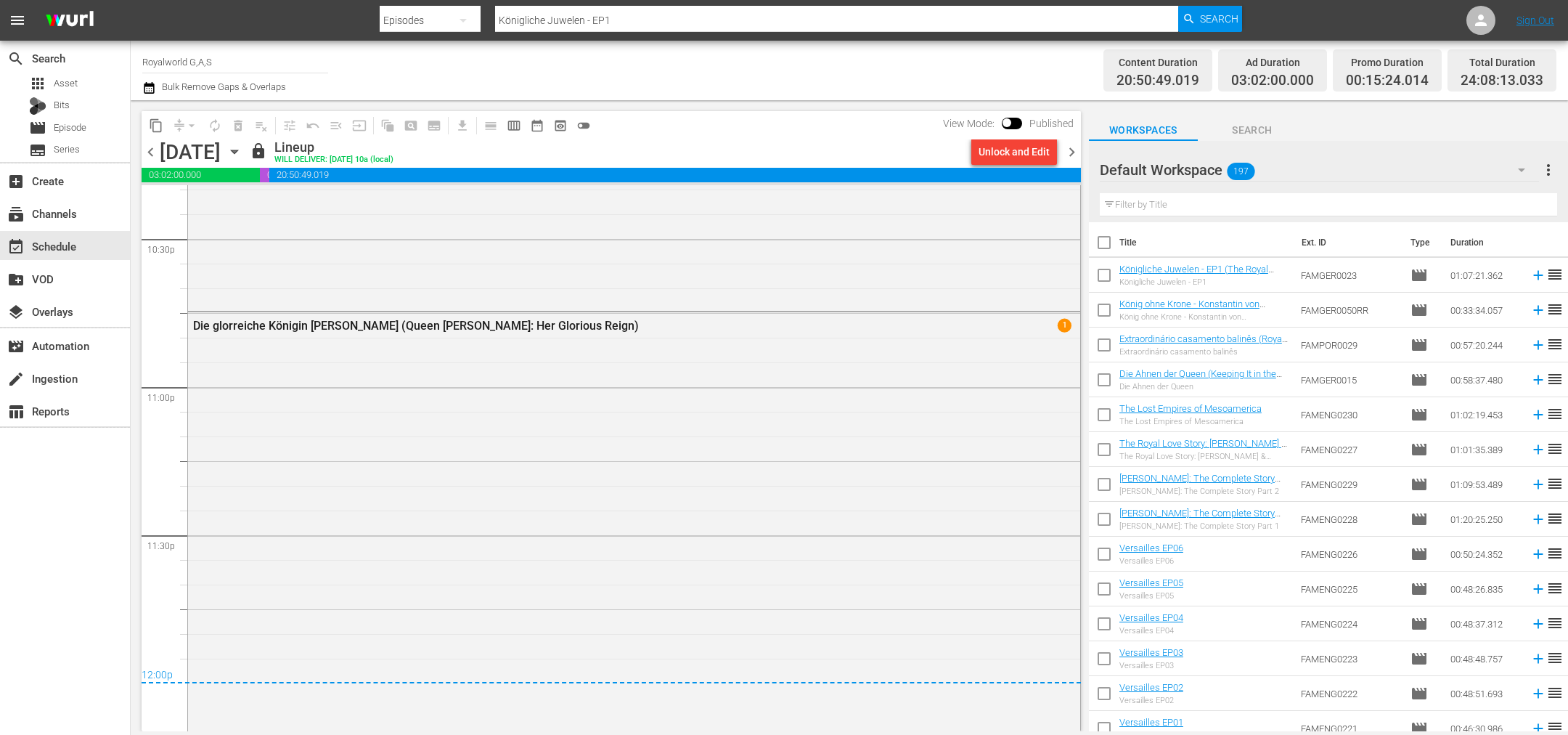
click at [157, 151] on span "chevron_left" at bounding box center [150, 152] width 19 height 19
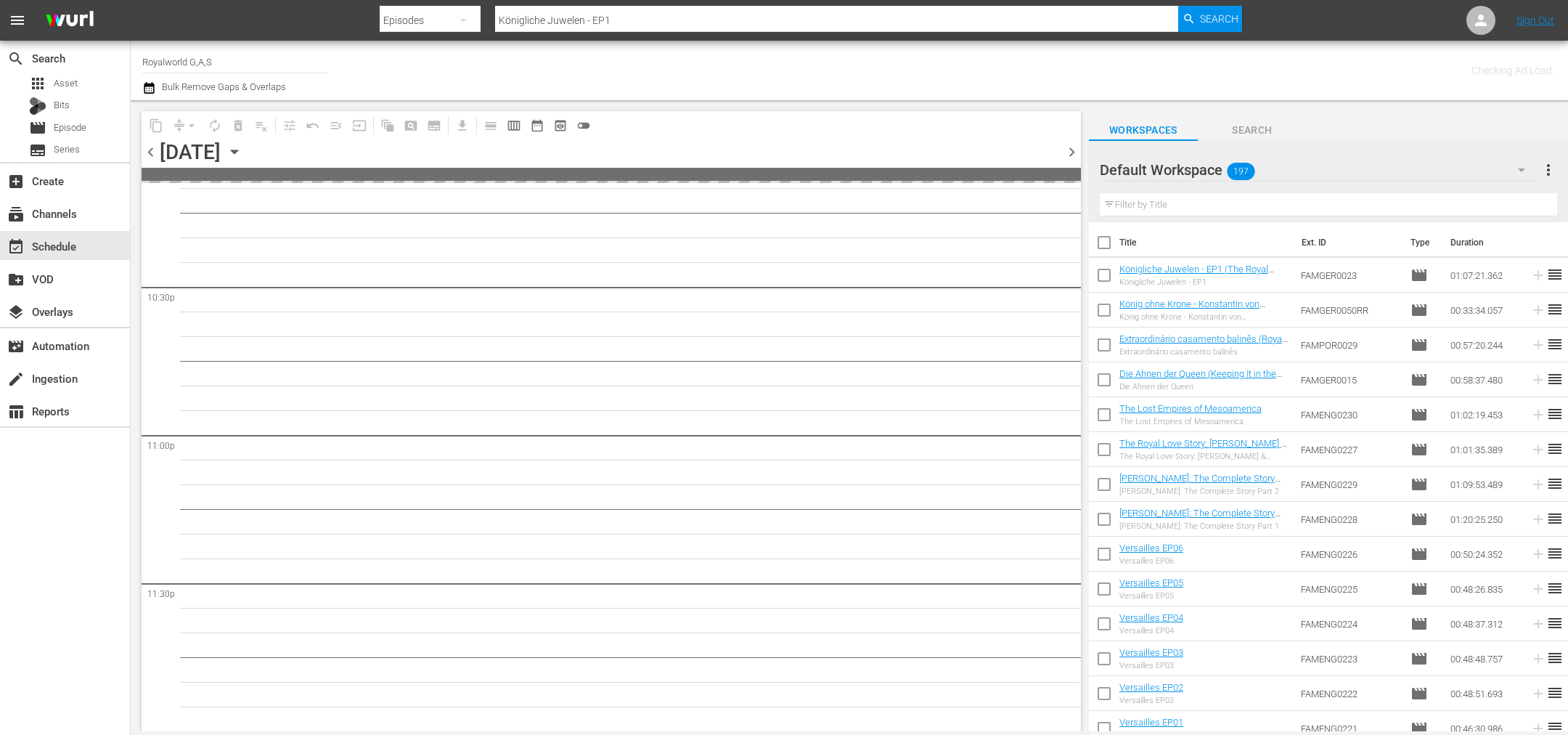
scroll to position [6561, 0]
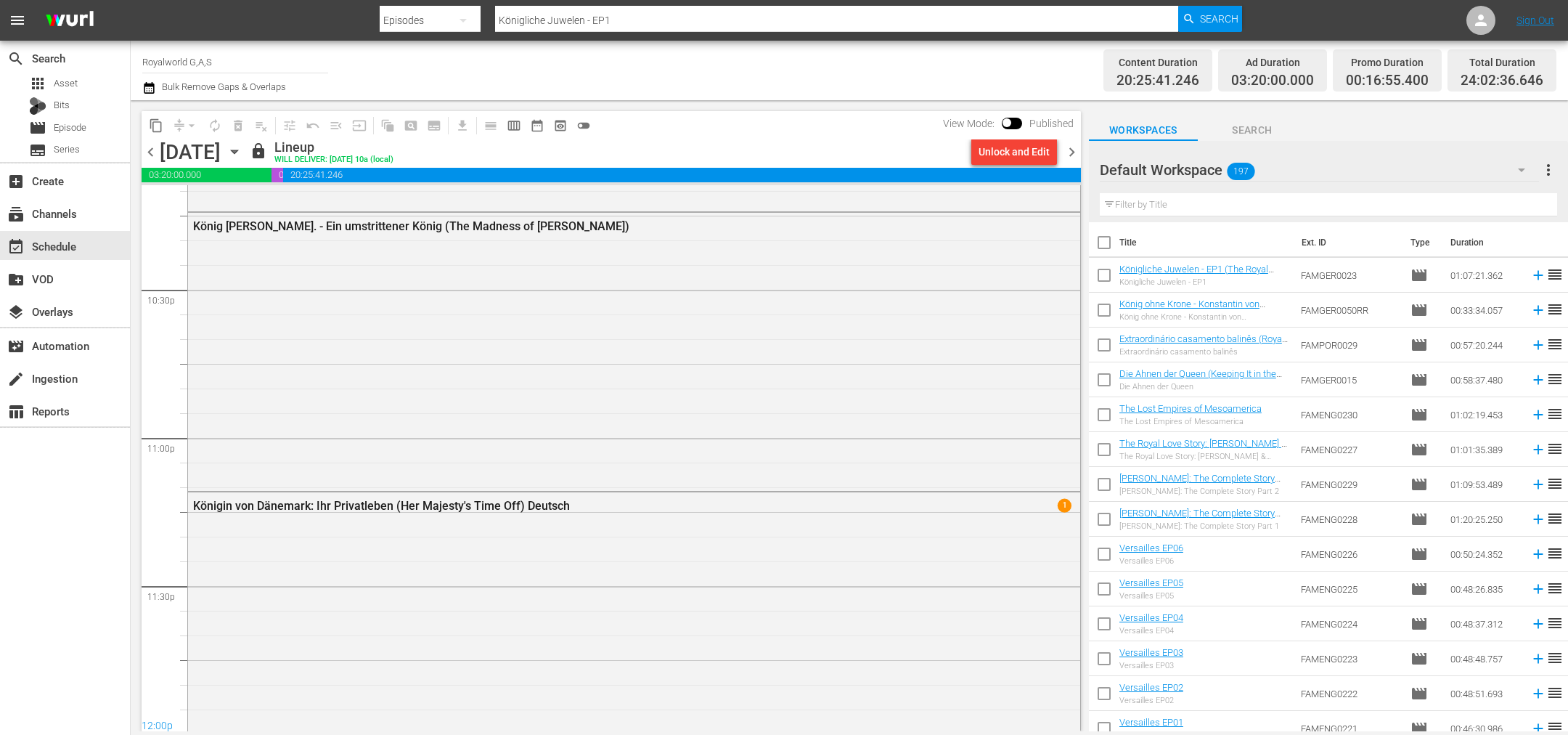
click at [155, 153] on span "chevron_left" at bounding box center [150, 152] width 19 height 19
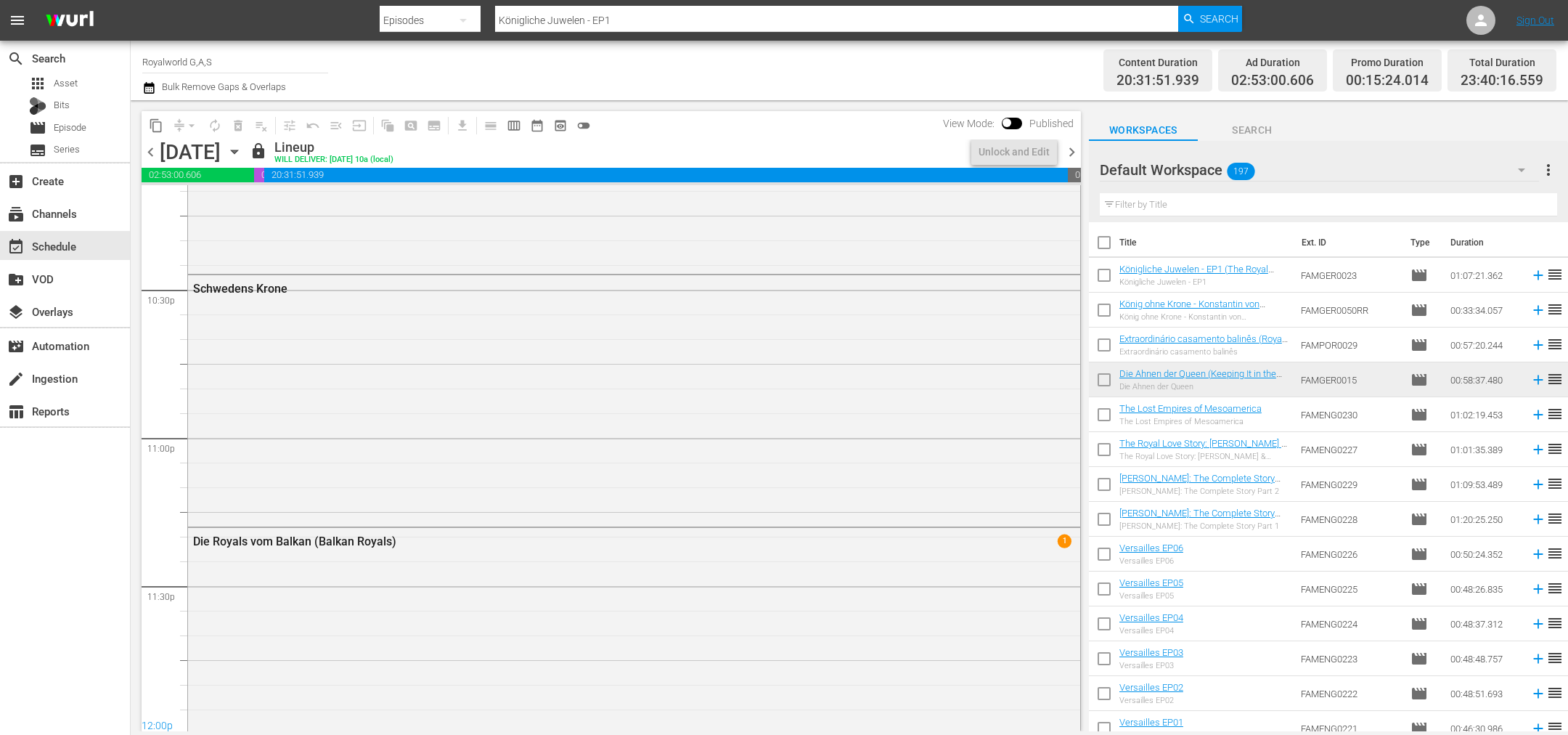
scroll to position [6536, 0]
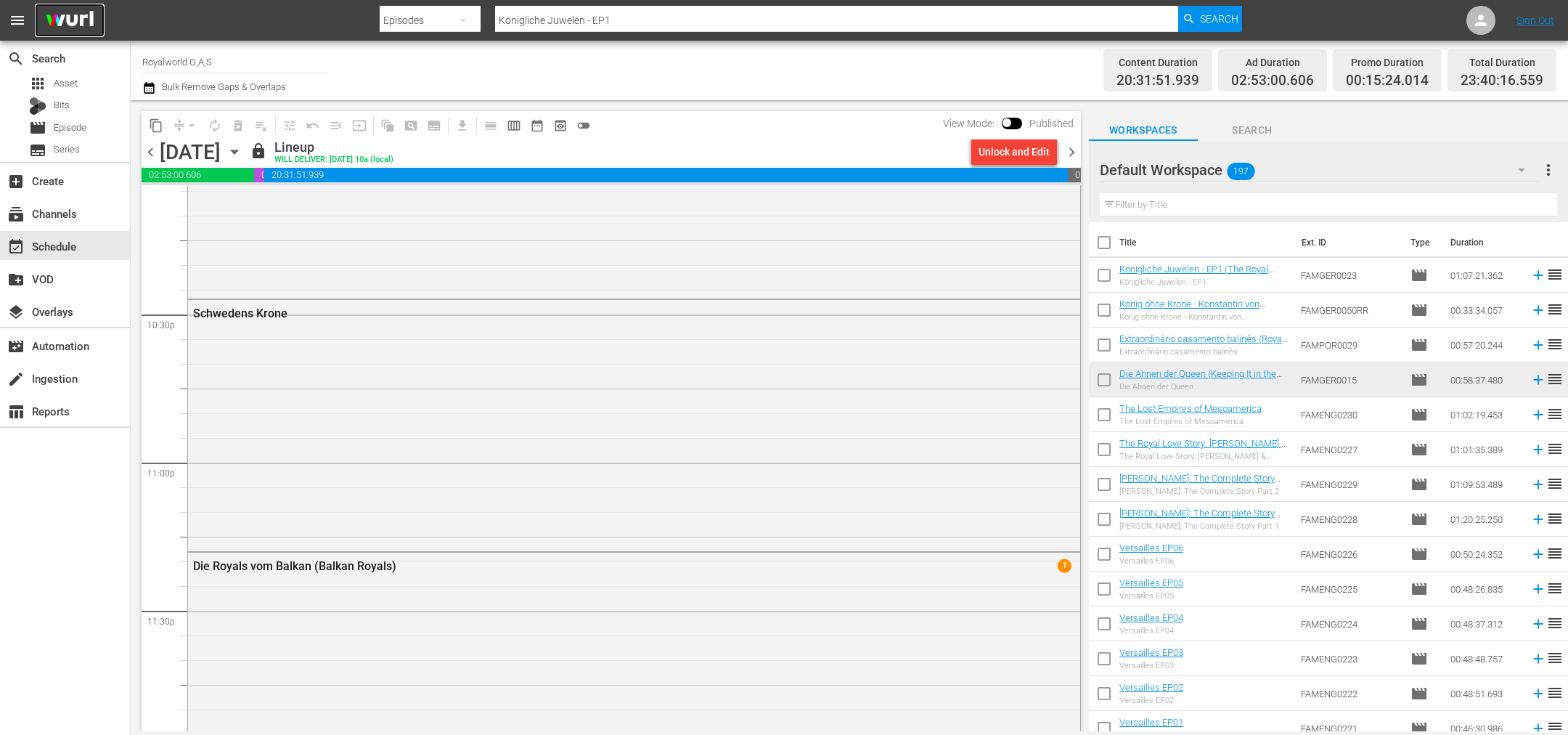
click at [73, 23] on img at bounding box center [69, 20] width 70 height 34
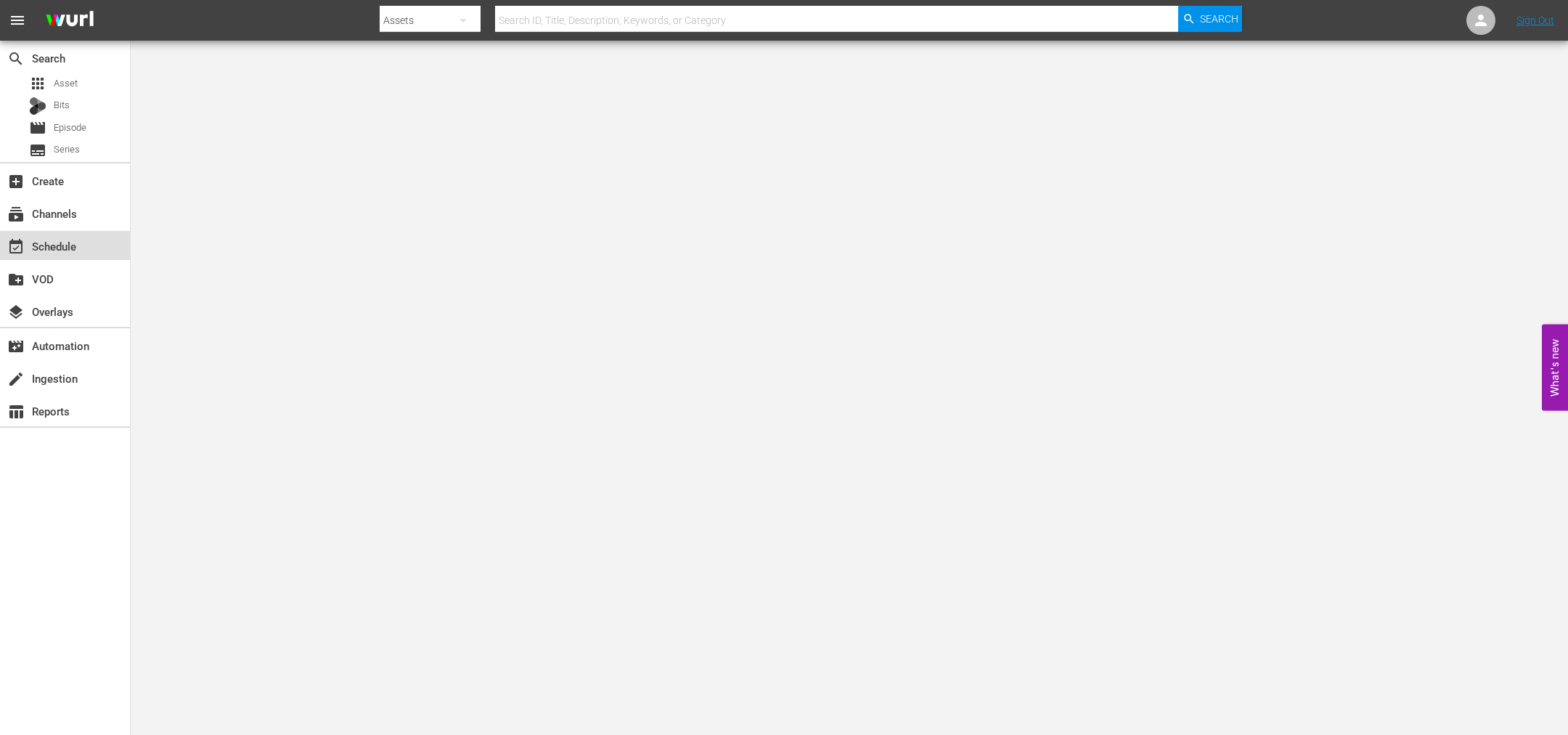
click at [75, 238] on div "event_available Schedule" at bounding box center [41, 244] width 81 height 13
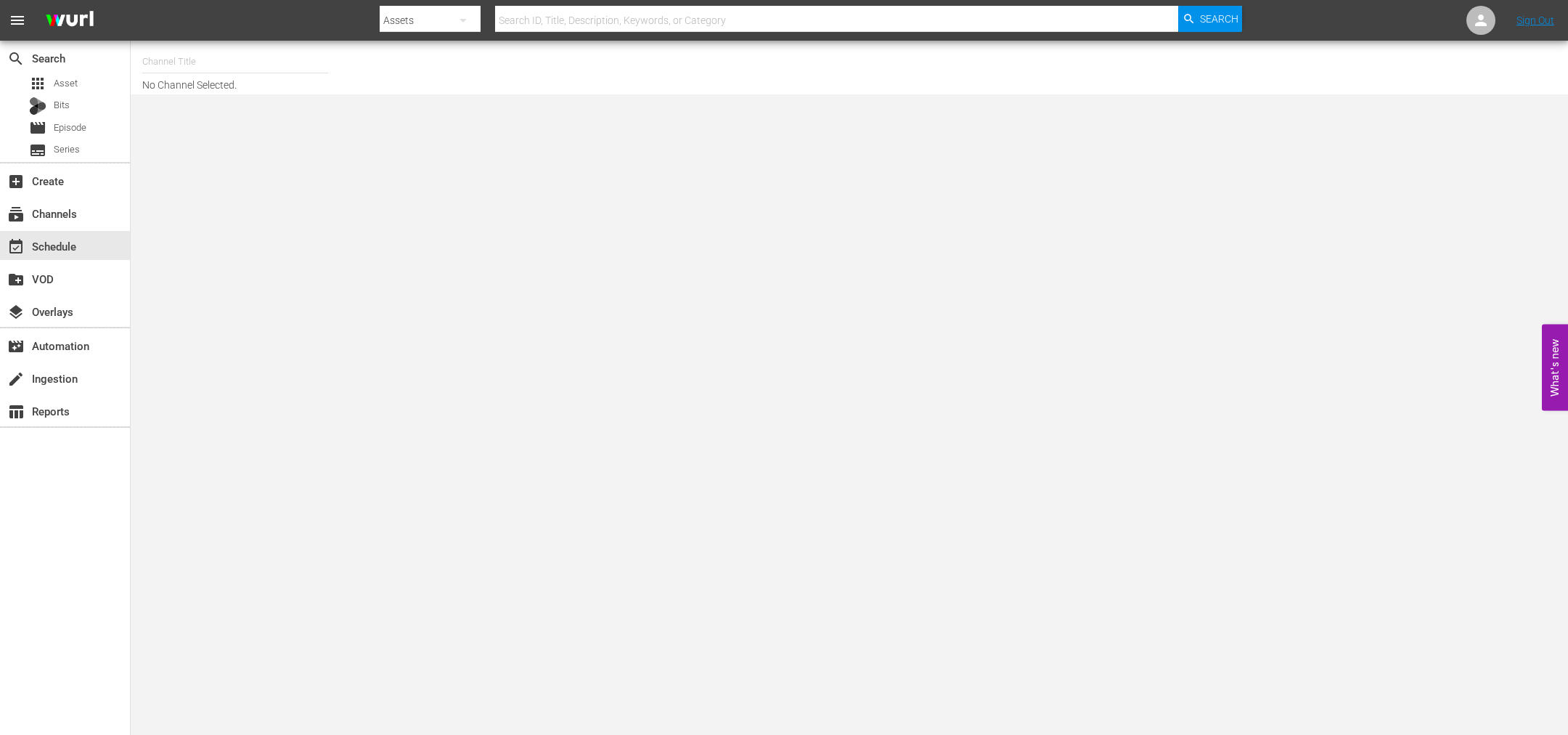
click at [167, 56] on input "text" at bounding box center [235, 61] width 186 height 34
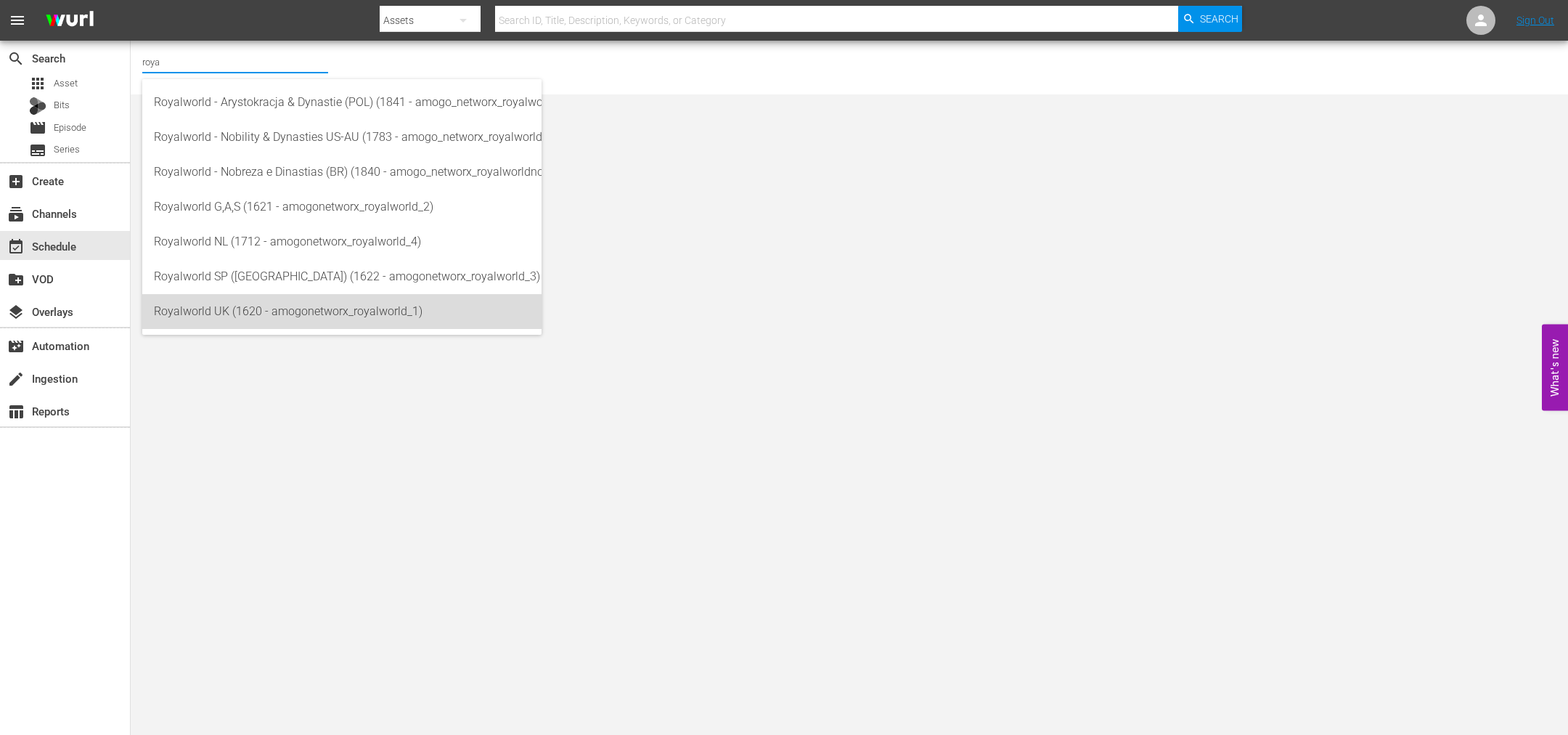
click at [240, 315] on div "Royalworld UK (1620 - amogonetworx_royalworld_1)" at bounding box center [342, 311] width 376 height 34
type input "Royalworld UK (1620 - amogonetworx_royalworld_1)"
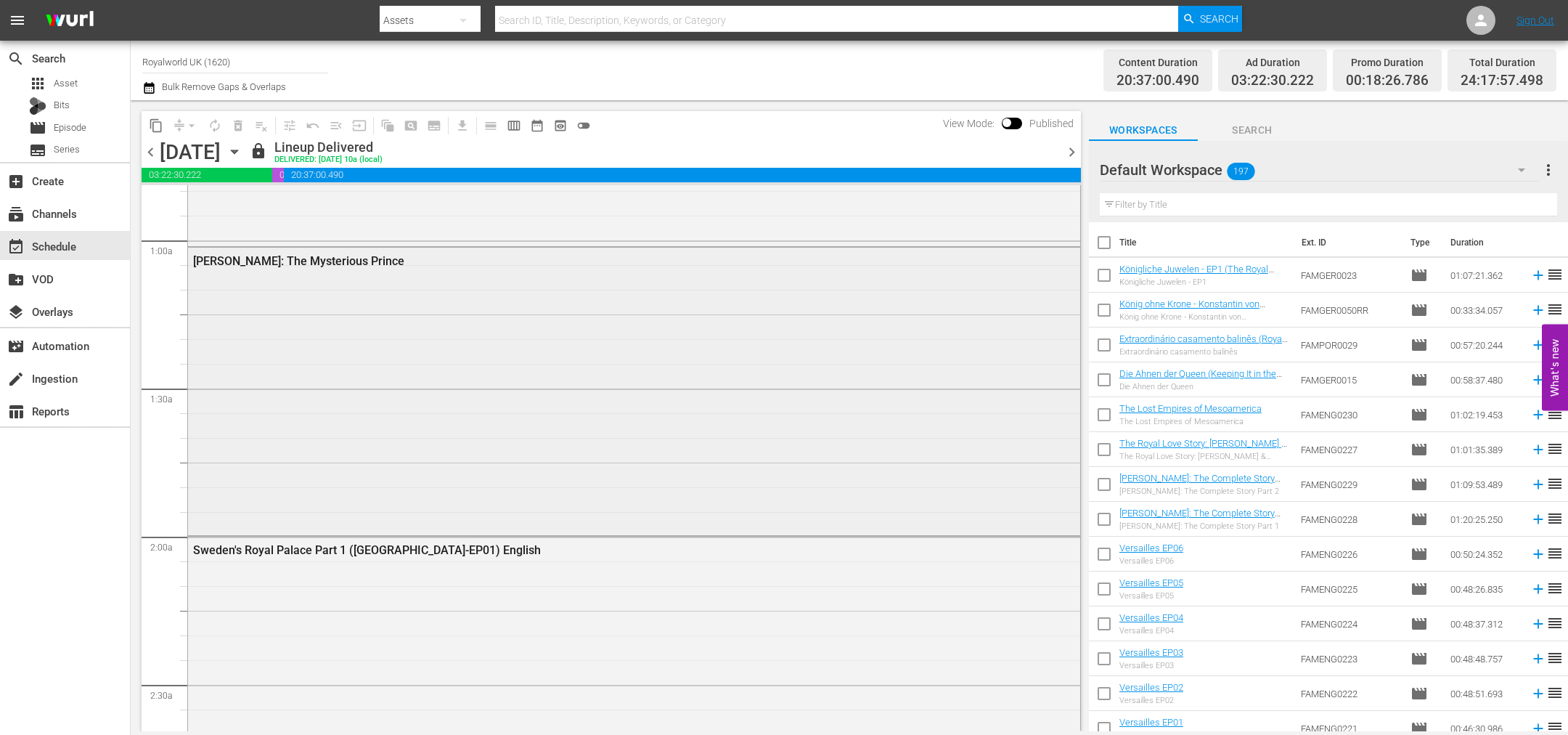
scroll to position [762, 0]
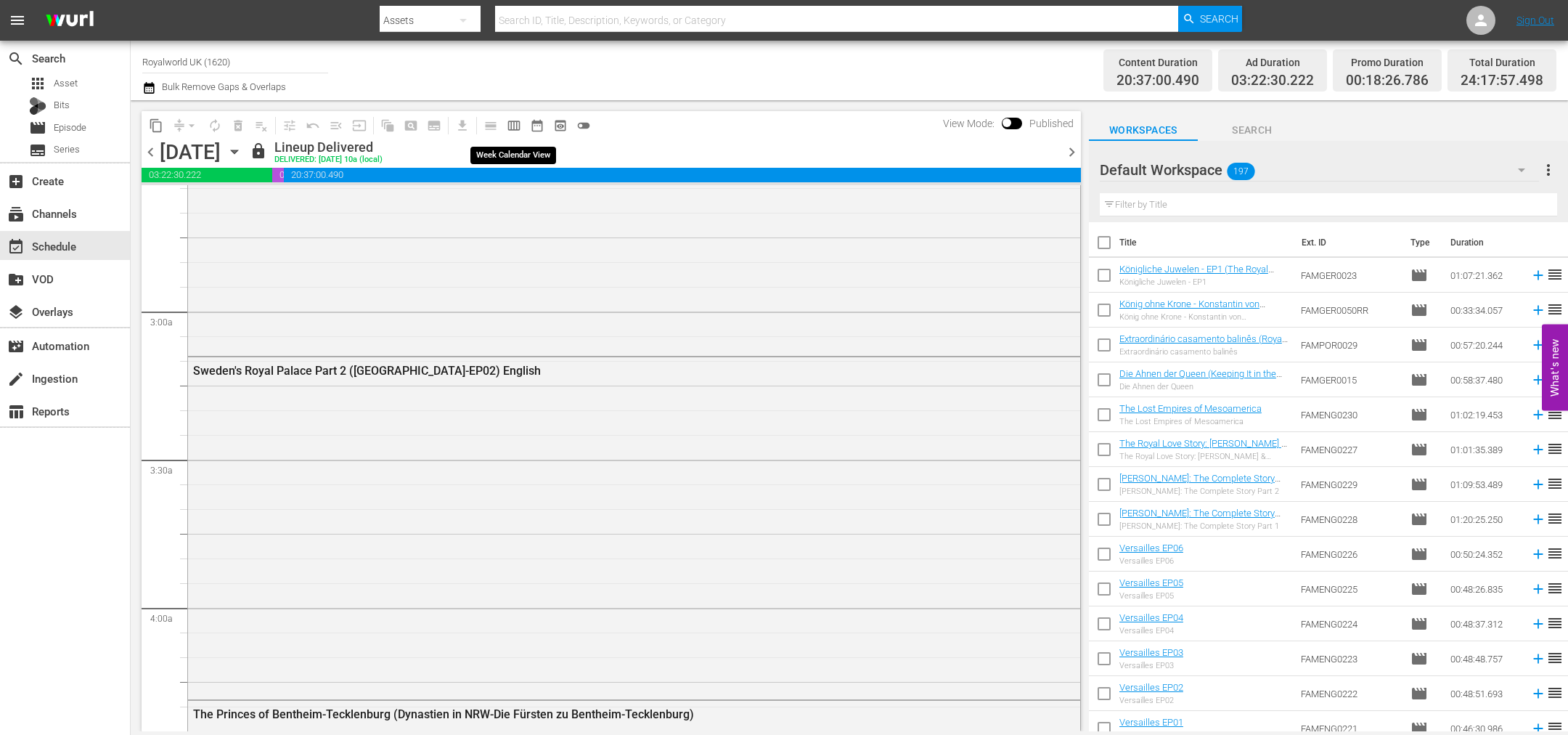
click at [515, 127] on span "calendar_view_week_outlined" at bounding box center [514, 125] width 14 height 14
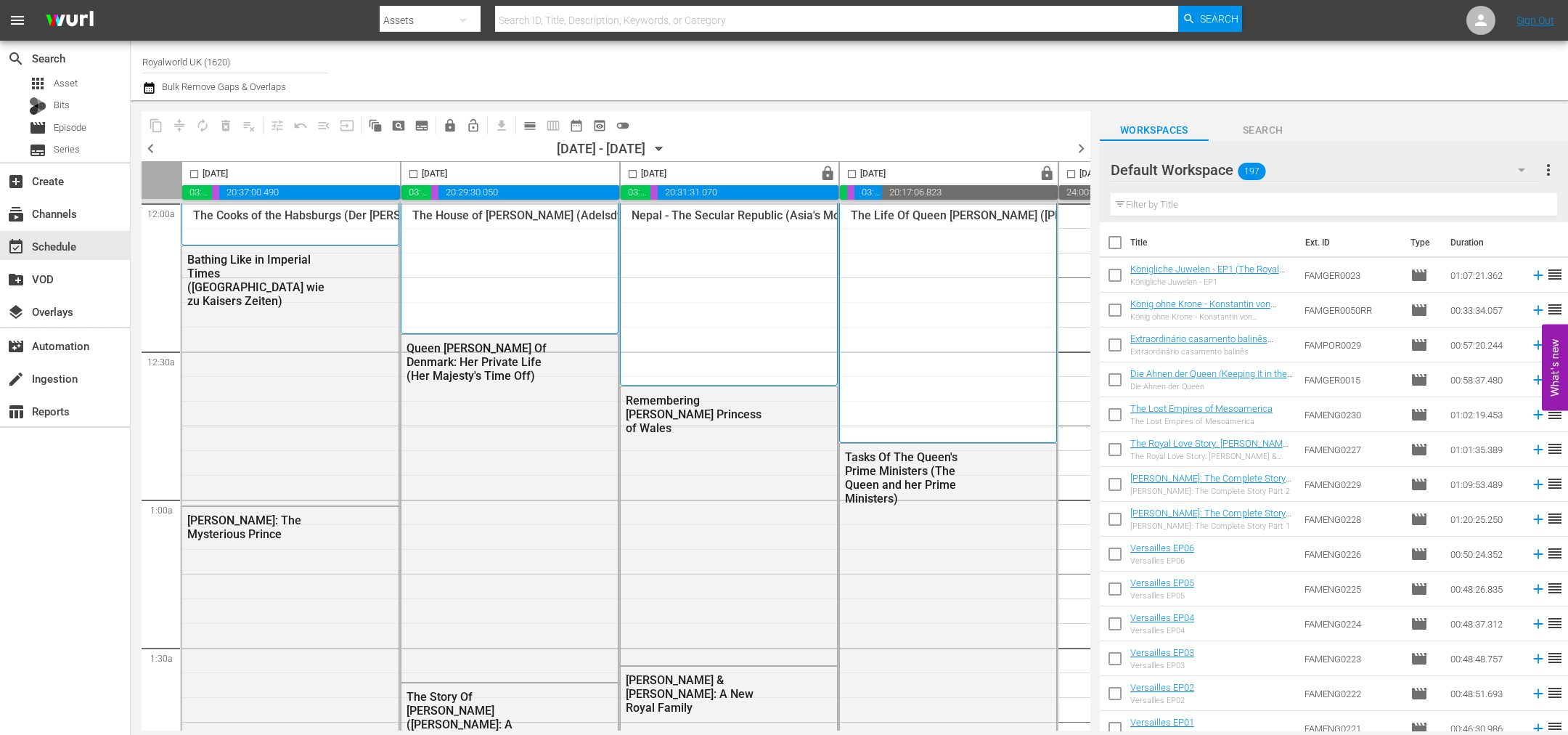
click at [192, 172] on input "checkbox" at bounding box center [193, 177] width 17 height 17
checkbox input "true"
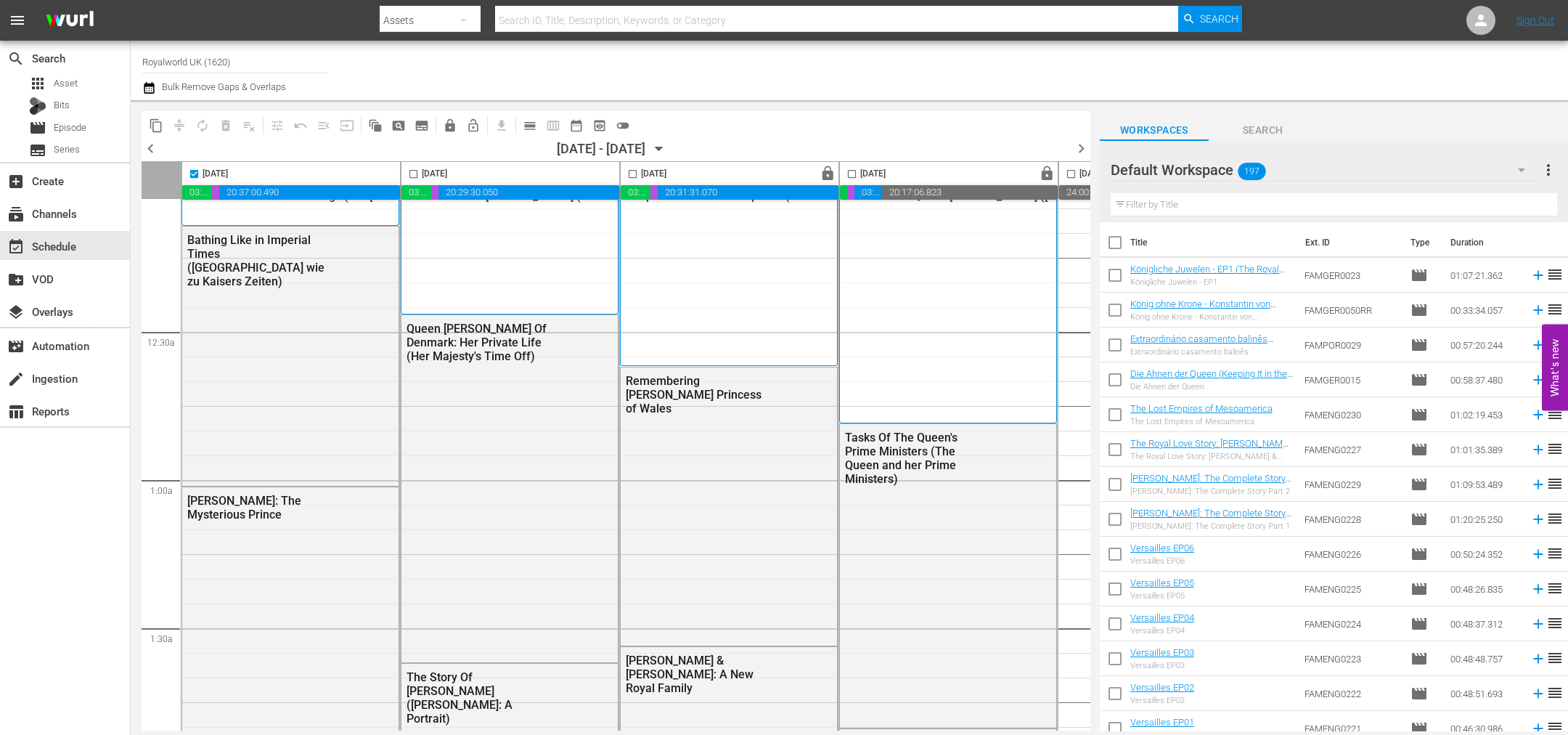
scroll to position [0, 0]
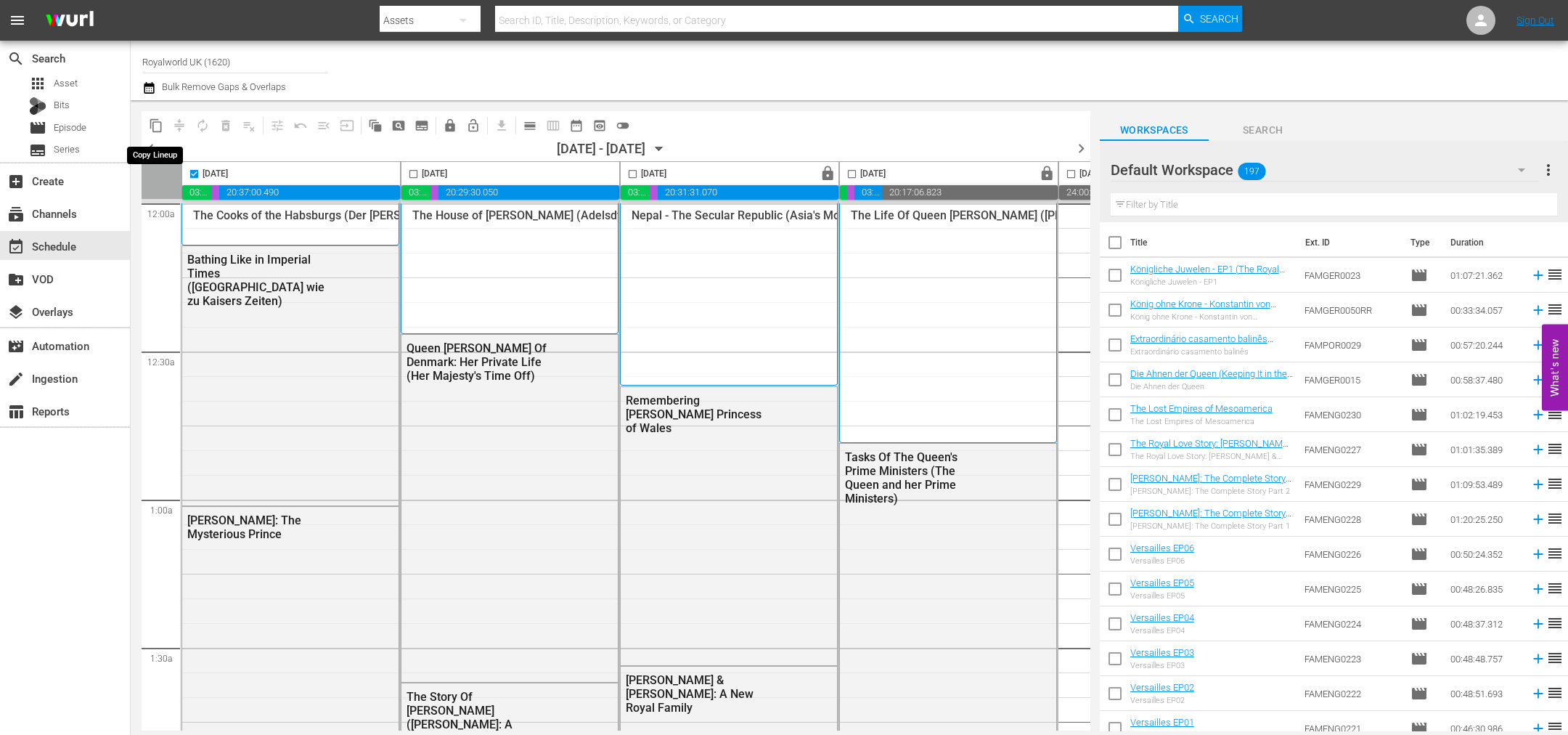
click at [153, 126] on span "content_copy" at bounding box center [155, 125] width 14 height 14
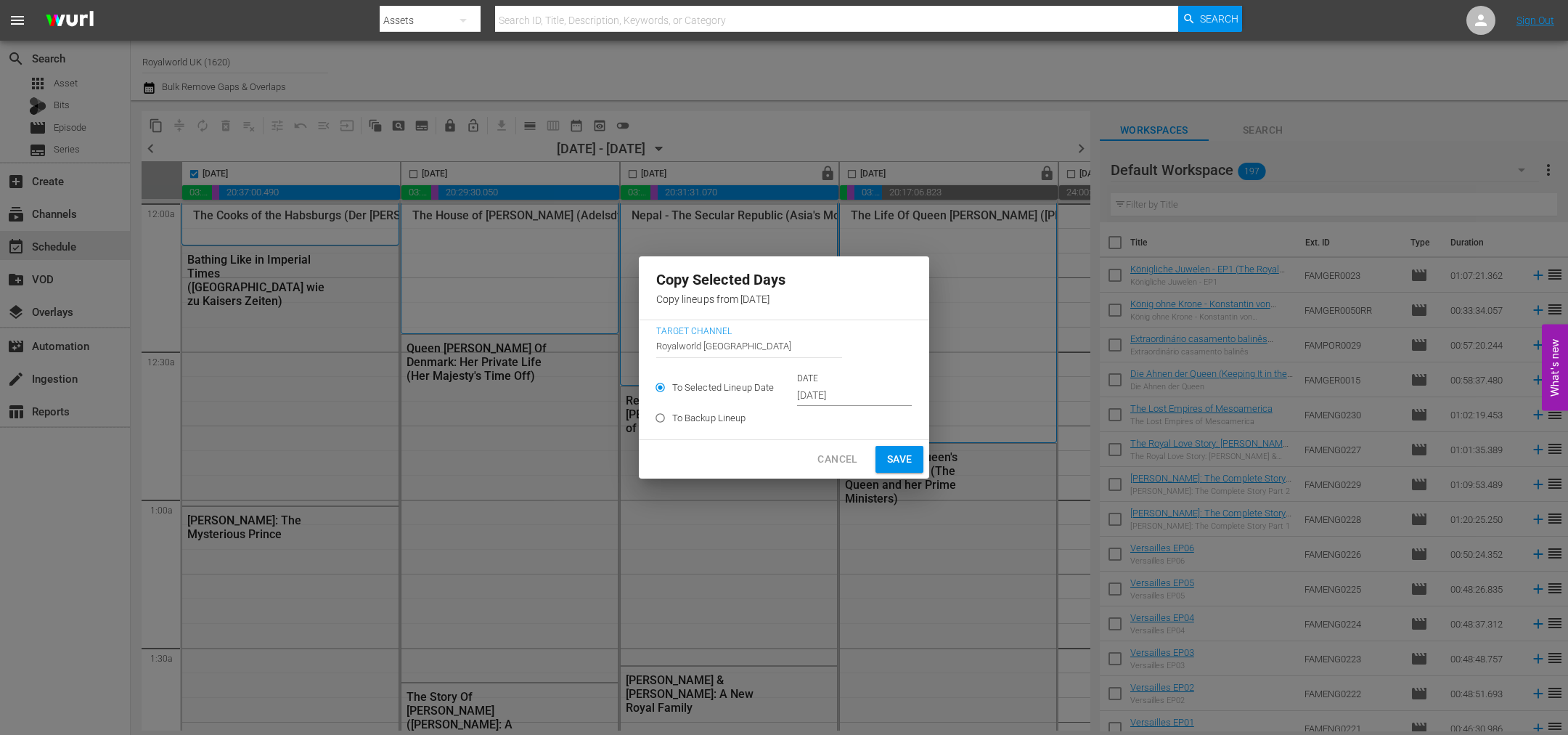
click at [843, 394] on input "[DATE]" at bounding box center [854, 396] width 115 height 22
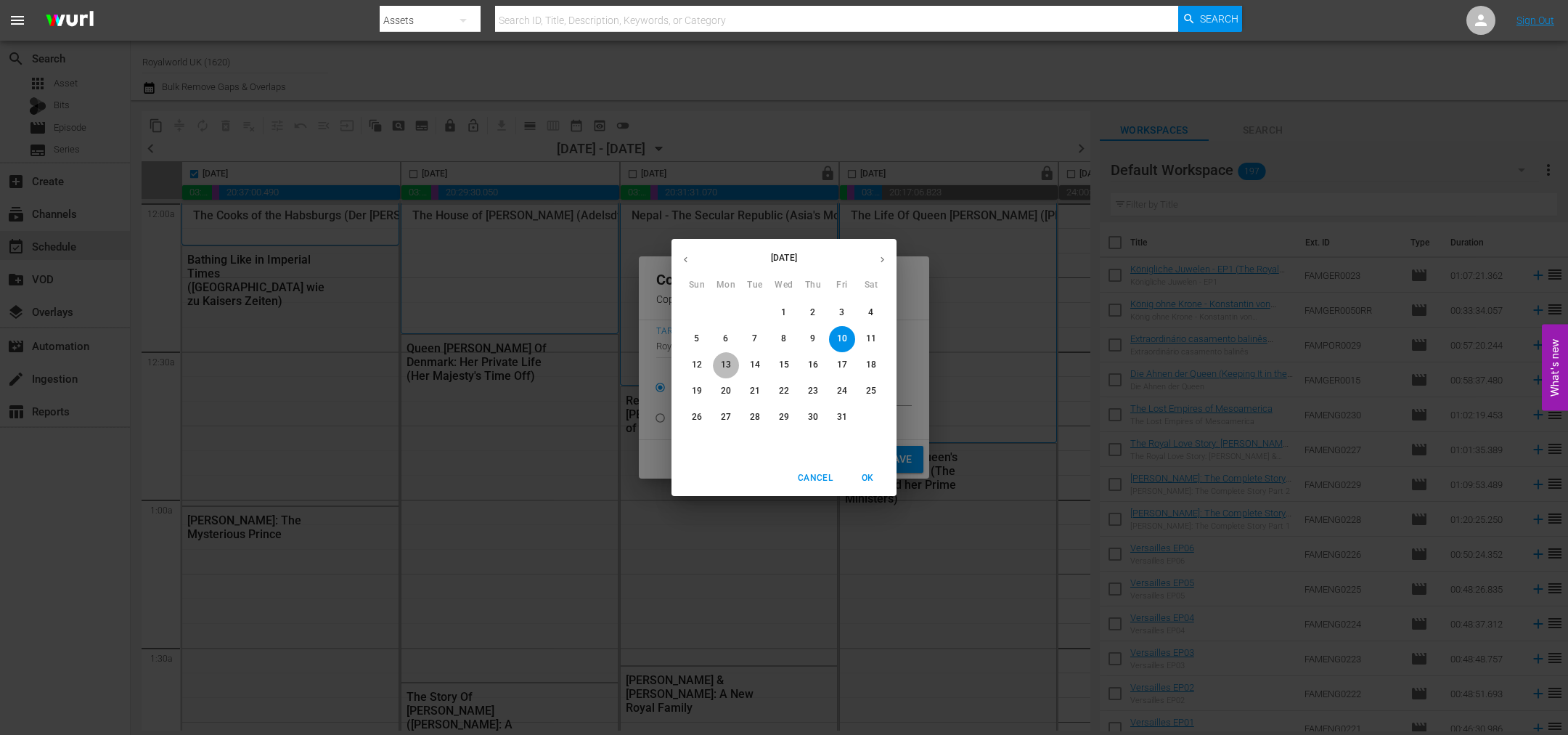
click at [725, 360] on p "13" at bounding box center [726, 365] width 11 height 12
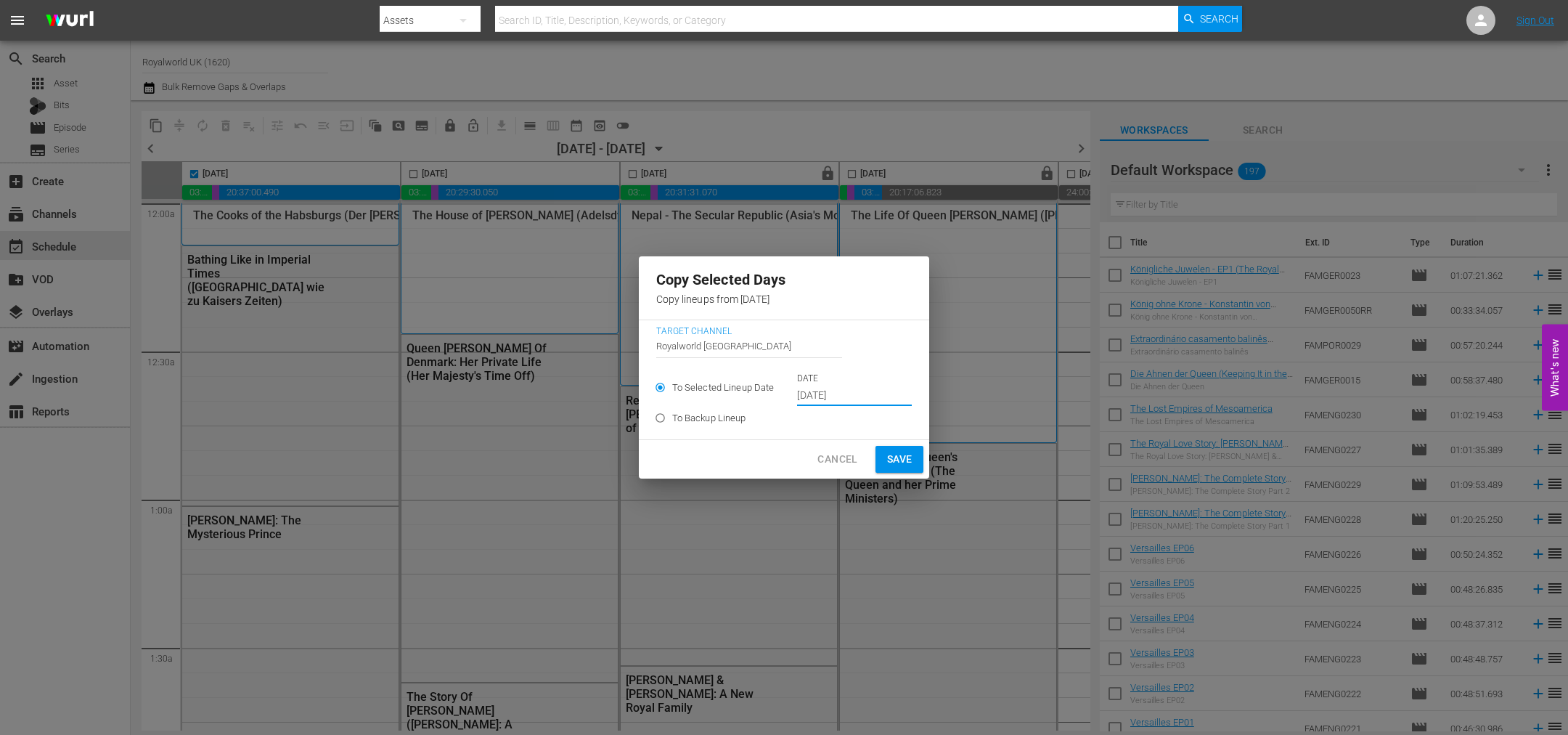
click at [892, 469] on button "Save" at bounding box center [899, 459] width 49 height 27
type input "[DATE]"
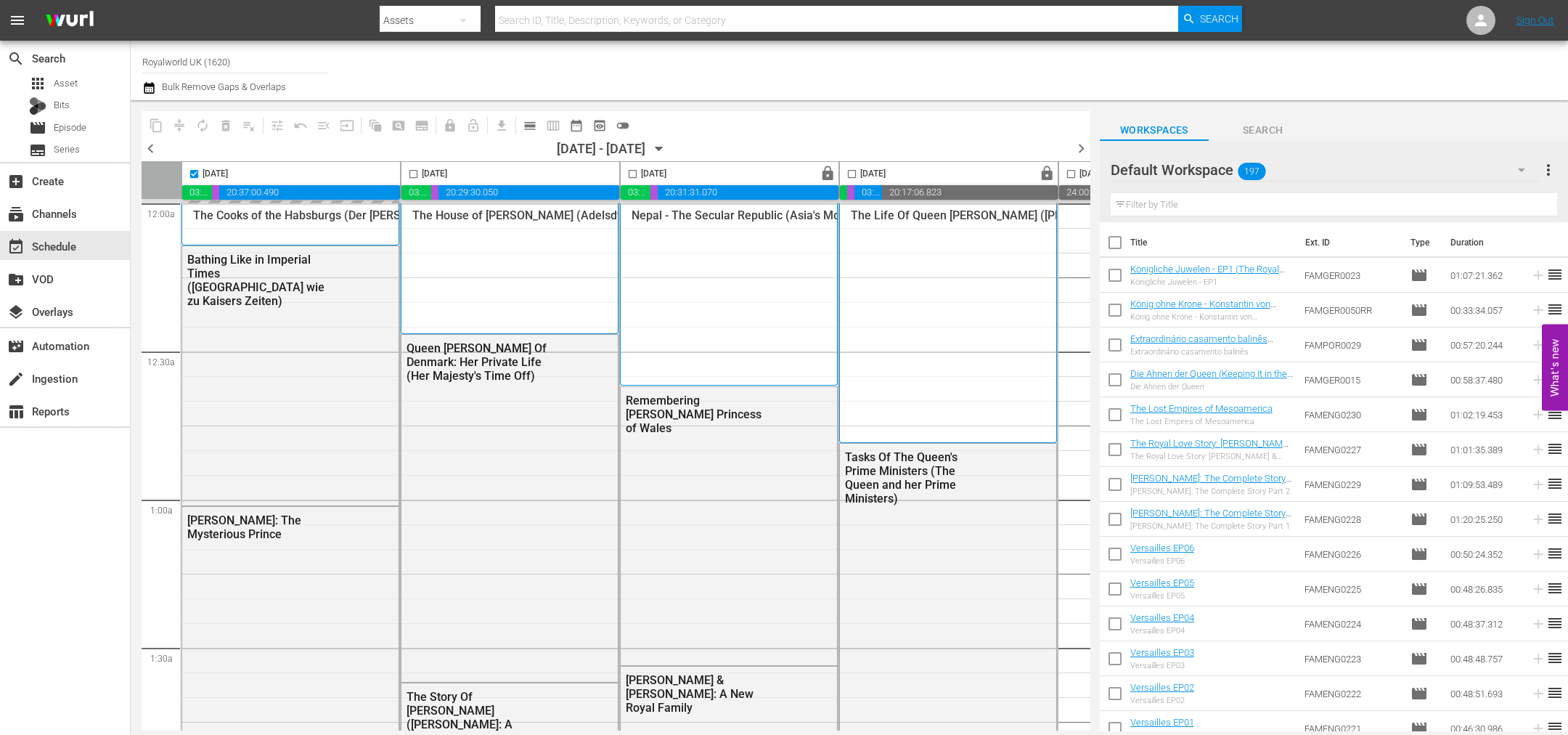
checkbox input "false"
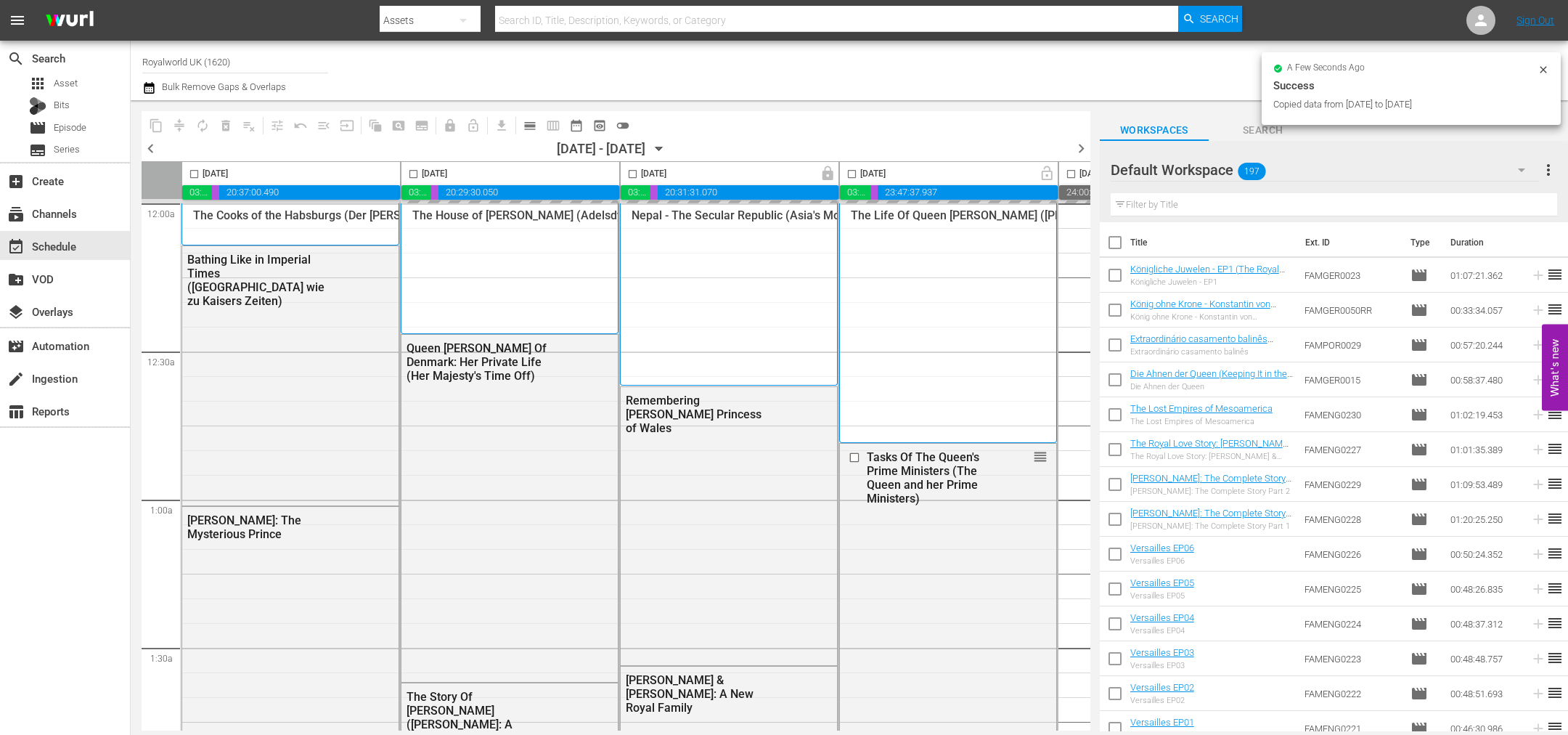
click at [633, 172] on input "checkbox" at bounding box center [633, 177] width 17 height 17
checkbox input "true"
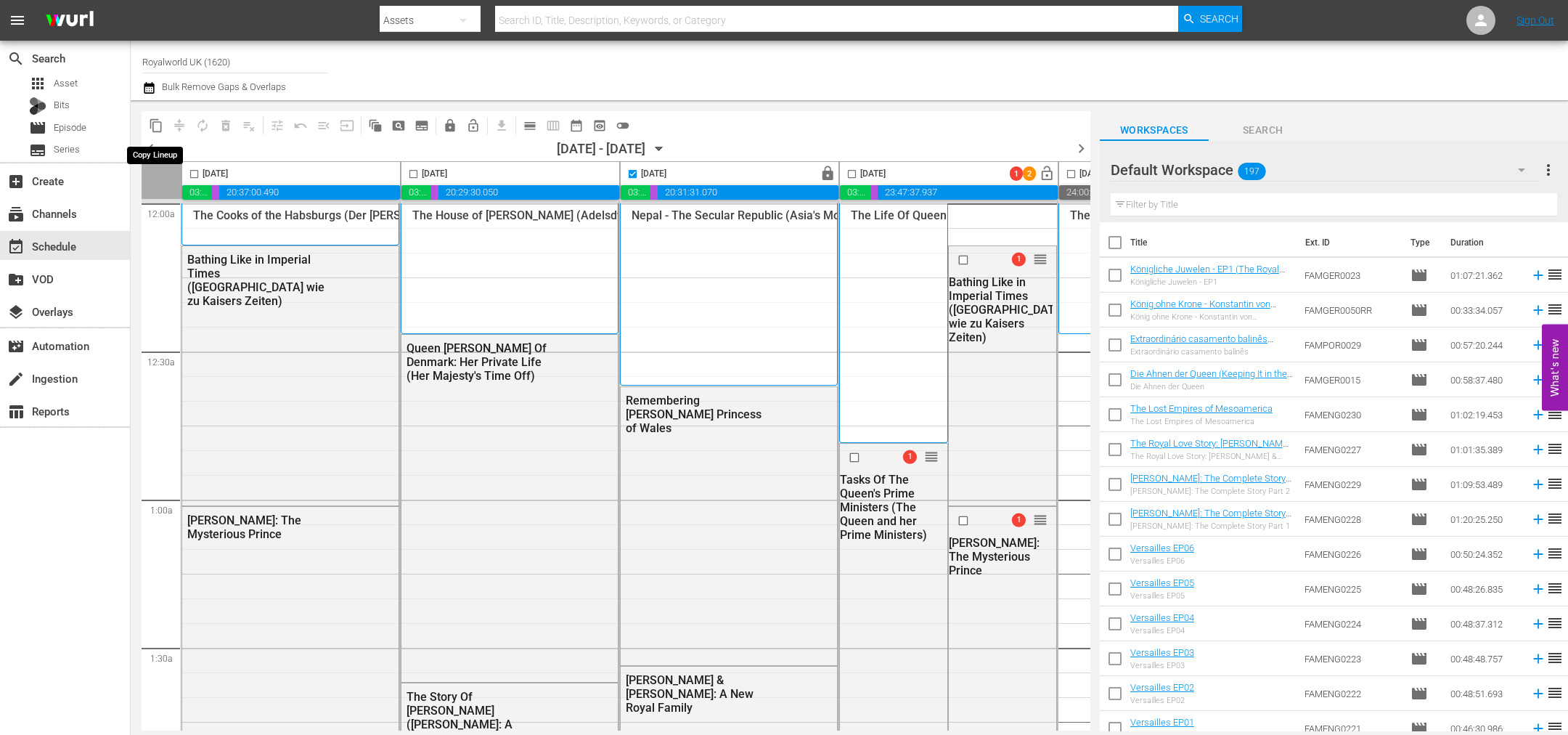
click at [154, 125] on span "content_copy" at bounding box center [155, 125] width 14 height 14
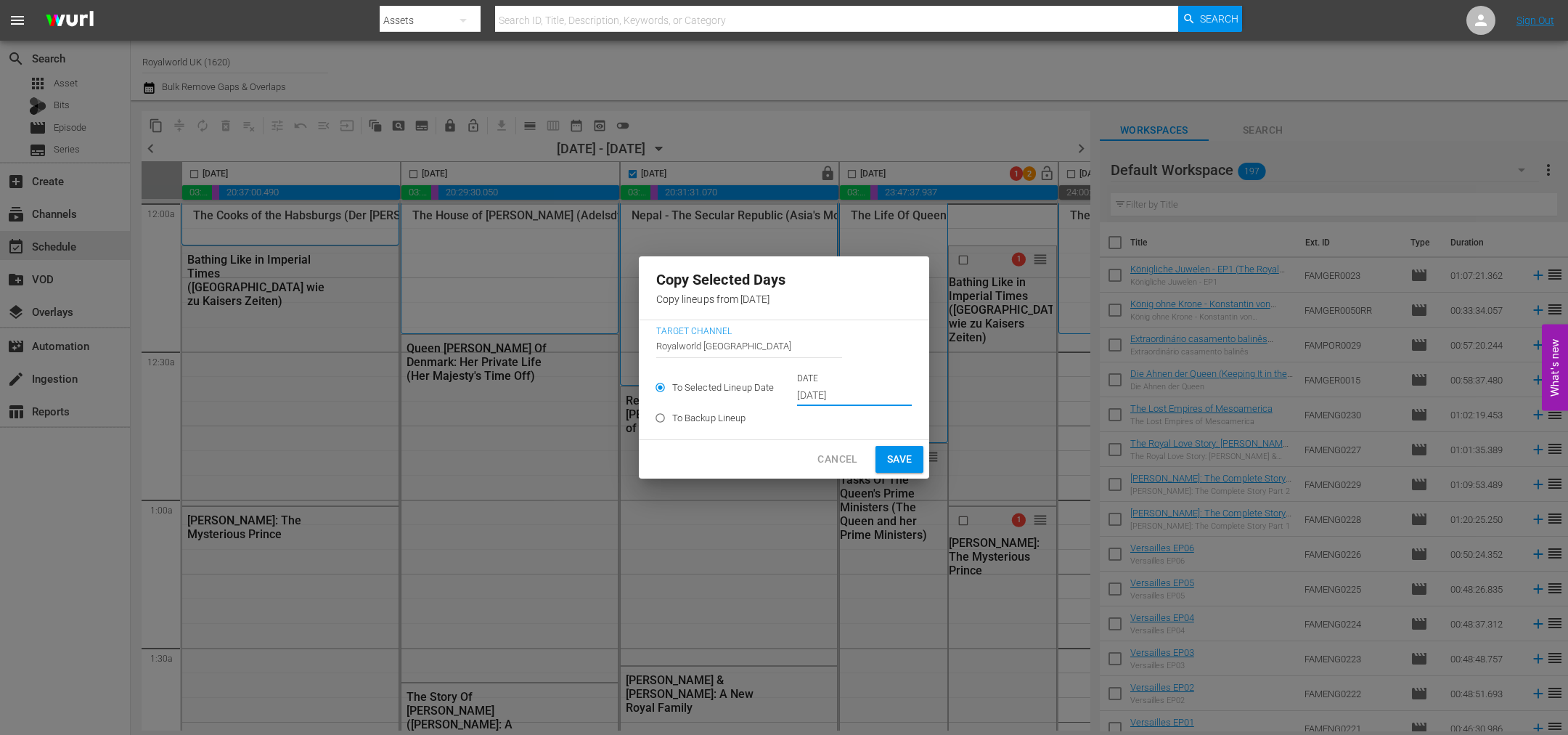
click at [819, 390] on input "[DATE]" at bounding box center [854, 396] width 115 height 22
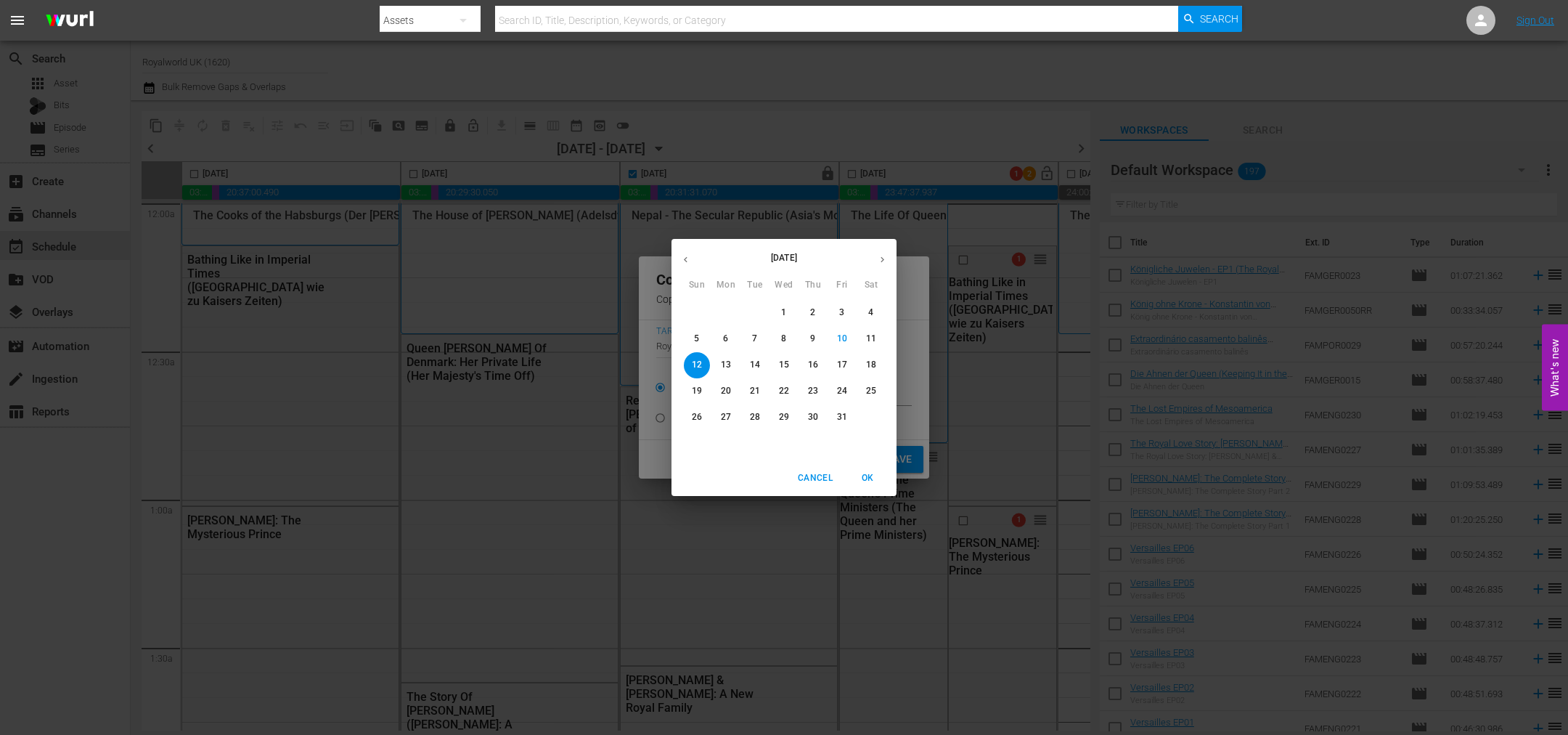
click at [758, 360] on p "14" at bounding box center [755, 365] width 11 height 12
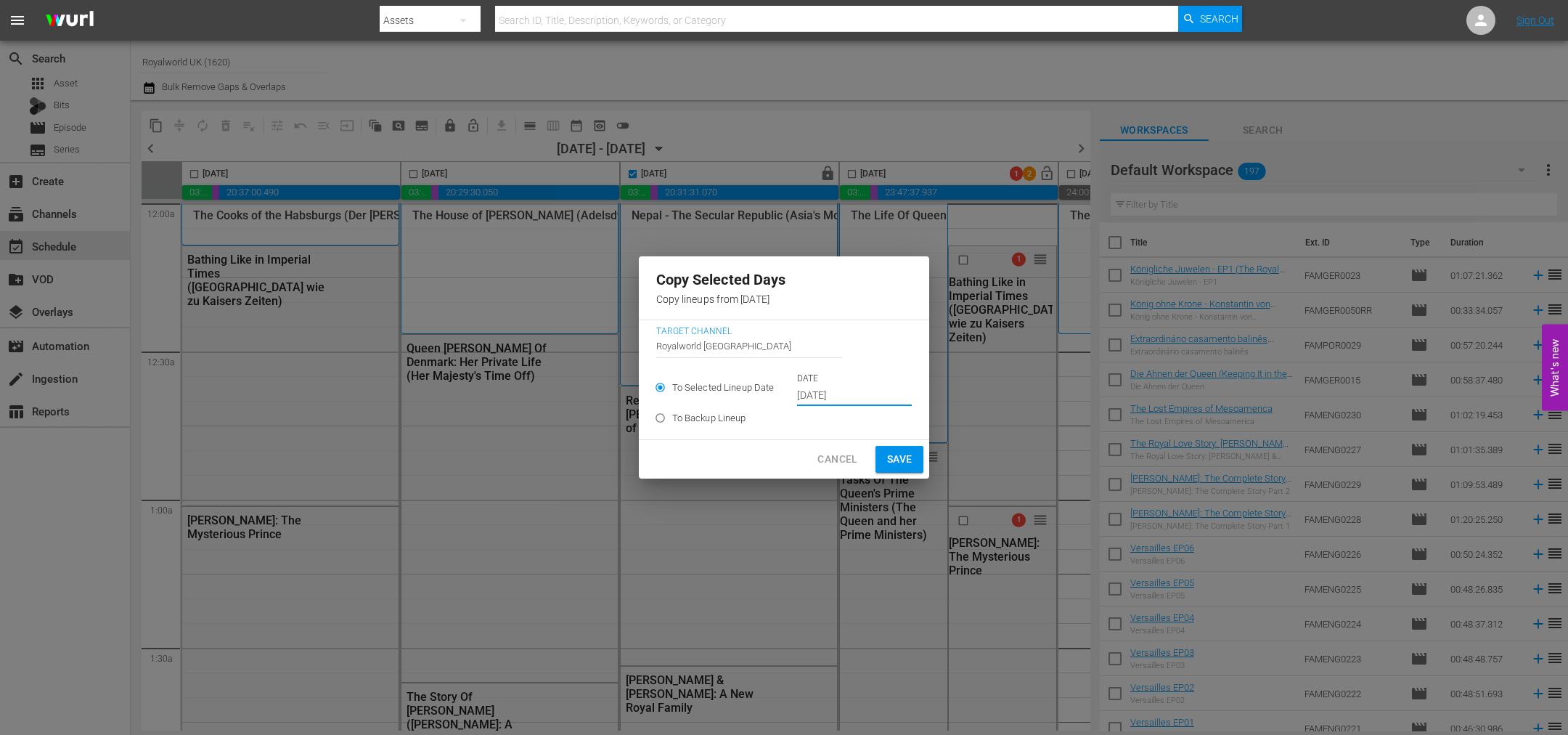
click at [905, 462] on span "Save" at bounding box center [899, 459] width 26 height 19
type input "Oct 12th 2025"
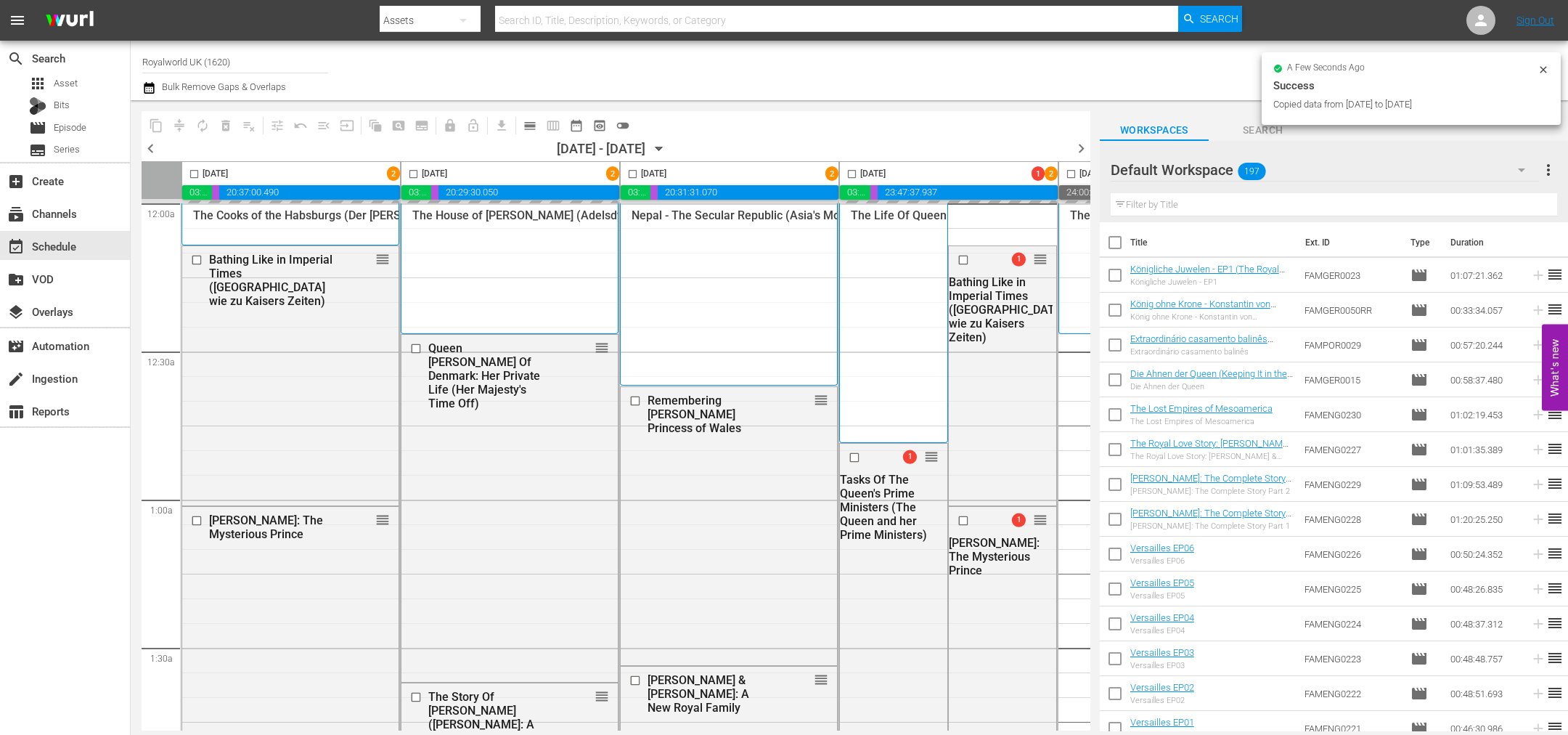
checkbox input "false"
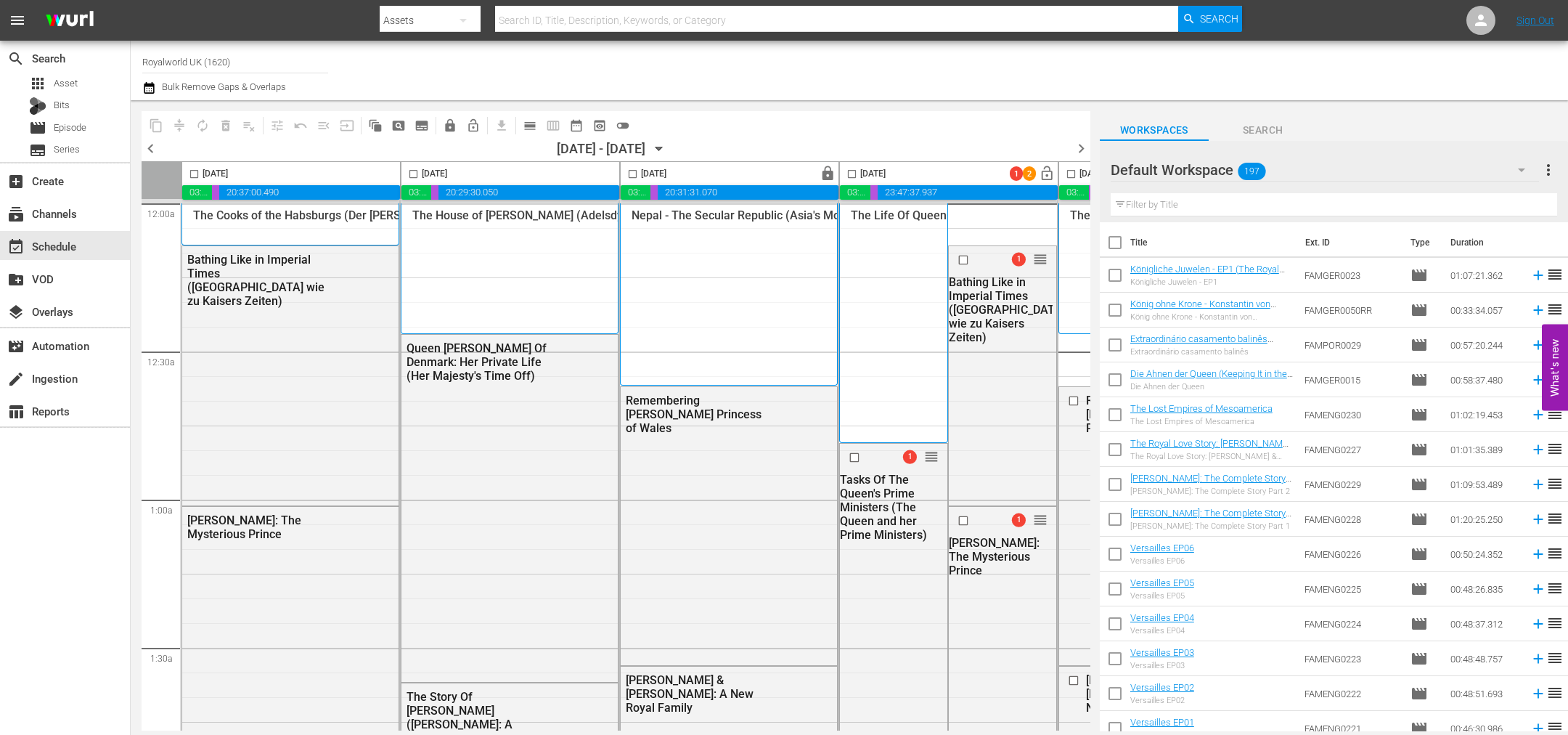
click at [153, 142] on span "chevron_left" at bounding box center [150, 148] width 19 height 19
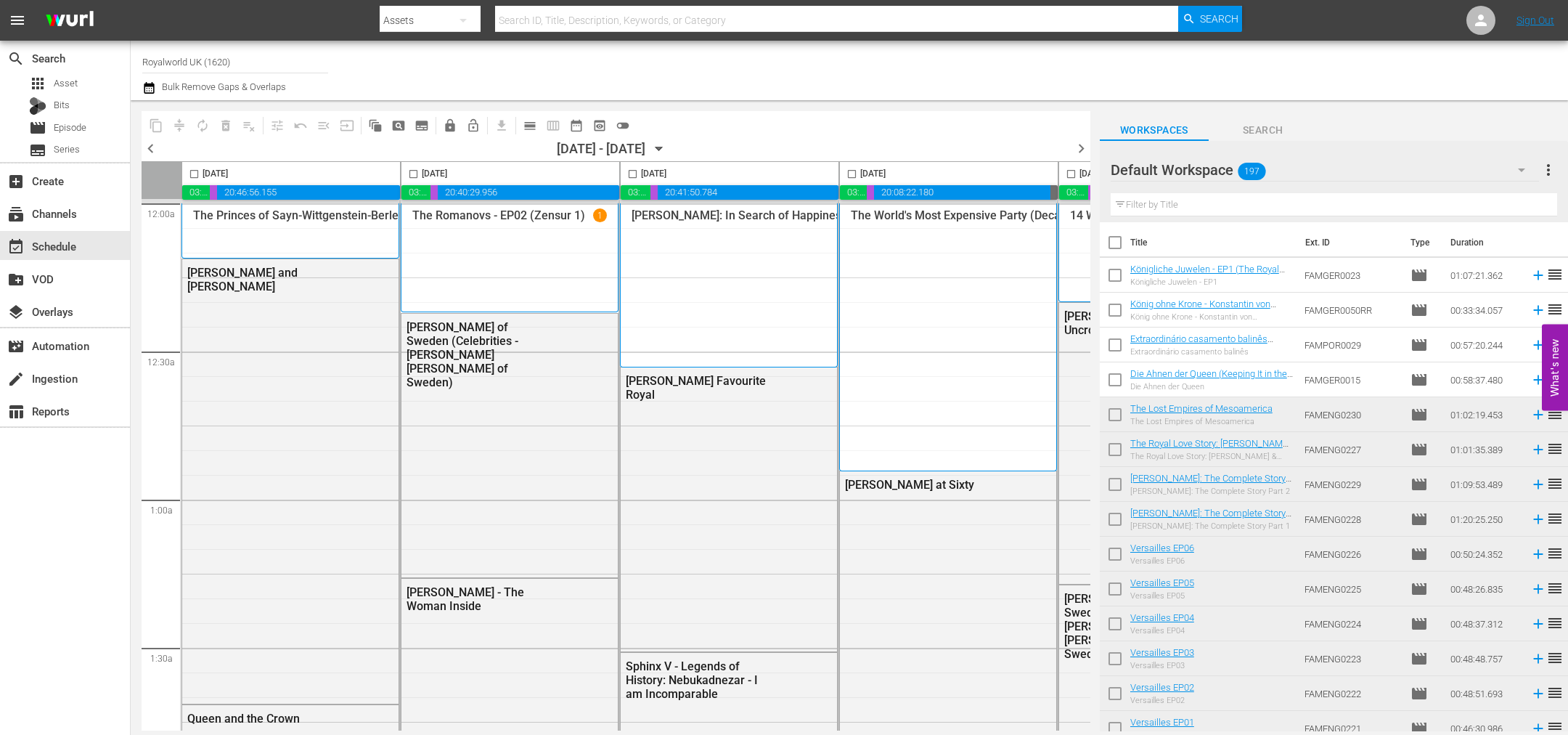
click at [851, 173] on input "checkbox" at bounding box center [852, 177] width 17 height 17
checkbox input "true"
click at [153, 118] on span "content_copy" at bounding box center [155, 125] width 14 height 14
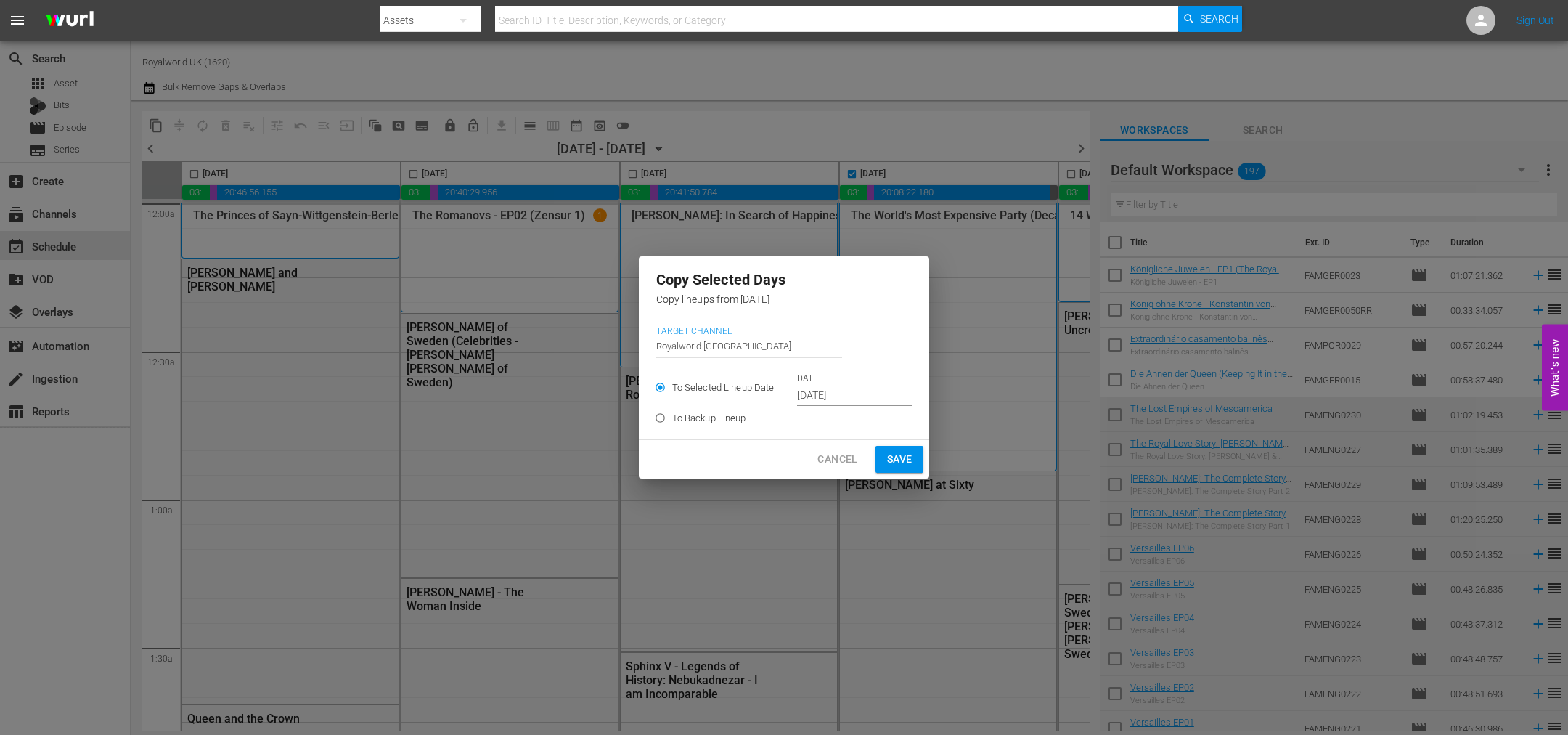
click at [827, 400] on input "Oct 6th 2025" at bounding box center [854, 396] width 115 height 22
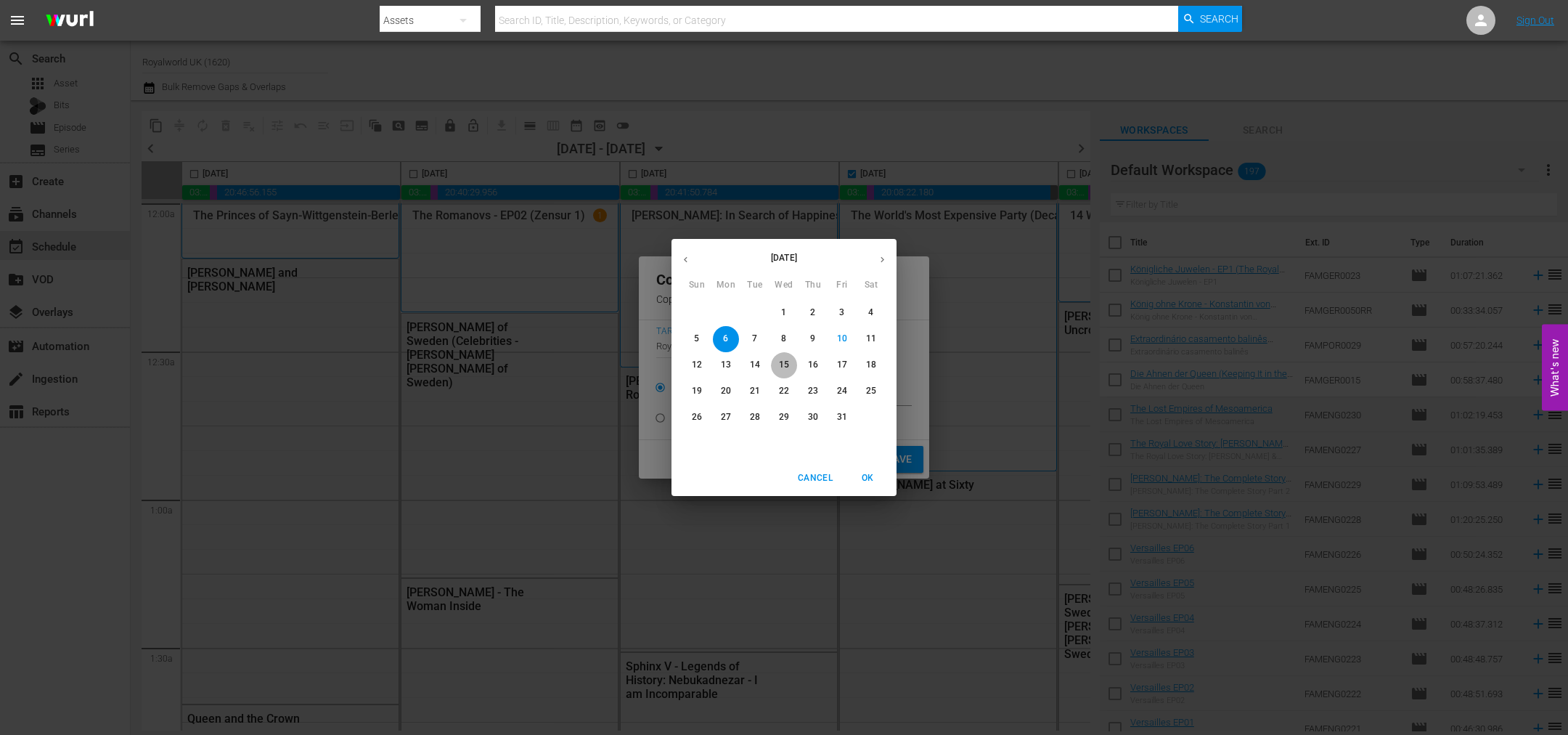
click at [781, 359] on p "15" at bounding box center [784, 365] width 11 height 12
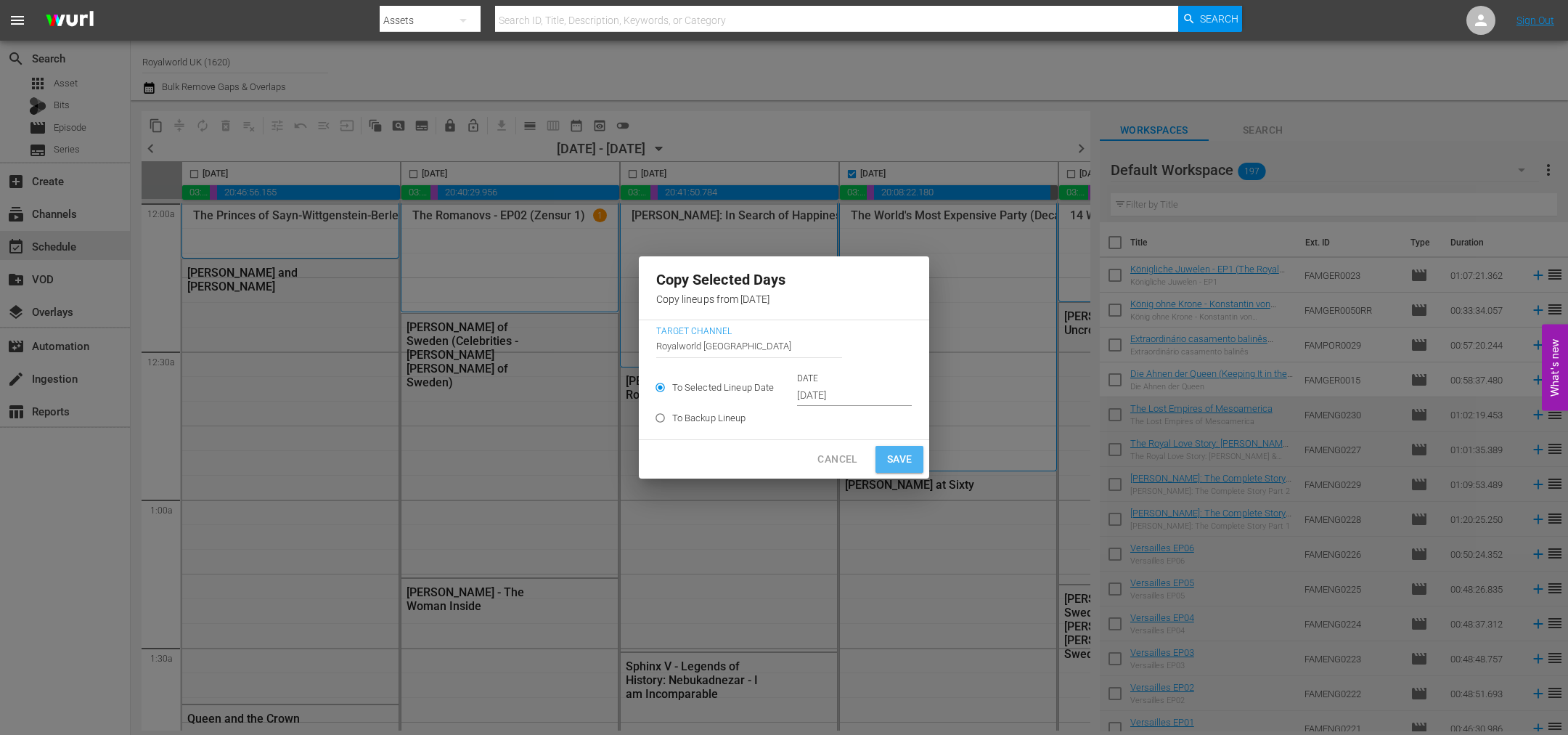
click at [893, 458] on span "Save" at bounding box center [899, 459] width 26 height 19
type input "Oct 6th 2025"
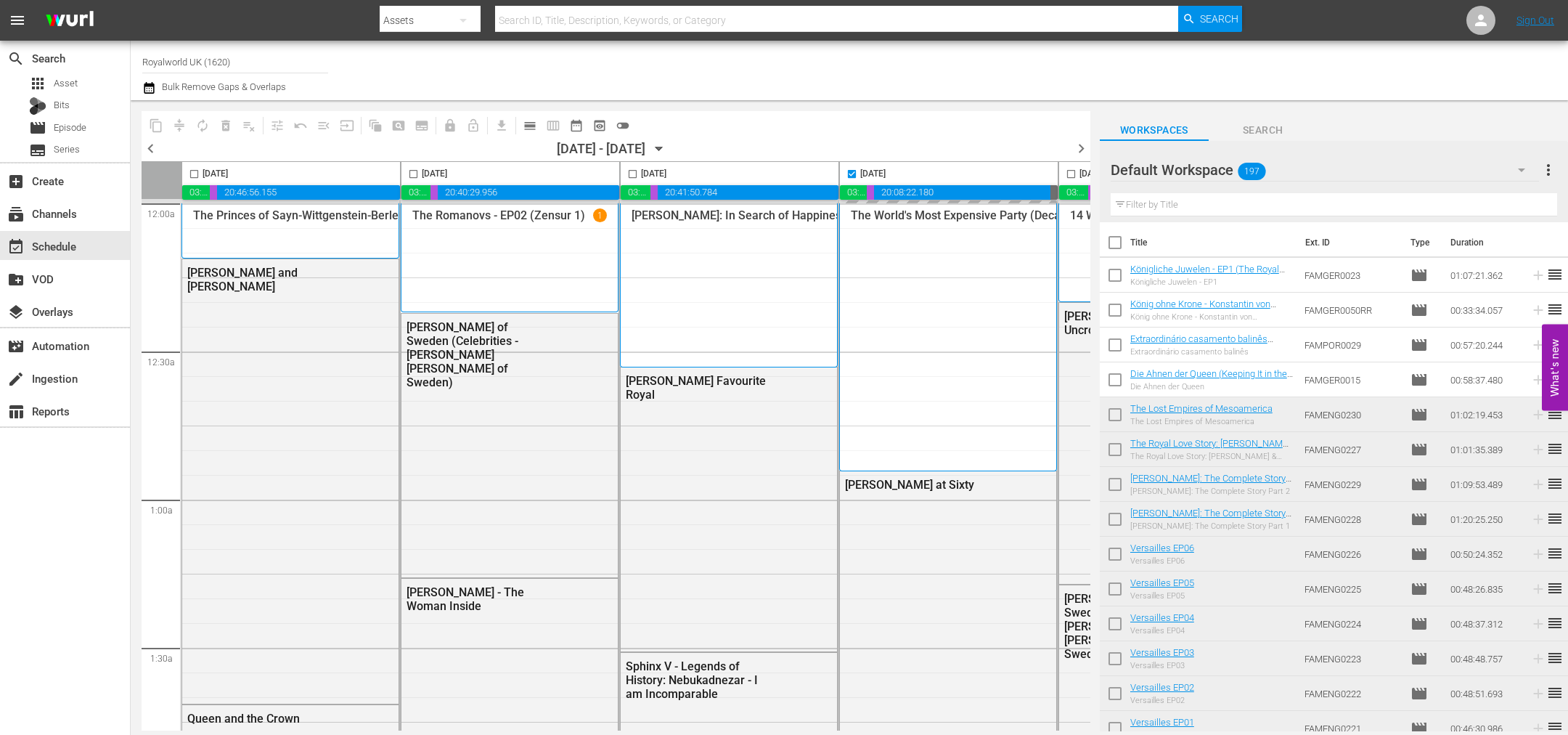
checkbox input "false"
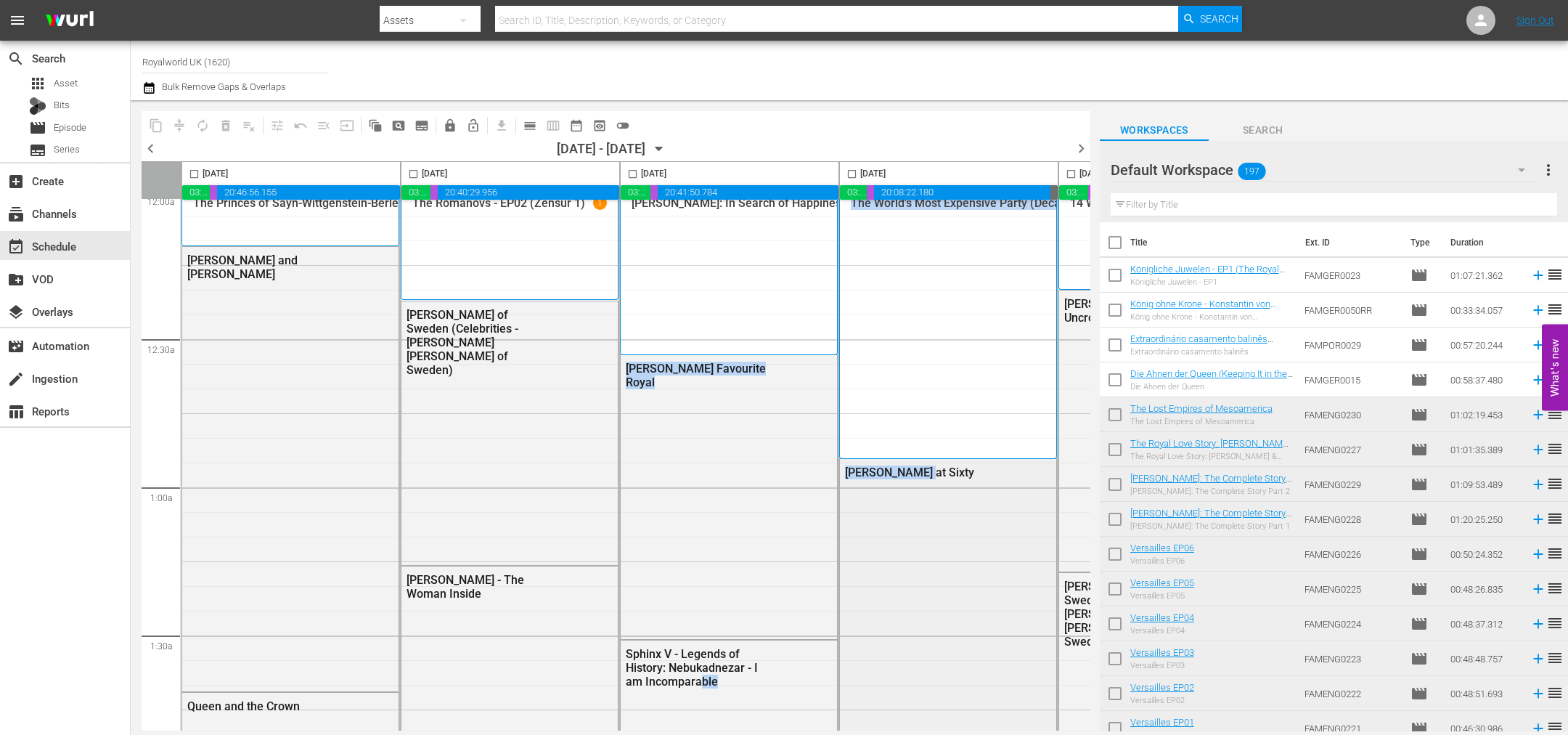
drag, startPoint x: 701, startPoint y: 718, endPoint x: 952, endPoint y: 714, distance: 251.0
click at [1081, 140] on span "chevron_right" at bounding box center [1081, 148] width 19 height 19
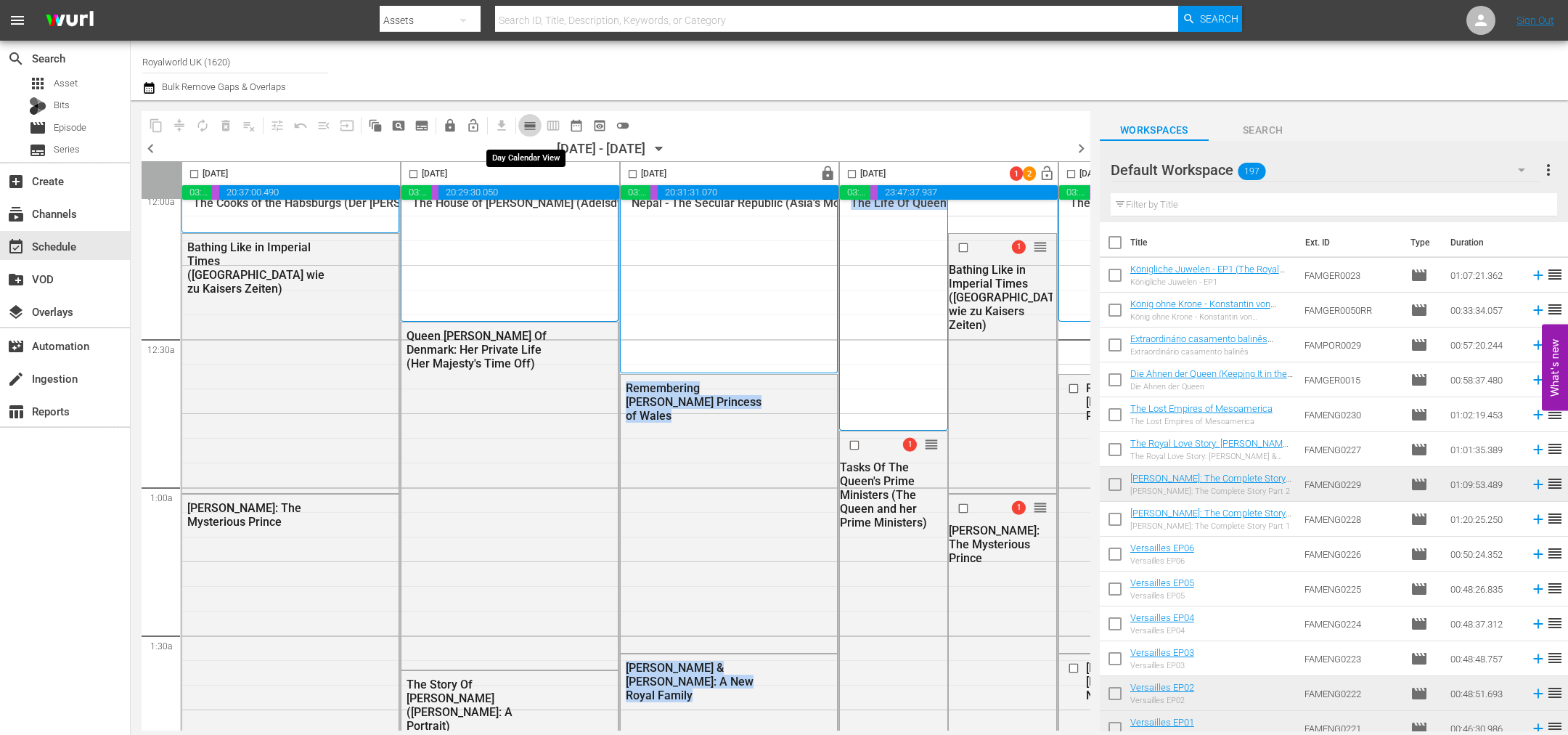
click at [526, 122] on span "calendar_view_day_outlined" at bounding box center [530, 125] width 14 height 14
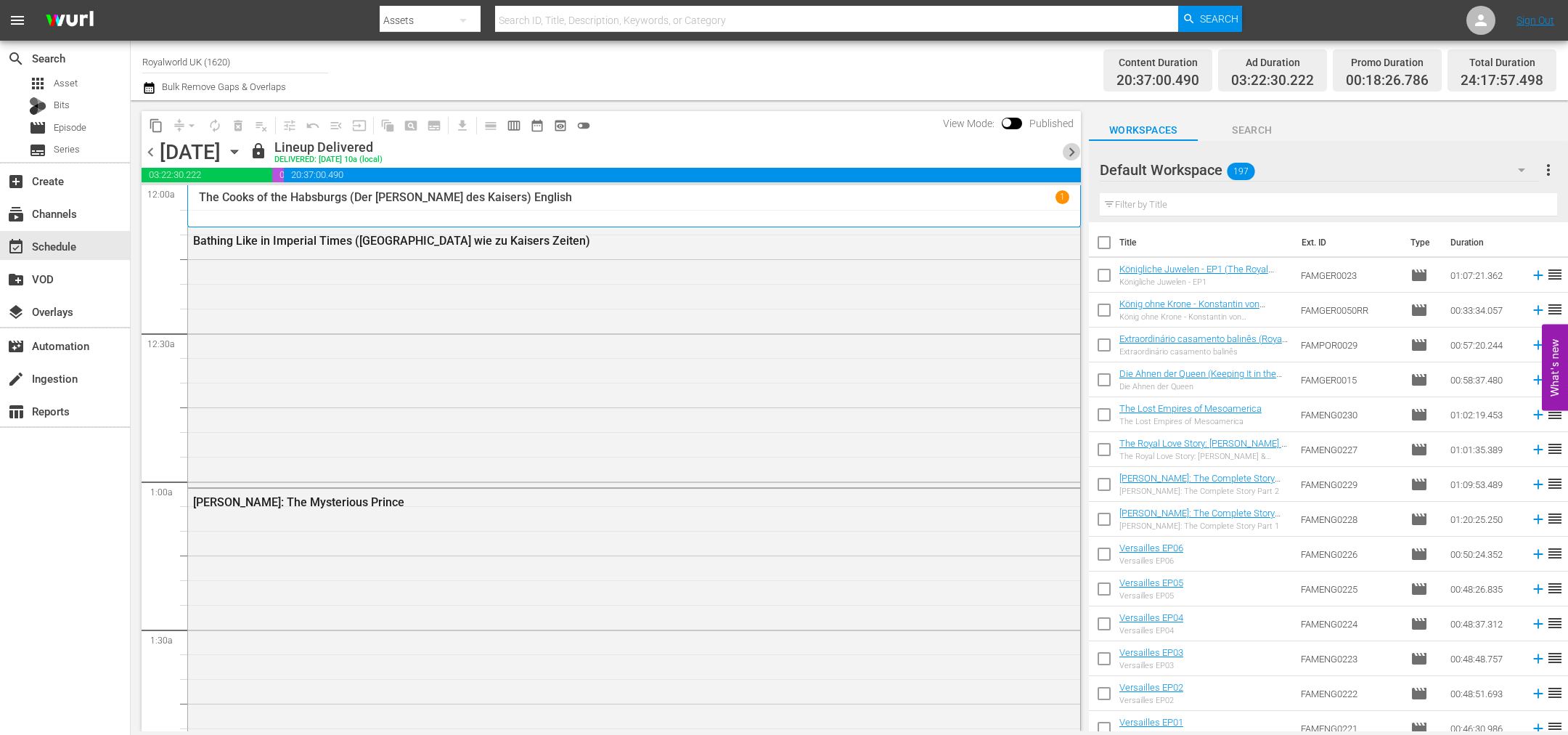
click at [1070, 154] on span "chevron_right" at bounding box center [1072, 152] width 19 height 19
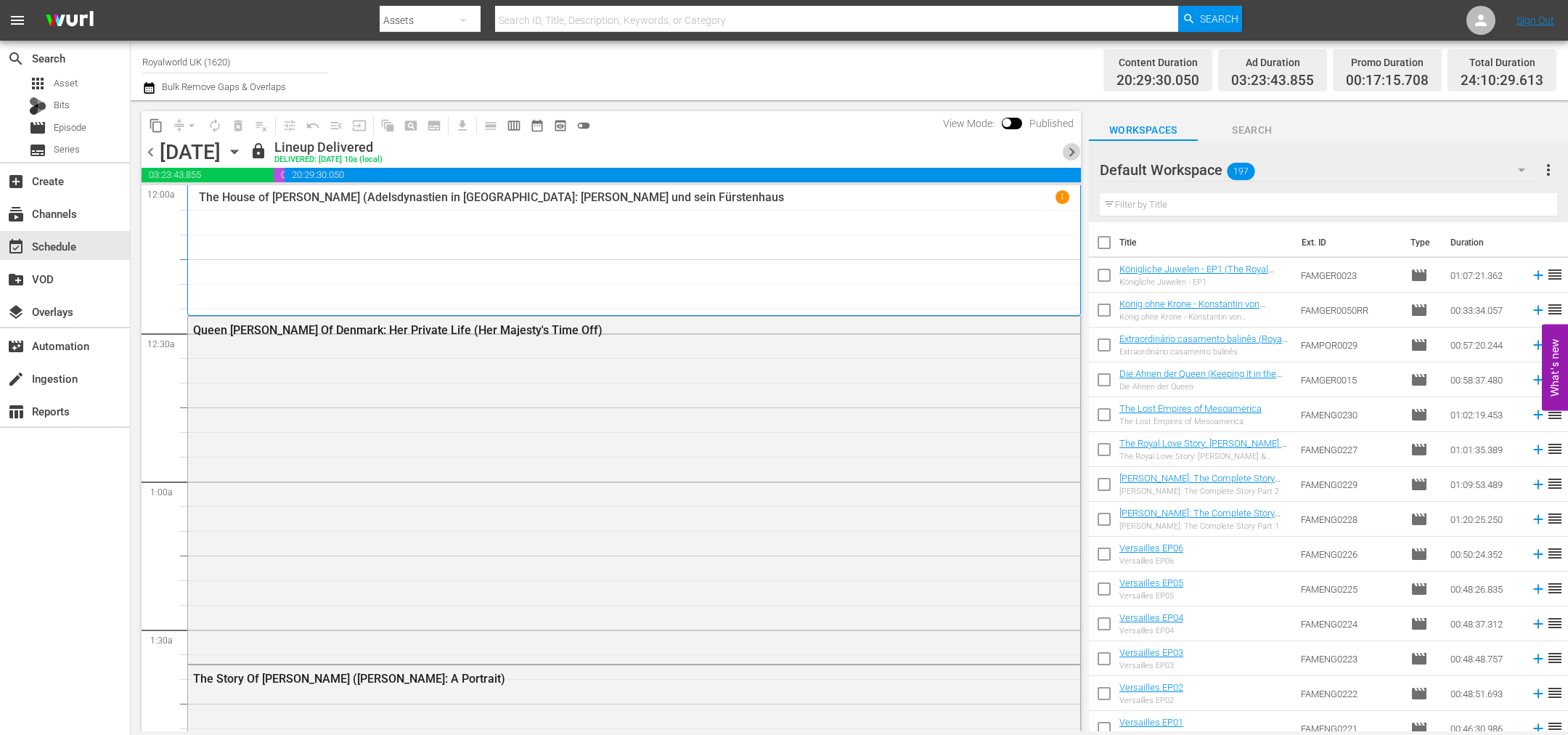
click at [1070, 154] on span "chevron_right" at bounding box center [1072, 152] width 19 height 19
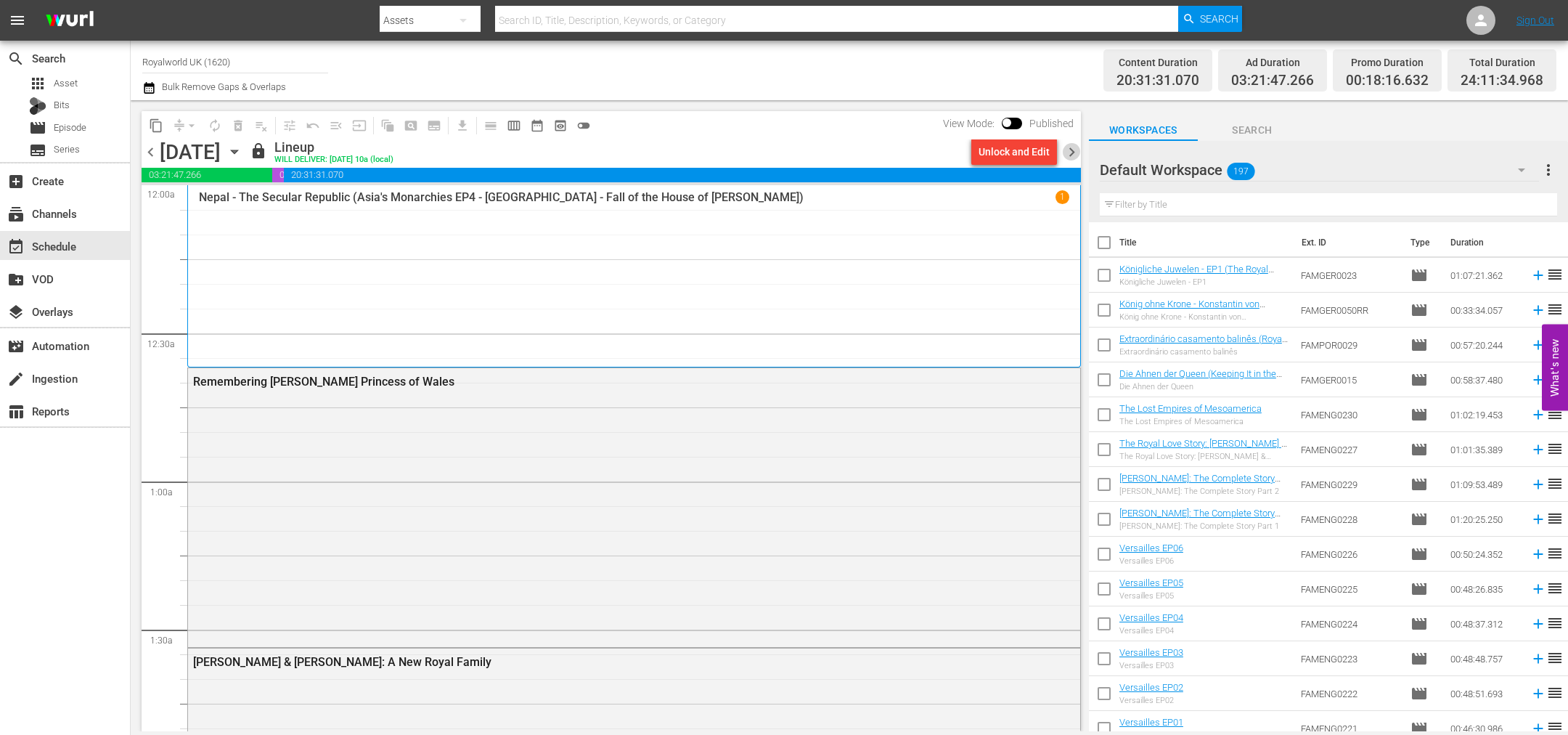
click at [1070, 154] on span "chevron_right" at bounding box center [1072, 152] width 19 height 19
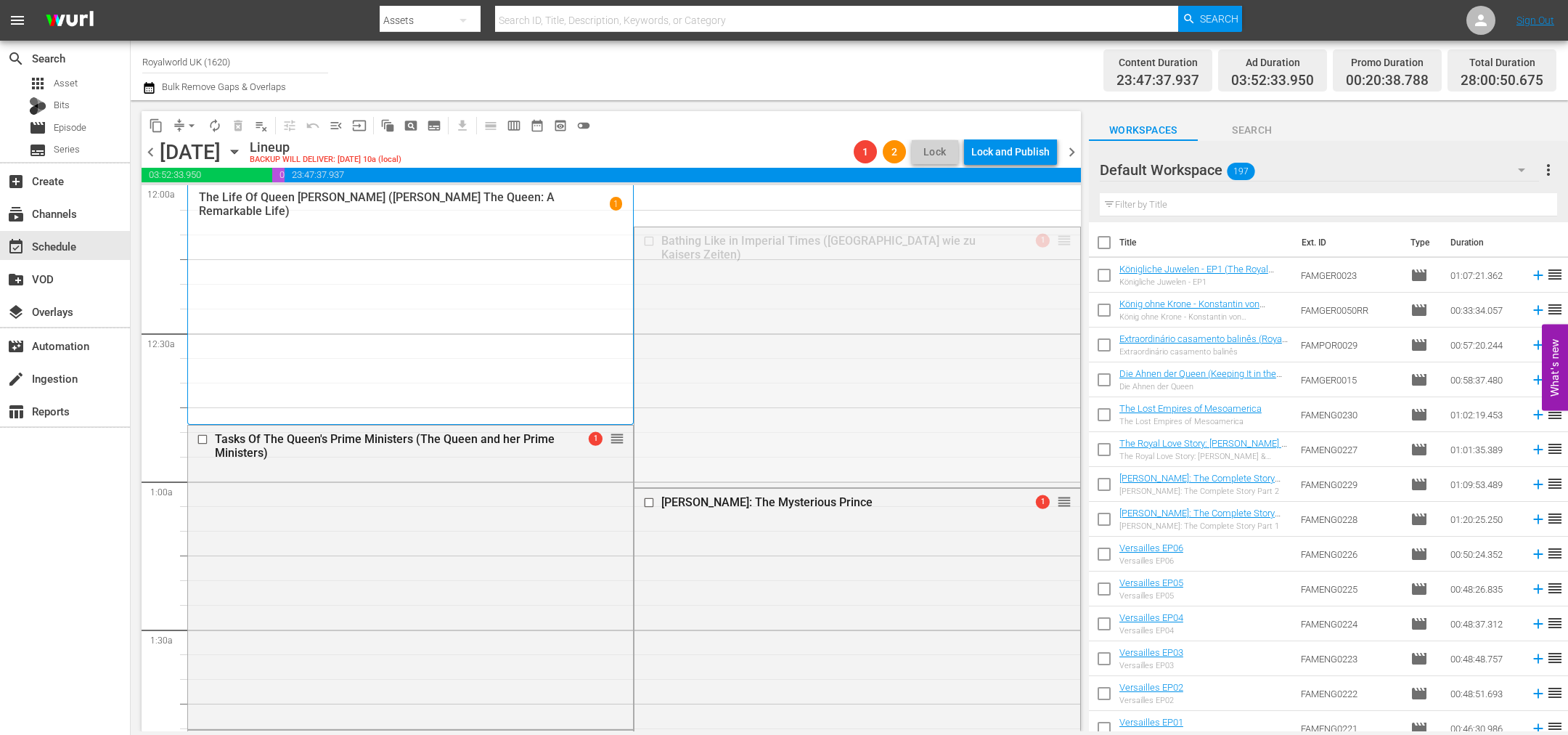
drag, startPoint x: 1051, startPoint y: 239, endPoint x: 935, endPoint y: 471, distance: 259.4
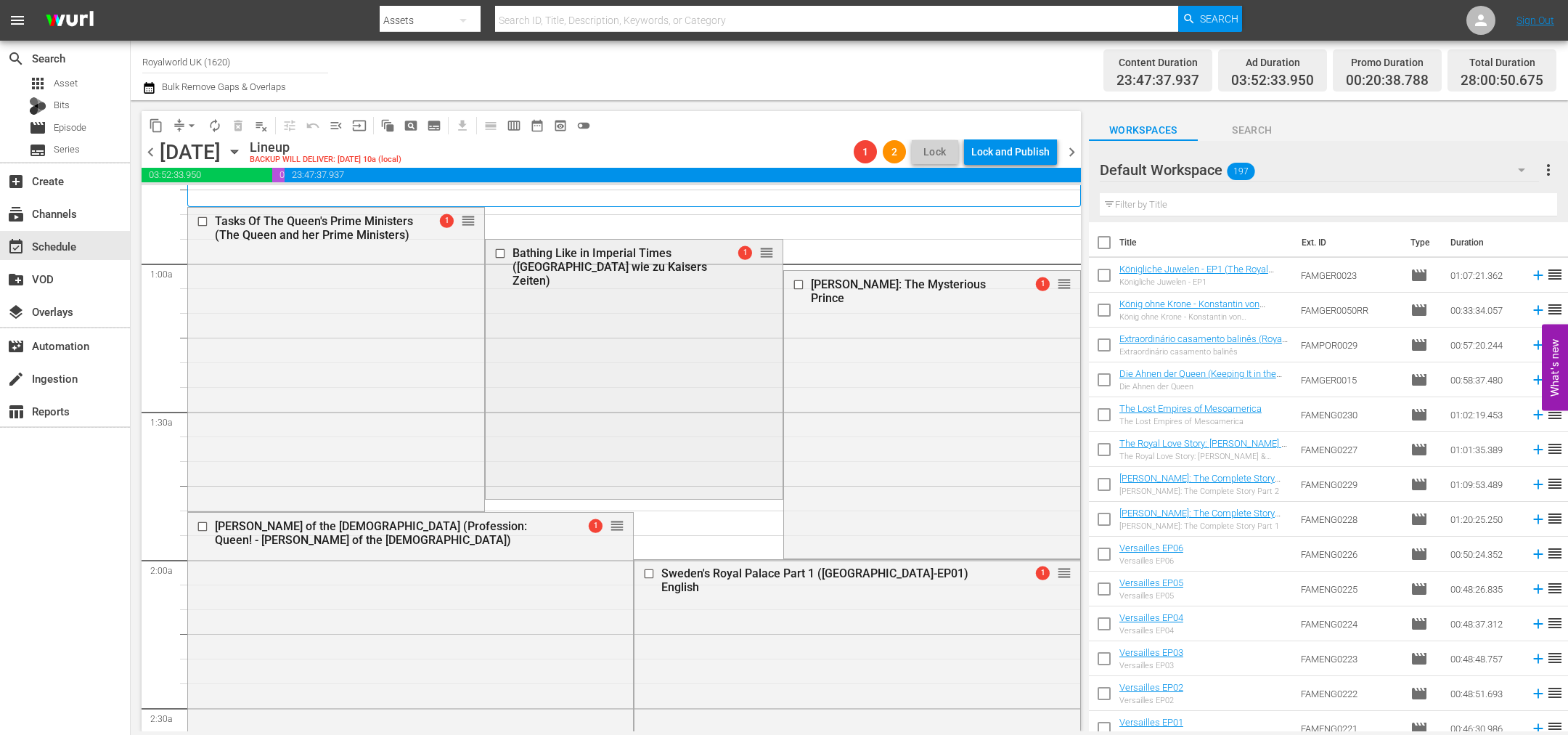
scroll to position [327, 0]
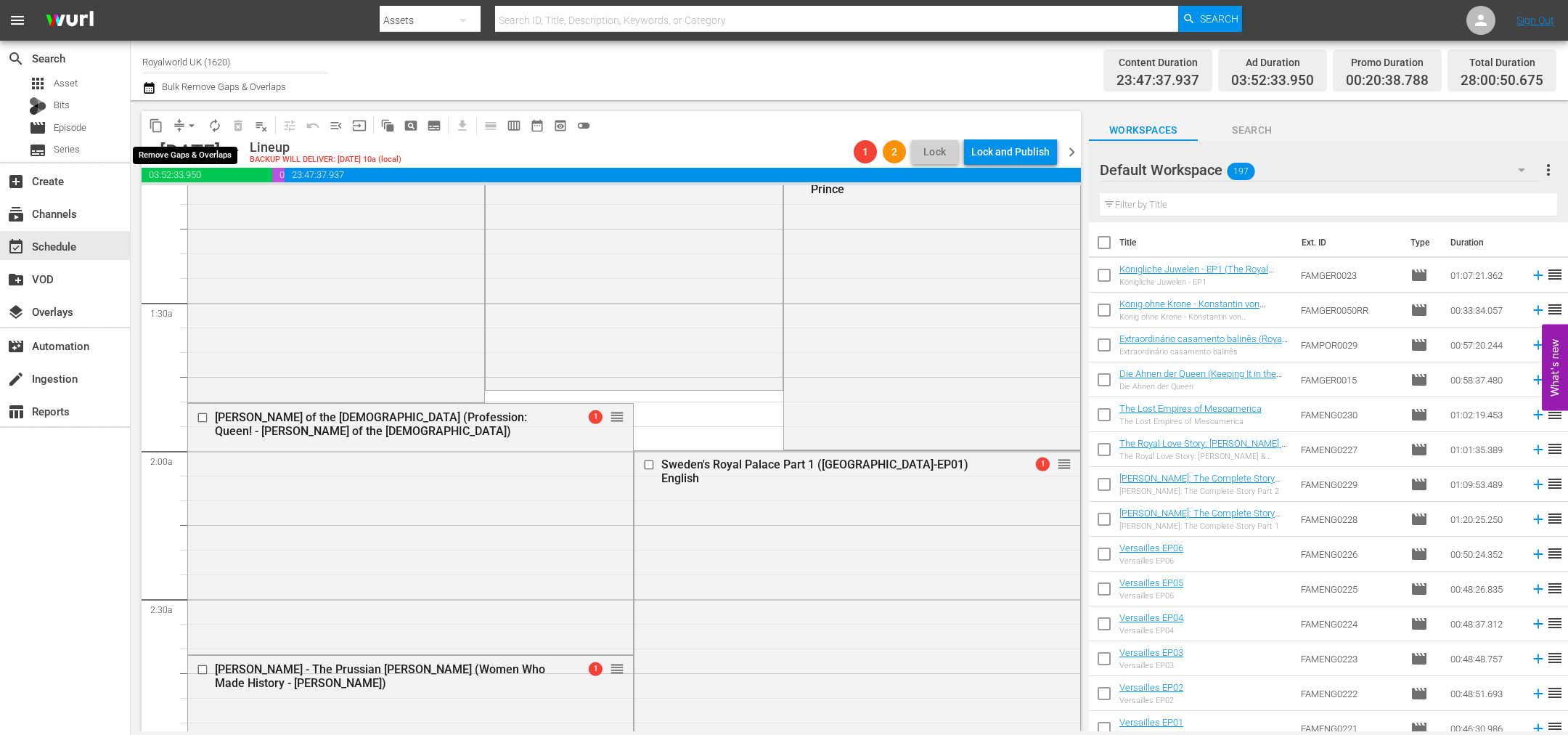
drag, startPoint x: 195, startPoint y: 121, endPoint x: 195, endPoint y: 130, distance: 9.0
click at [195, 121] on span "arrow_drop_down" at bounding box center [192, 125] width 14 height 14
click at [203, 207] on li "Align to End of Previous Day" at bounding box center [193, 201] width 153 height 24
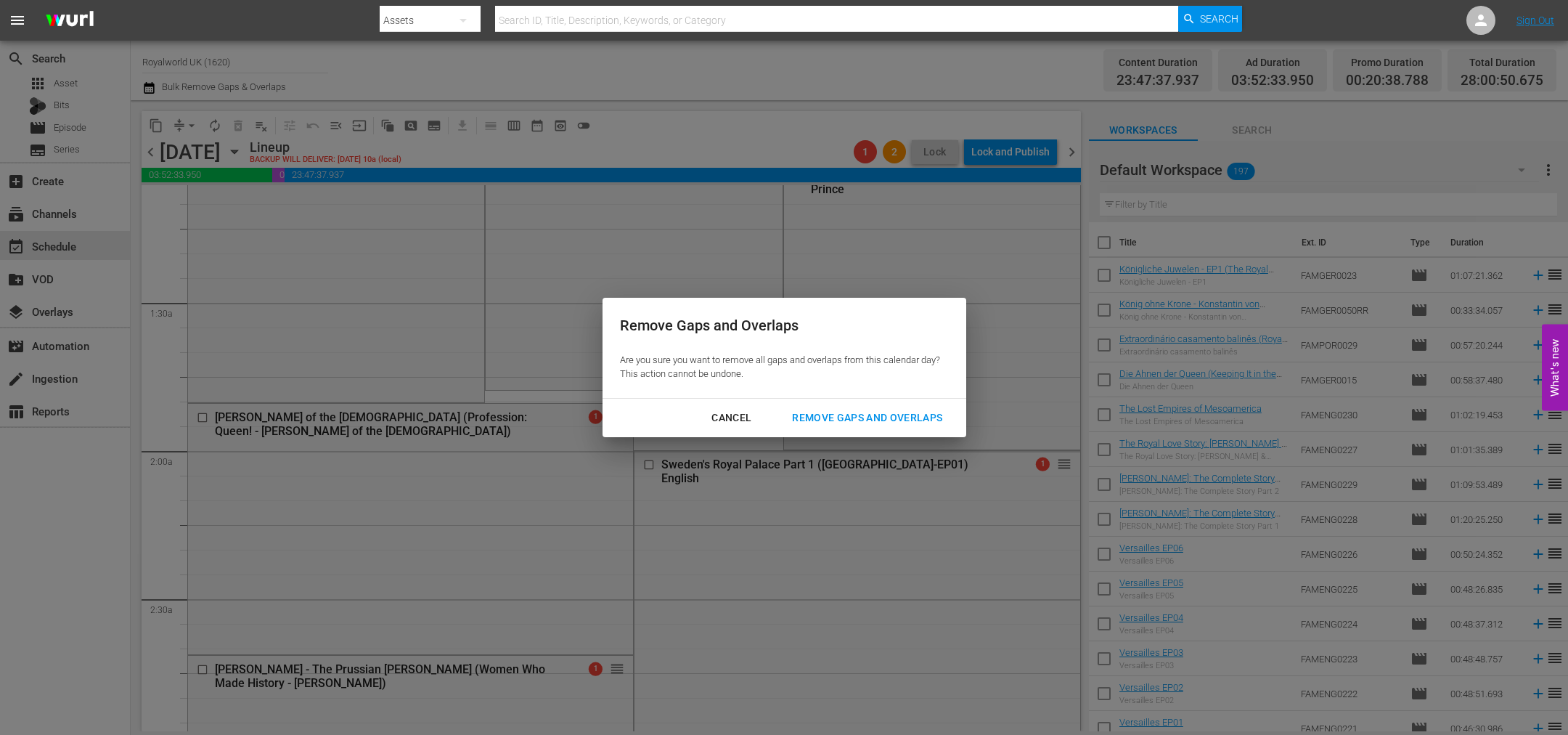
click at [873, 400] on div "Cancel Remove Gaps and Overlaps" at bounding box center [784, 418] width 364 height 39
click at [882, 419] on div "Remove Gaps and Overlaps" at bounding box center [867, 418] width 173 height 19
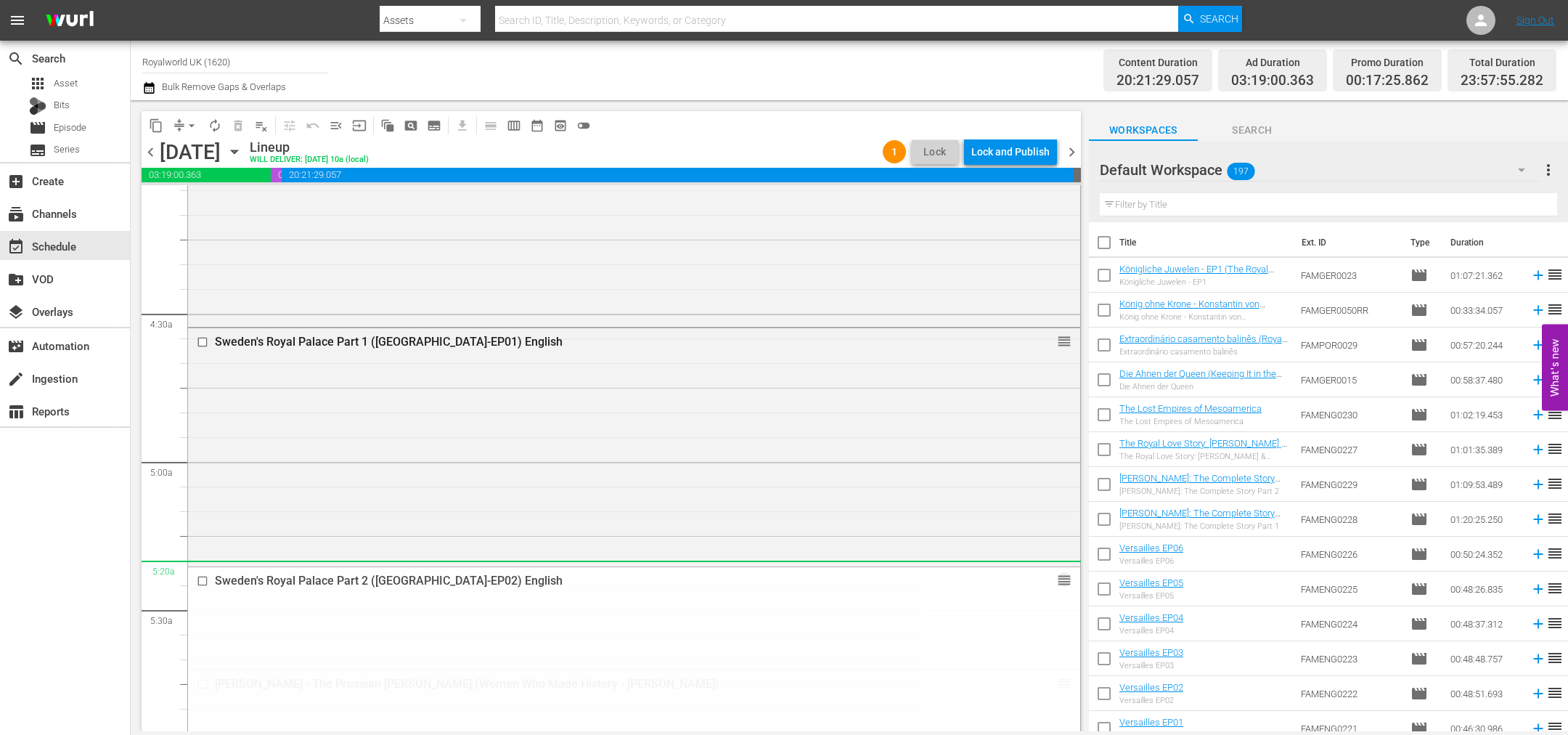
scroll to position [1198, 0]
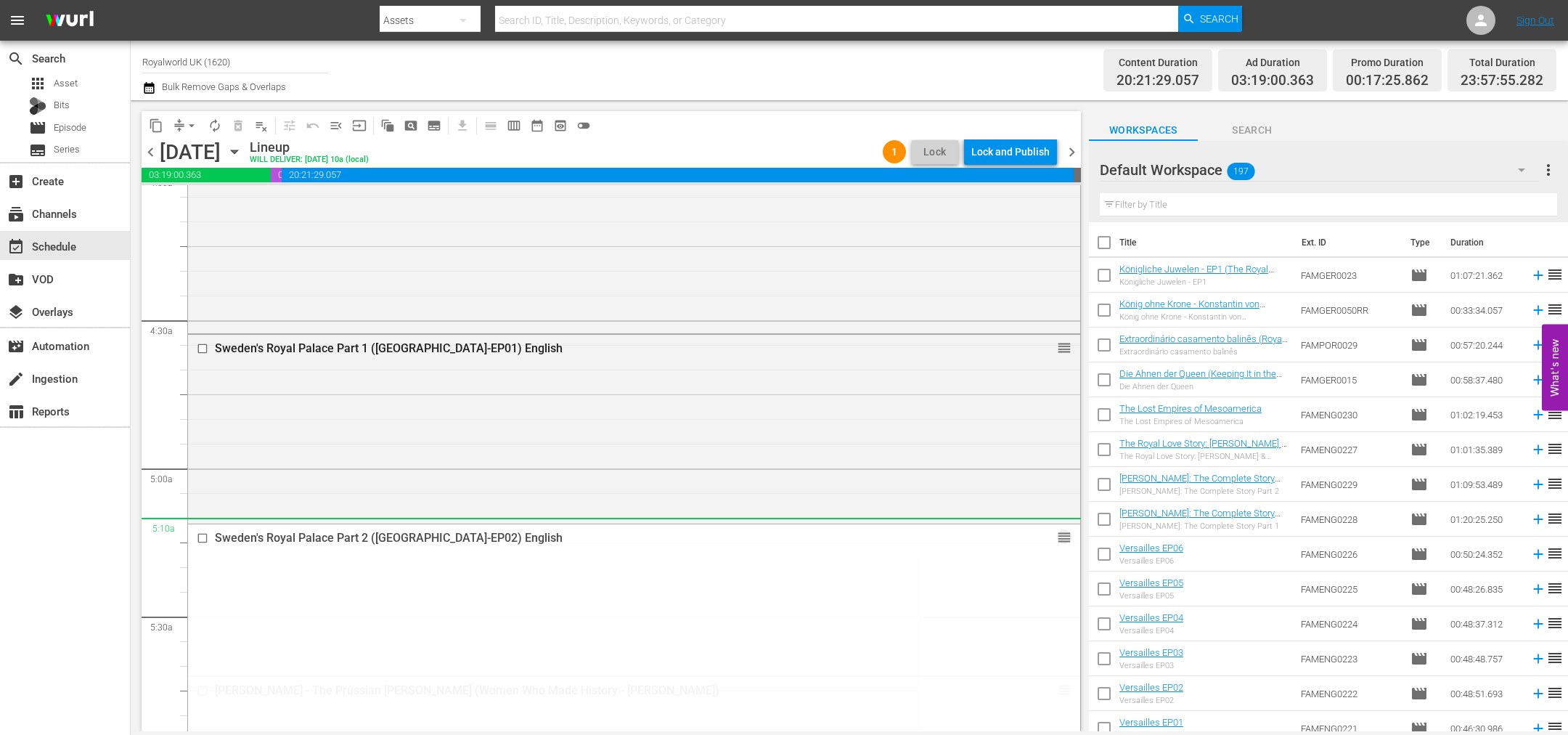
drag, startPoint x: 1049, startPoint y: 549, endPoint x: 993, endPoint y: 534, distance: 58.0
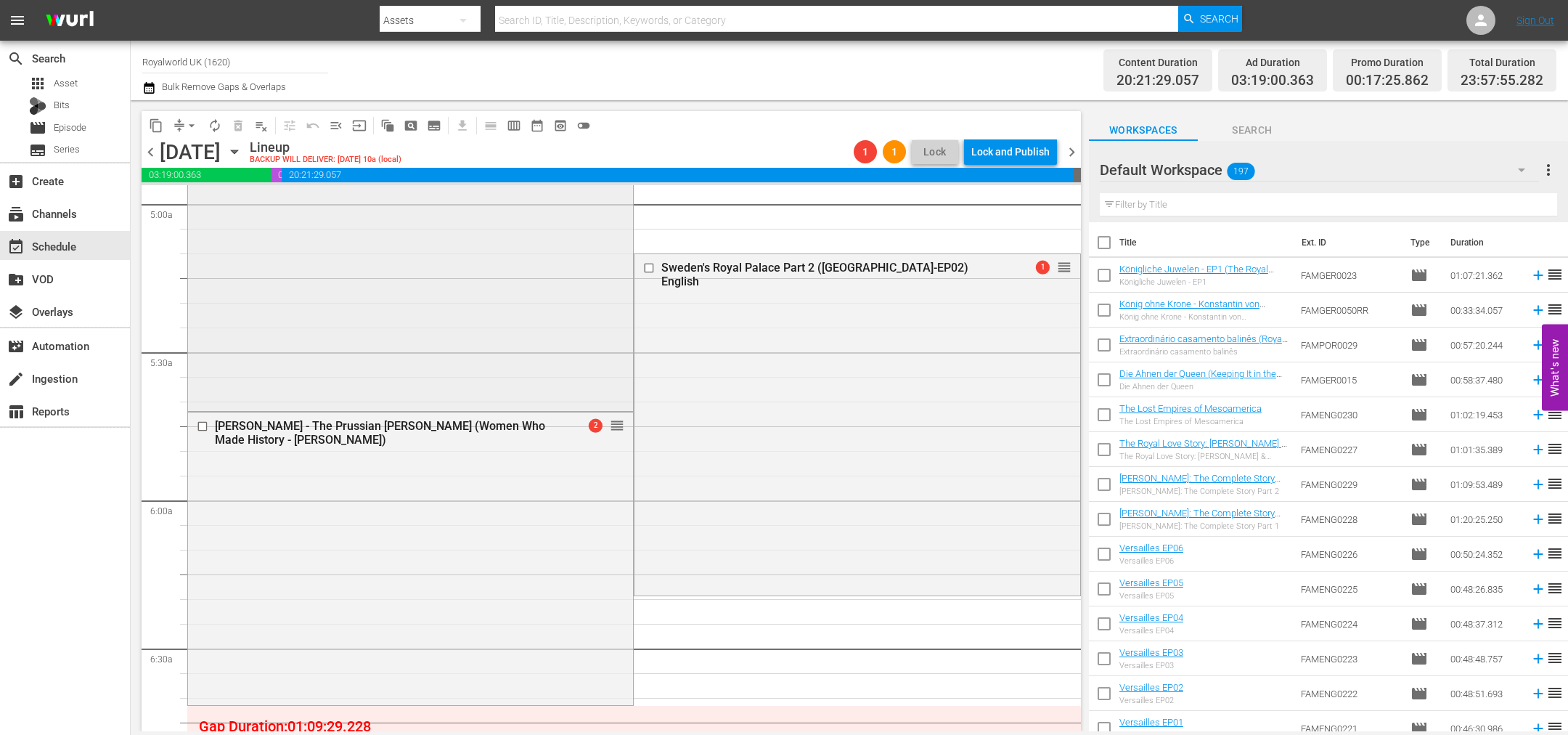
scroll to position [1525, 0]
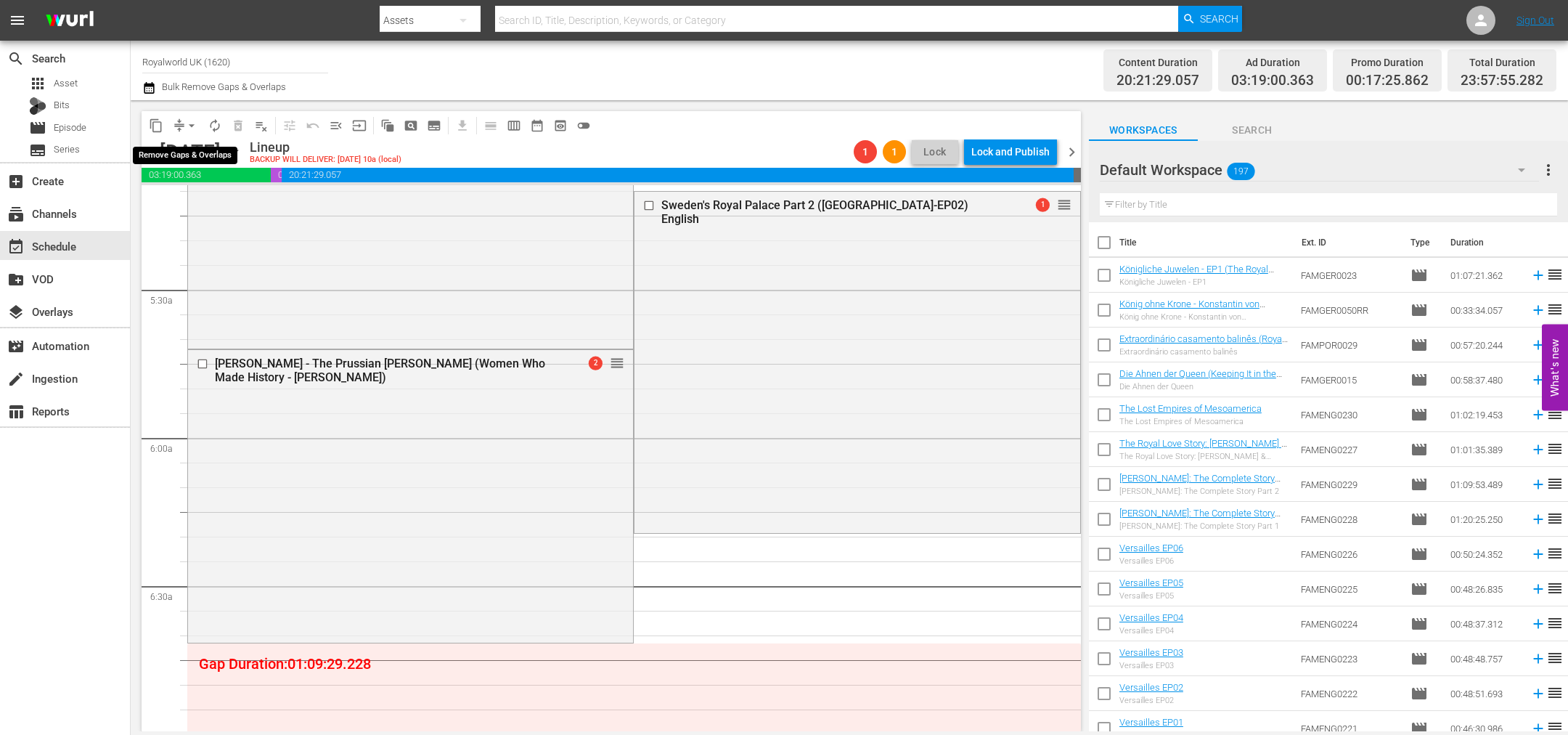
drag, startPoint x: 196, startPoint y: 125, endPoint x: 196, endPoint y: 133, distance: 8.0
click at [196, 125] on span "arrow_drop_down" at bounding box center [192, 125] width 14 height 14
click at [207, 197] on li "Align to End of Previous Day" at bounding box center [193, 201] width 153 height 24
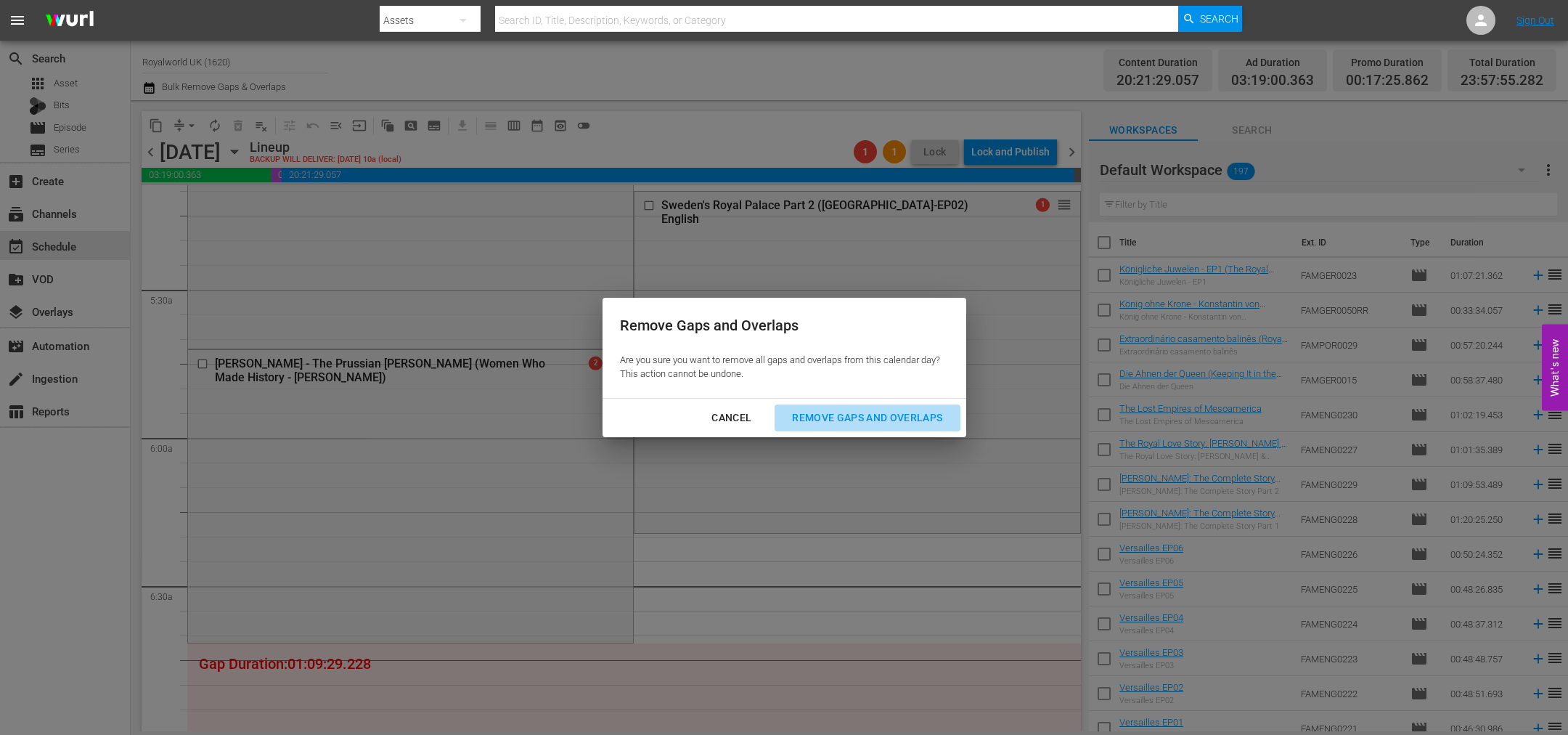
click at [882, 421] on div "Remove Gaps and Overlaps" at bounding box center [867, 418] width 173 height 19
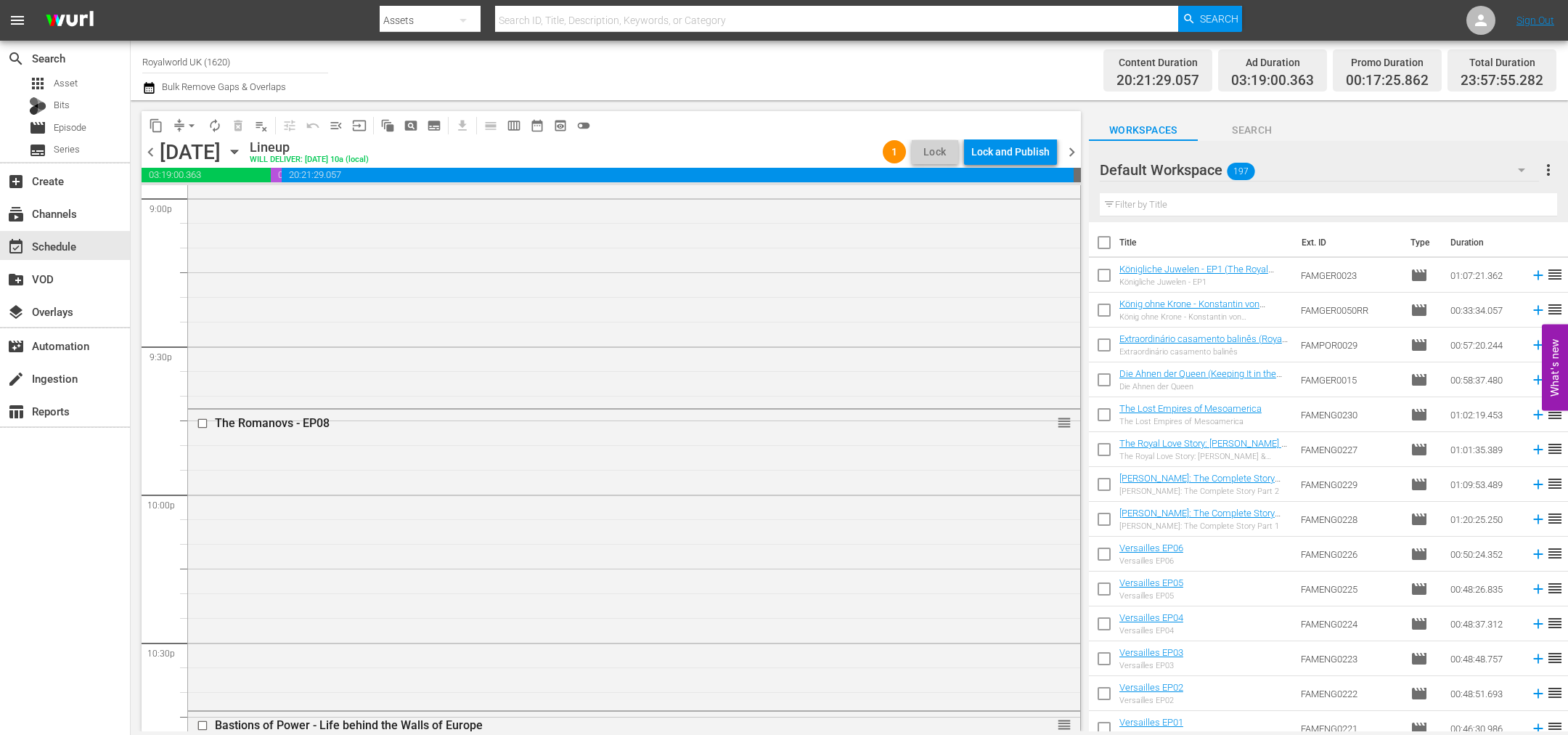
scroll to position [6793, 0]
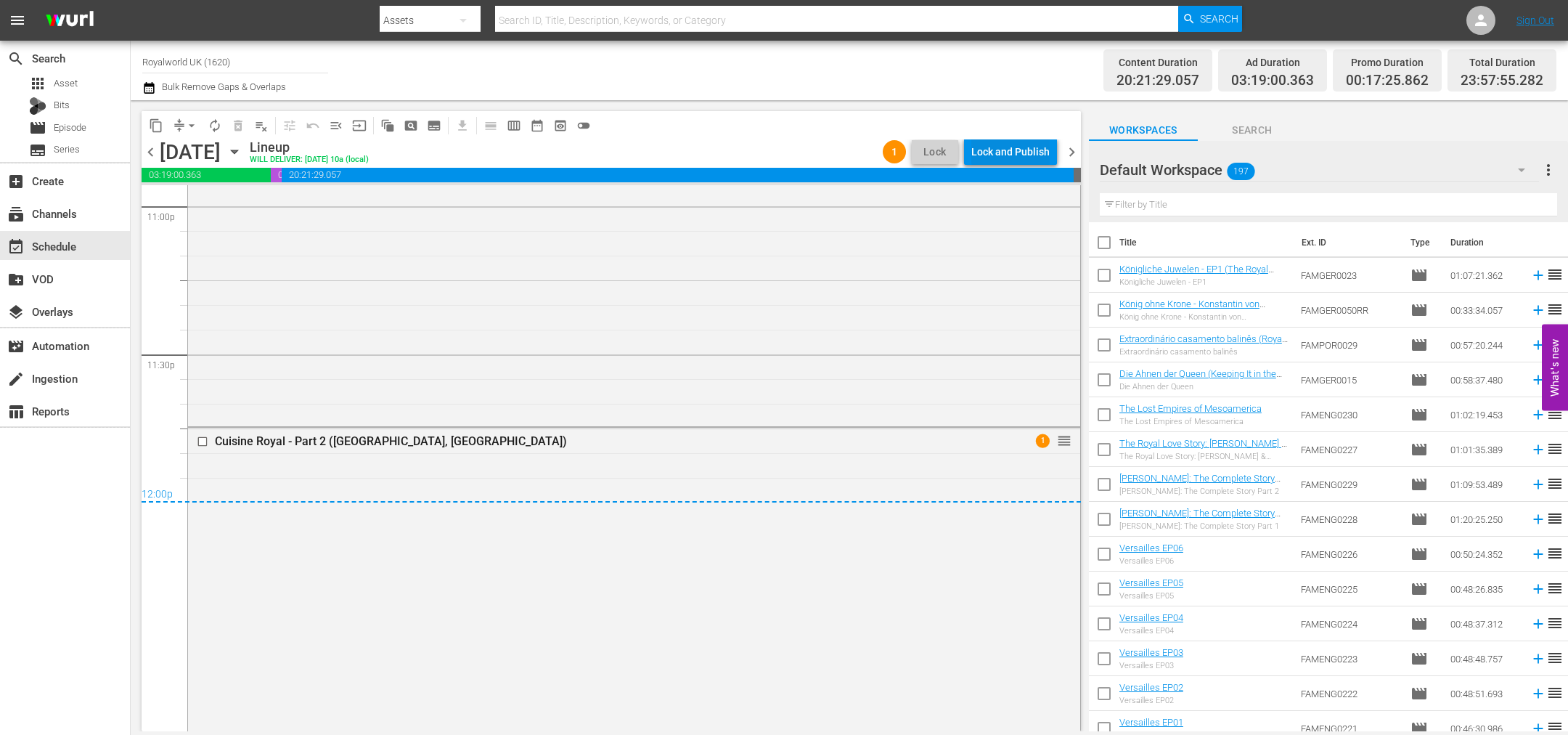
click at [1006, 140] on div "Lock and Publish" at bounding box center [1011, 152] width 79 height 27
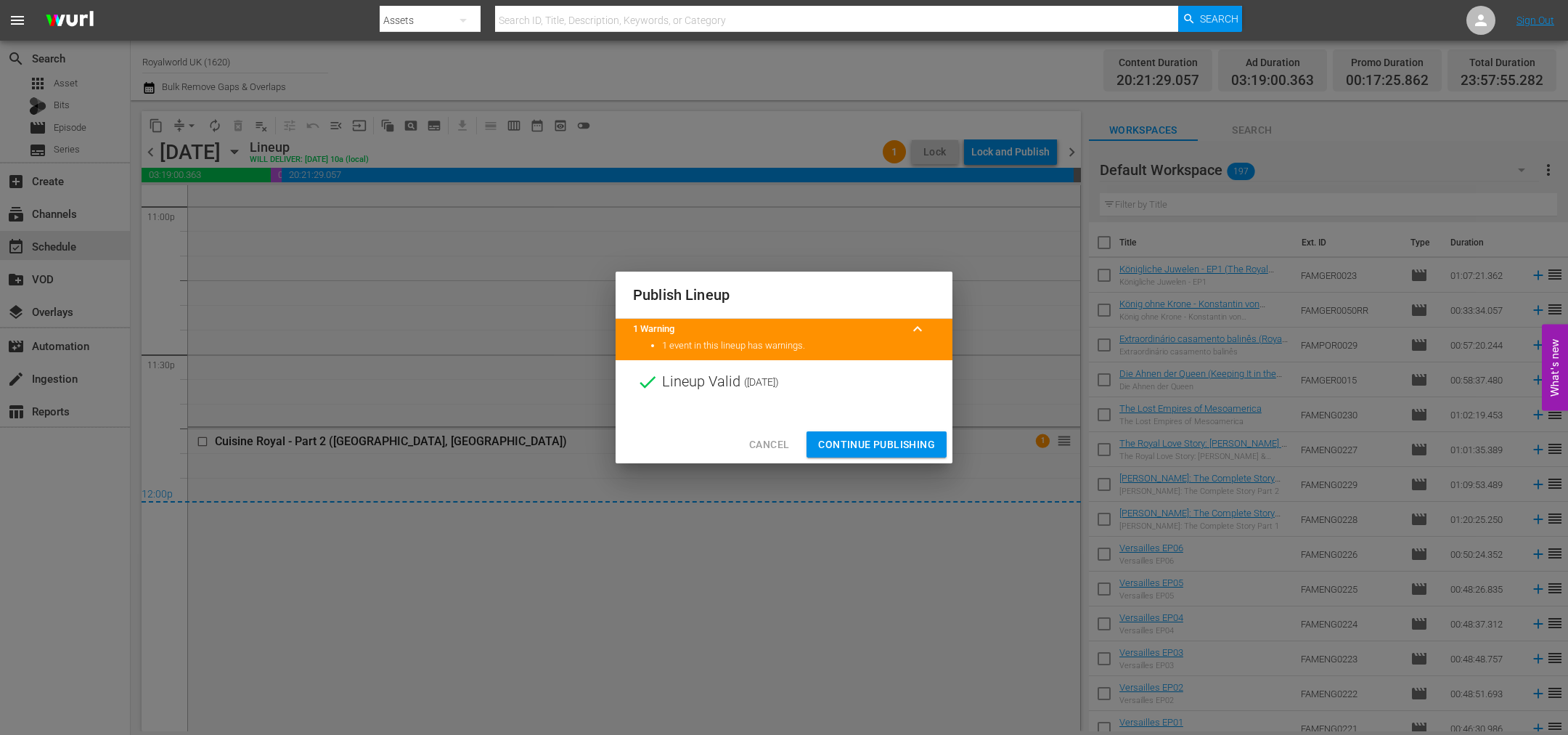
click at [866, 443] on span "Continue Publishing" at bounding box center [876, 444] width 117 height 19
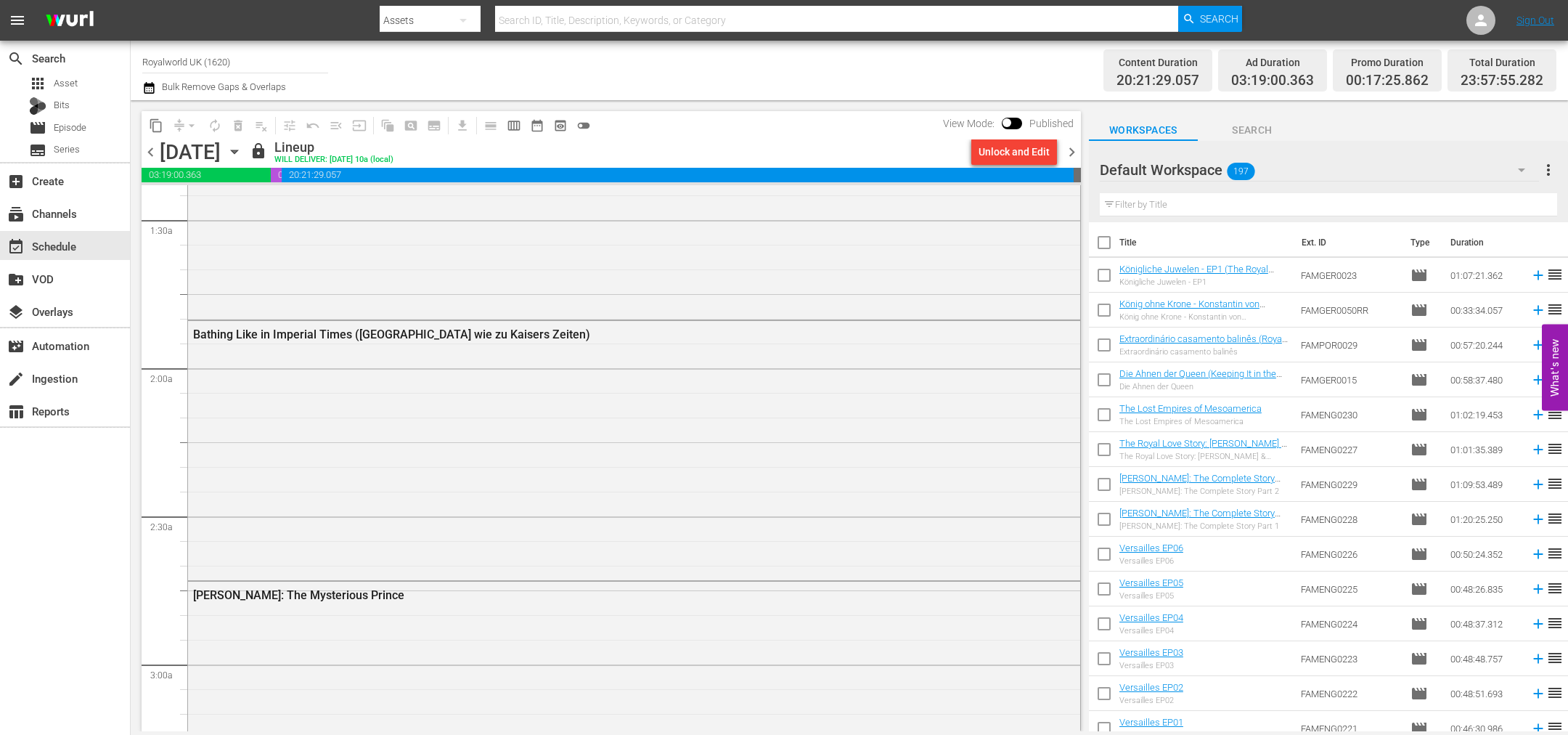
scroll to position [0, 0]
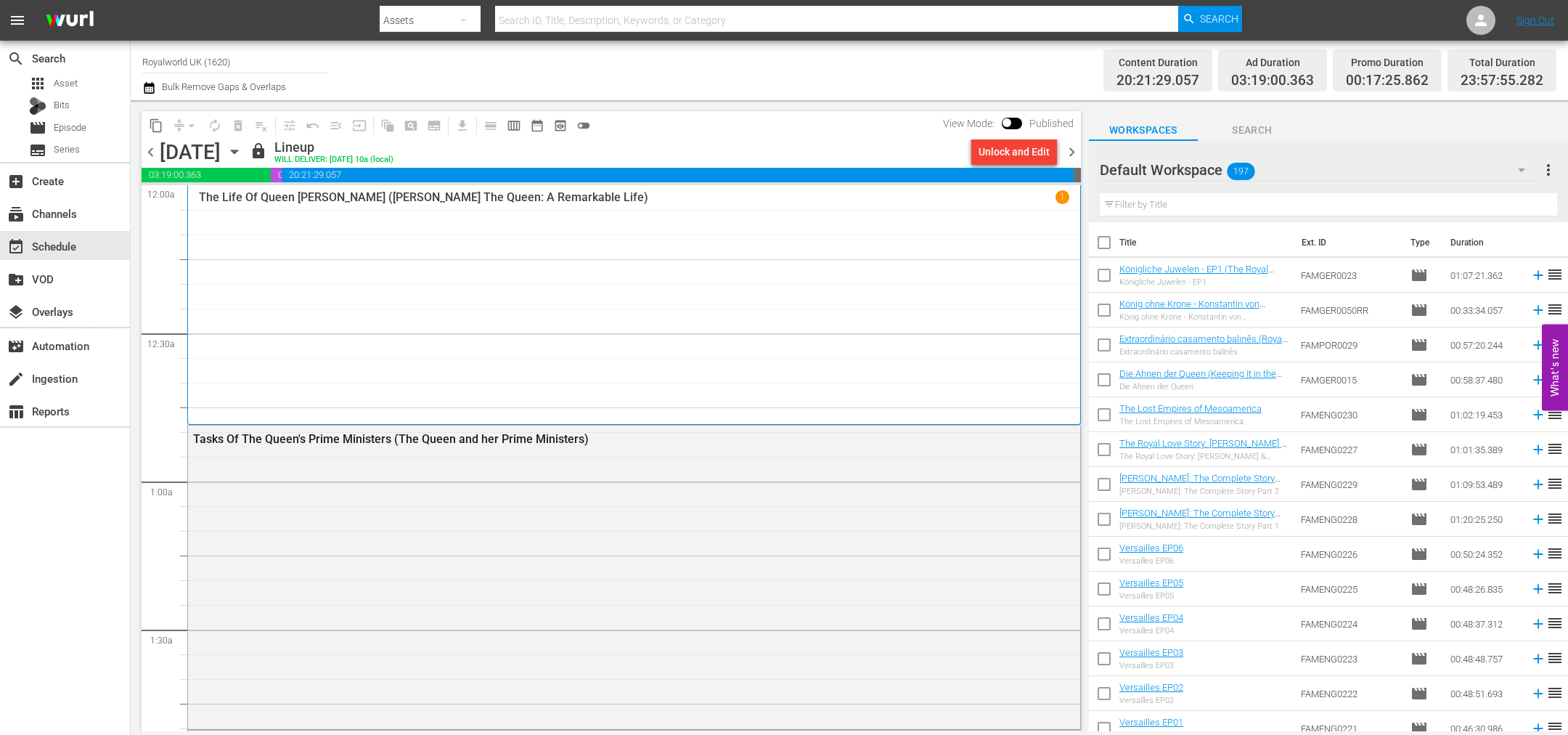
click at [1071, 155] on span "chevron_right" at bounding box center [1072, 152] width 19 height 19
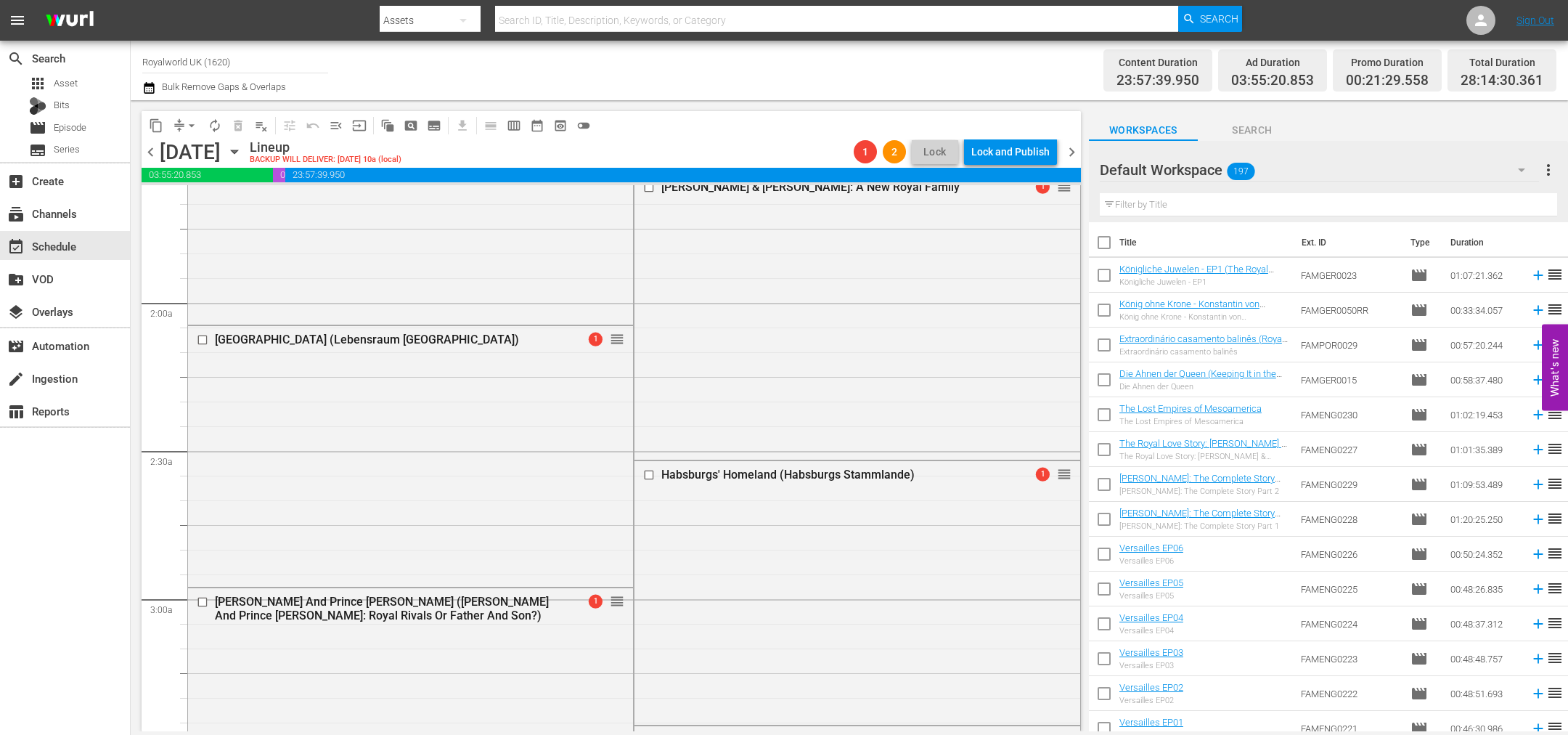
scroll to position [544, 0]
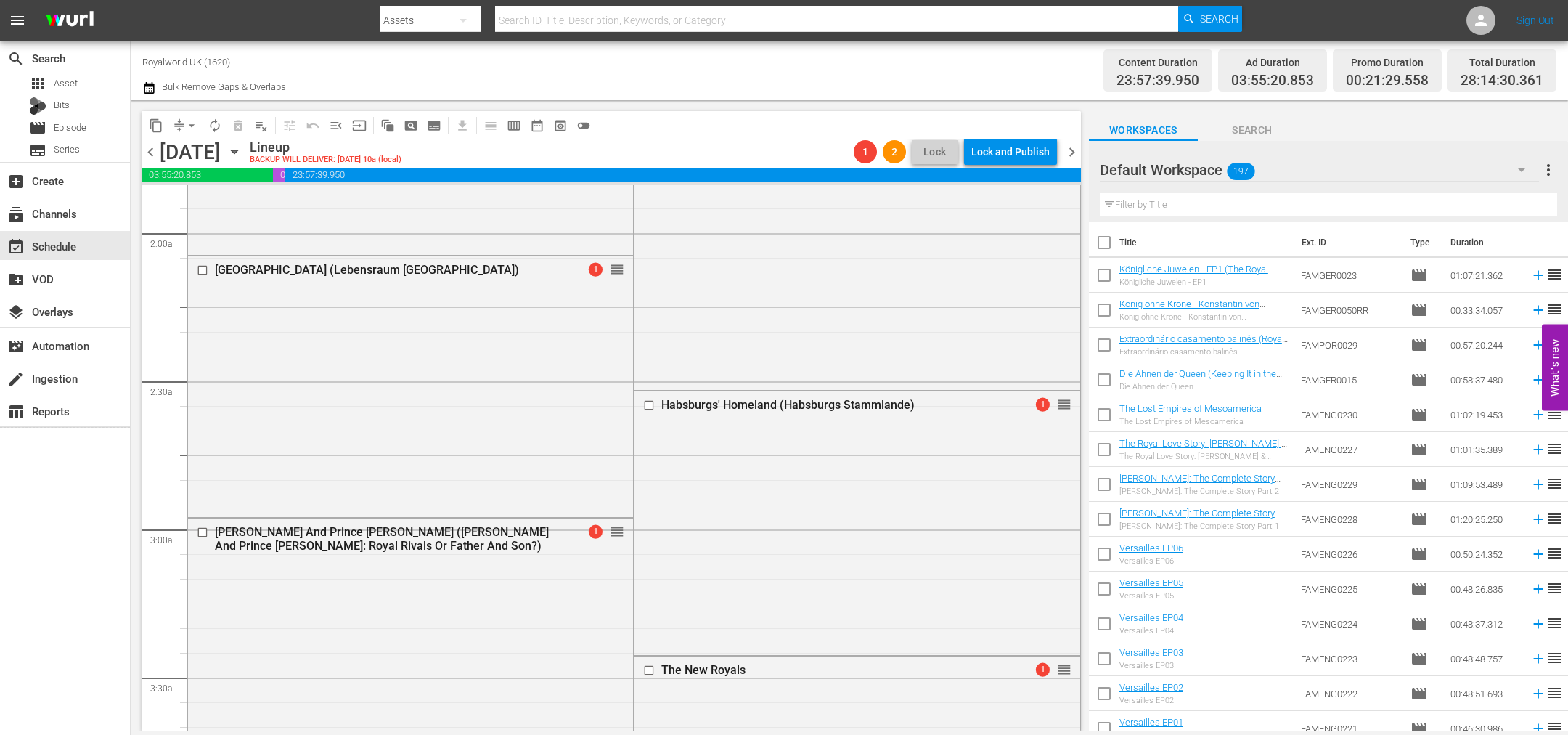
drag, startPoint x: 1048, startPoint y: 382, endPoint x: 817, endPoint y: 618, distance: 330.2
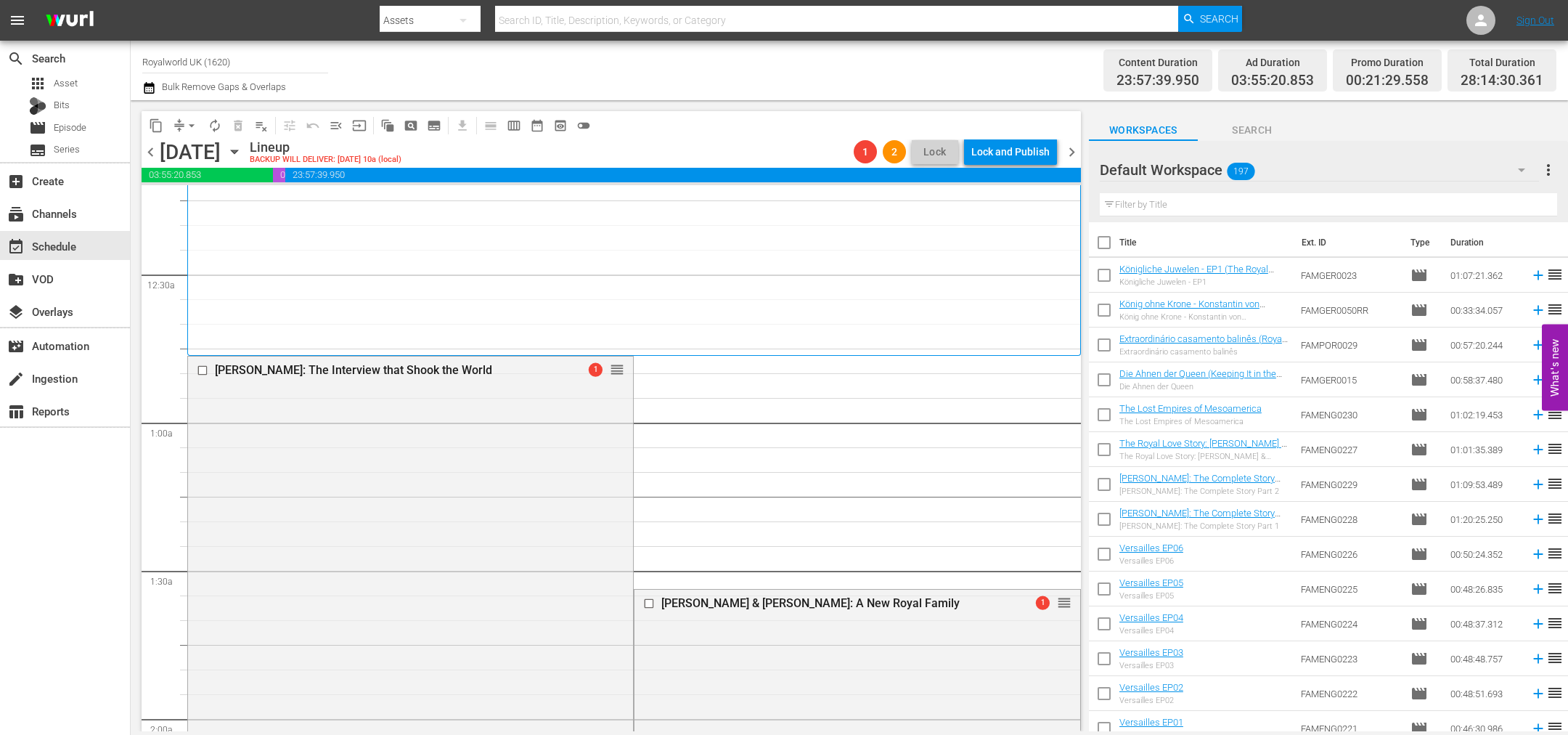
scroll to position [0, 0]
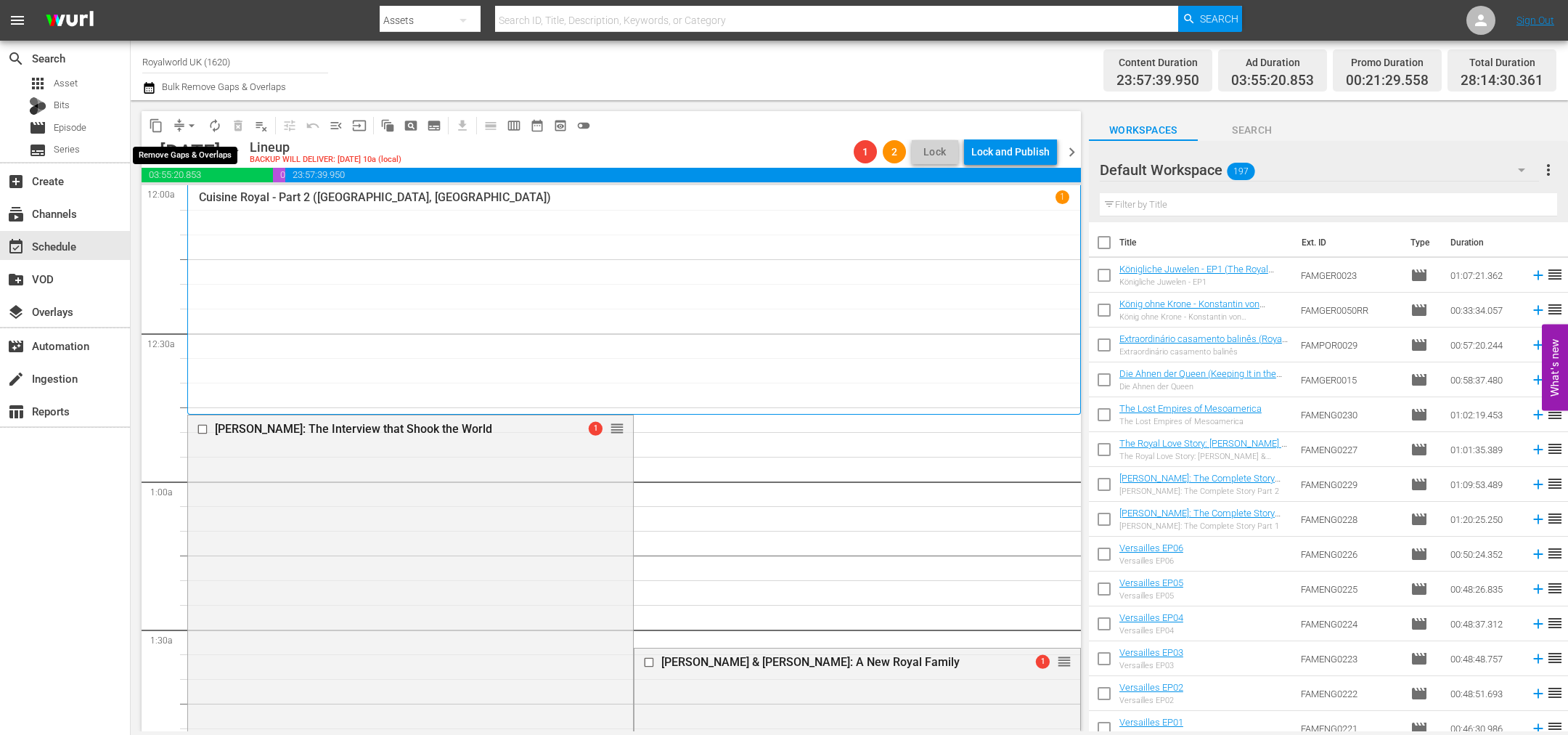
click at [192, 120] on span "arrow_drop_down" at bounding box center [192, 125] width 14 height 14
click at [202, 193] on li "Align to End of Previous Day" at bounding box center [193, 201] width 153 height 24
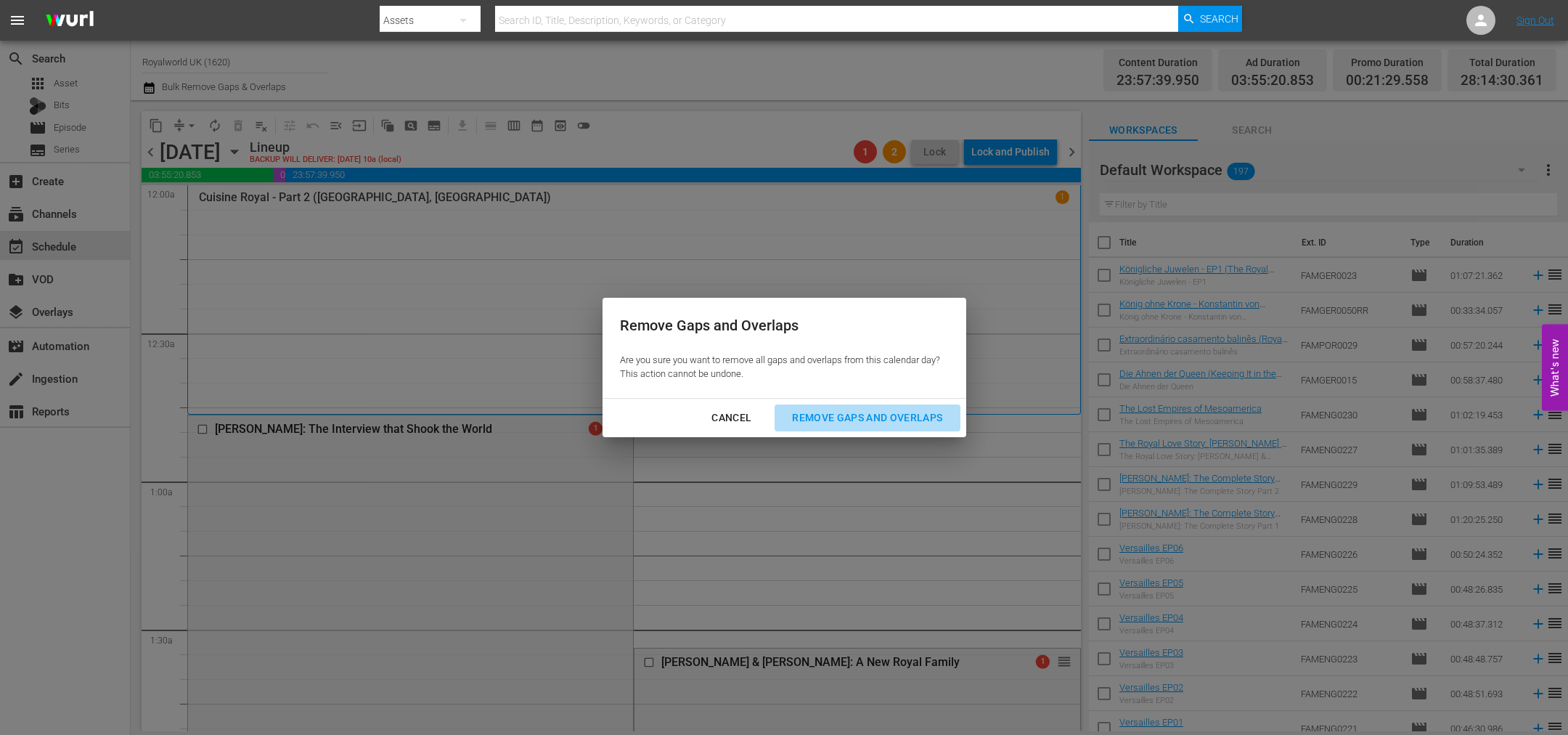
click at [847, 418] on div "Remove Gaps and Overlaps" at bounding box center [867, 418] width 173 height 19
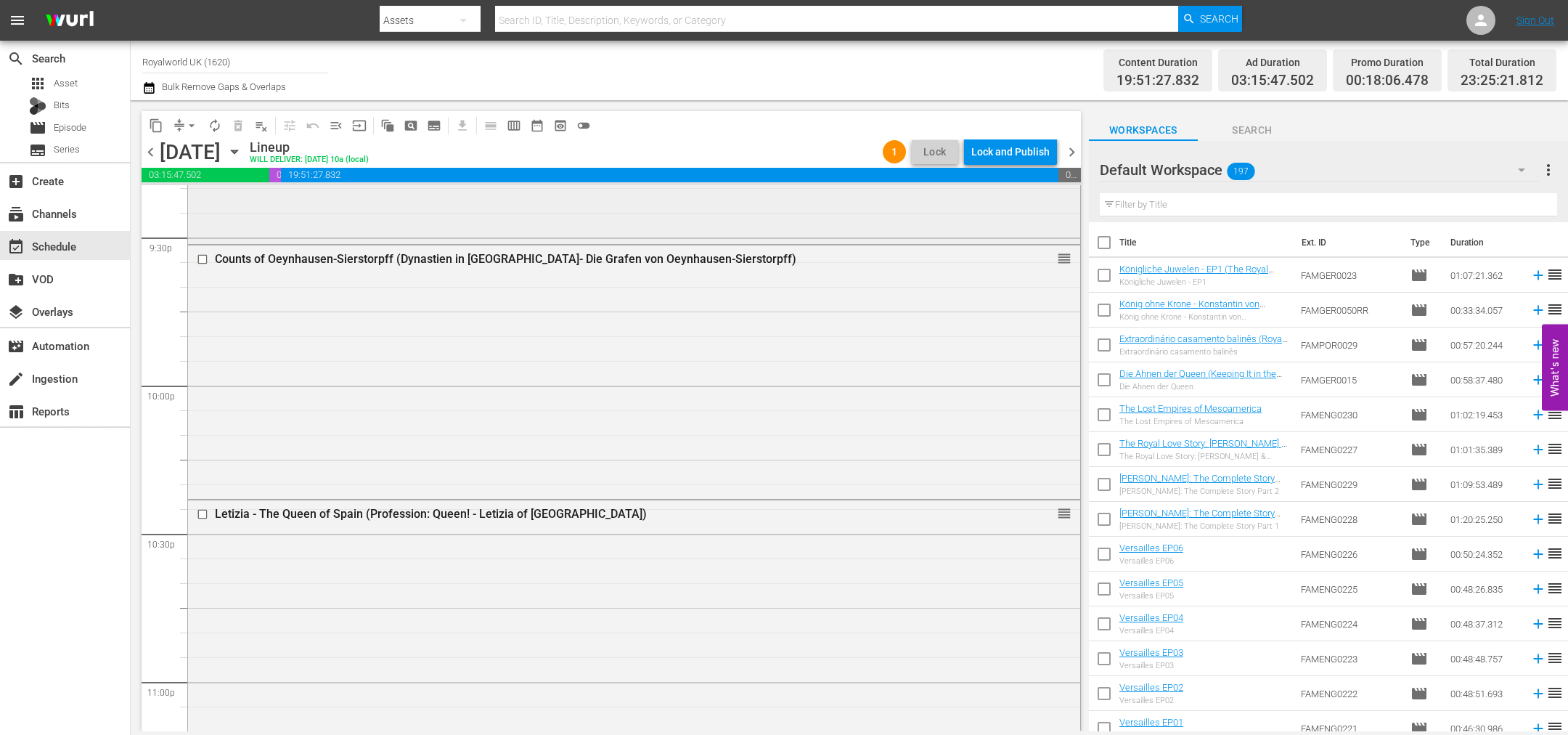
scroll to position [6621, 0]
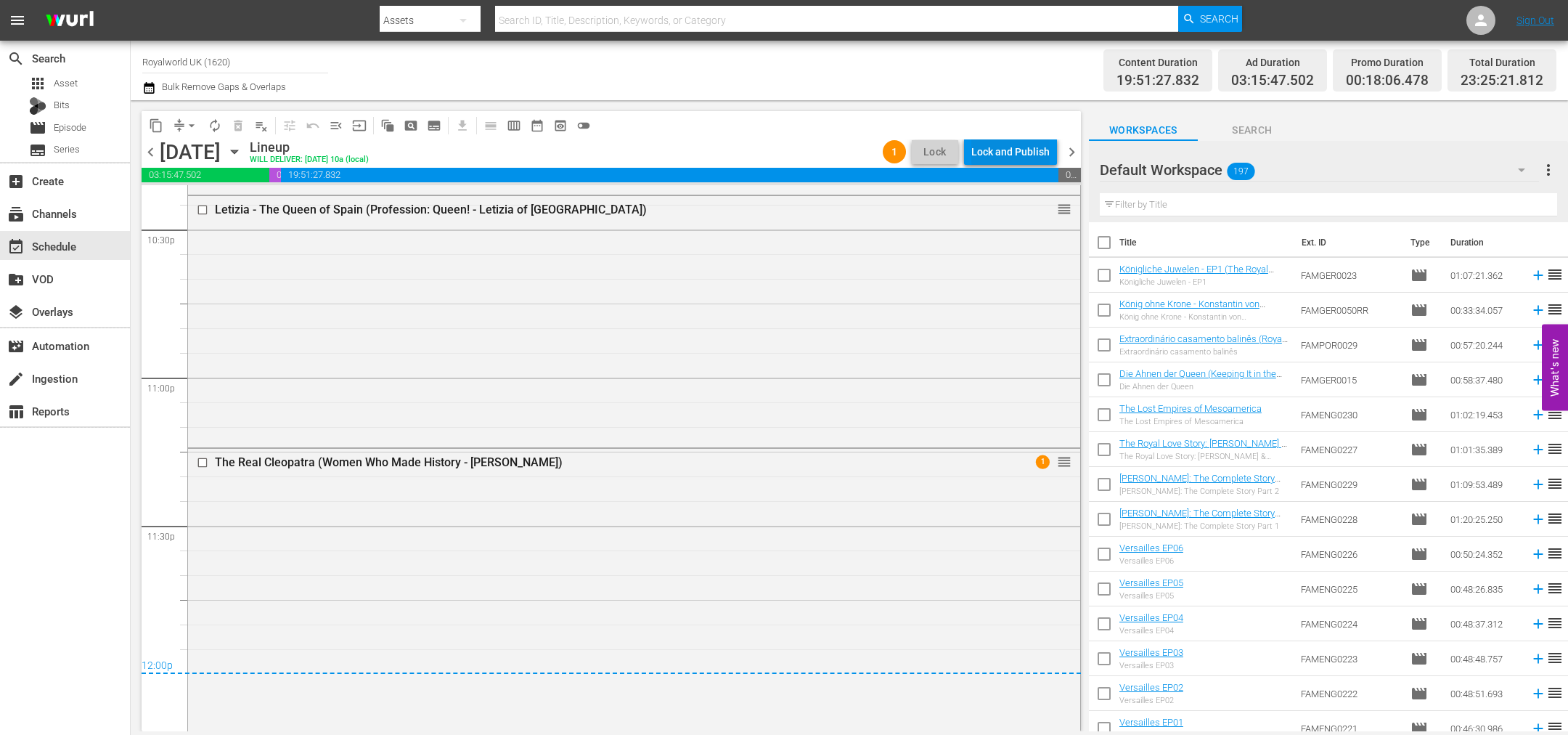
click at [1024, 157] on div "Lock and Publish" at bounding box center [1011, 152] width 79 height 27
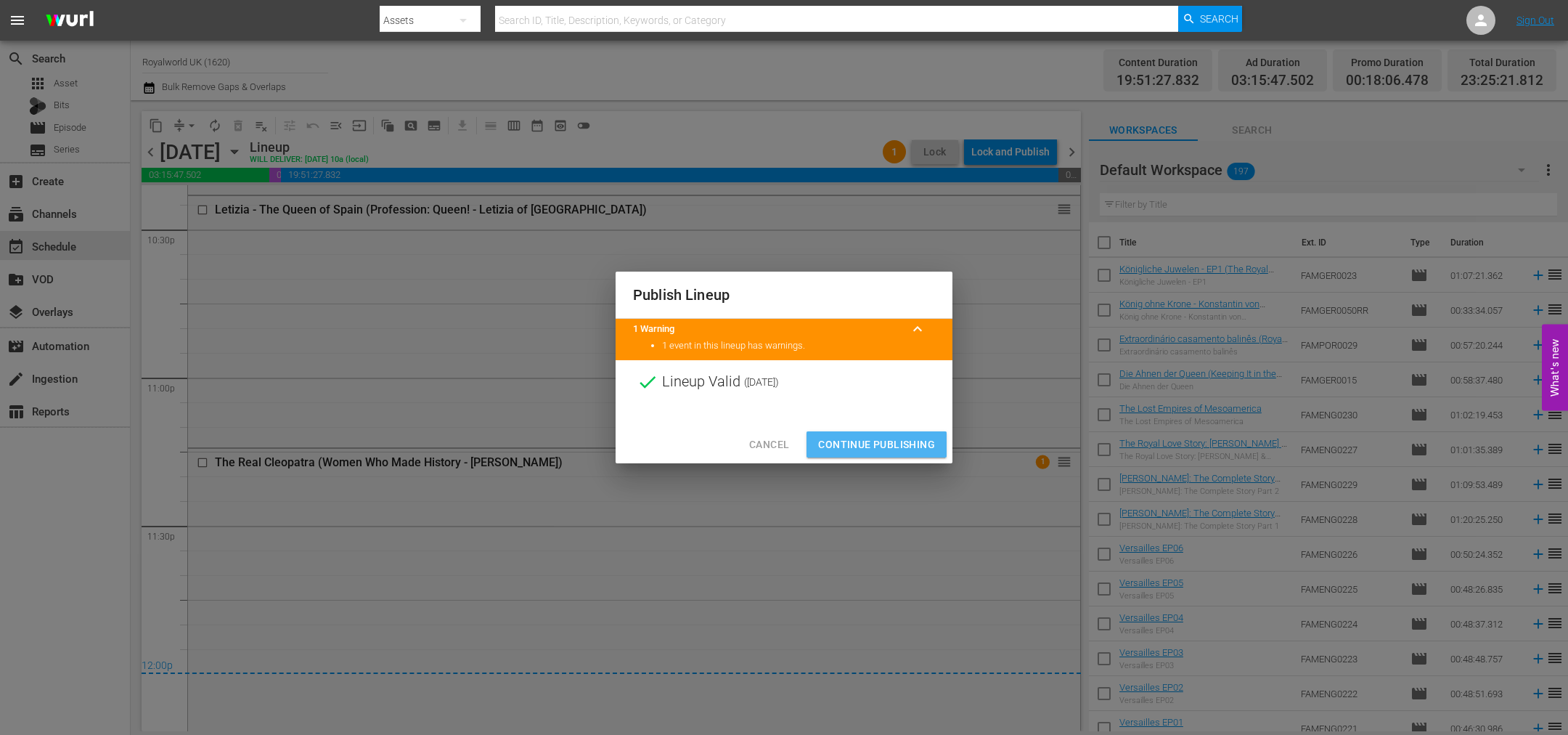
click at [870, 451] on span "Continue Publishing" at bounding box center [876, 444] width 117 height 19
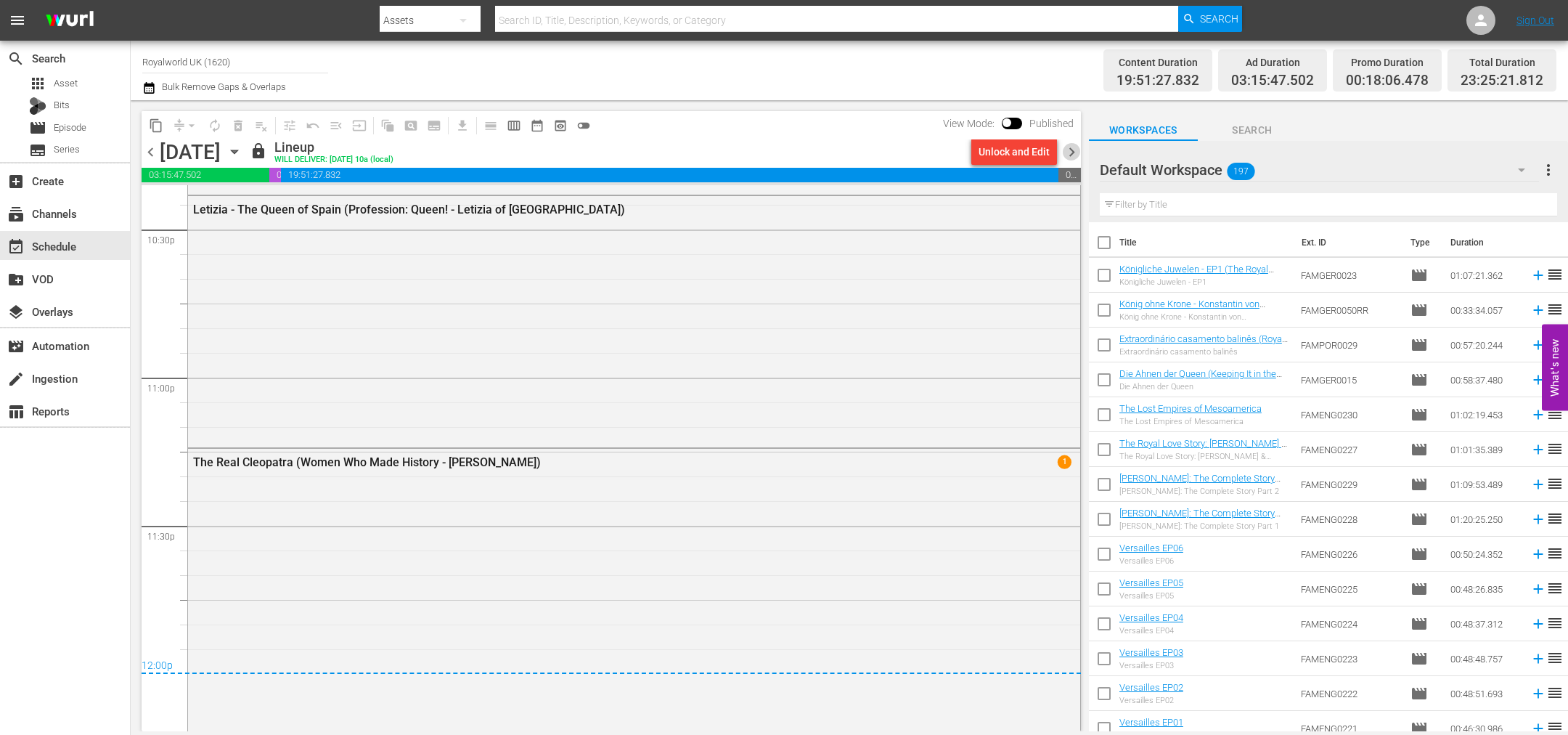
click at [1074, 157] on span "chevron_right" at bounding box center [1072, 152] width 19 height 19
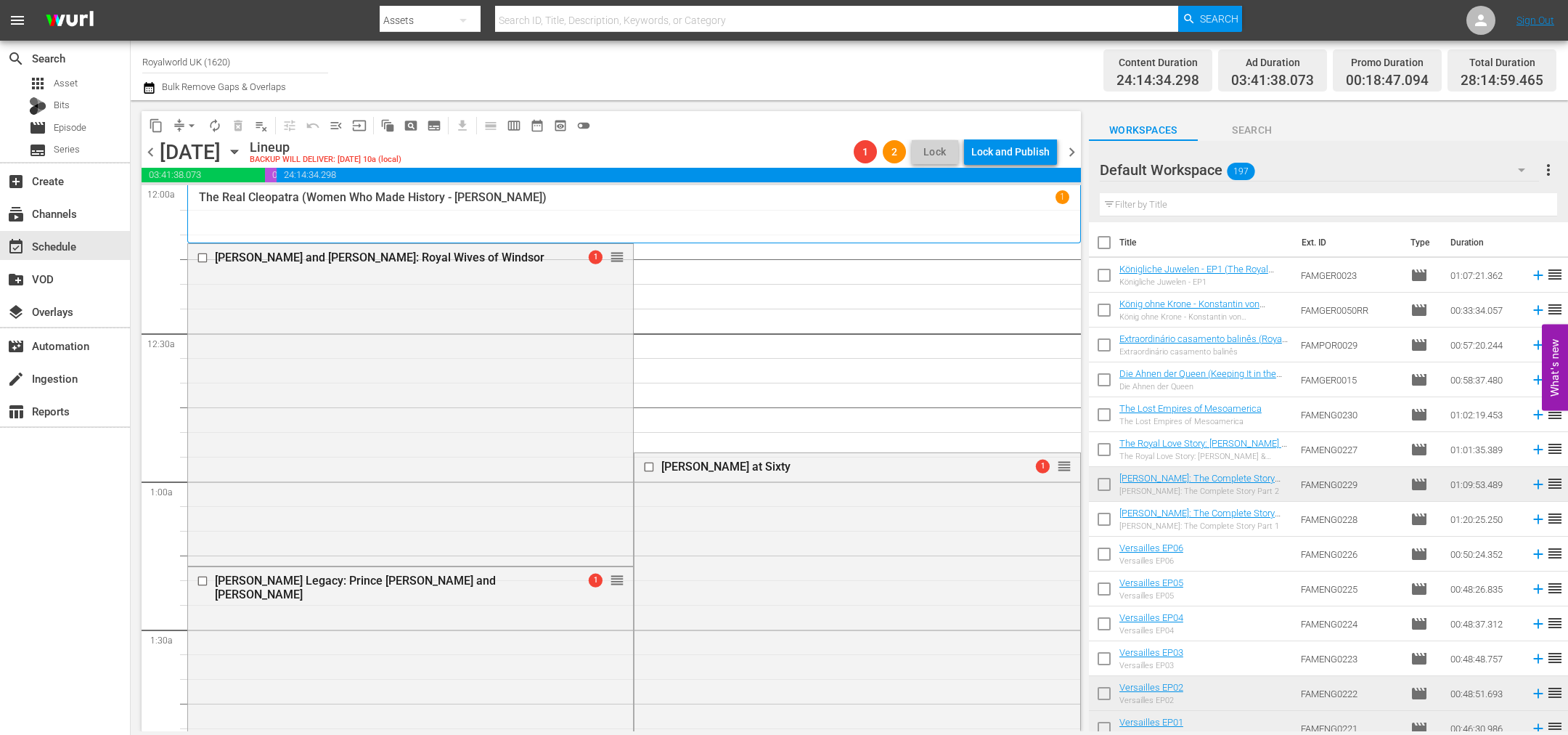
drag, startPoint x: 1048, startPoint y: 256, endPoint x: 759, endPoint y: 307, distance: 293.5
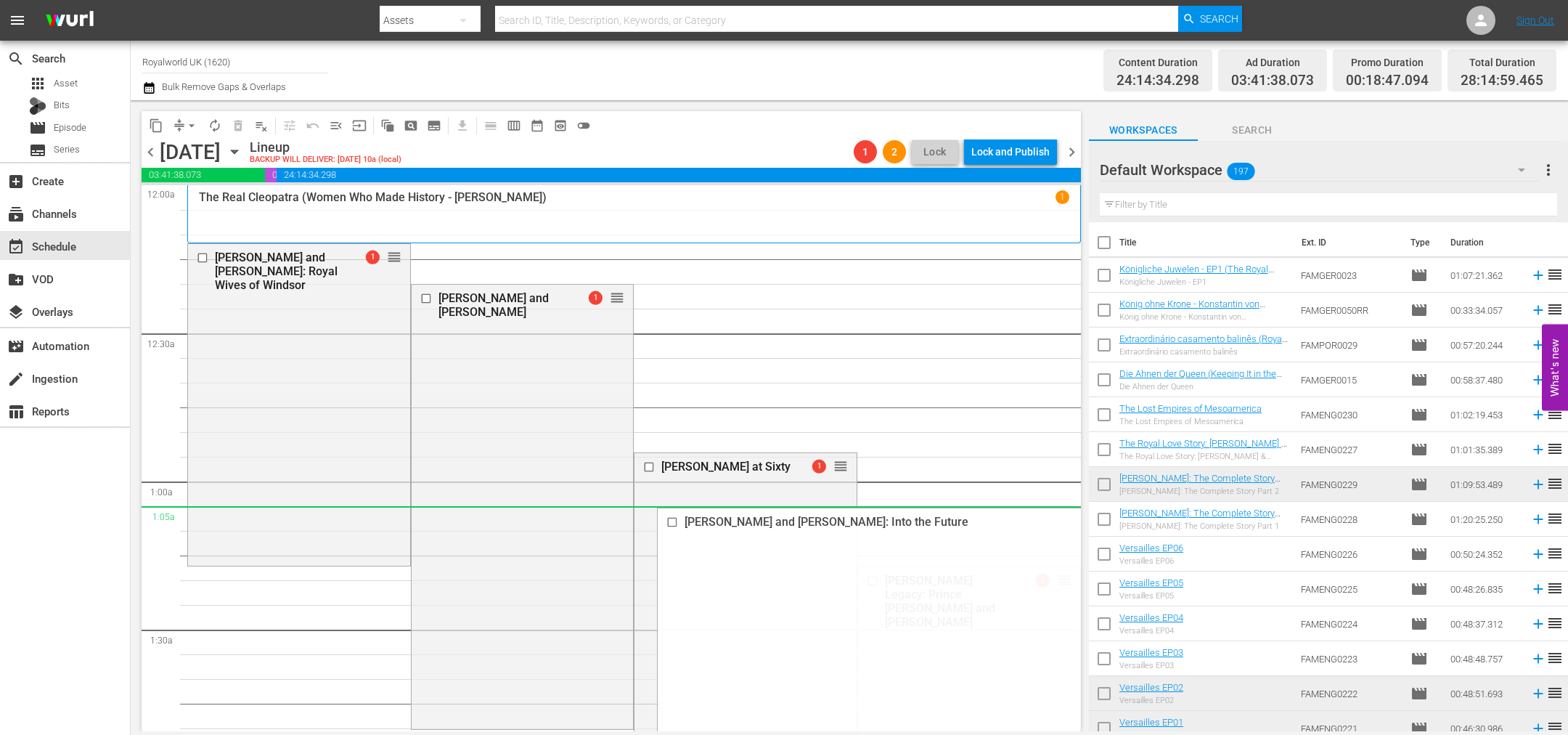
drag, startPoint x: 1051, startPoint y: 326, endPoint x: 1563, endPoint y: 351, distance: 512.6
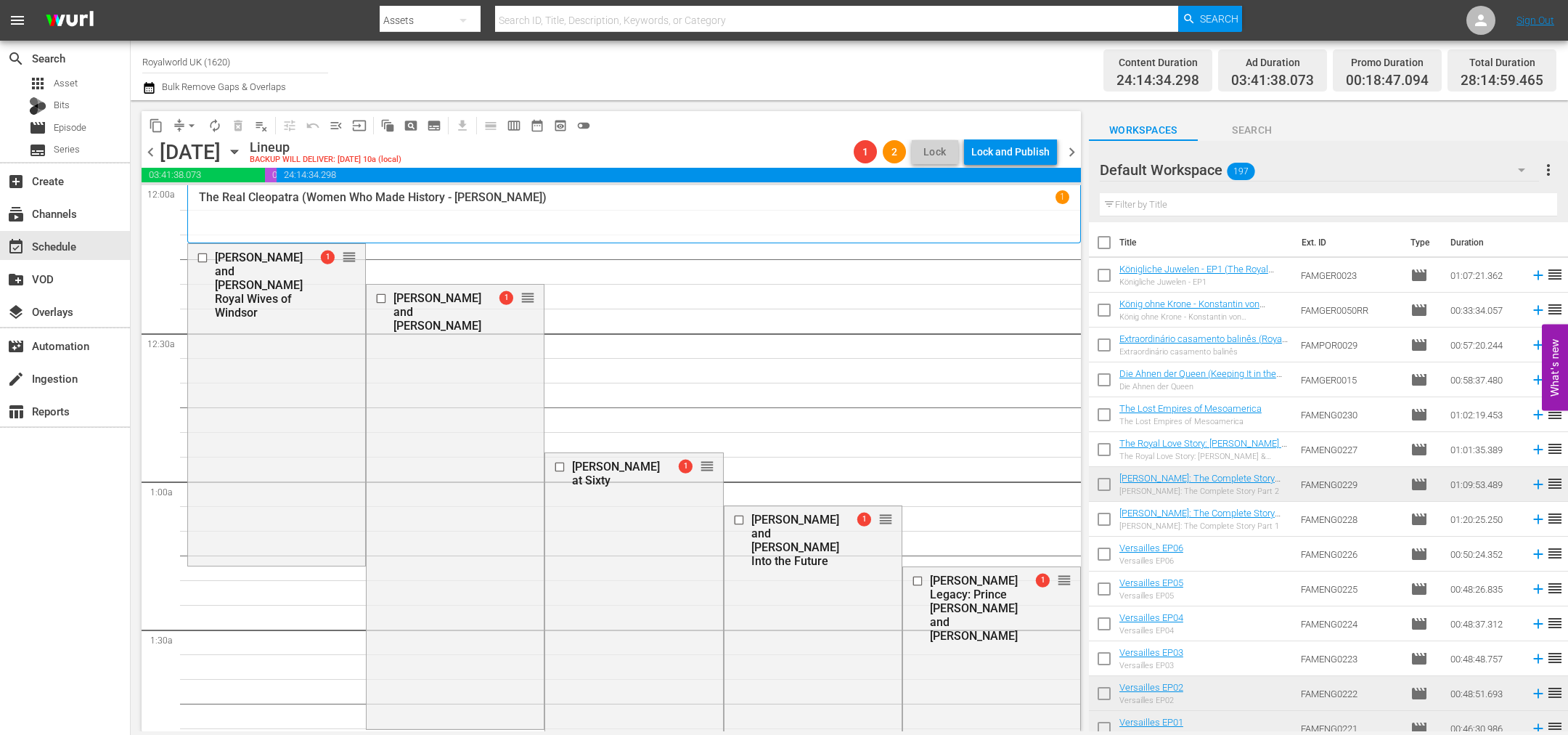
drag, startPoint x: 1048, startPoint y: 591, endPoint x: 952, endPoint y: 550, distance: 104.4
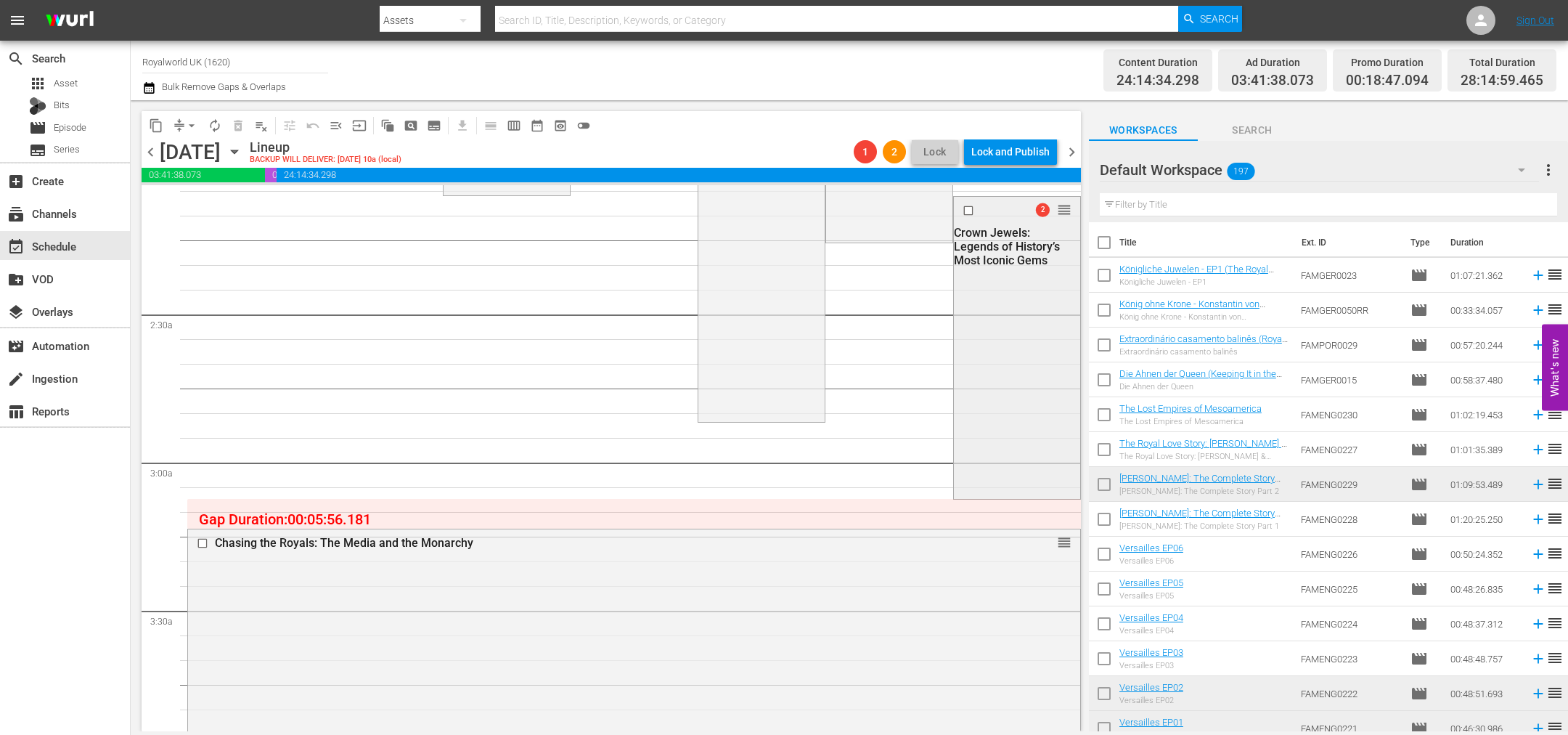
scroll to position [544, 0]
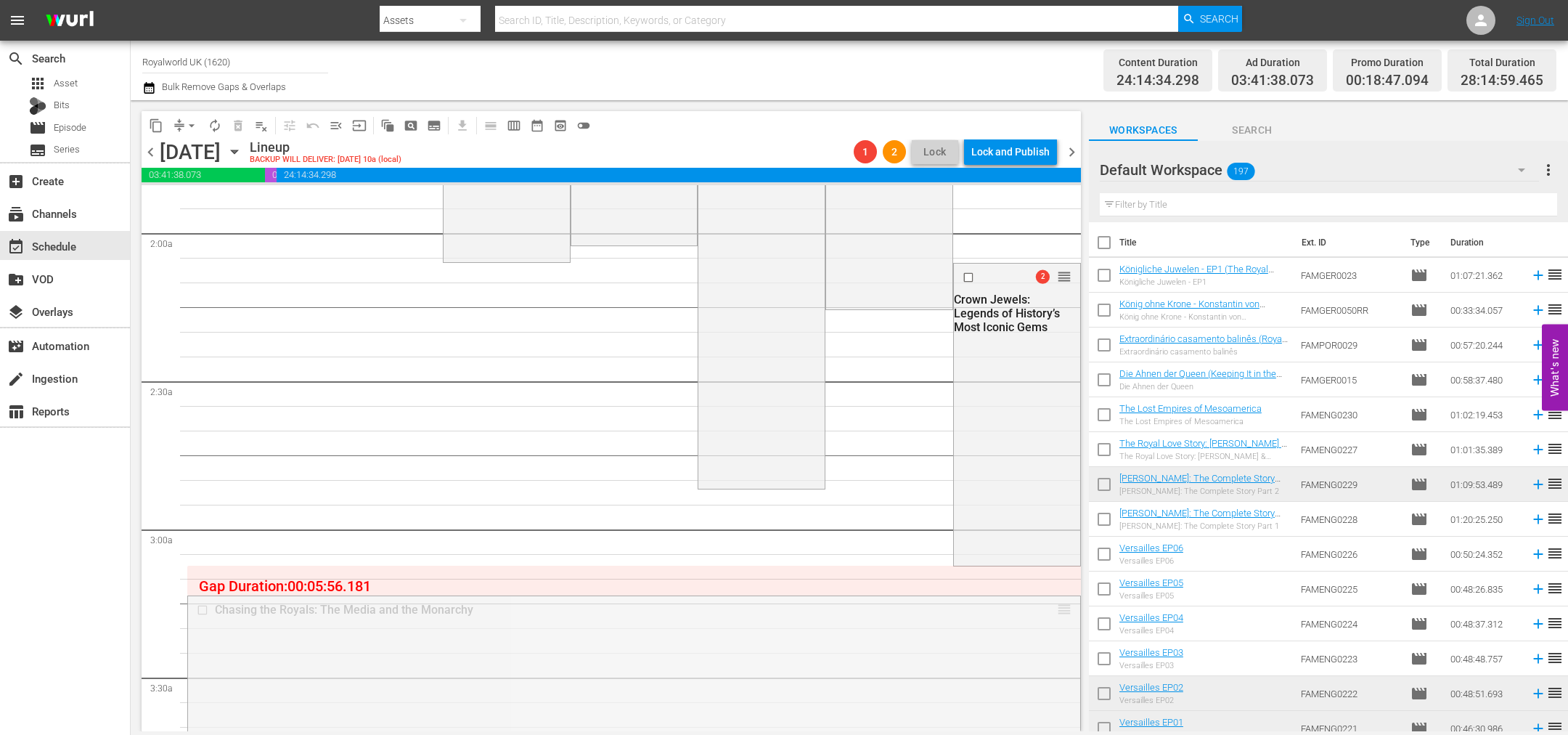
drag, startPoint x: 1046, startPoint y: 603, endPoint x: 1036, endPoint y: 223, distance: 380.1
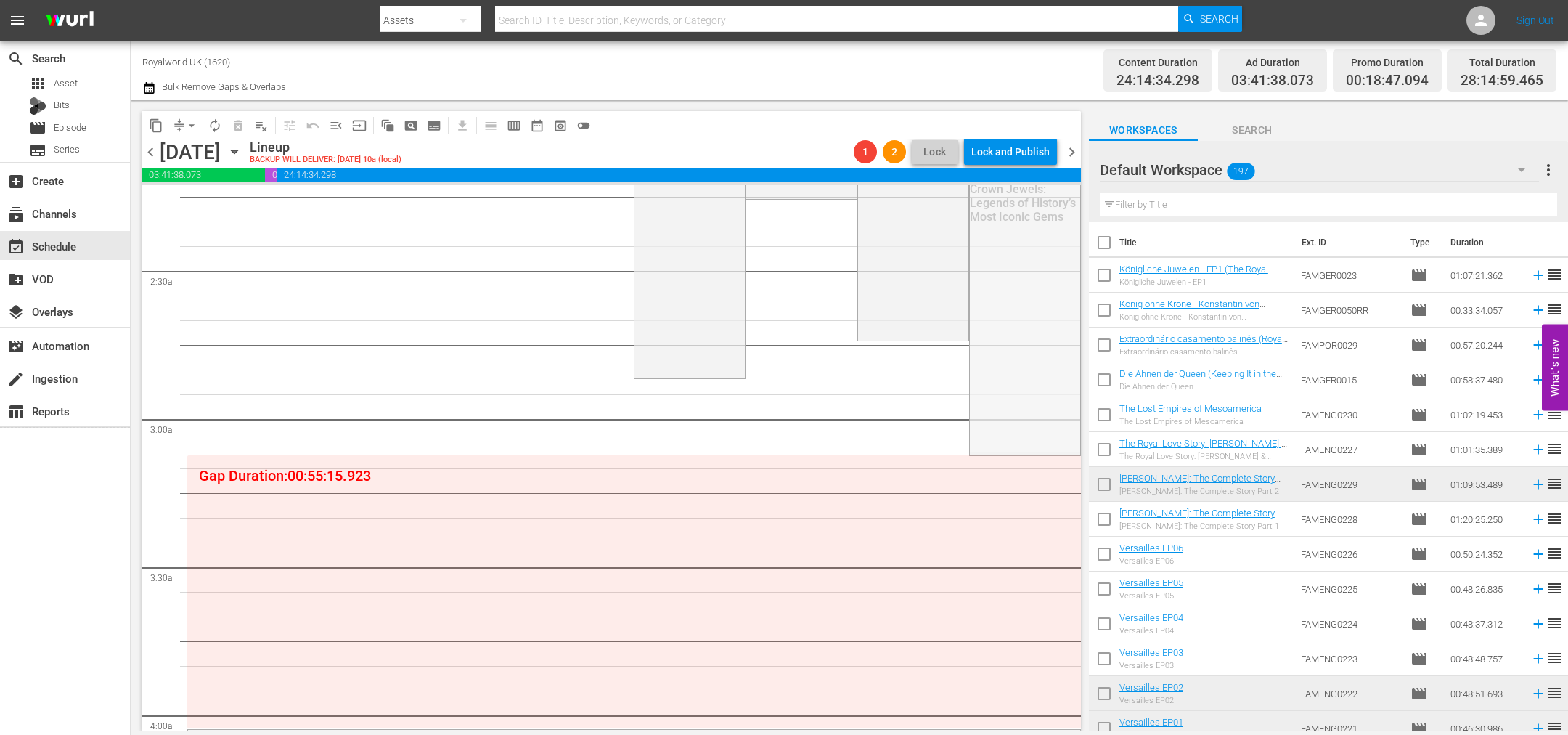
scroll to position [871, 0]
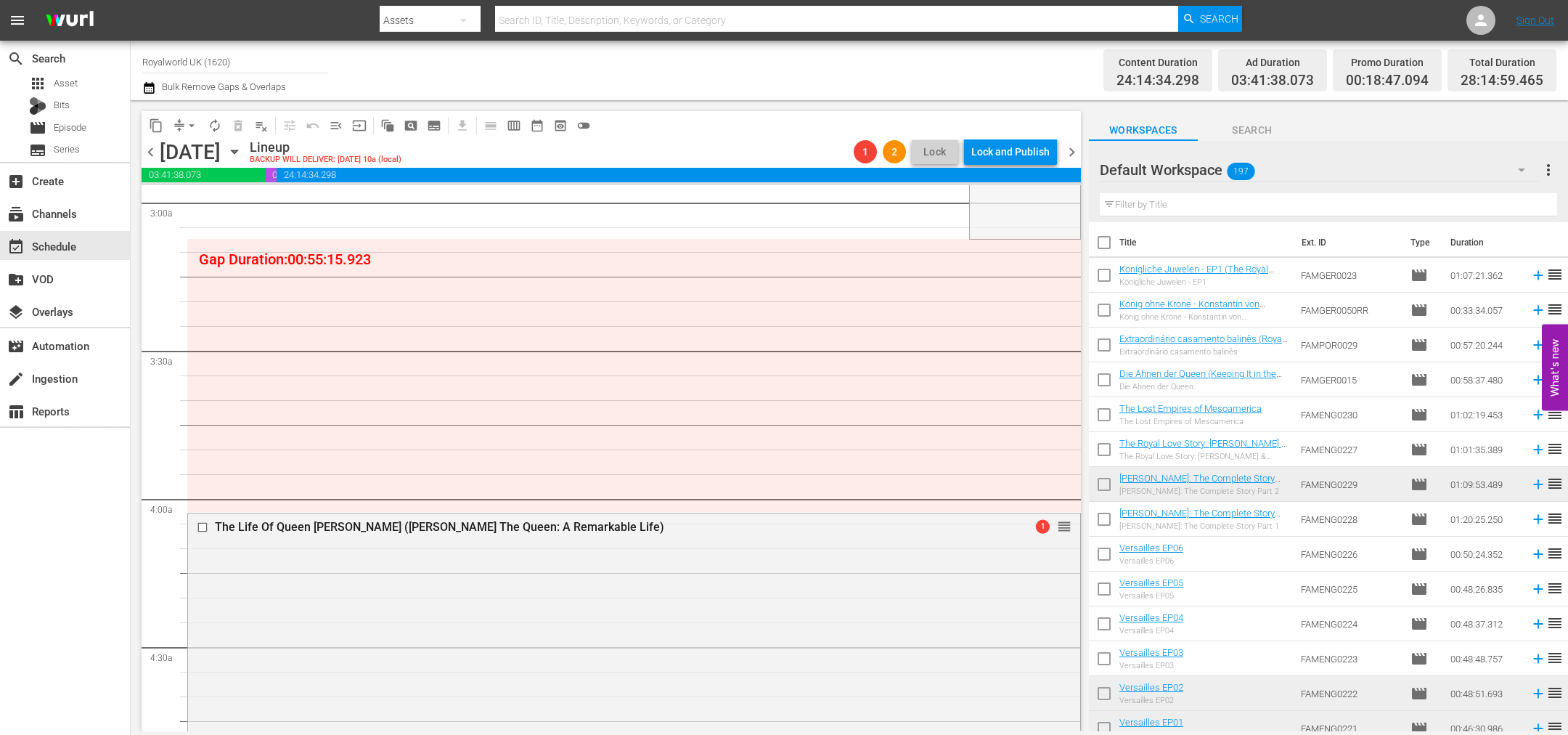
drag, startPoint x: 1049, startPoint y: 279, endPoint x: 740, endPoint y: 633, distance: 469.9
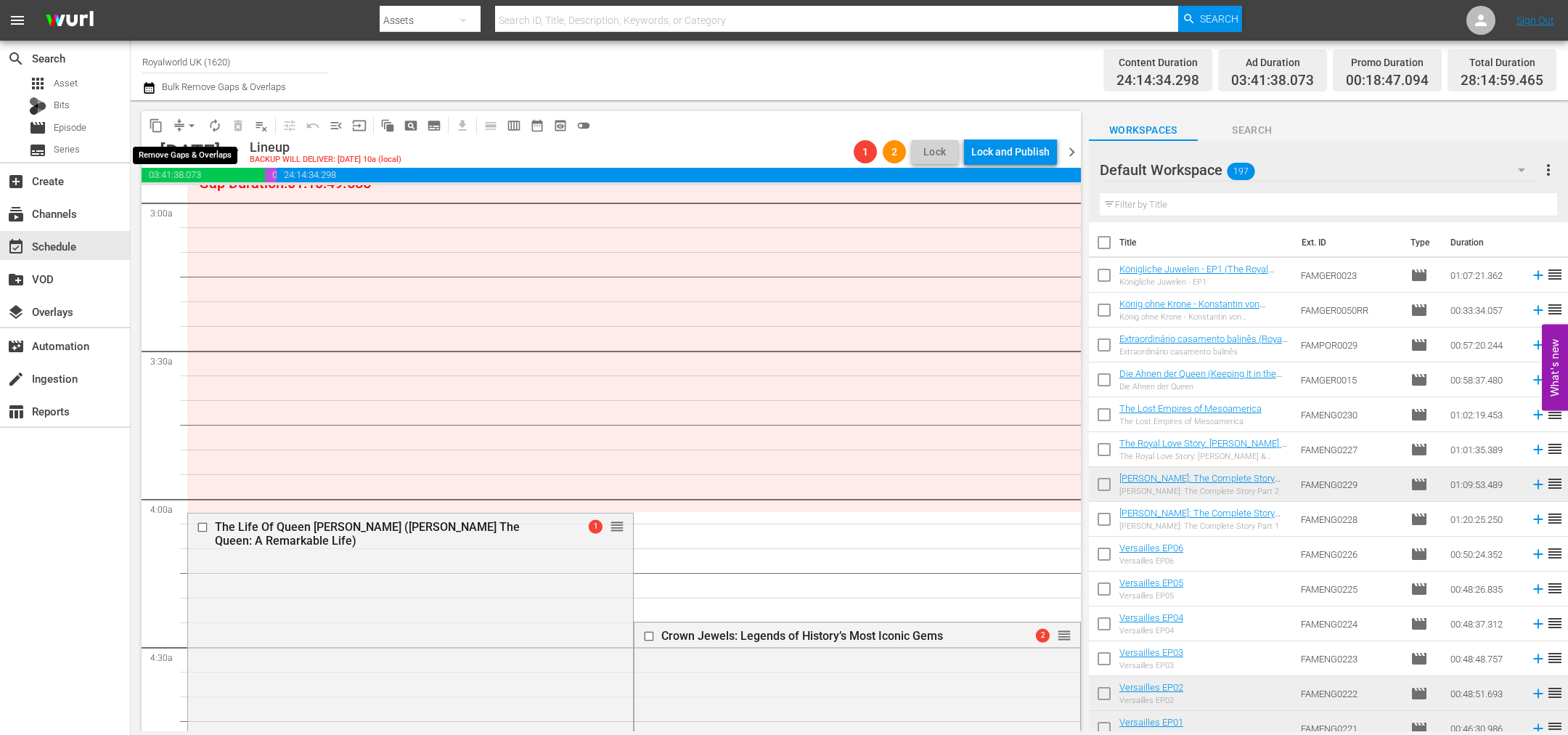
drag, startPoint x: 198, startPoint y: 125, endPoint x: 192, endPoint y: 129, distance: 7.2
click at [198, 125] on span "arrow_drop_down" at bounding box center [192, 125] width 14 height 14
click at [215, 209] on li "Align to End of Previous Day" at bounding box center [193, 201] width 153 height 24
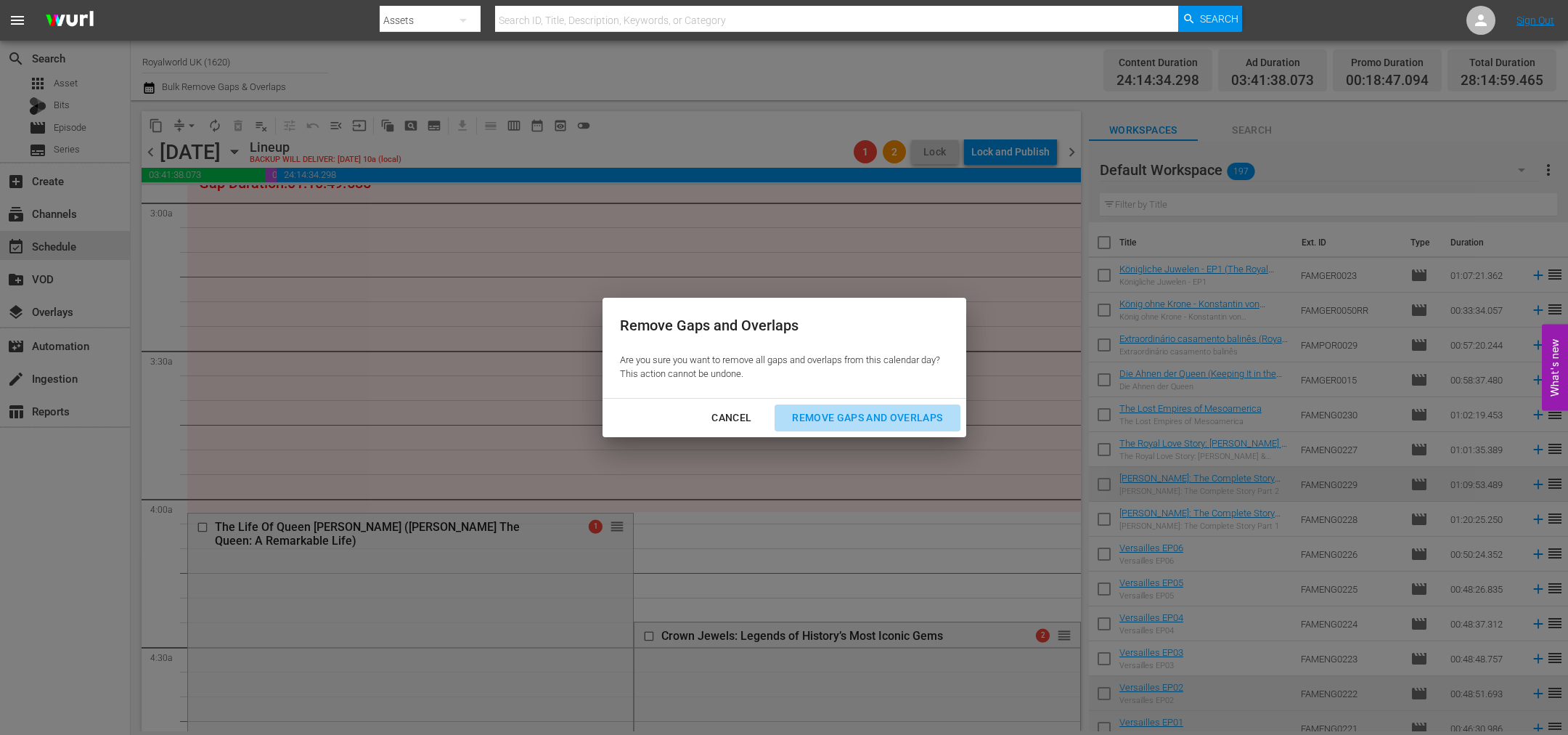
click at [834, 422] on div "Remove Gaps and Overlaps" at bounding box center [867, 418] width 173 height 19
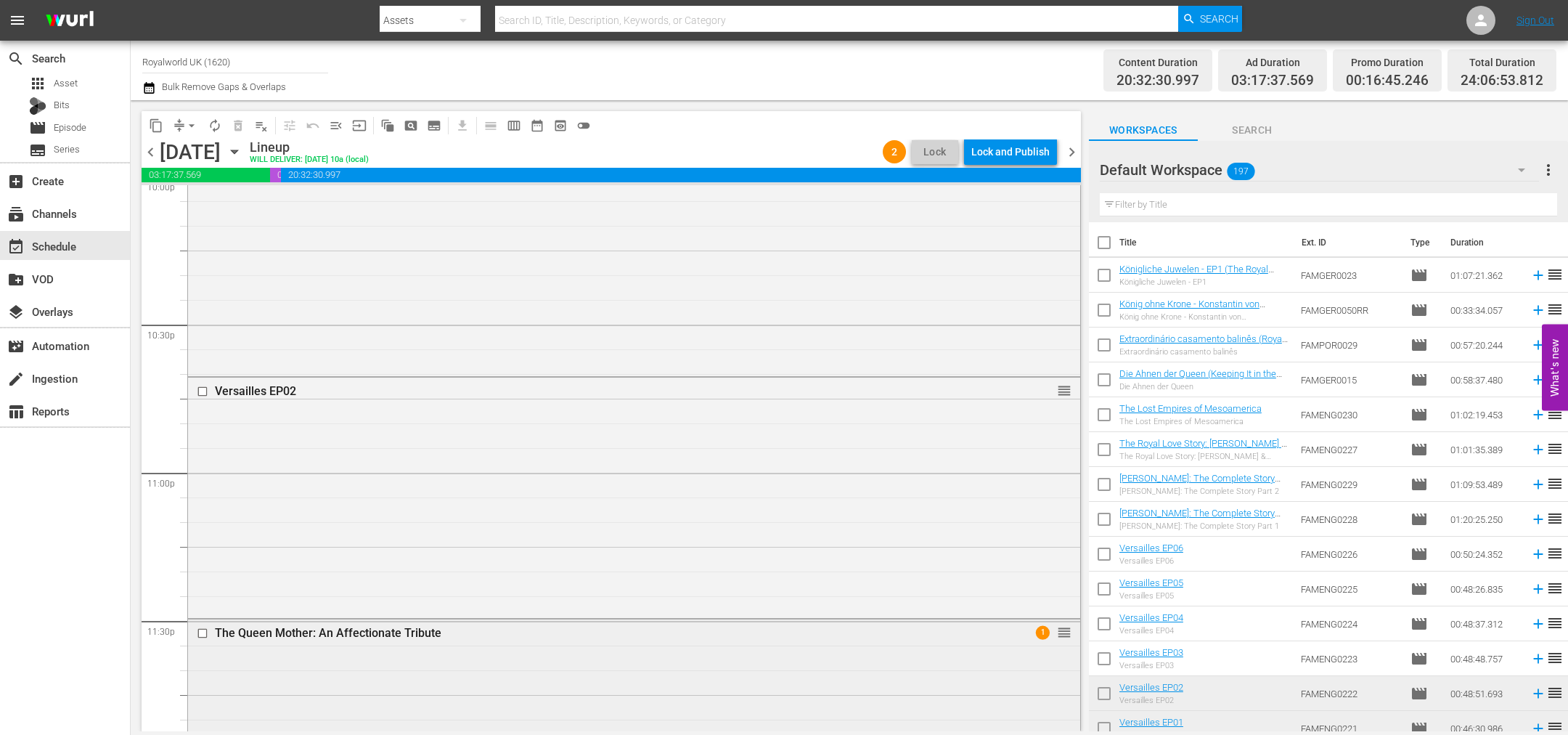
scroll to position [6656, 0]
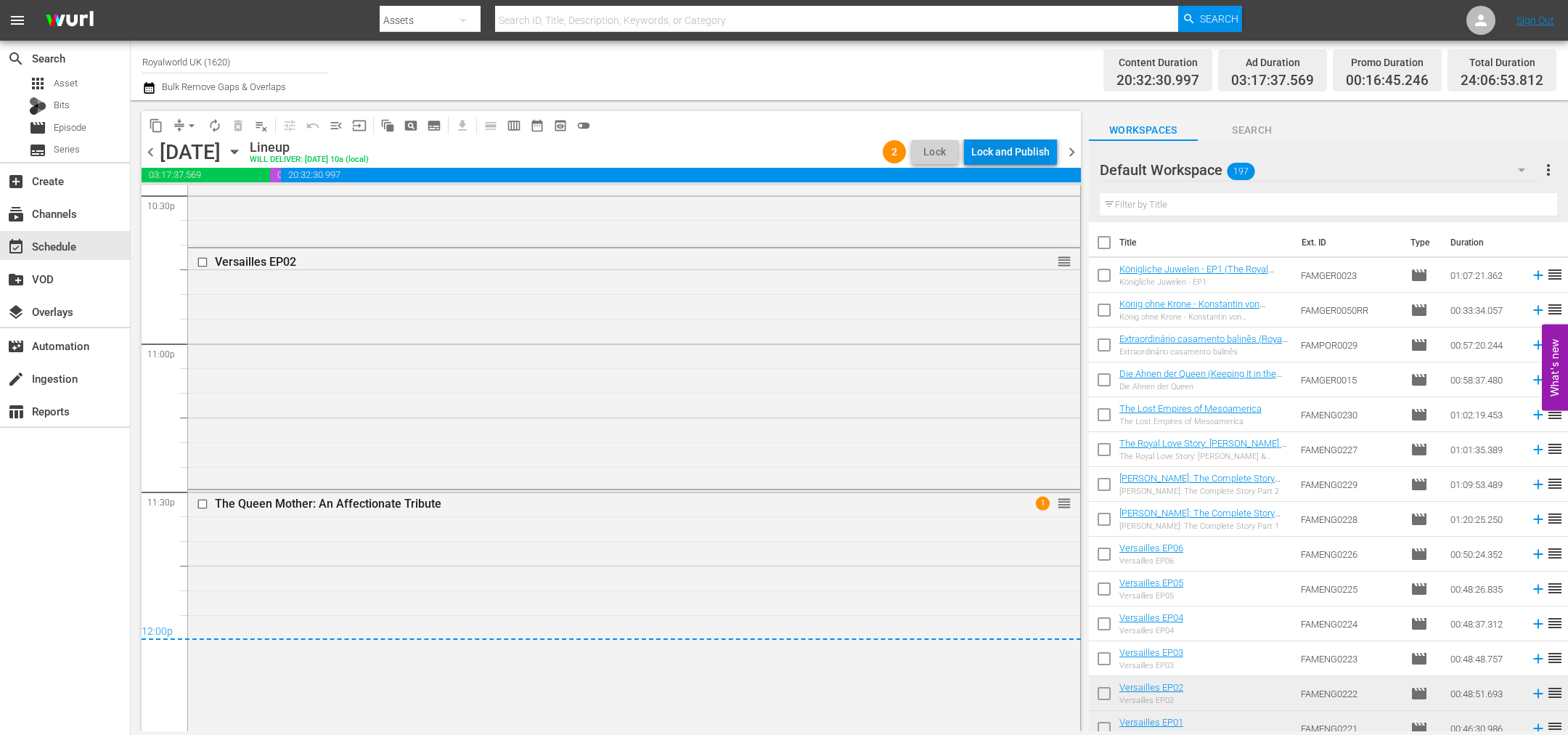
click at [1009, 151] on div "Lock and Publish" at bounding box center [1011, 152] width 79 height 27
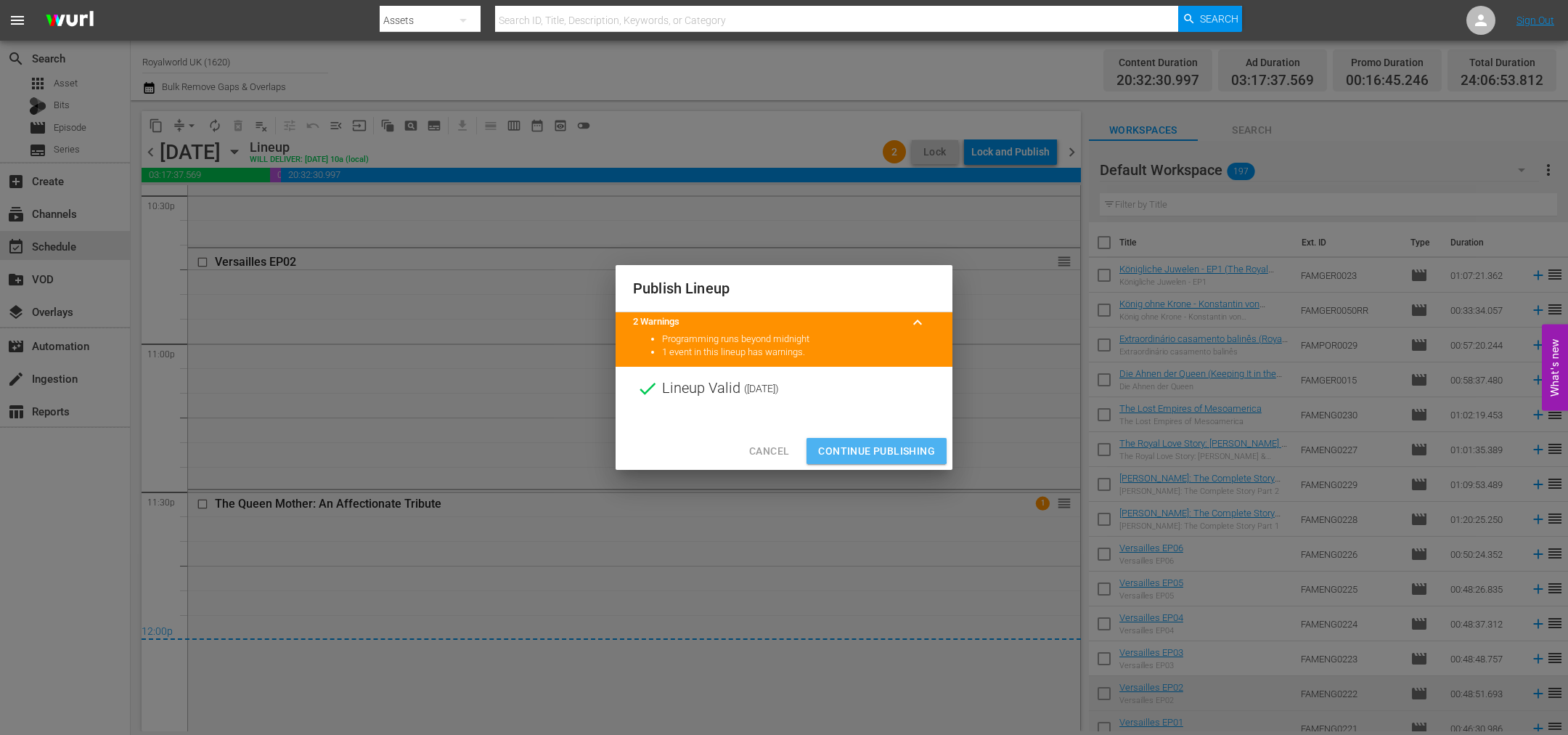
click at [867, 451] on span "Continue Publishing" at bounding box center [876, 451] width 117 height 19
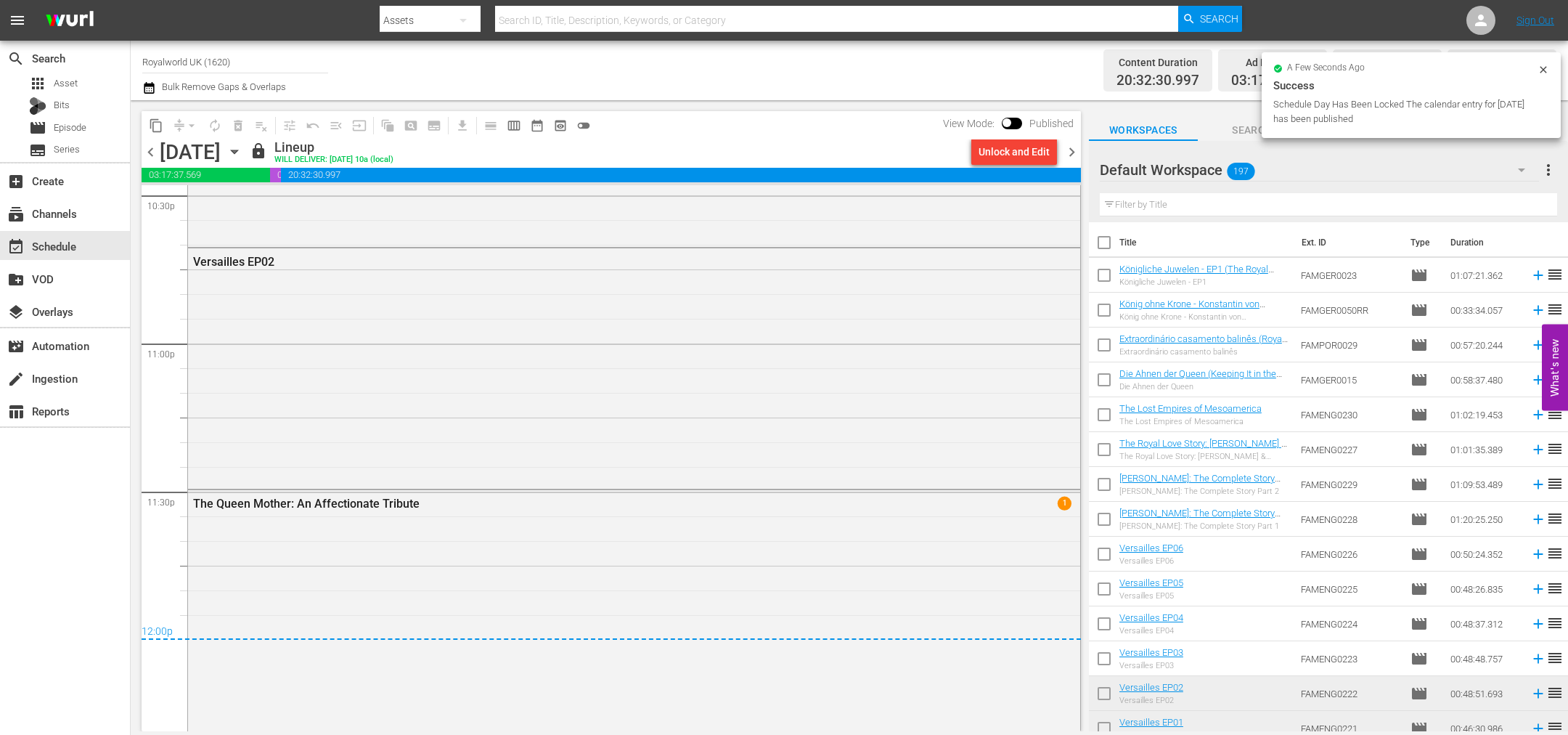
click at [155, 140] on div "chevron_left Wednesday, October 15th October 15th lock Lineup WILL DELIVER: 10/…" at bounding box center [611, 154] width 940 height 28
click at [153, 146] on span "chevron_left" at bounding box center [150, 152] width 19 height 19
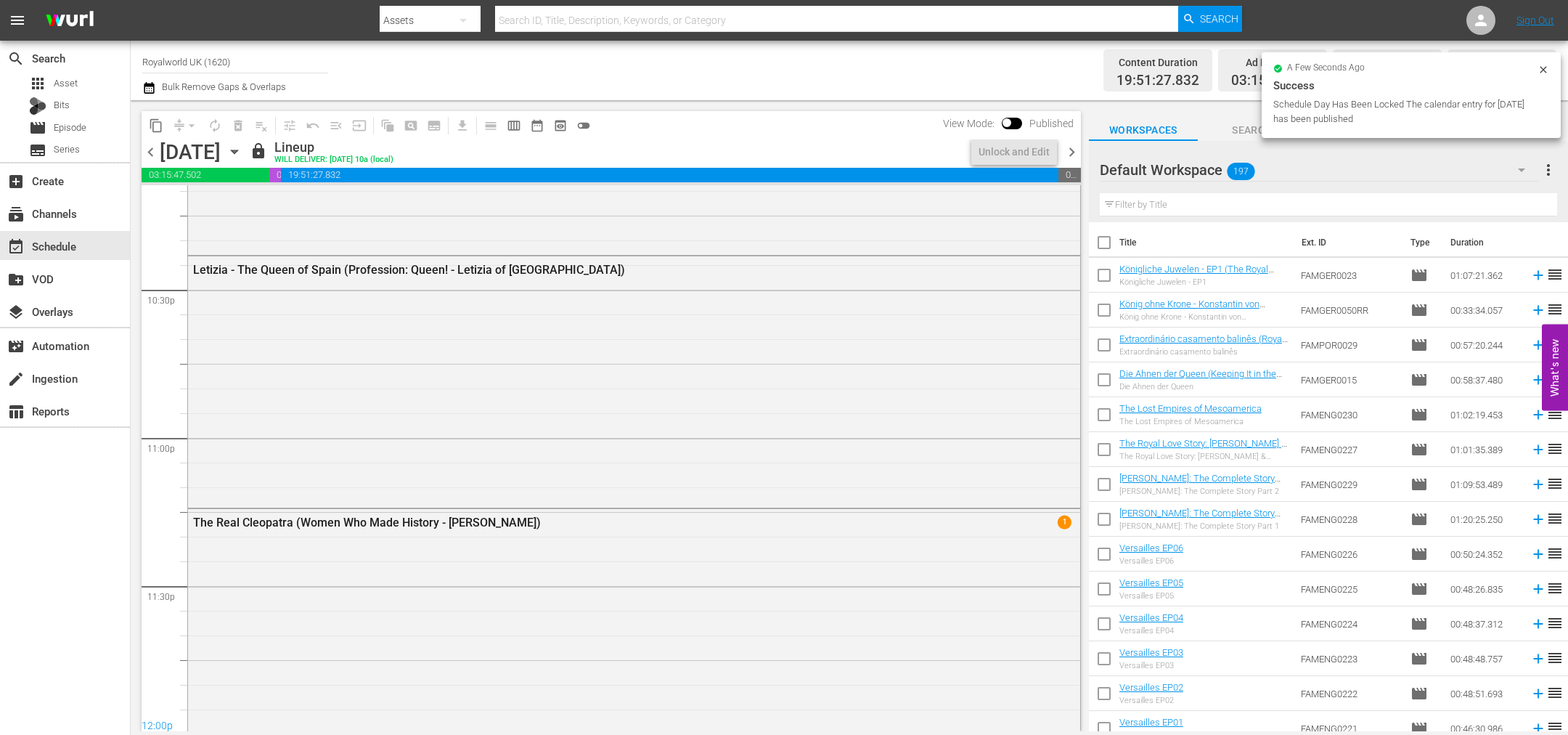
scroll to position [6621, 0]
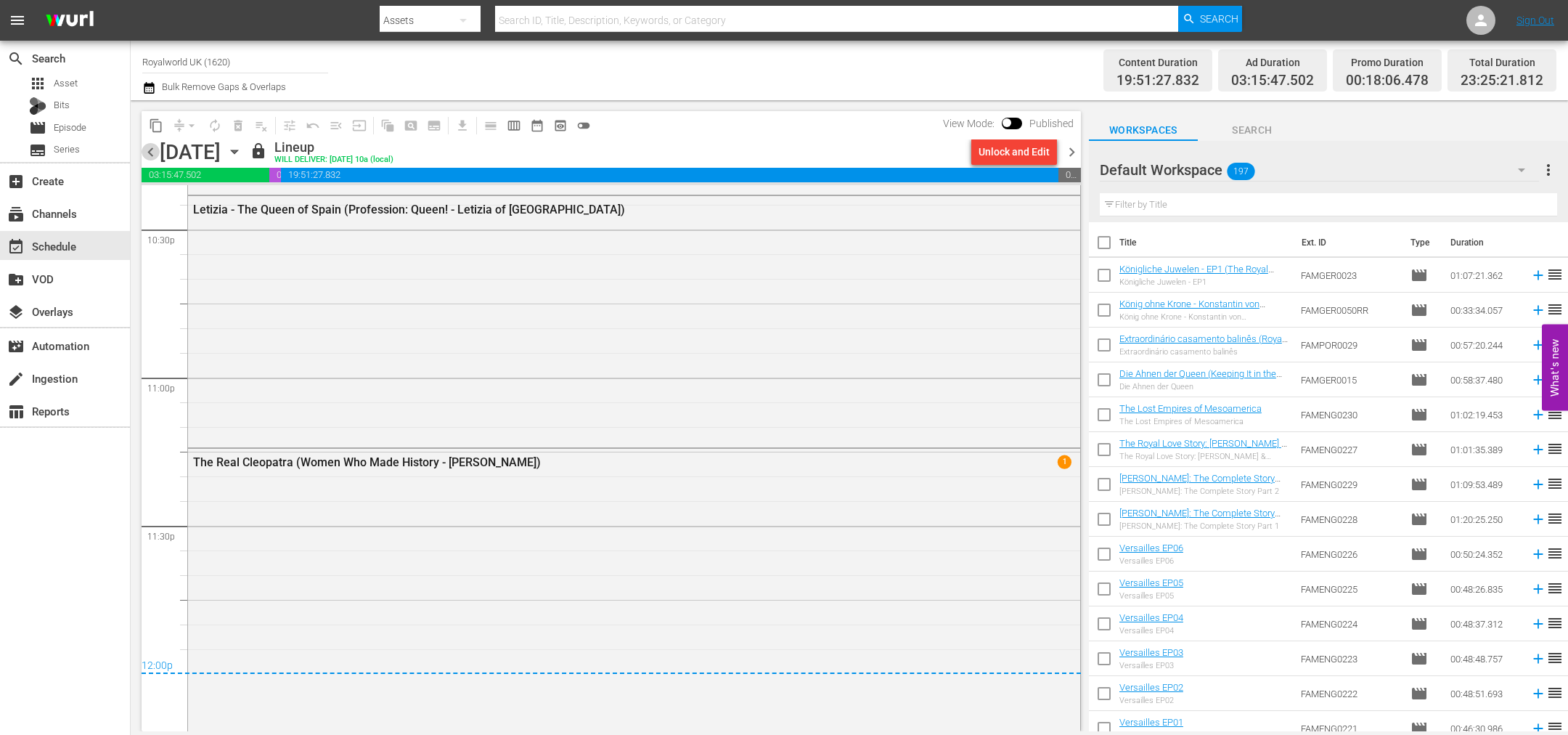
click at [153, 146] on span "chevron_left" at bounding box center [150, 152] width 19 height 19
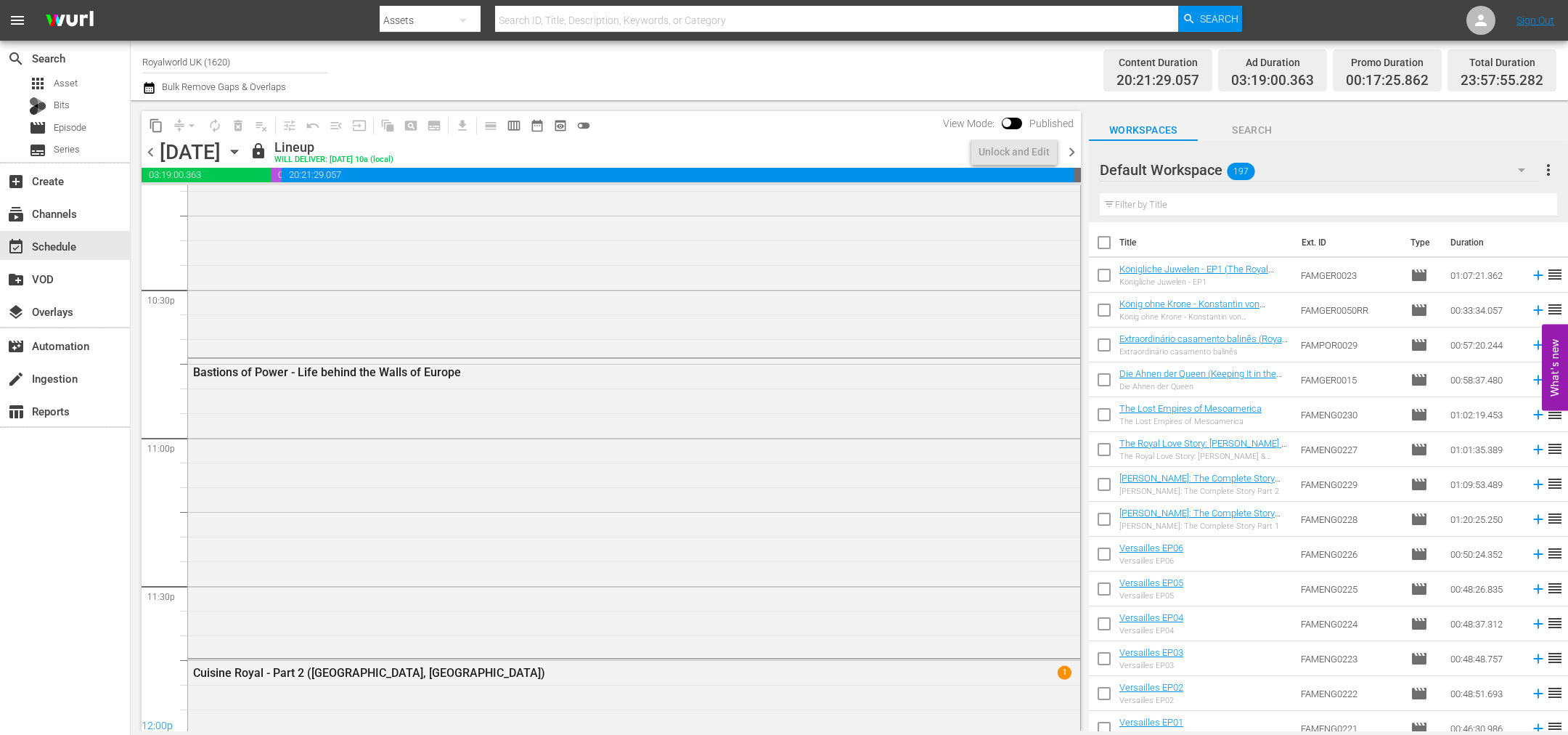
scroll to position [6606, 0]
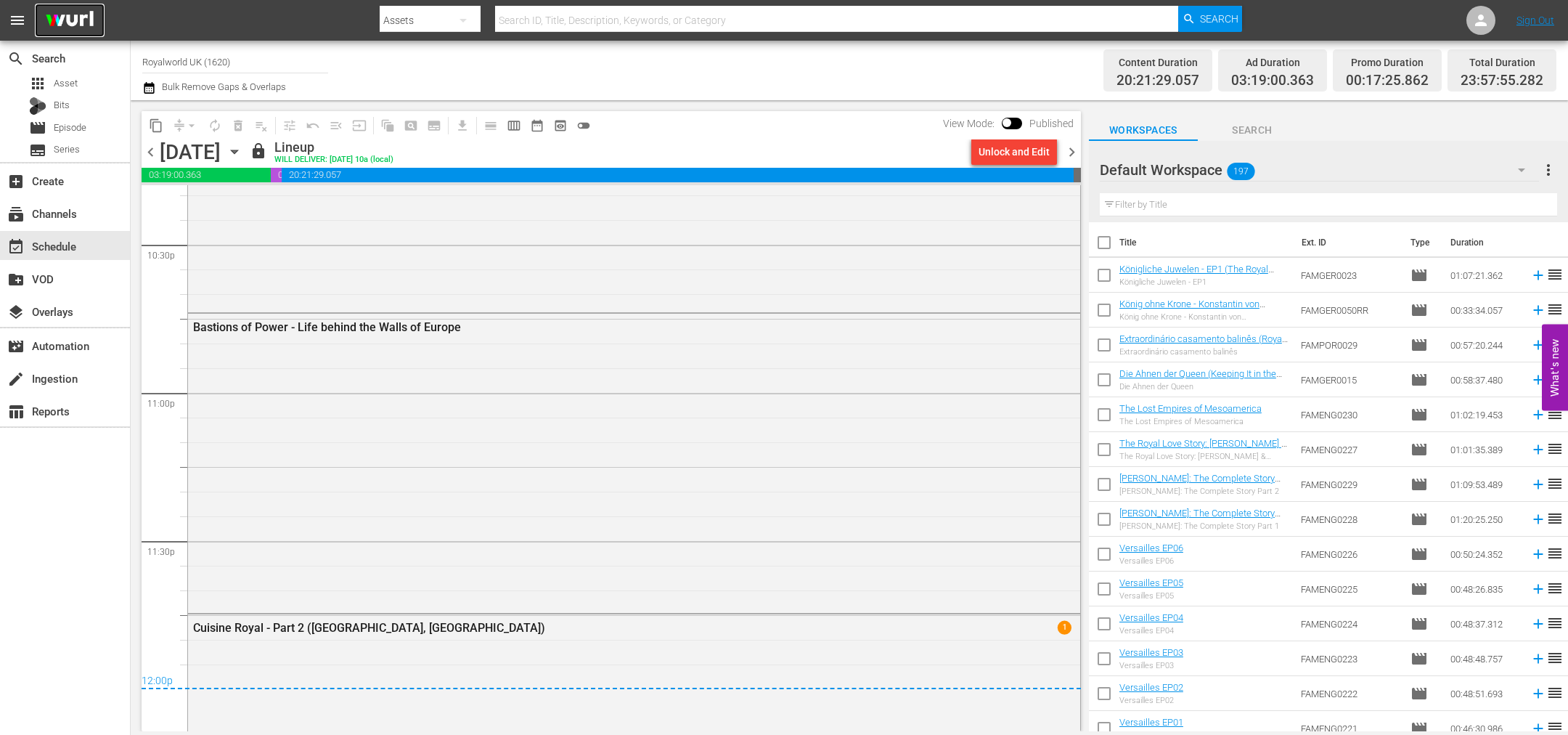
click at [75, 22] on img at bounding box center [69, 20] width 70 height 34
